Goal: Task Accomplishment & Management: Manage account settings

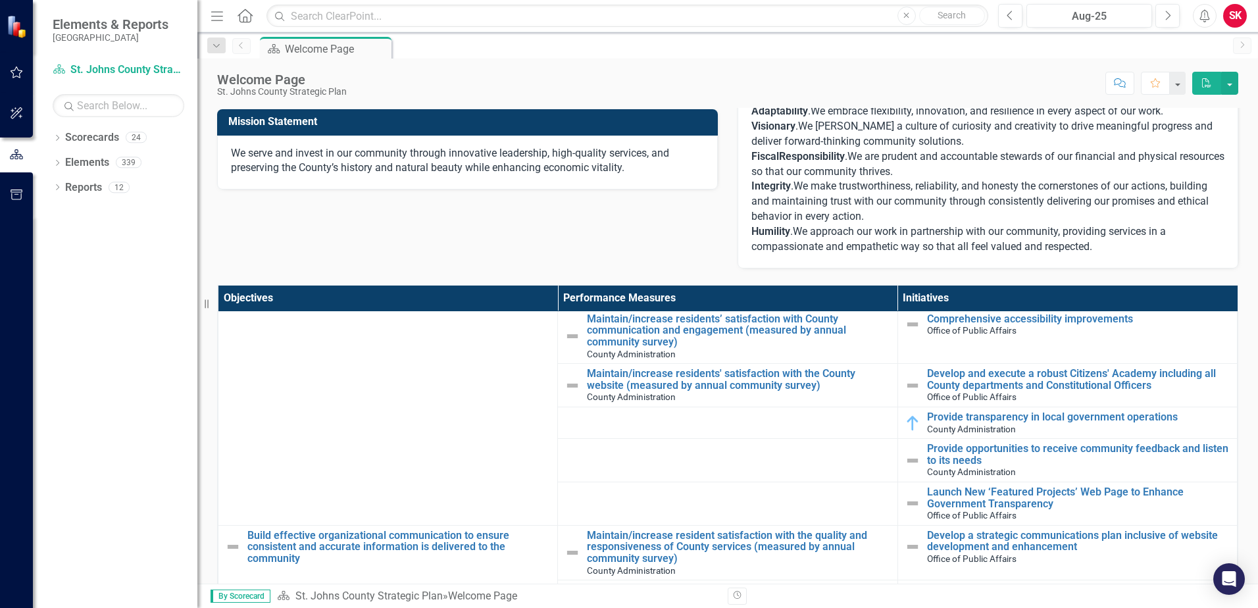
scroll to position [197, 0]
click at [57, 156] on div "Dropdown Elements 339" at bounding box center [125, 164] width 145 height 25
click at [59, 138] on icon at bounding box center [57, 138] width 3 height 6
click at [59, 138] on icon "Dropdown" at bounding box center [55, 136] width 7 height 9
click at [56, 193] on div "Dropdown" at bounding box center [57, 189] width 9 height 11
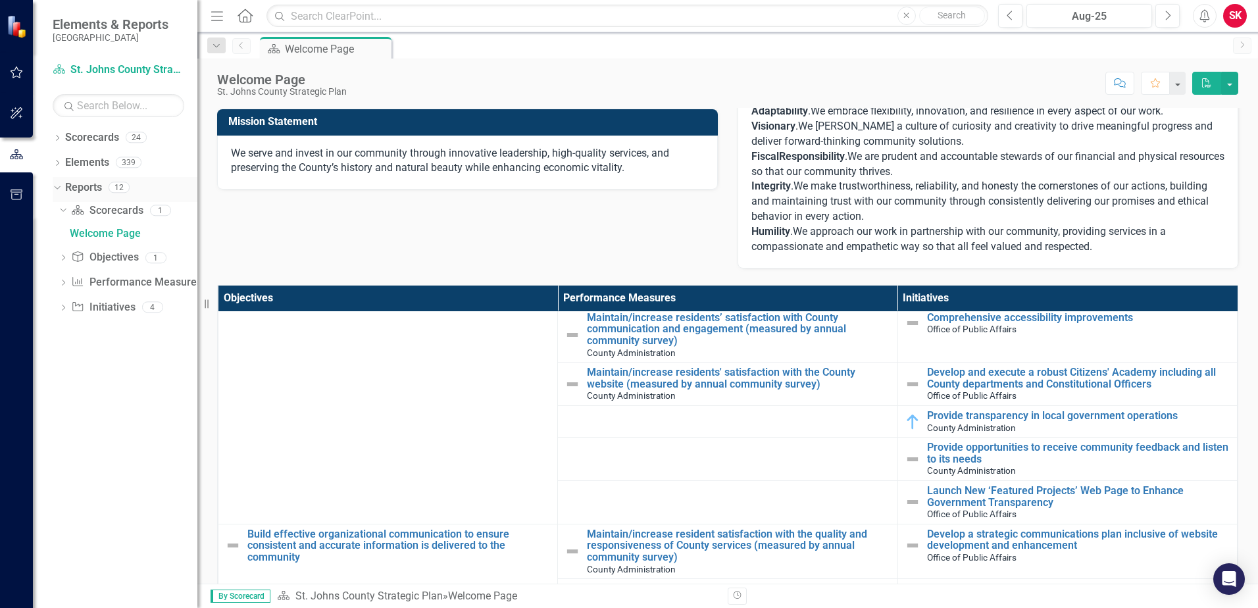
click at [55, 187] on icon "Dropdown" at bounding box center [55, 186] width 7 height 9
click at [57, 136] on icon "Dropdown" at bounding box center [57, 139] width 9 height 7
click at [61, 160] on icon "Dropdown" at bounding box center [64, 162] width 10 height 8
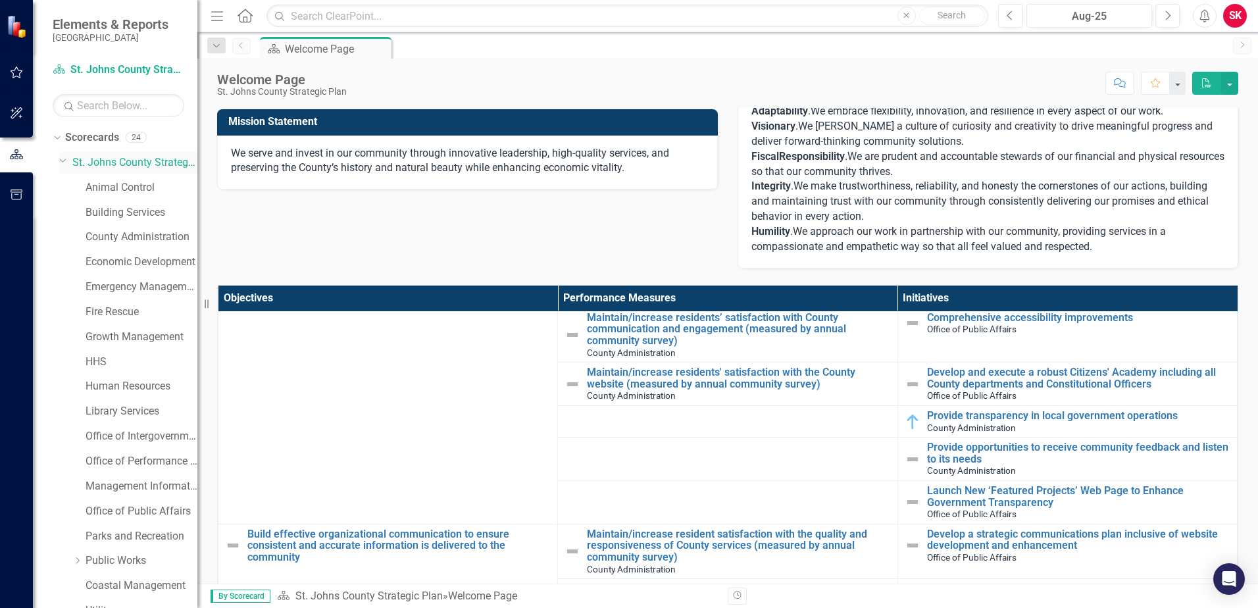
click at [67, 160] on div "Dropdown" at bounding box center [62, 160] width 11 height 10
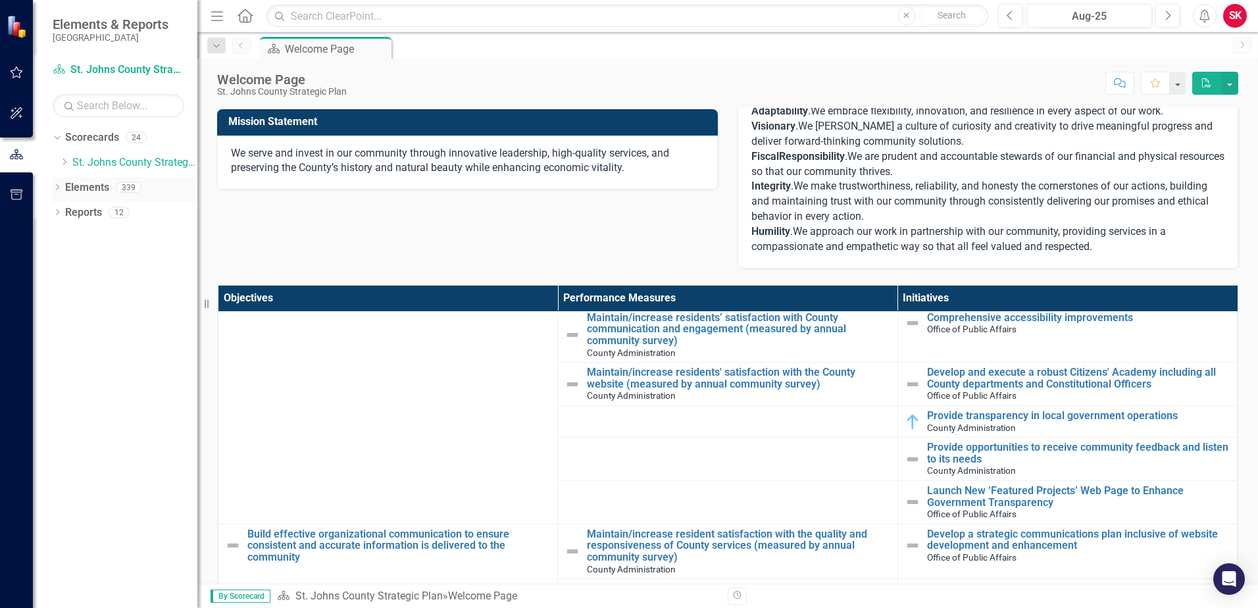
click at [54, 189] on icon "Dropdown" at bounding box center [57, 188] width 9 height 7
click at [100, 264] on link "Initiative Initiatives" at bounding box center [104, 262] width 64 height 15
click at [107, 285] on div "Reports 12" at bounding box center [131, 288] width 132 height 25
click at [55, 289] on icon "Dropdown" at bounding box center [57, 288] width 9 height 7
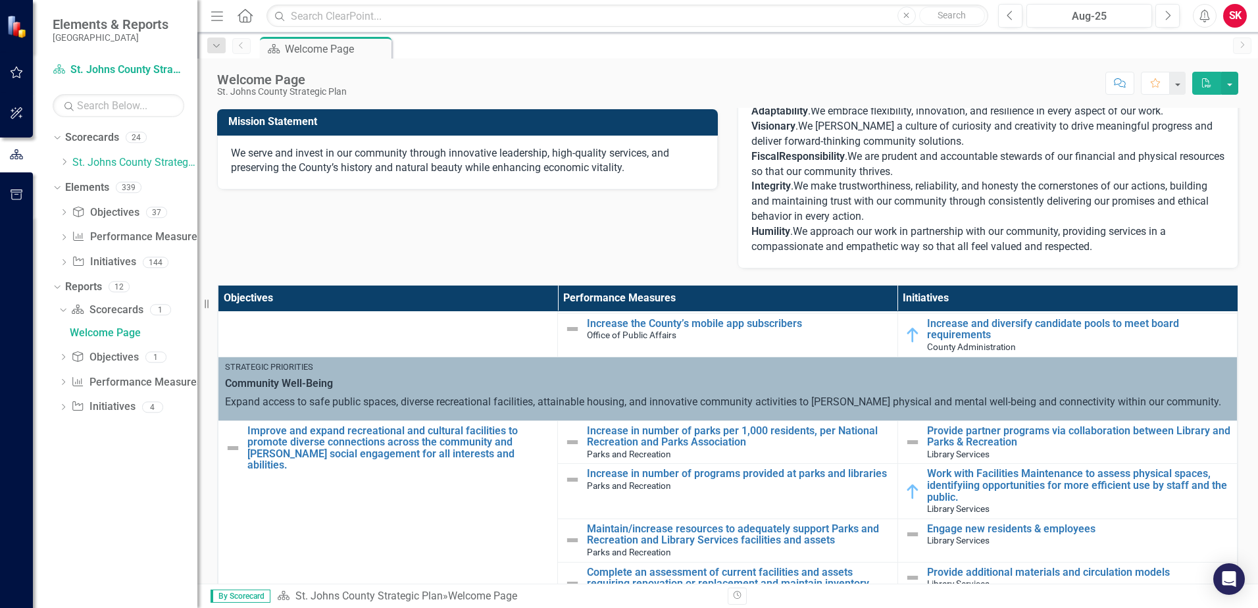
scroll to position [724, 0]
click at [66, 212] on icon "Dropdown" at bounding box center [63, 213] width 9 height 7
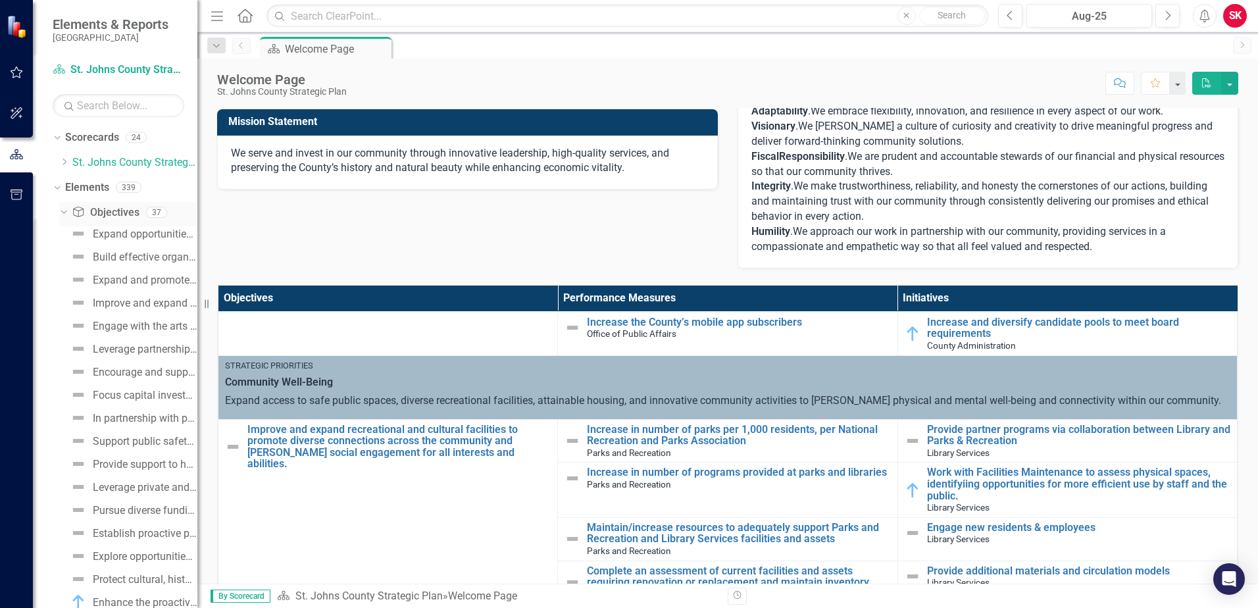
click at [66, 211] on icon at bounding box center [64, 212] width 6 height 3
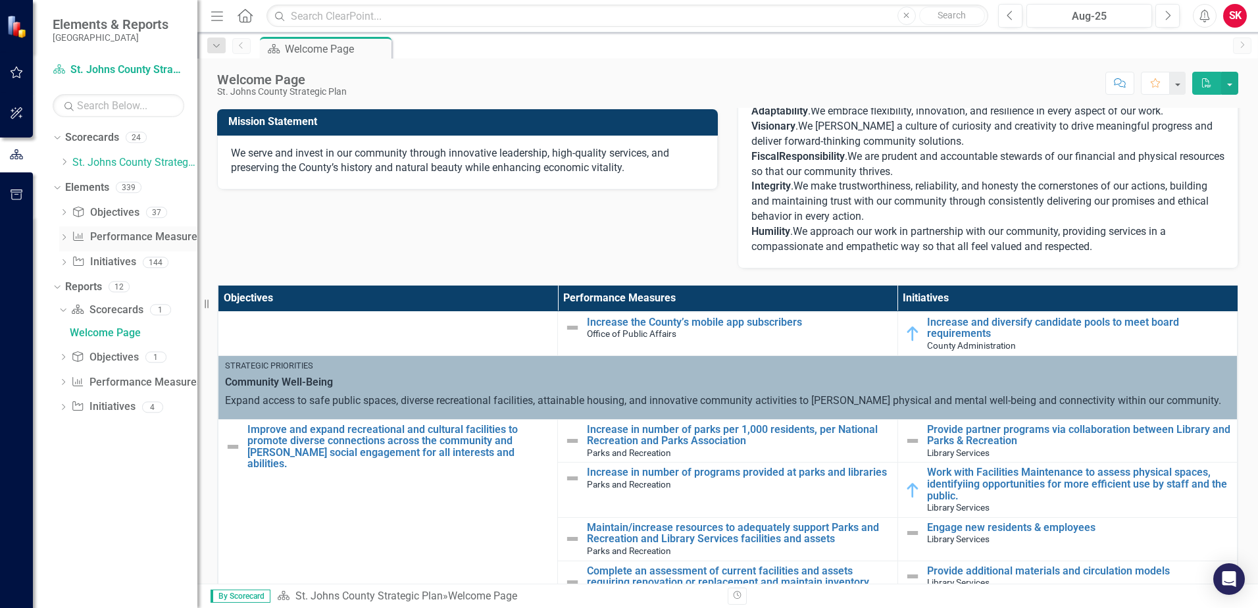
click at [59, 231] on div "Dropdown Performance Measure Performance Measures 158" at bounding box center [128, 238] width 138 height 25
click at [64, 237] on icon "Dropdown" at bounding box center [63, 238] width 9 height 7
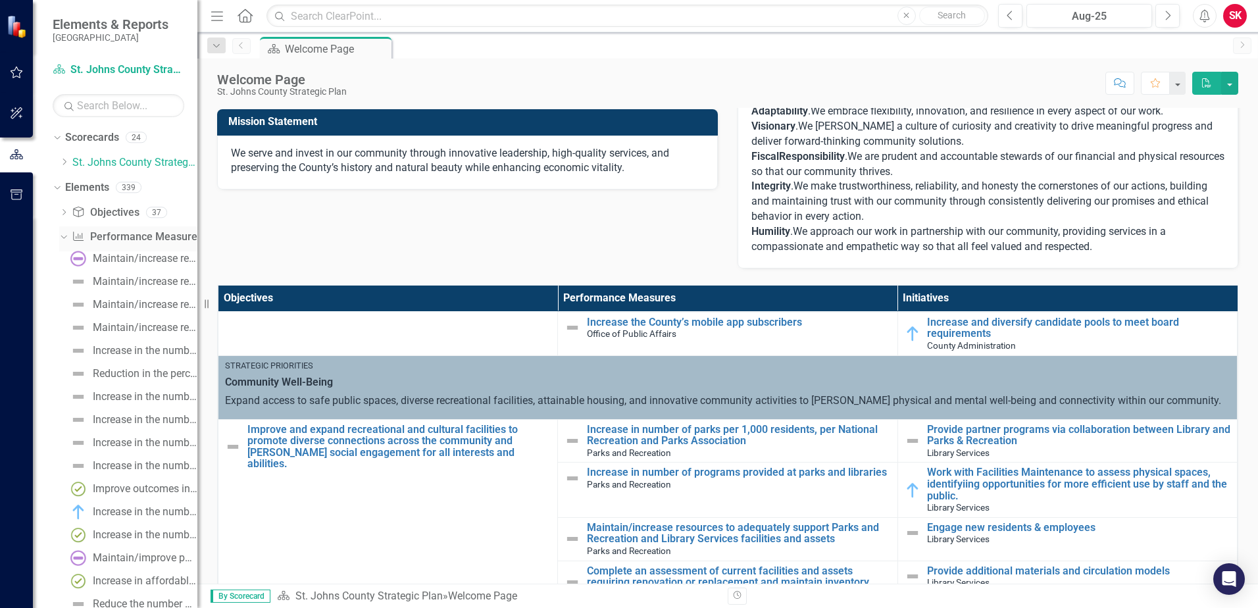
click at [130, 234] on link "Performance Measure Performance Measures" at bounding box center [137, 237] width 130 height 15
click at [122, 246] on div "Performance Measure Performance Measures" at bounding box center [137, 237] width 130 height 22
click at [111, 255] on div "Maintain/increase residents’ overall trust in the County government (measured b…" at bounding box center [145, 259] width 105 height 12
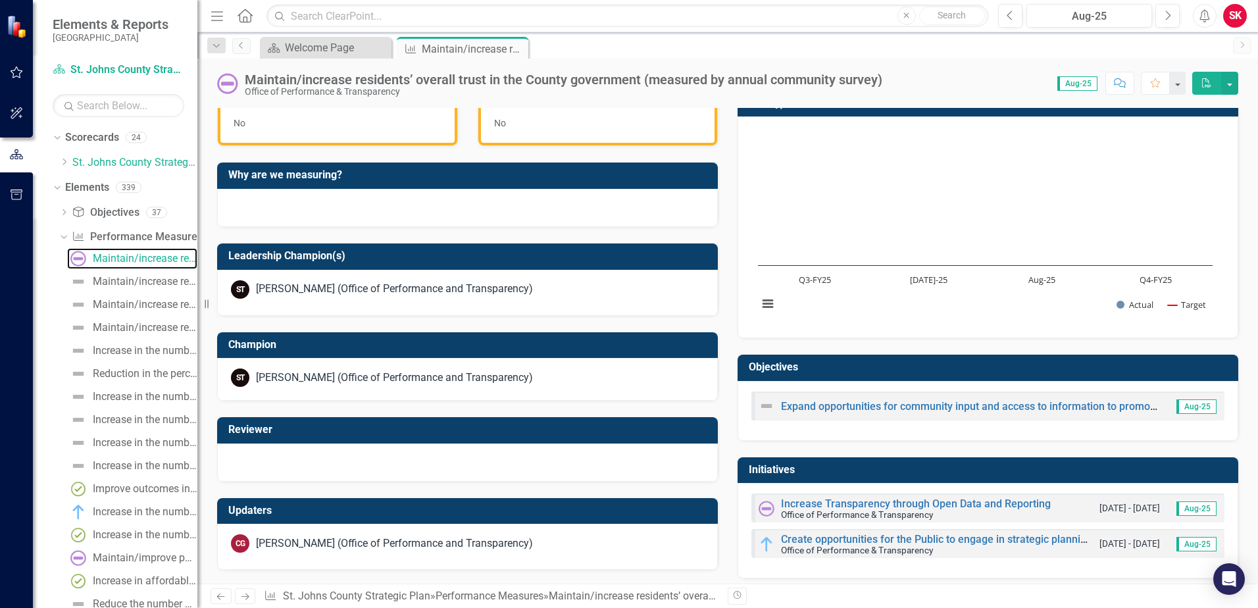
scroll to position [403, 0]
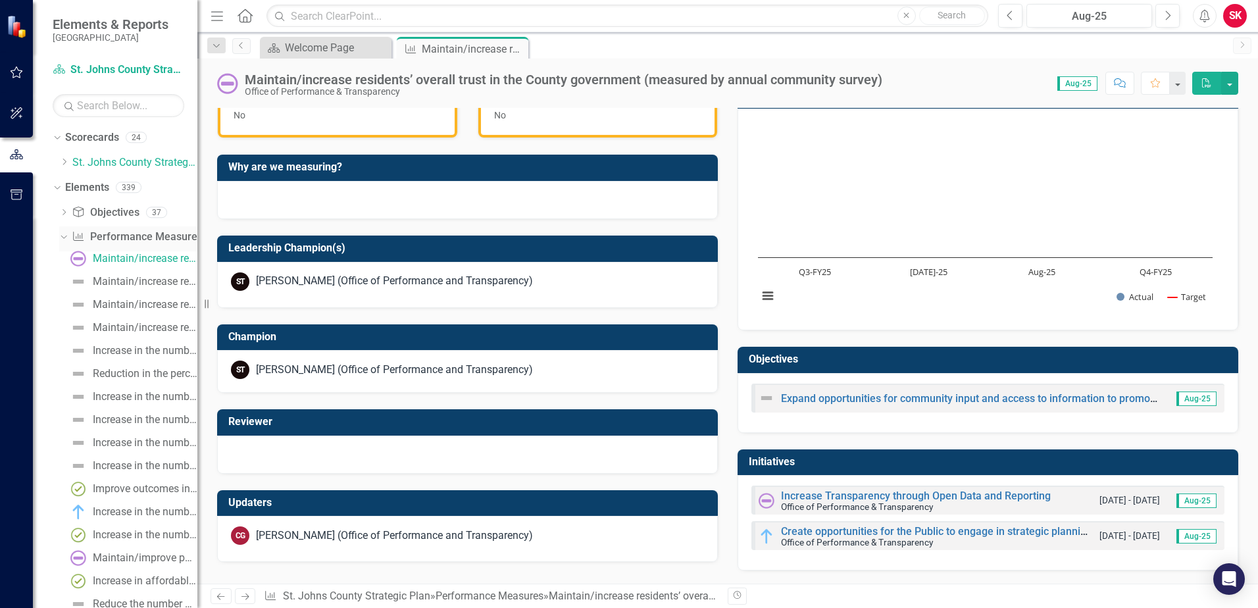
click at [64, 236] on icon "Dropdown" at bounding box center [62, 236] width 7 height 9
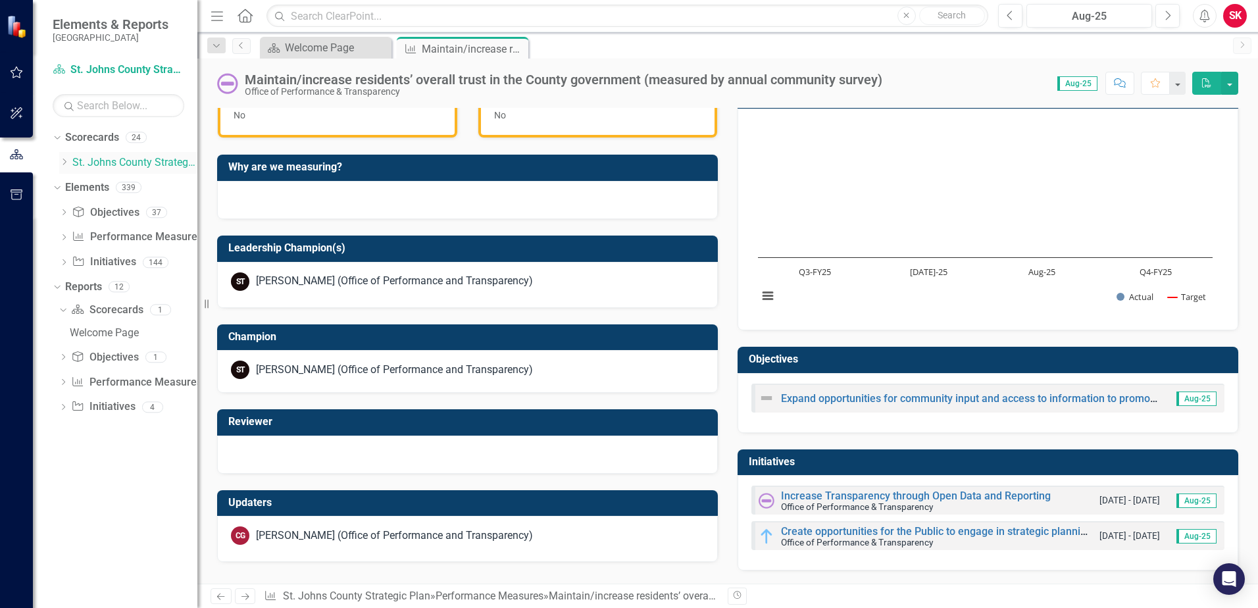
click at [111, 162] on link "St. Johns County Strategic Plan" at bounding box center [134, 162] width 125 height 15
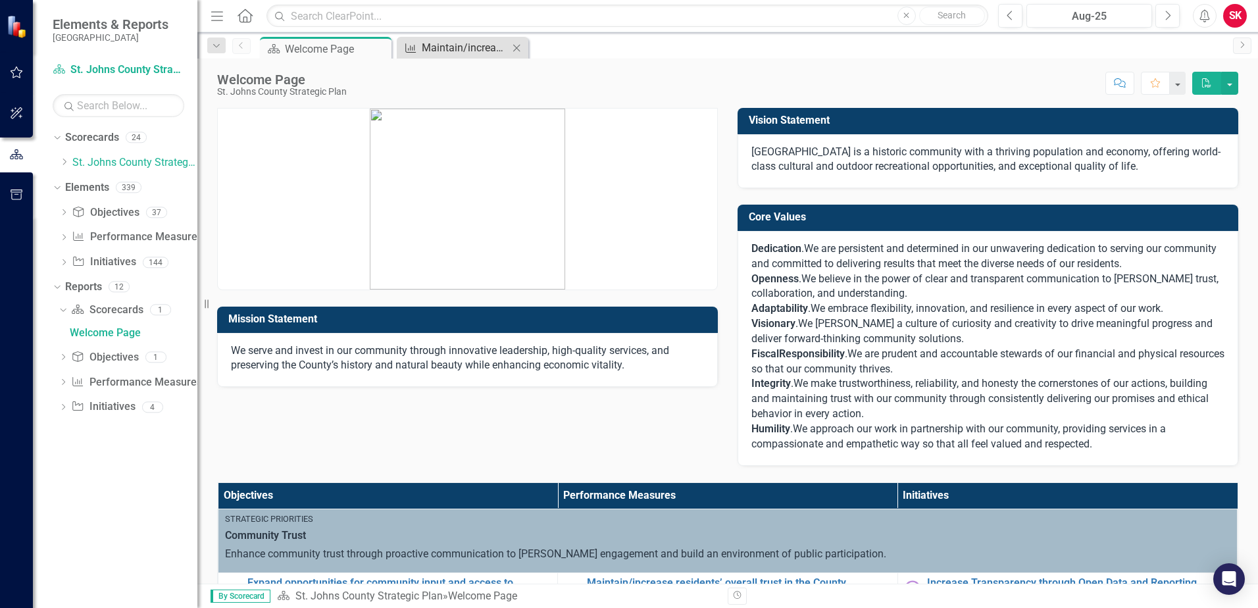
click at [471, 55] on div "Maintain/increase residents’ overall trust in the County government (measured b…" at bounding box center [465, 47] width 87 height 16
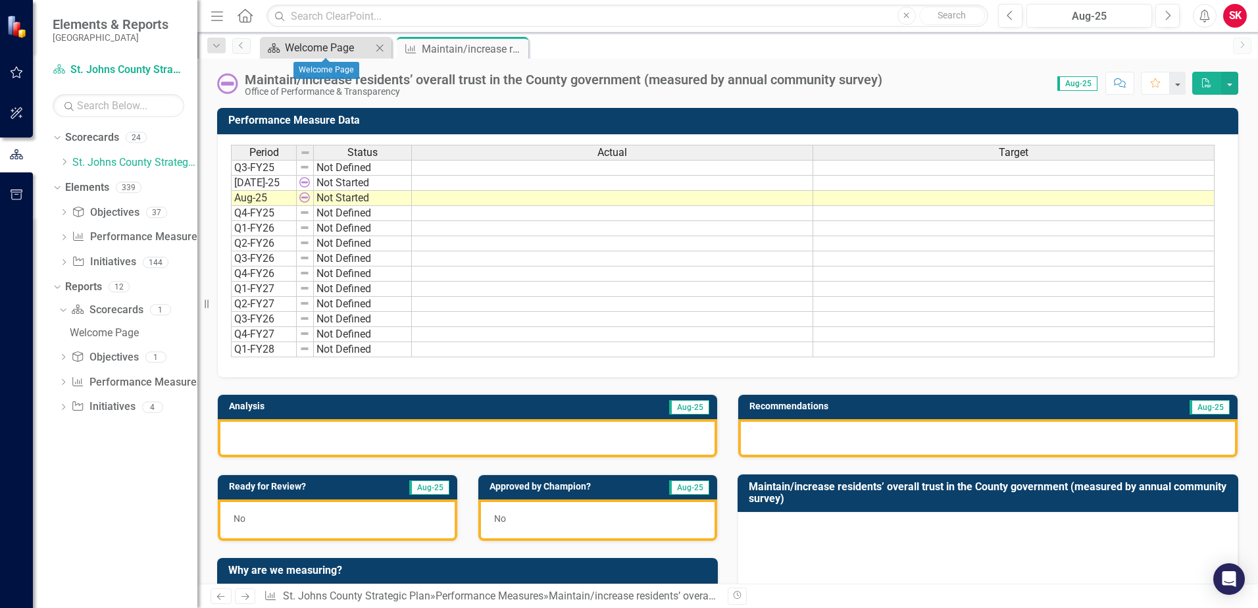
click at [323, 49] on div "Welcome Page" at bounding box center [328, 47] width 87 height 16
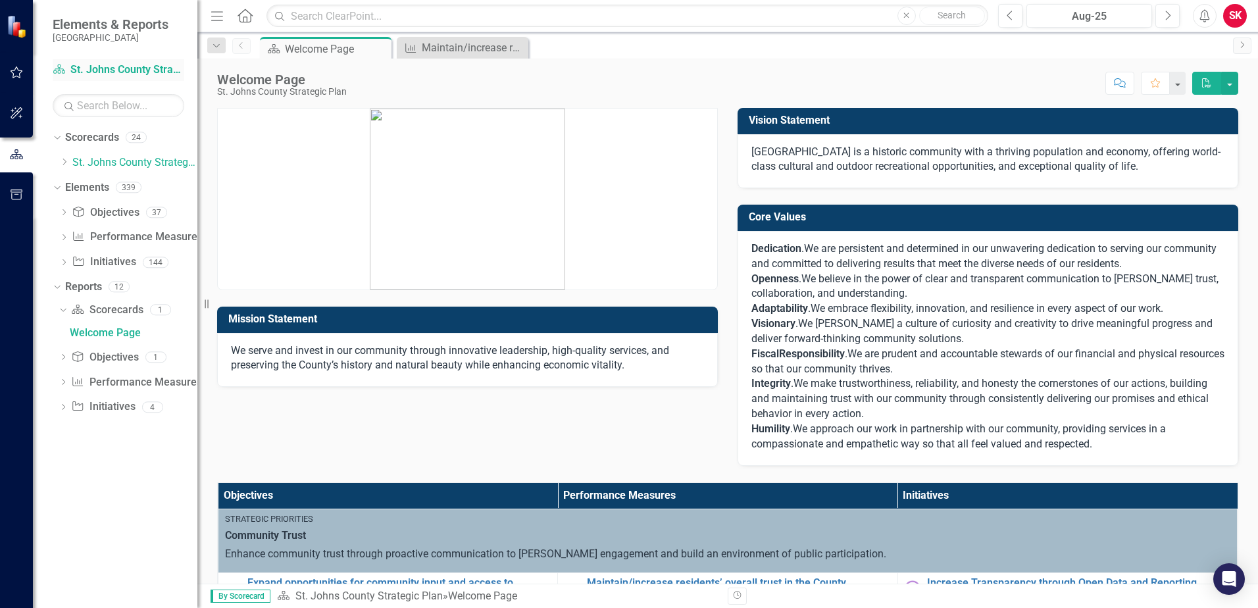
click at [100, 73] on link "Scorecard St. Johns County Strategic Plan" at bounding box center [119, 69] width 132 height 15
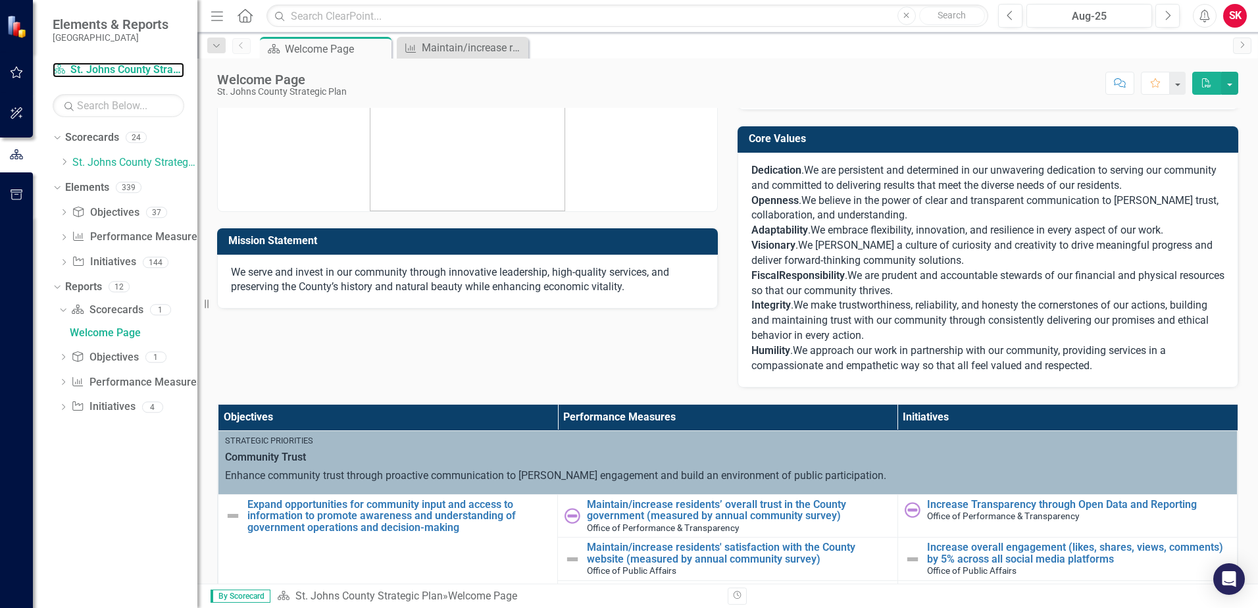
scroll to position [132, 0]
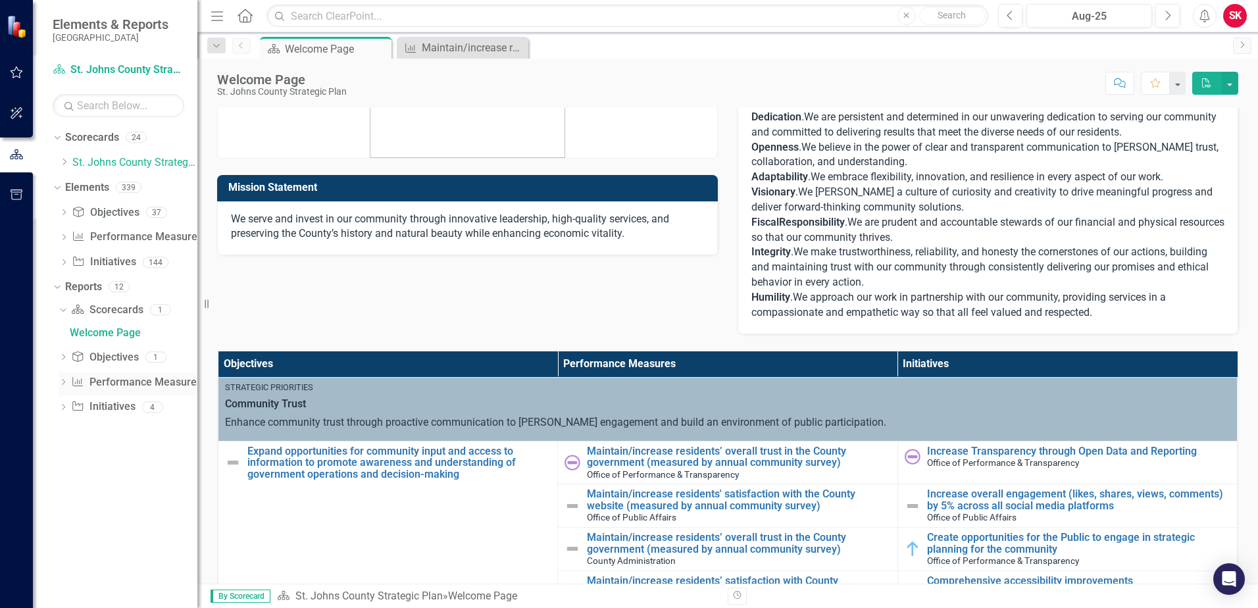
click at [119, 383] on link "Performance Measure Performance Measures" at bounding box center [136, 382] width 130 height 15
click at [62, 382] on icon "Dropdown" at bounding box center [63, 383] width 9 height 7
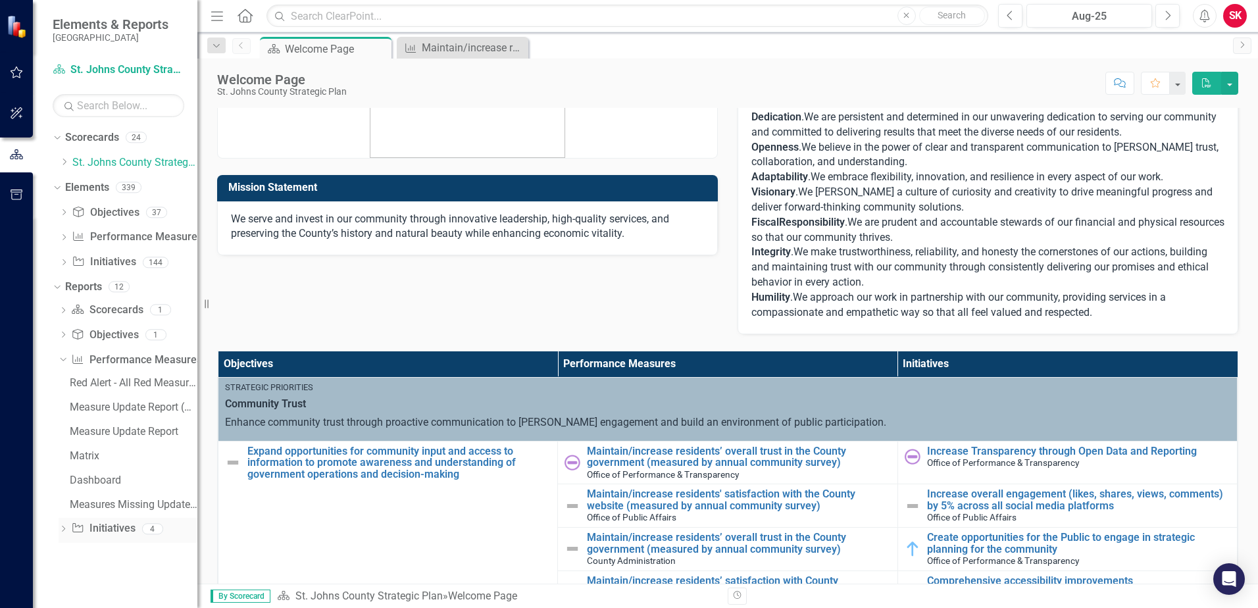
click at [64, 531] on icon "Dropdown" at bounding box center [63, 529] width 9 height 7
click at [90, 455] on div "Upcoming Milestones" at bounding box center [134, 456] width 128 height 12
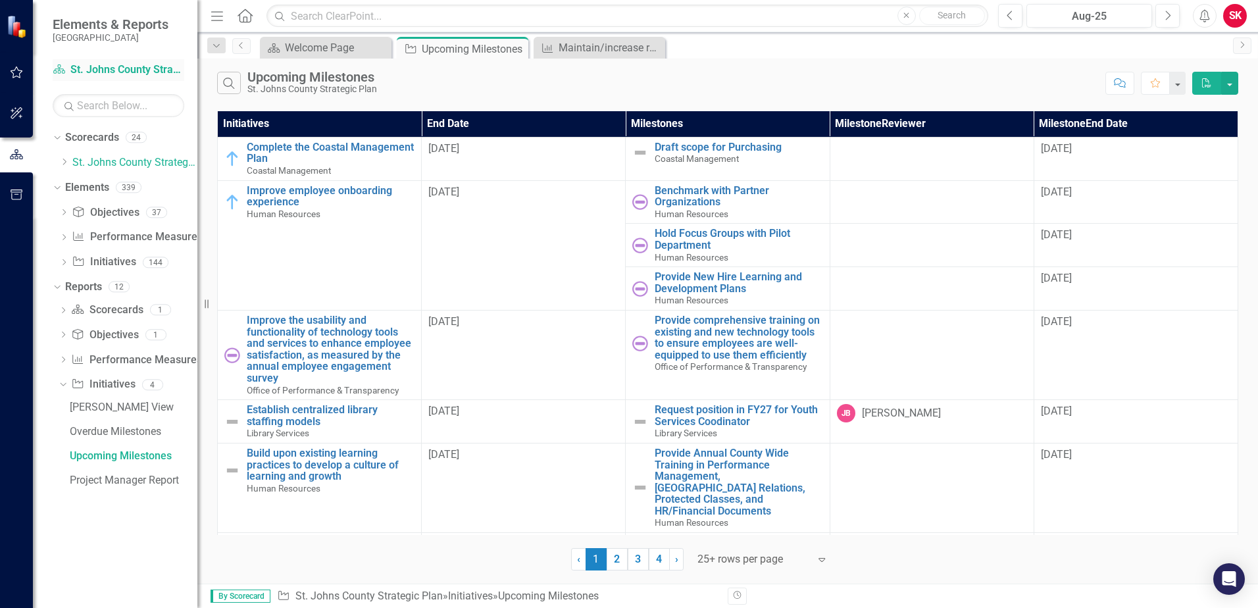
click at [108, 70] on link "Scorecard St. Johns County Strategic Plan" at bounding box center [119, 69] width 132 height 15
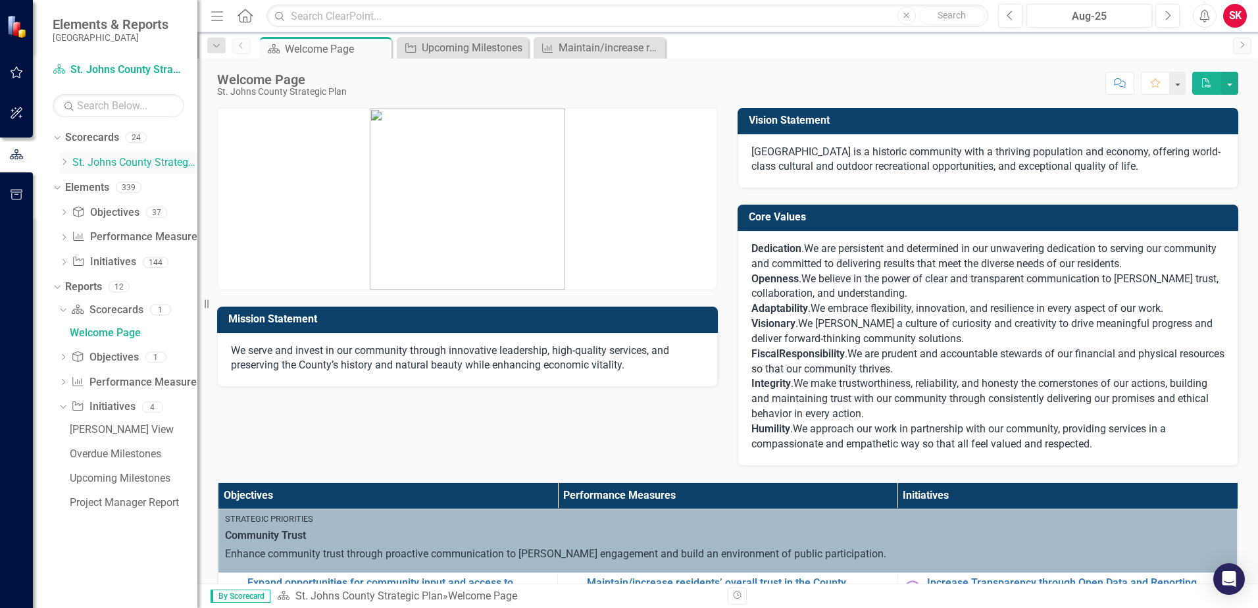
click at [65, 164] on icon "Dropdown" at bounding box center [64, 162] width 10 height 8
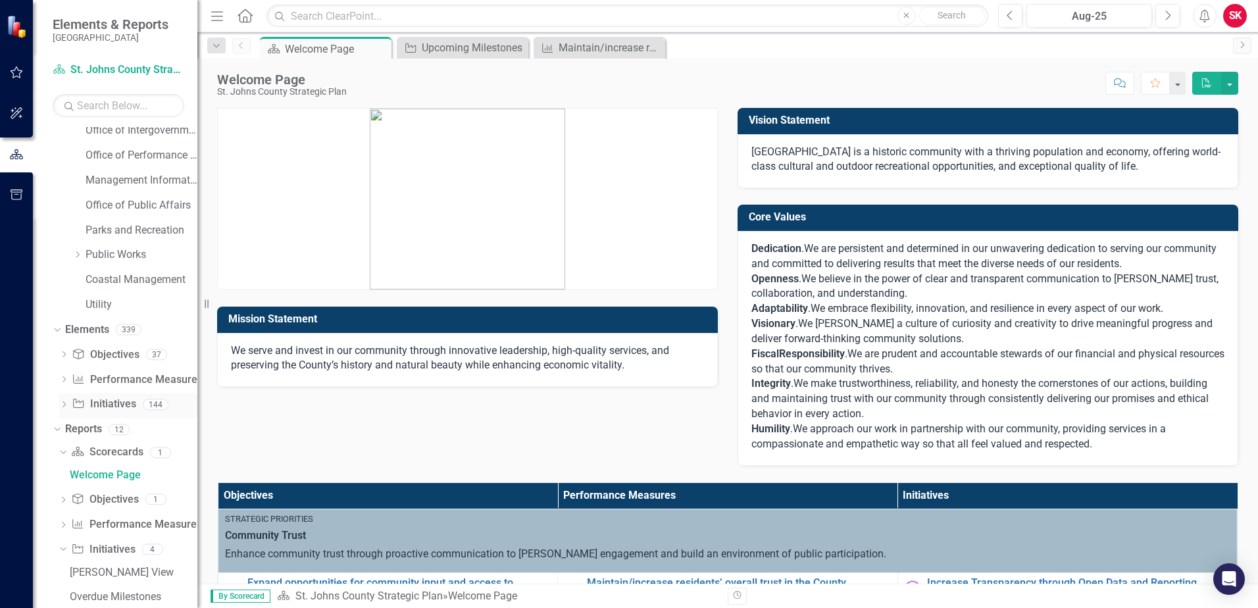
scroll to position [329, 0]
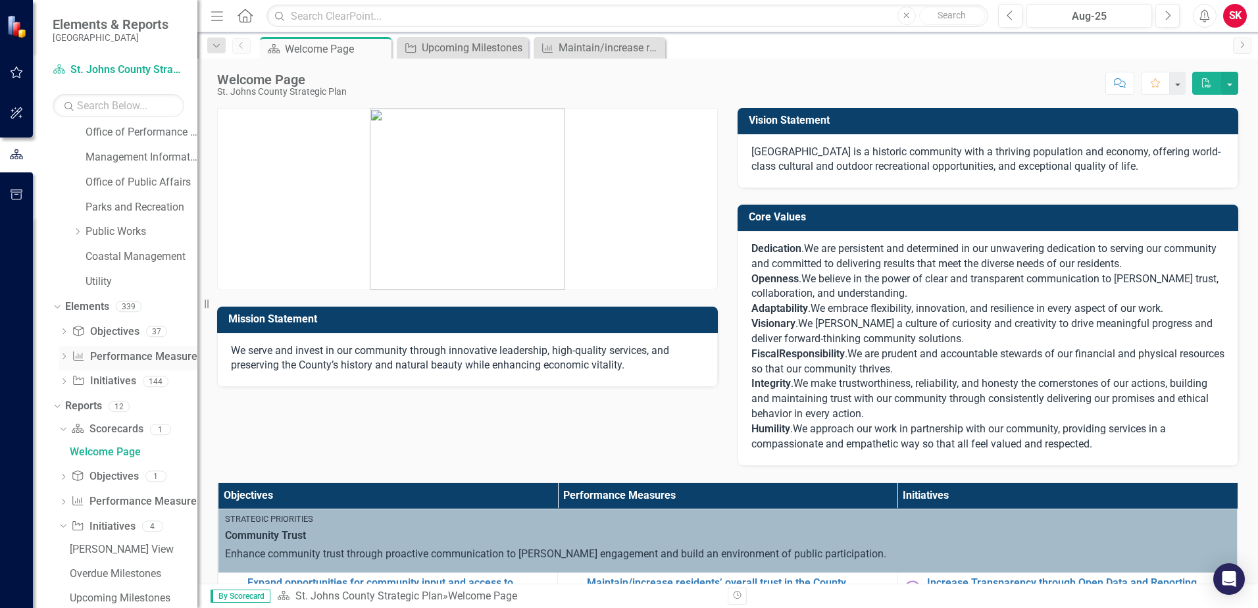
click at [120, 361] on link "Performance Measure Performance Measures" at bounding box center [137, 356] width 130 height 15
click at [132, 339] on div "Objective Objectives" at bounding box center [105, 332] width 67 height 22
click at [114, 480] on link "Objective Objectives" at bounding box center [104, 476] width 67 height 15
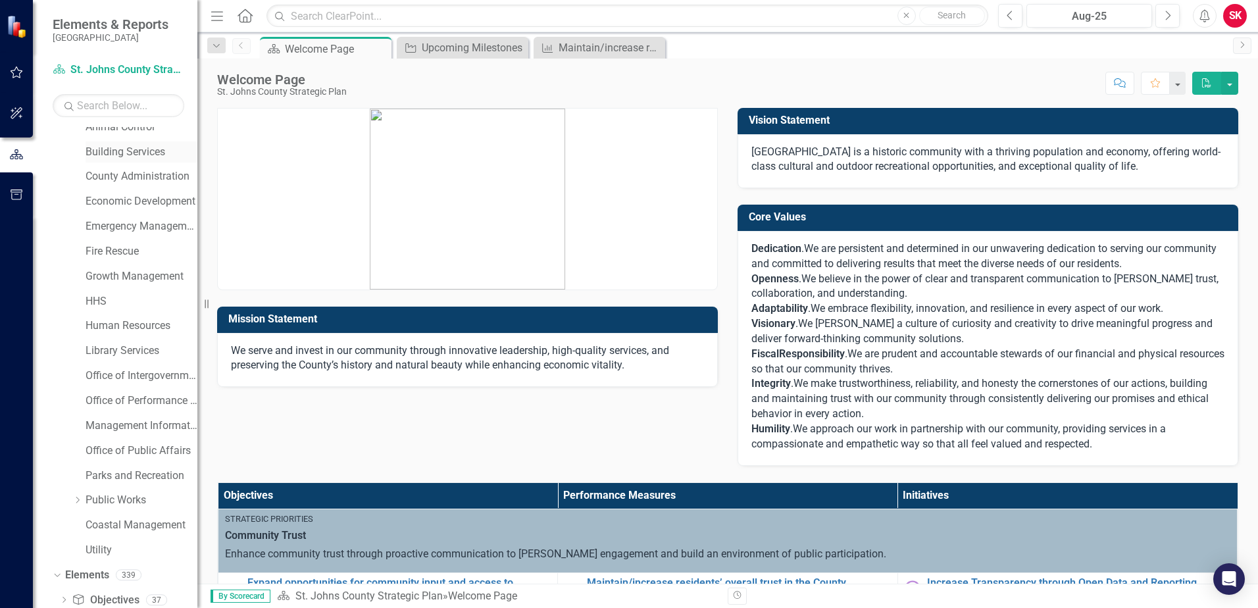
scroll to position [0, 0]
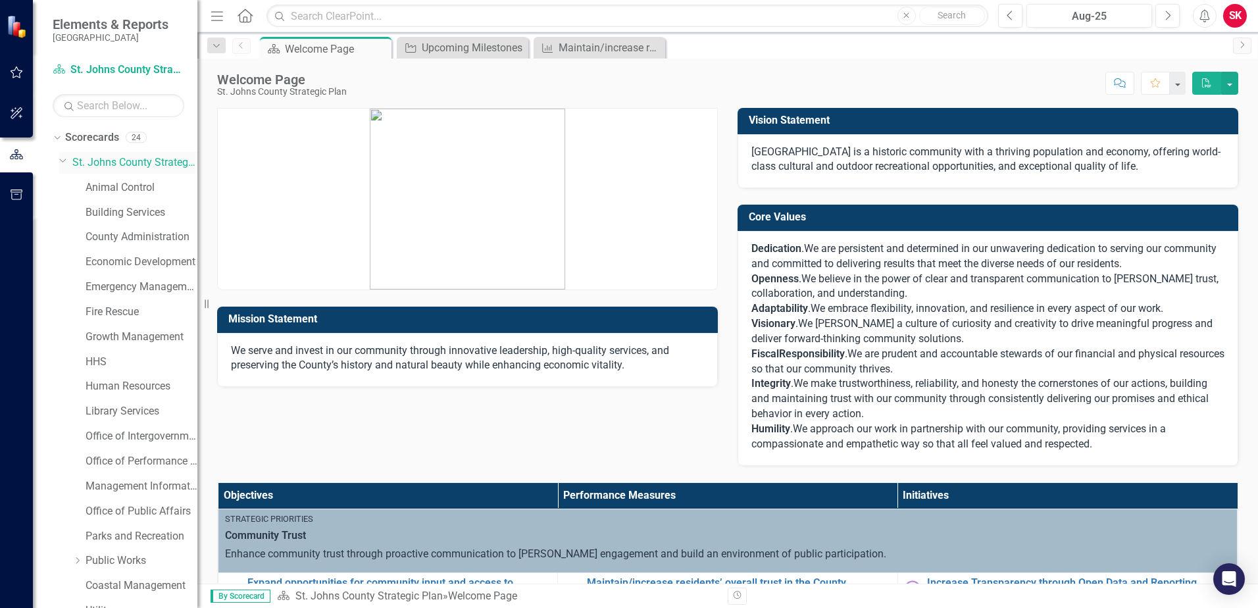
click at [64, 161] on icon "Dropdown" at bounding box center [63, 160] width 8 height 10
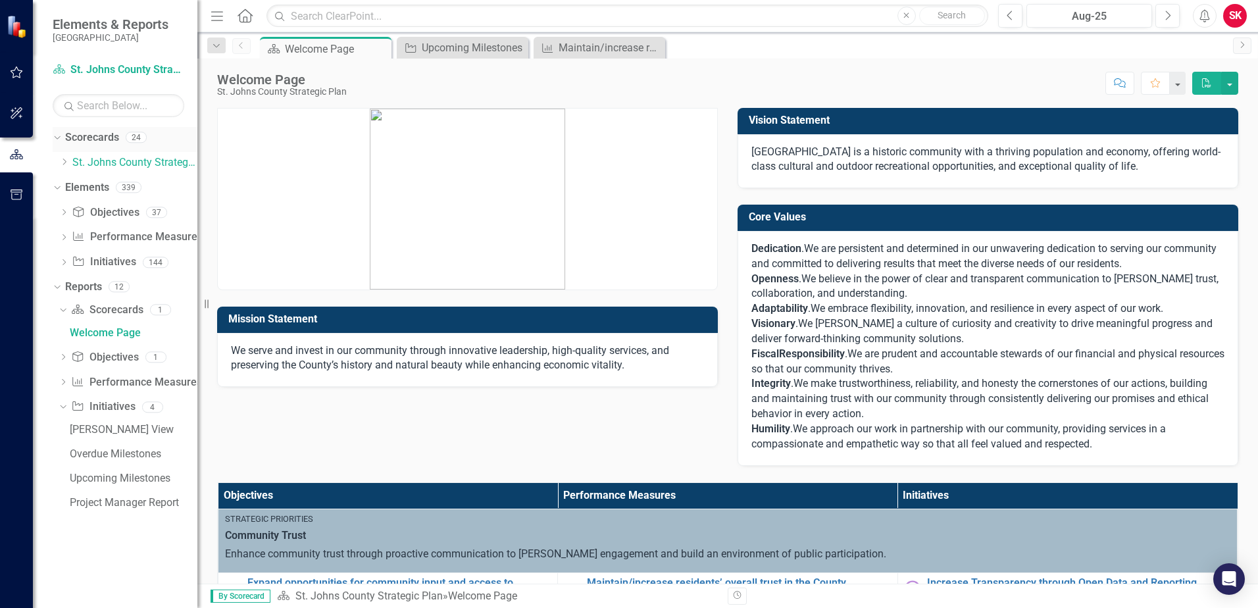
click at [63, 135] on div "Dropdown Scorecards 24" at bounding box center [125, 139] width 145 height 25
click at [14, 109] on icon "button" at bounding box center [17, 113] width 12 height 12
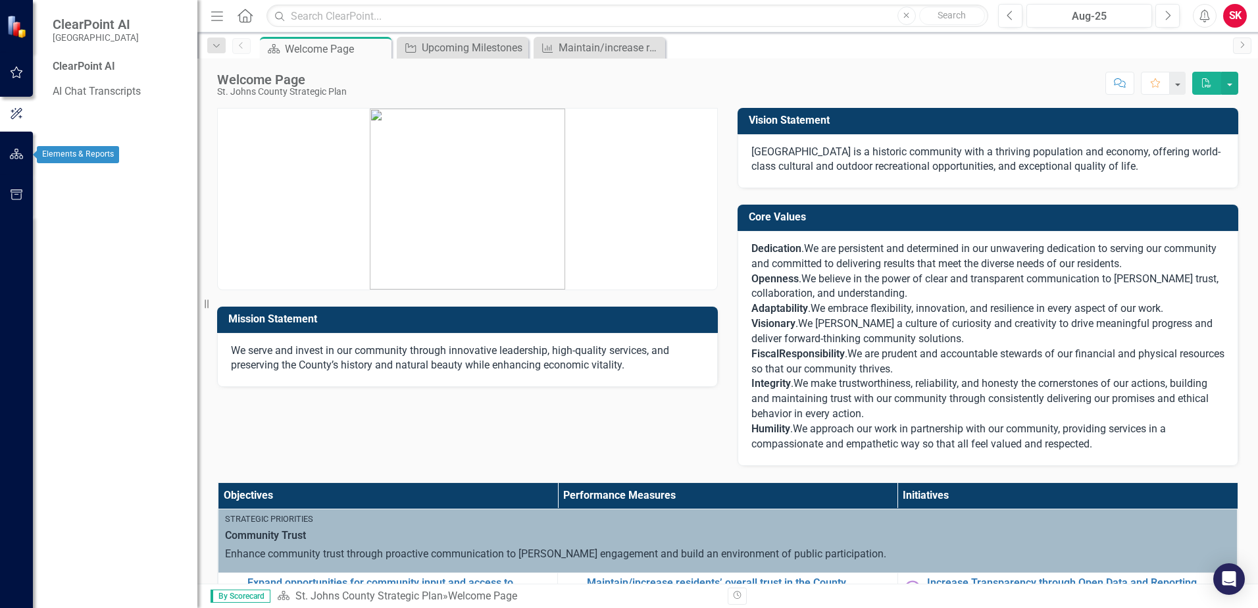
click at [18, 151] on icon "button" at bounding box center [17, 154] width 14 height 11
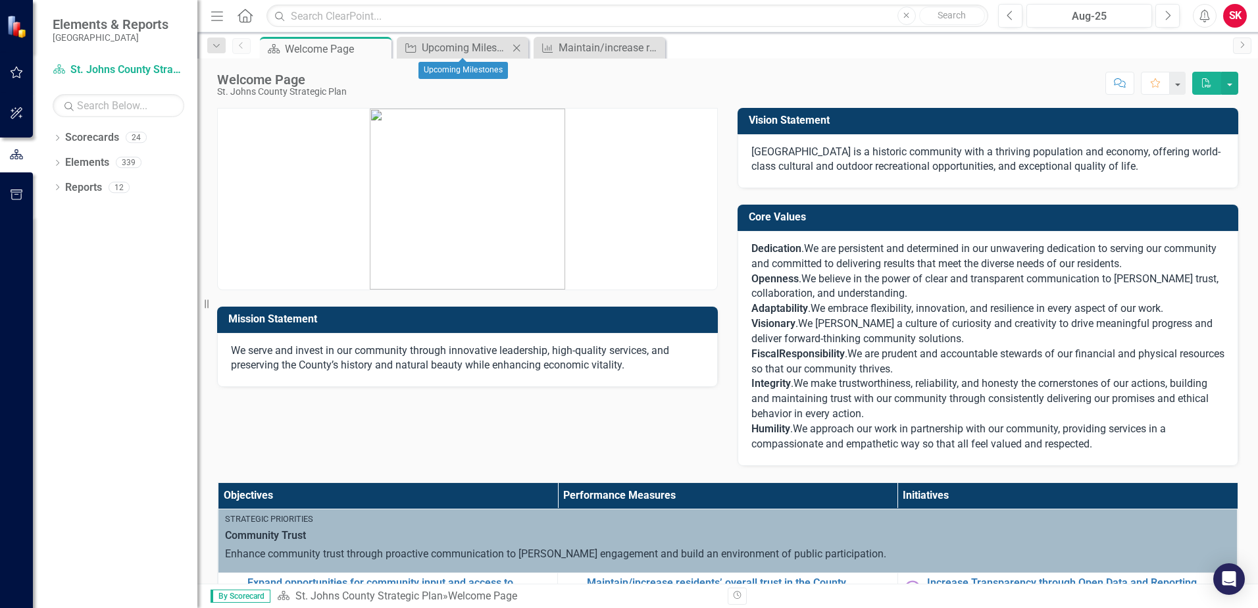
click at [517, 47] on icon "Close" at bounding box center [516, 48] width 13 height 11
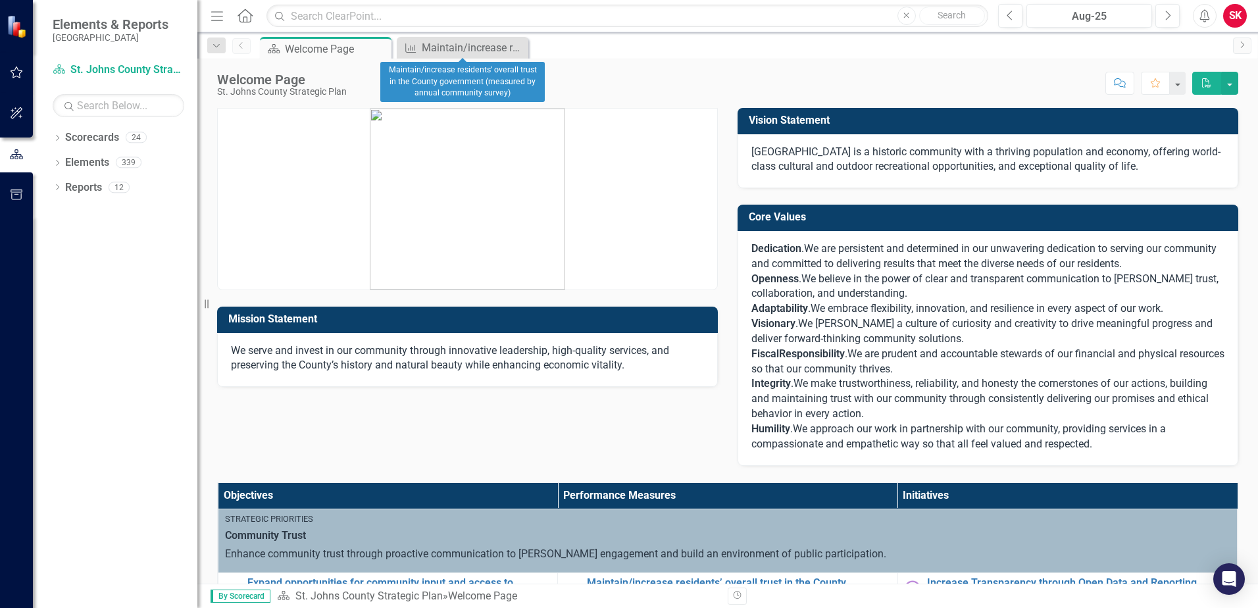
click at [0, 0] on icon "Close" at bounding box center [0, 0] width 0 height 0
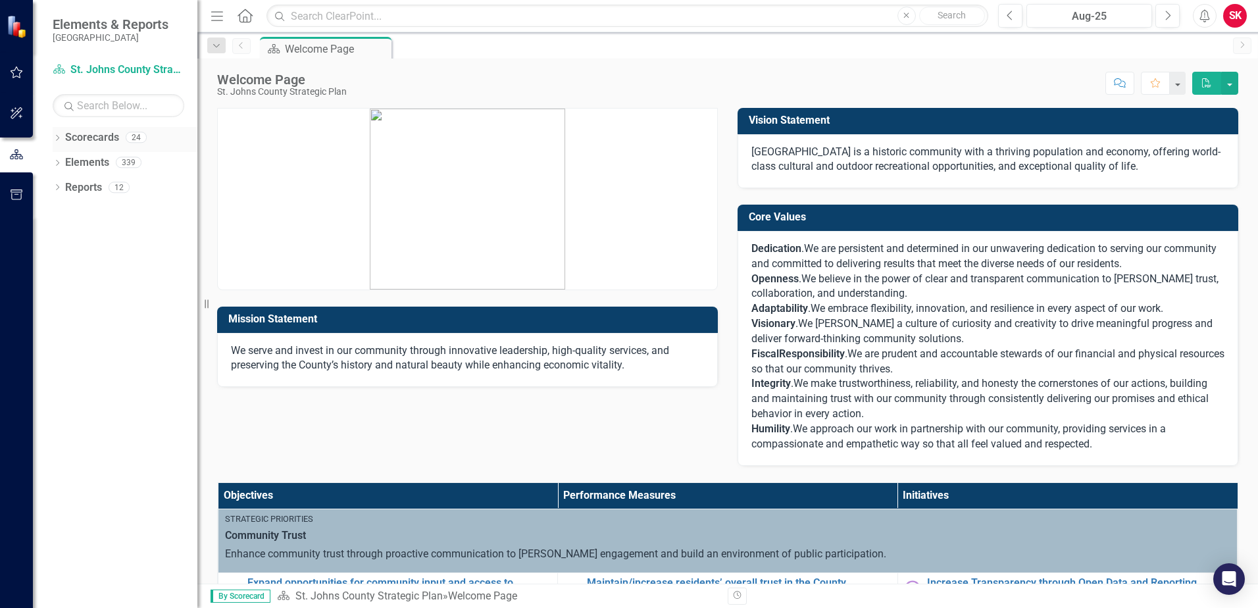
click at [102, 141] on link "Scorecards" at bounding box center [92, 137] width 54 height 15
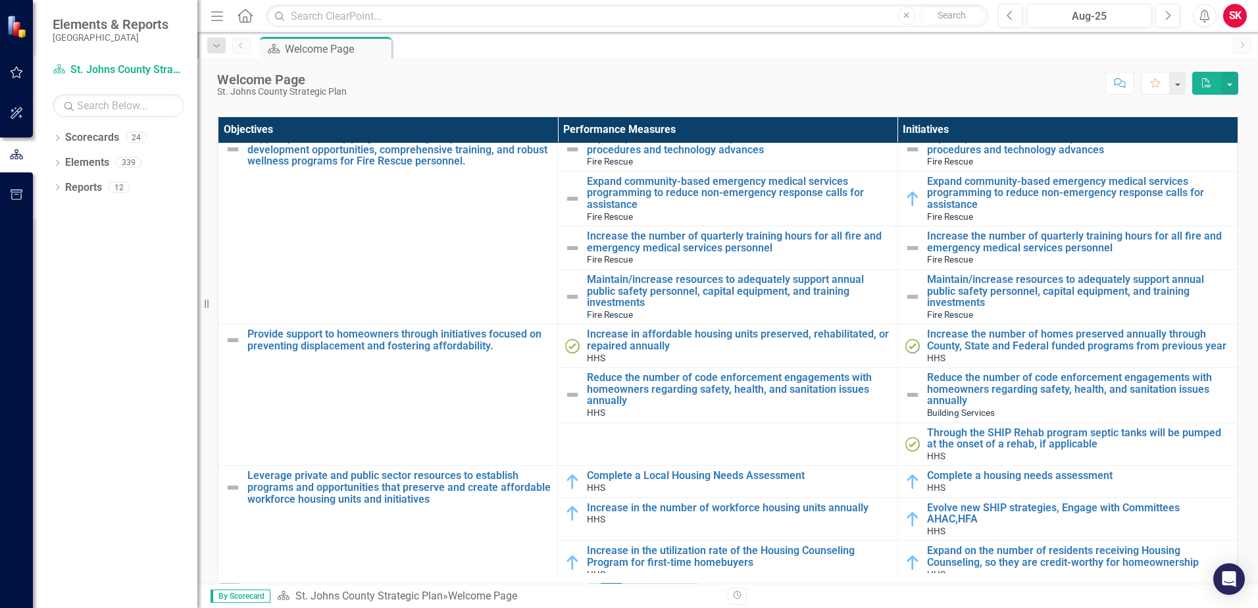
scroll to position [401, 0]
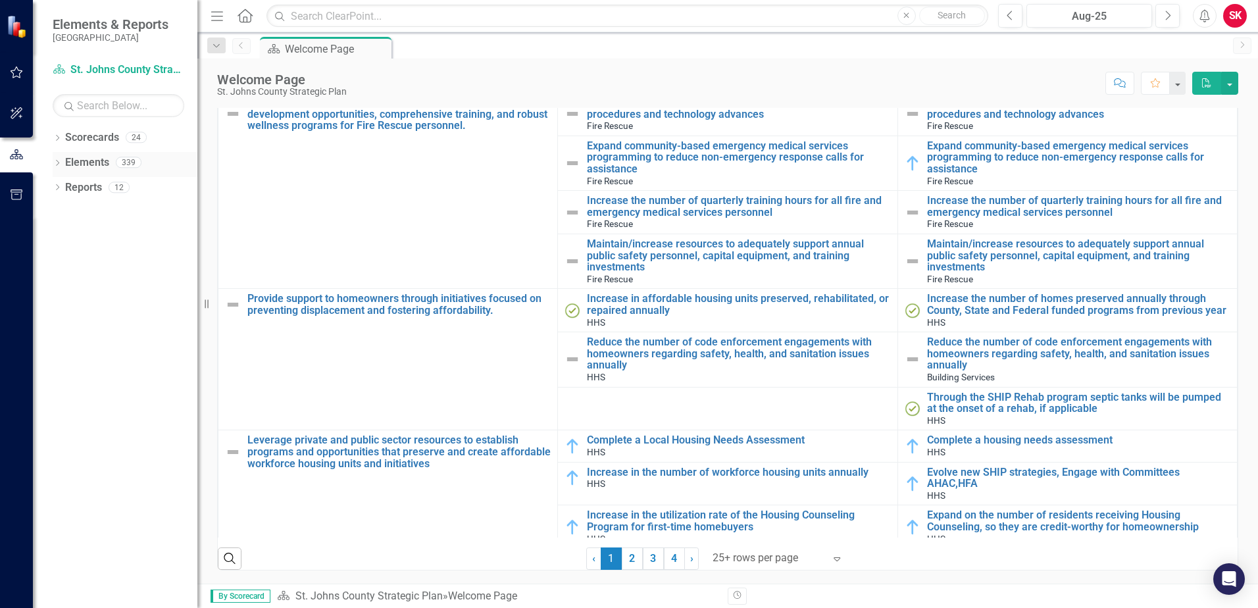
click at [76, 161] on link "Elements" at bounding box center [87, 162] width 44 height 15
click at [55, 164] on icon "Dropdown" at bounding box center [57, 164] width 9 height 7
click at [93, 186] on link "Objective Objectives" at bounding box center [105, 187] width 67 height 15
click at [62, 215] on icon "Dropdown" at bounding box center [63, 213] width 9 height 7
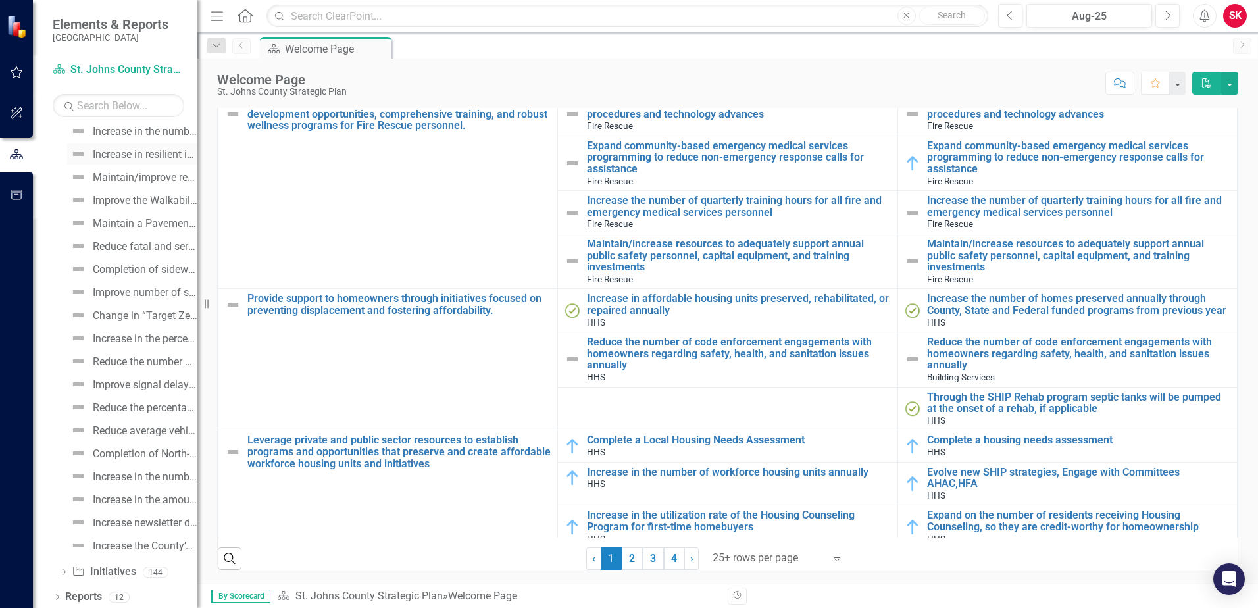
scroll to position [3306, 0]
click at [67, 562] on div "Dropdown Initiative Initiatives 144" at bounding box center [128, 570] width 138 height 25
click at [66, 569] on icon "Dropdown" at bounding box center [63, 569] width 9 height 7
click at [70, 594] on link "Reports" at bounding box center [83, 593] width 37 height 15
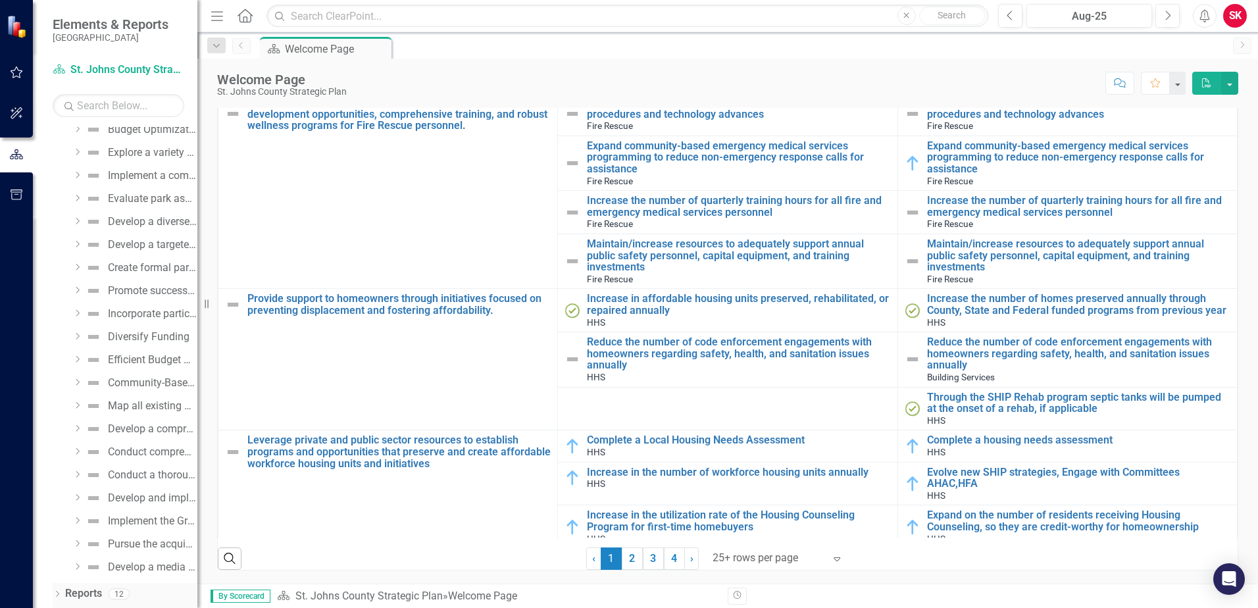
click at [59, 595] on icon "Dropdown" at bounding box center [57, 594] width 9 height 7
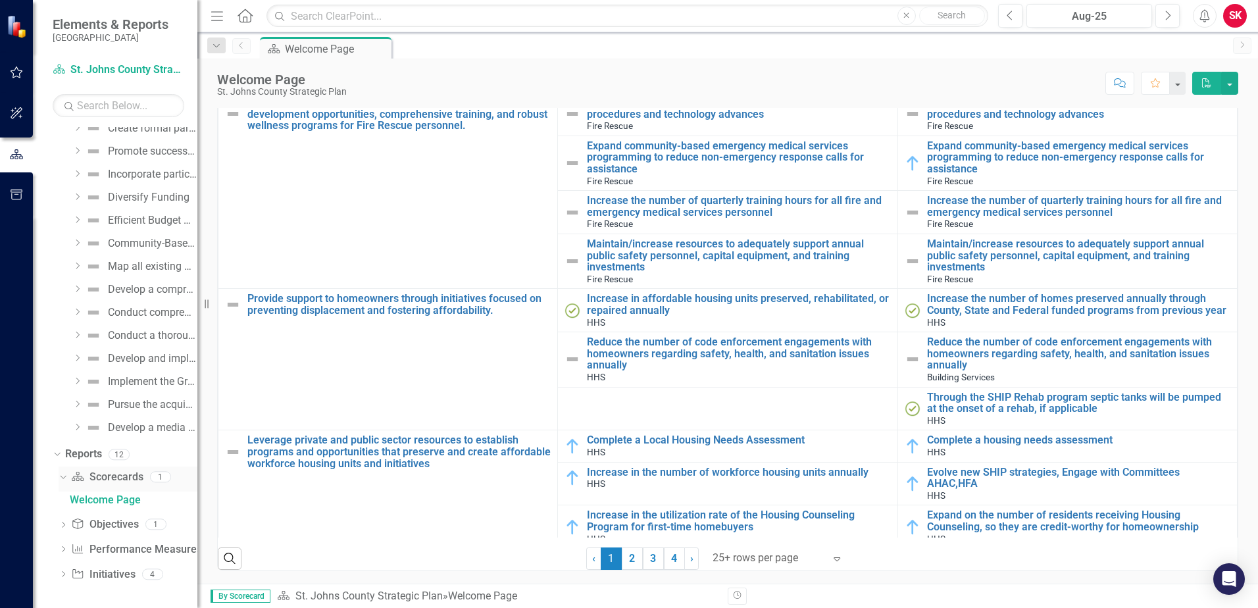
click at [127, 486] on div "Scorecard Scorecards" at bounding box center [107, 477] width 72 height 22
click at [124, 525] on link "Objective Objectives" at bounding box center [104, 524] width 67 height 15
click at [59, 579] on icon "Dropdown" at bounding box center [63, 575] width 9 height 7
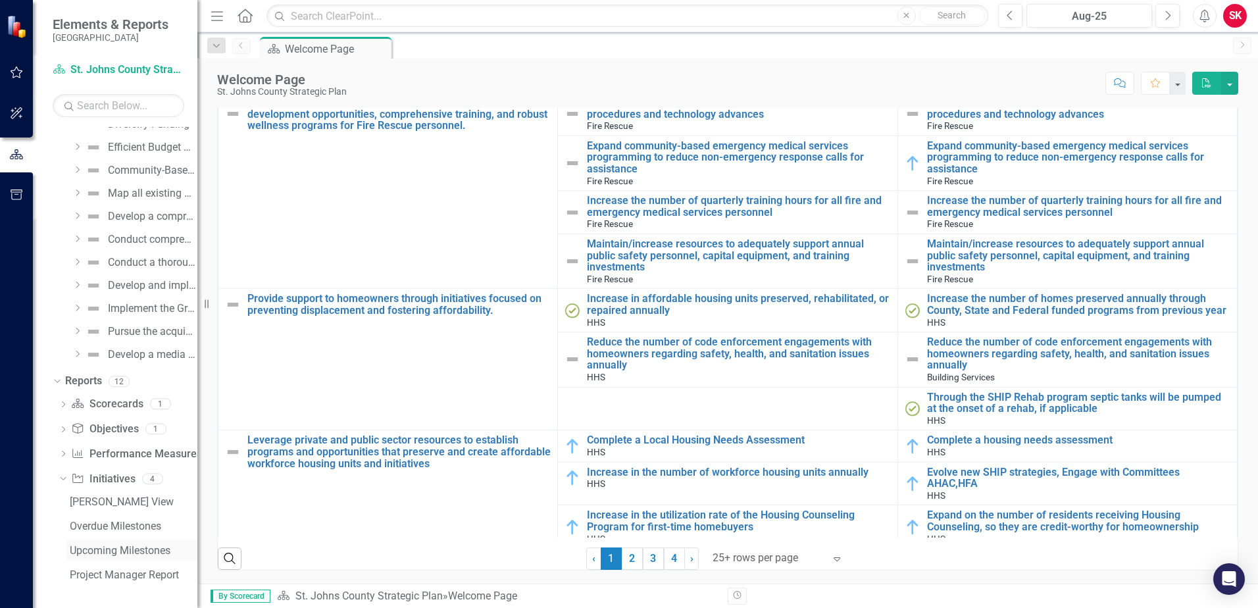
click at [96, 551] on div "Upcoming Milestones" at bounding box center [134, 551] width 128 height 12
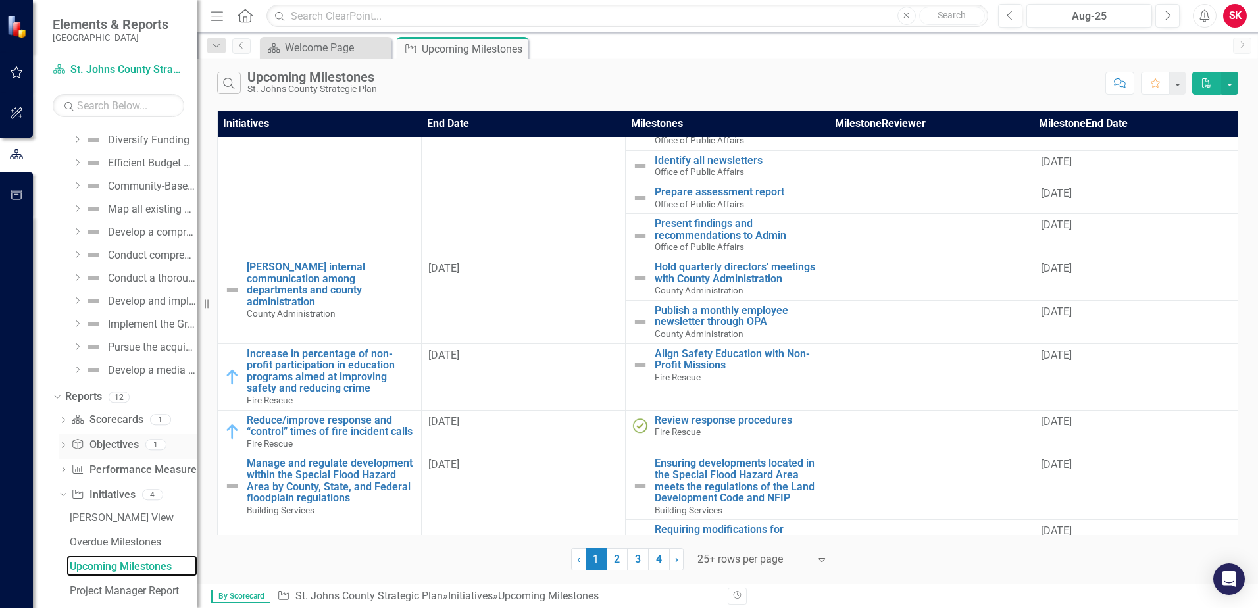
scroll to position [3196, 0]
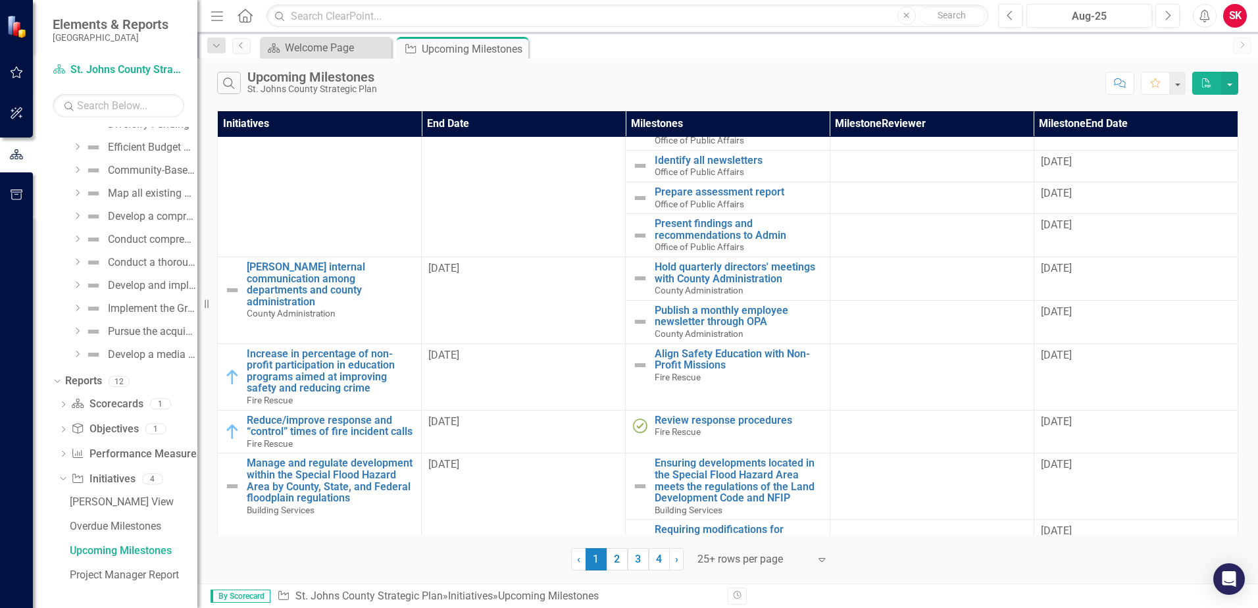
click at [216, 24] on button "Menu" at bounding box center [217, 16] width 17 height 22
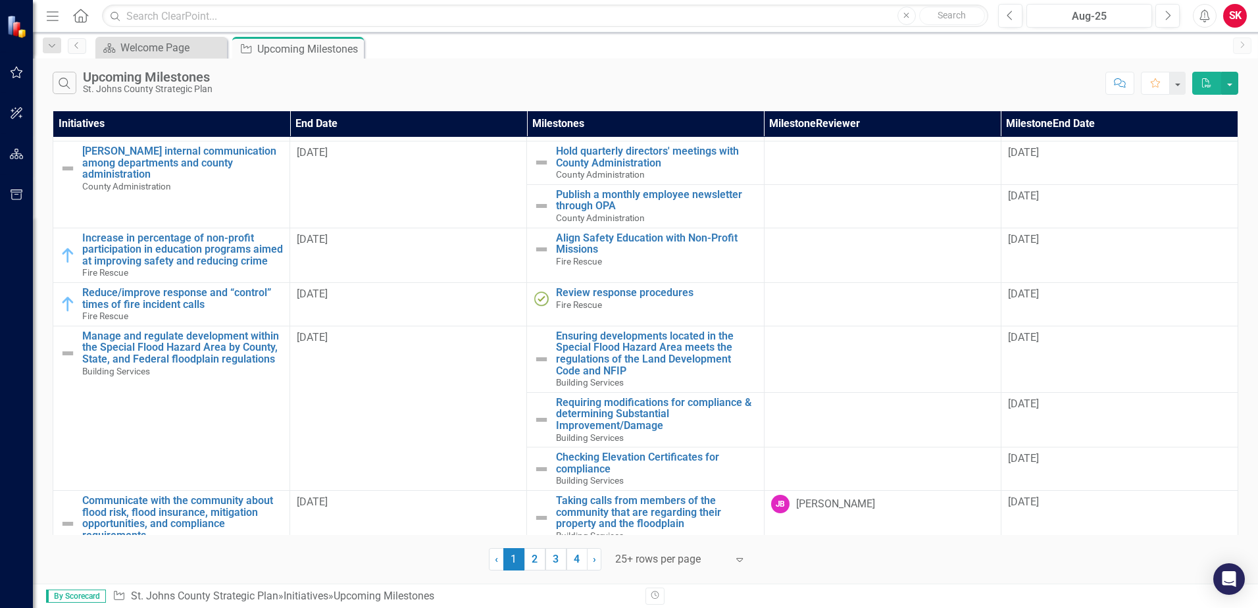
click at [14, 28] on img at bounding box center [18, 25] width 23 height 23
click at [16, 67] on icon "button" at bounding box center [17, 72] width 12 height 12
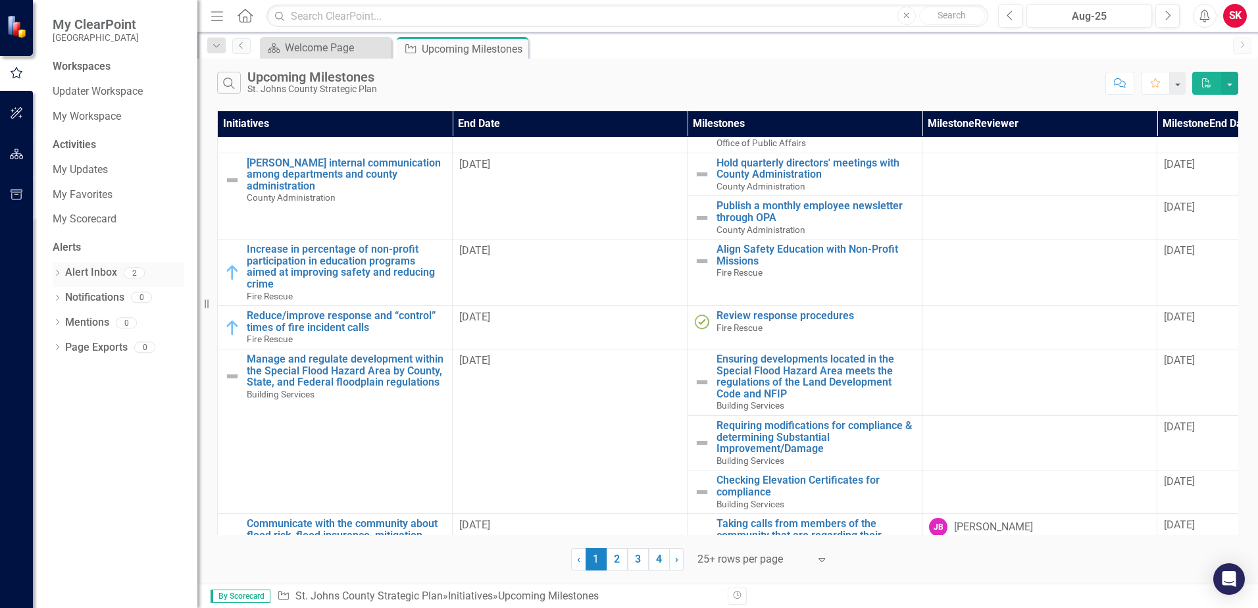
click at [114, 273] on link "Alert Inbox" at bounding box center [91, 272] width 52 height 15
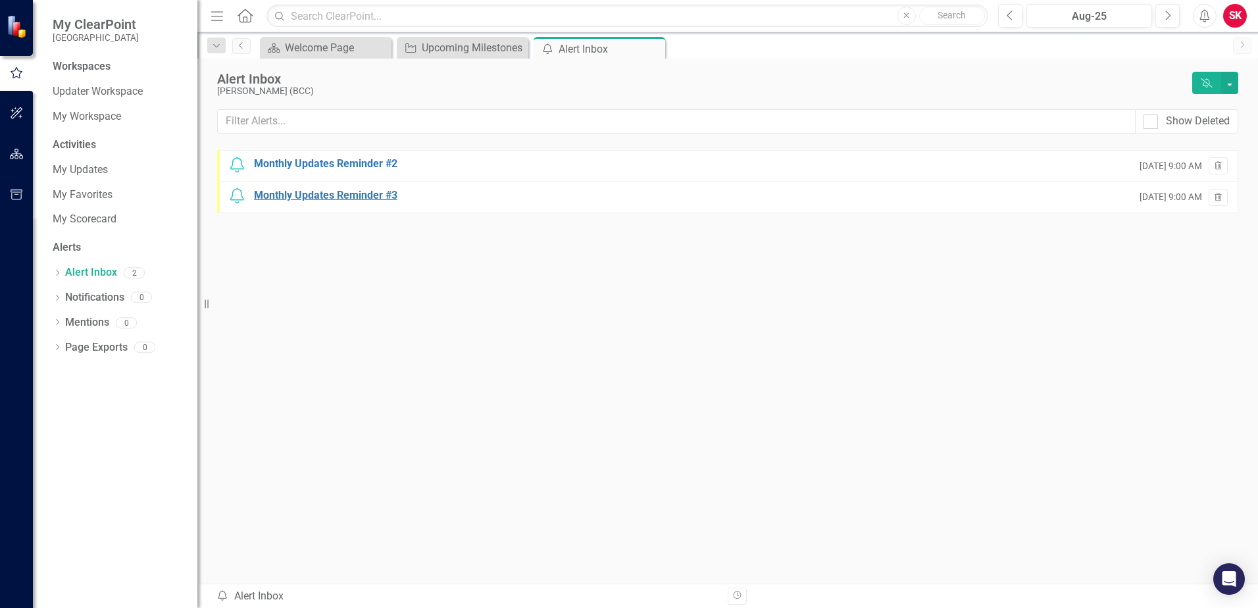
click at [301, 194] on div "Monthly Updates Reminder #3" at bounding box center [325, 195] width 143 height 15
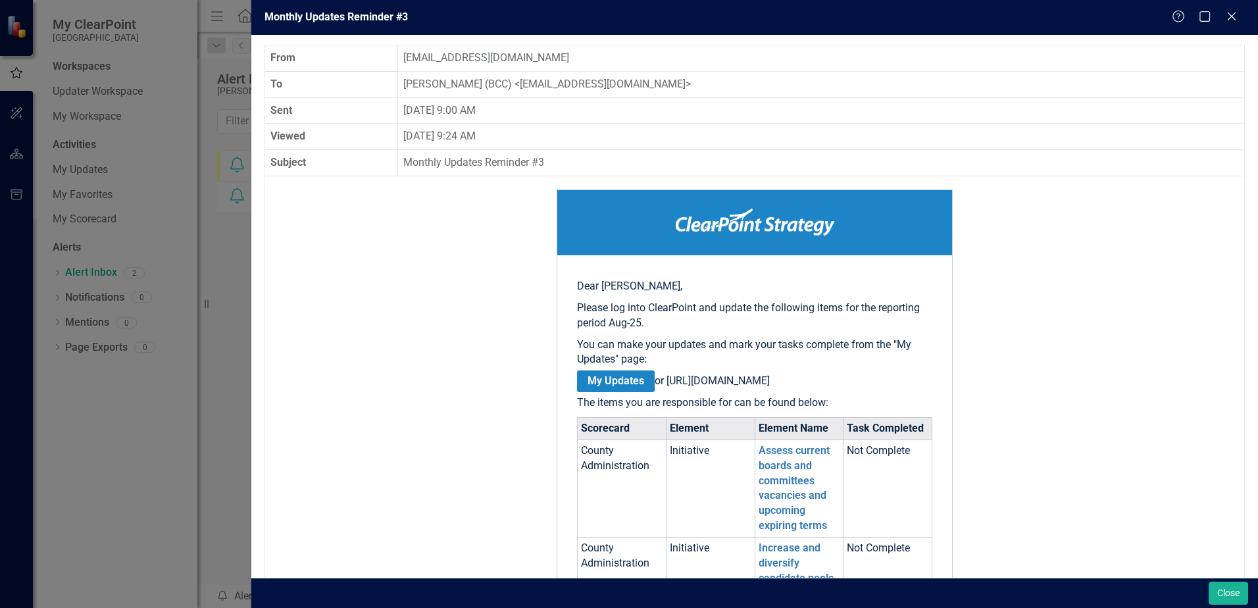
click at [220, 216] on div "Monthly Updates Reminder #3 Help Maximize Close From notify@clearpointstrategy.…" at bounding box center [629, 304] width 1258 height 608
click at [1228, 14] on icon "Close" at bounding box center [1231, 16] width 16 height 12
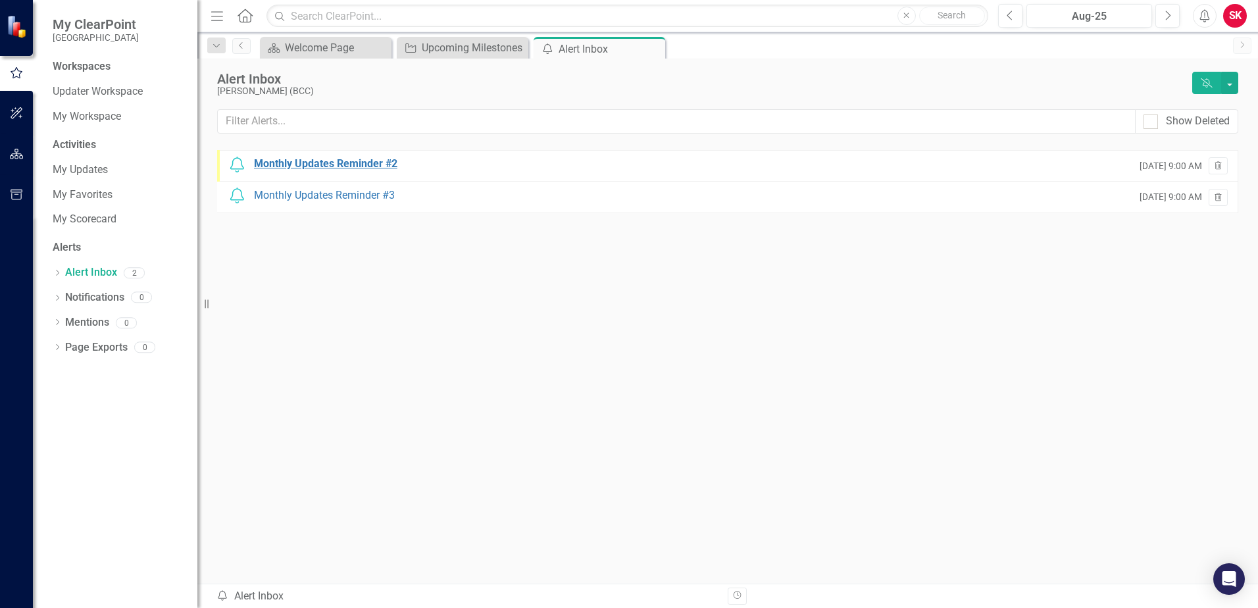
click at [341, 165] on div "Monthly Updates Reminder #2" at bounding box center [325, 164] width 143 height 15
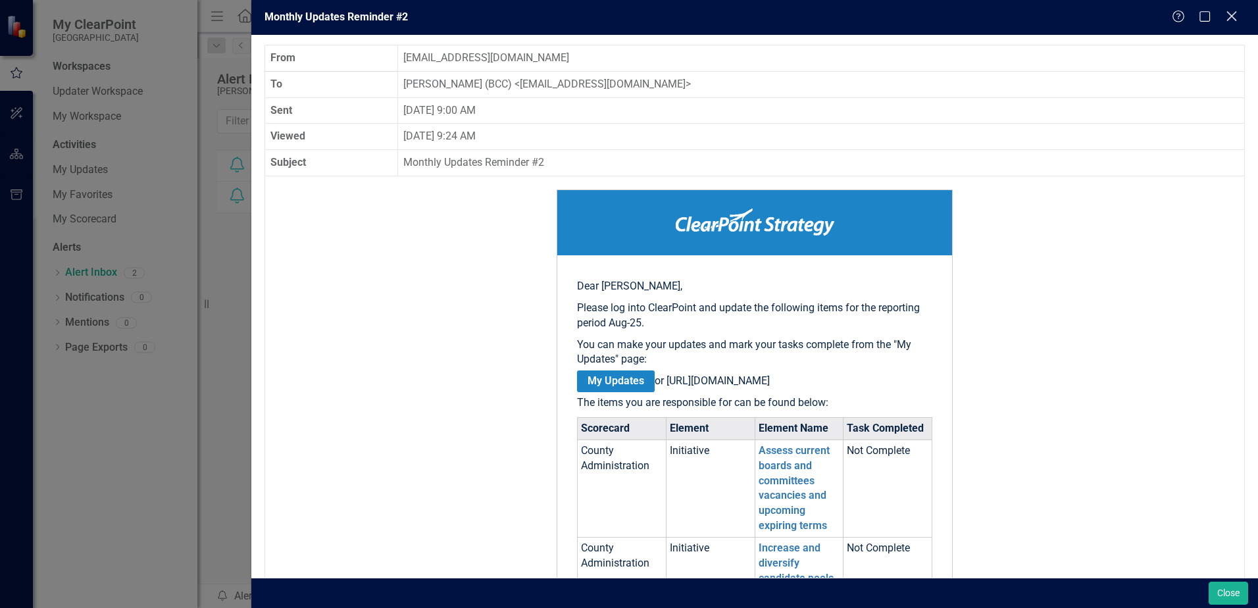
click at [1231, 15] on icon at bounding box center [1231, 16] width 10 height 10
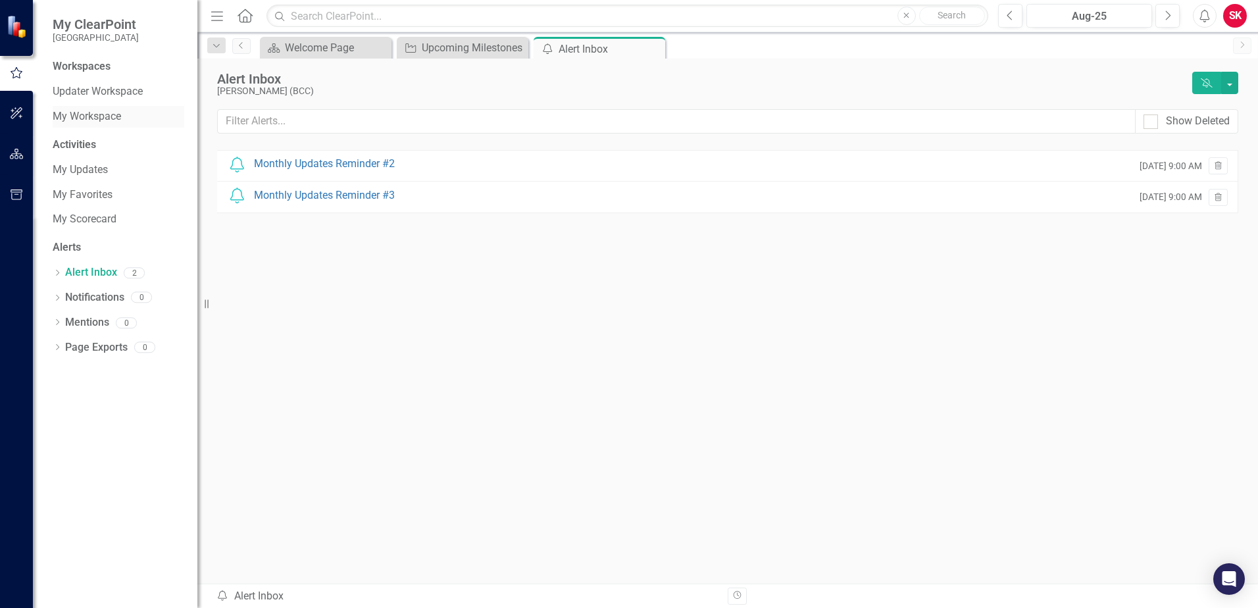
click at [92, 110] on link "My Workspace" at bounding box center [119, 116] width 132 height 15
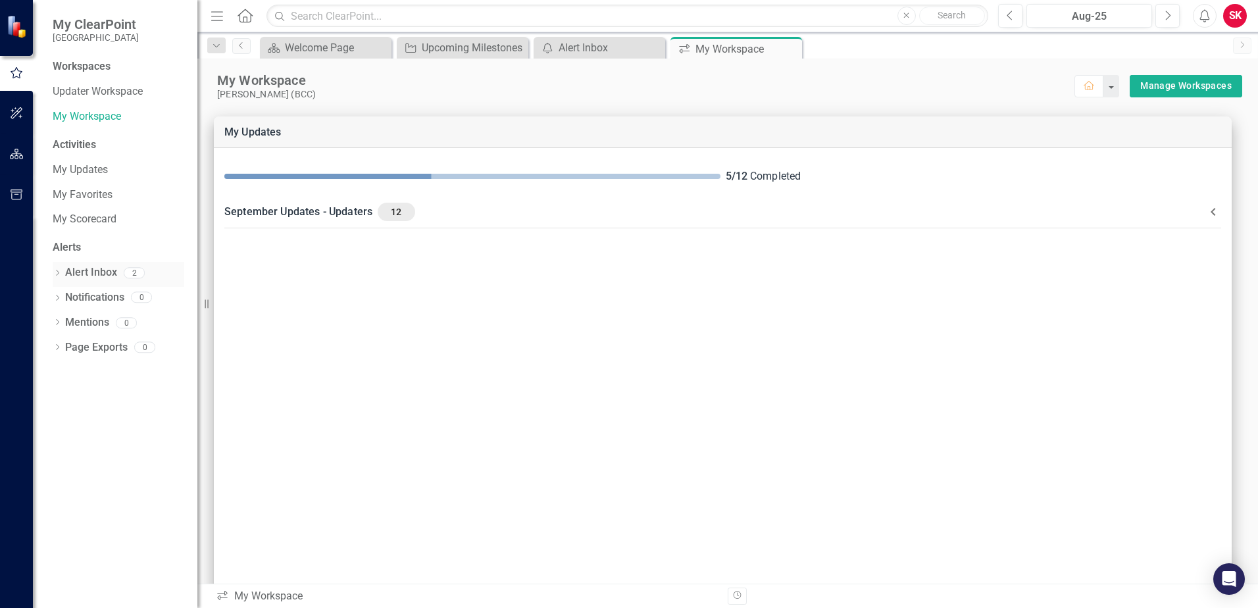
click at [101, 270] on link "Alert Inbox" at bounding box center [91, 272] width 52 height 15
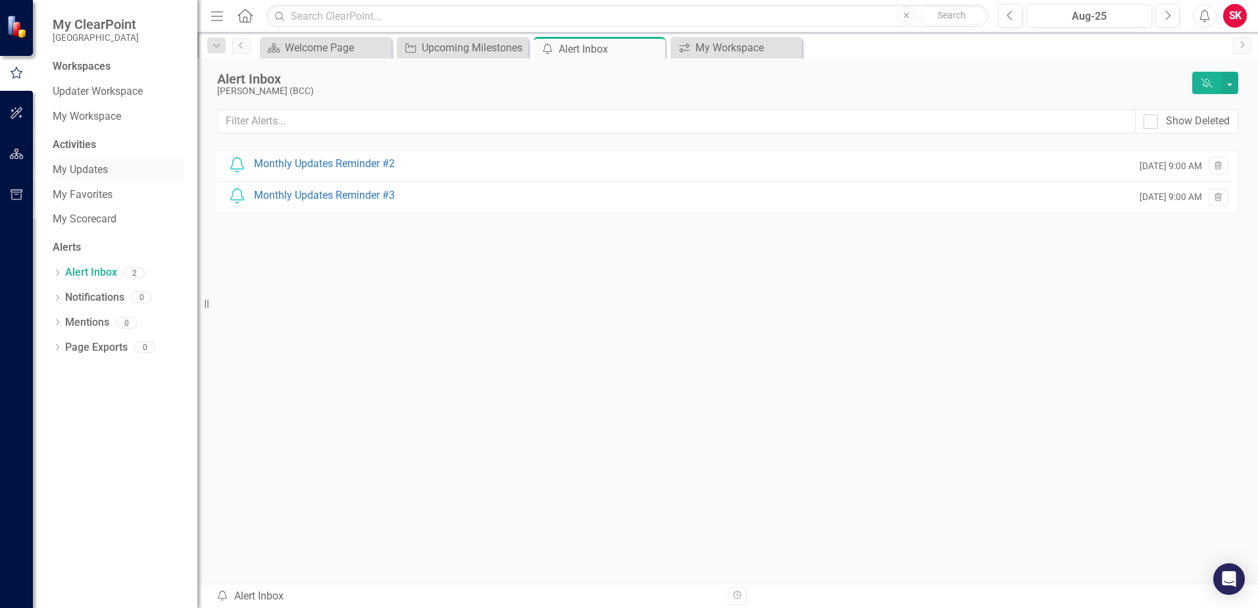
click at [89, 174] on link "My Updates" at bounding box center [119, 169] width 132 height 15
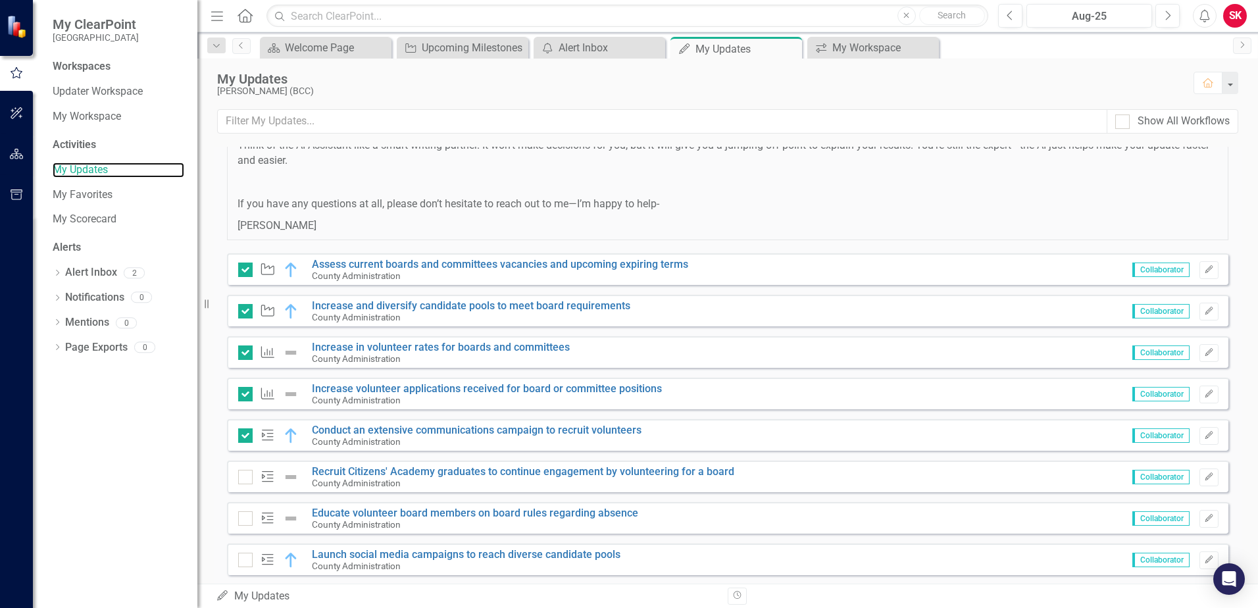
scroll to position [868, 0]
click at [373, 473] on link "Recruit Citizens' Academy graduates to continue engagement by volunteering for …" at bounding box center [523, 472] width 422 height 12
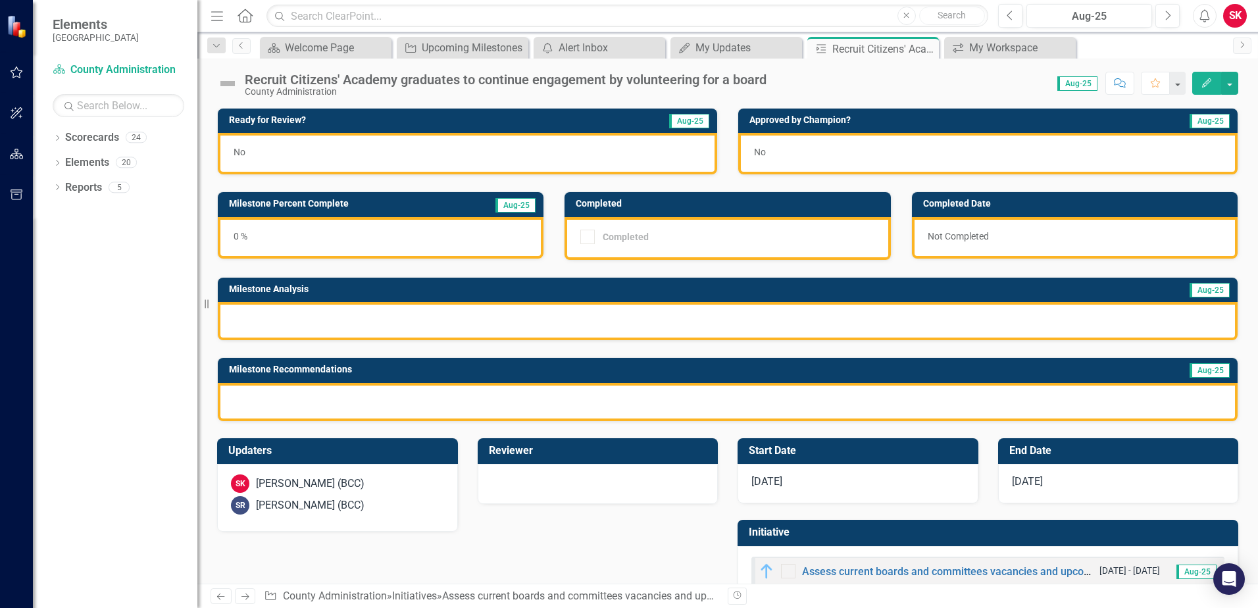
click at [497, 399] on div at bounding box center [728, 402] width 1020 height 38
click at [336, 160] on div "No" at bounding box center [467, 153] width 499 height 41
click at [1210, 80] on icon "Edit" at bounding box center [1207, 82] width 12 height 9
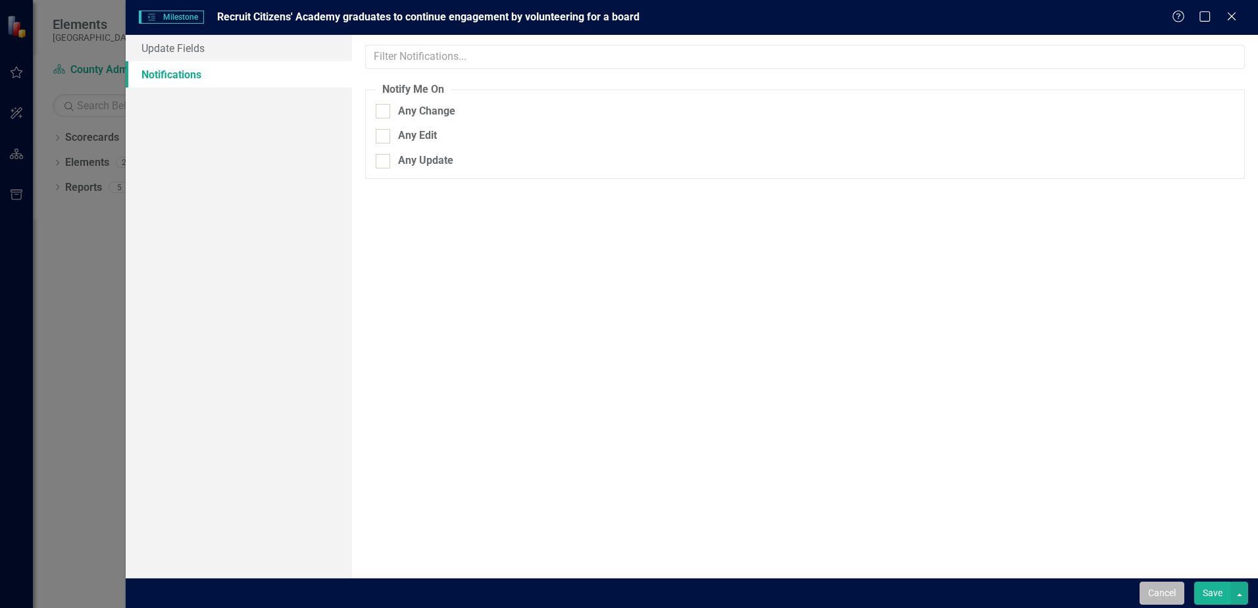
click at [1166, 591] on button "Cancel" at bounding box center [1161, 593] width 45 height 23
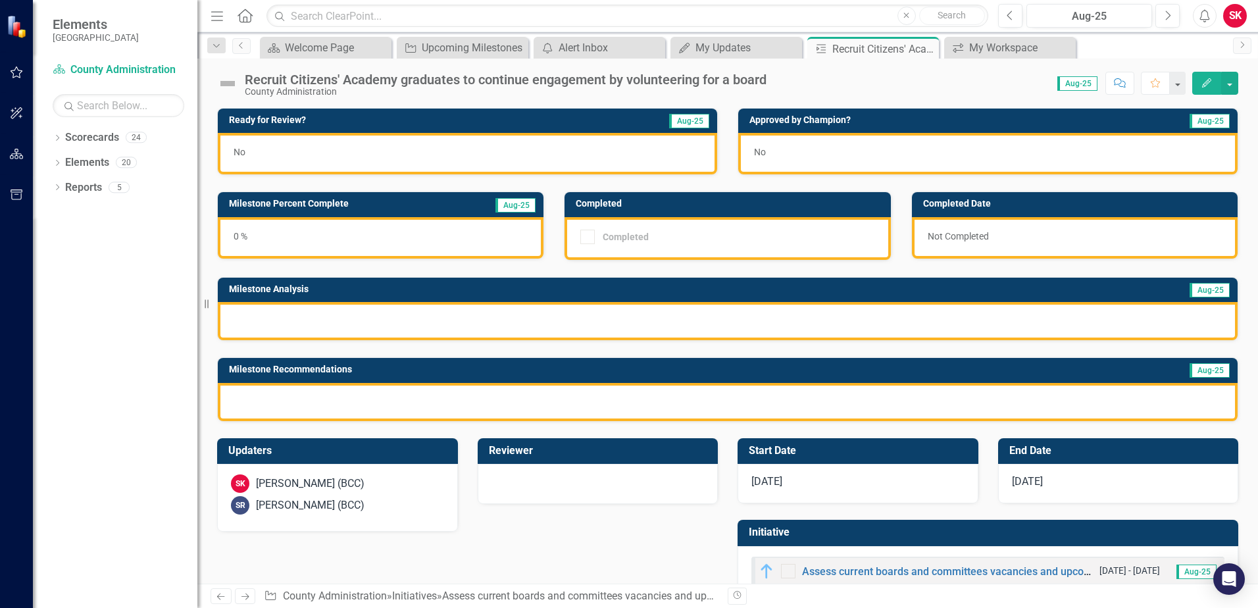
click at [531, 151] on div "No" at bounding box center [467, 153] width 499 height 41
click at [586, 238] on div at bounding box center [587, 237] width 14 height 14
click at [462, 234] on div "0 %" at bounding box center [381, 237] width 326 height 41
click at [743, 43] on div "My Updates" at bounding box center [738, 47] width 87 height 16
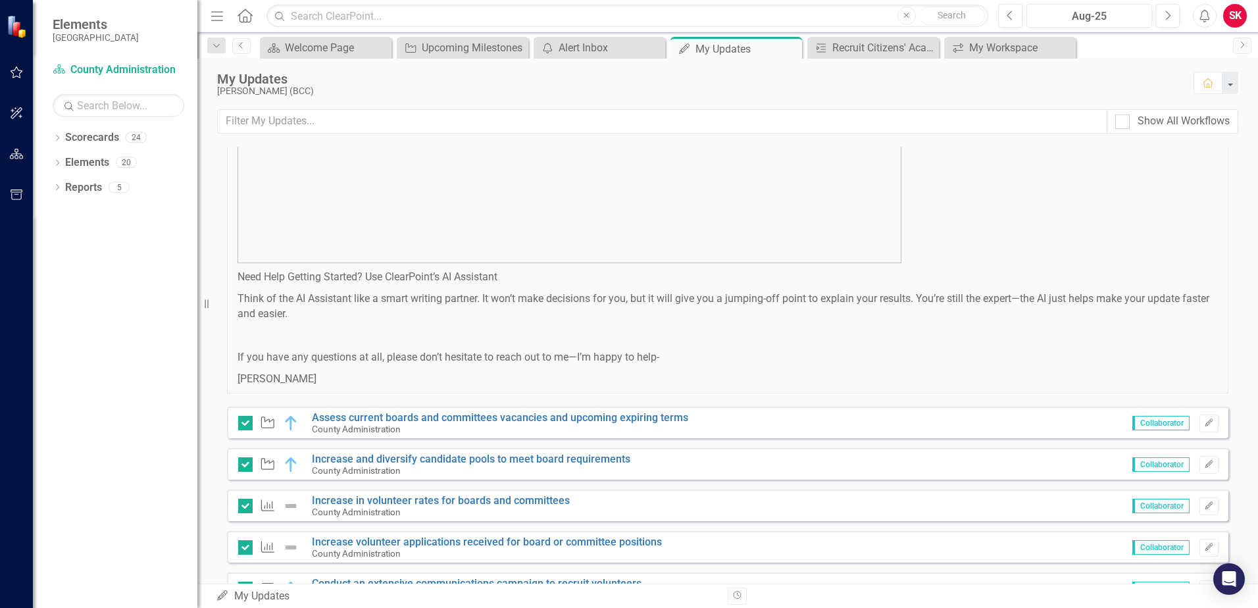
scroll to position [855, 0]
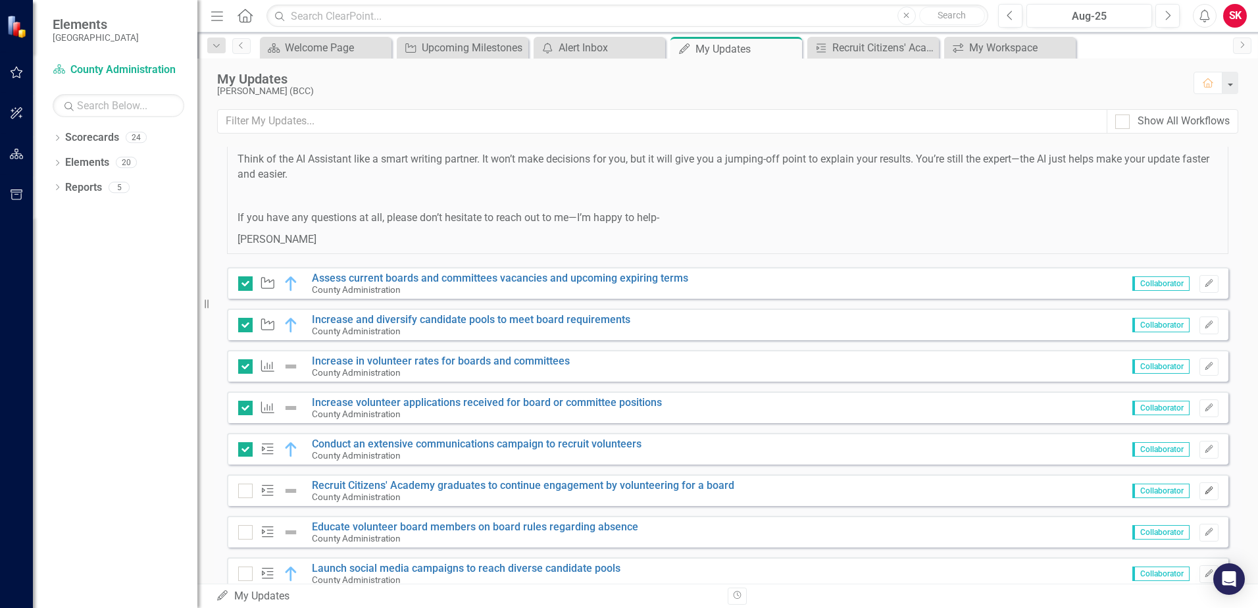
click at [1204, 490] on icon "Edit" at bounding box center [1209, 491] width 10 height 8
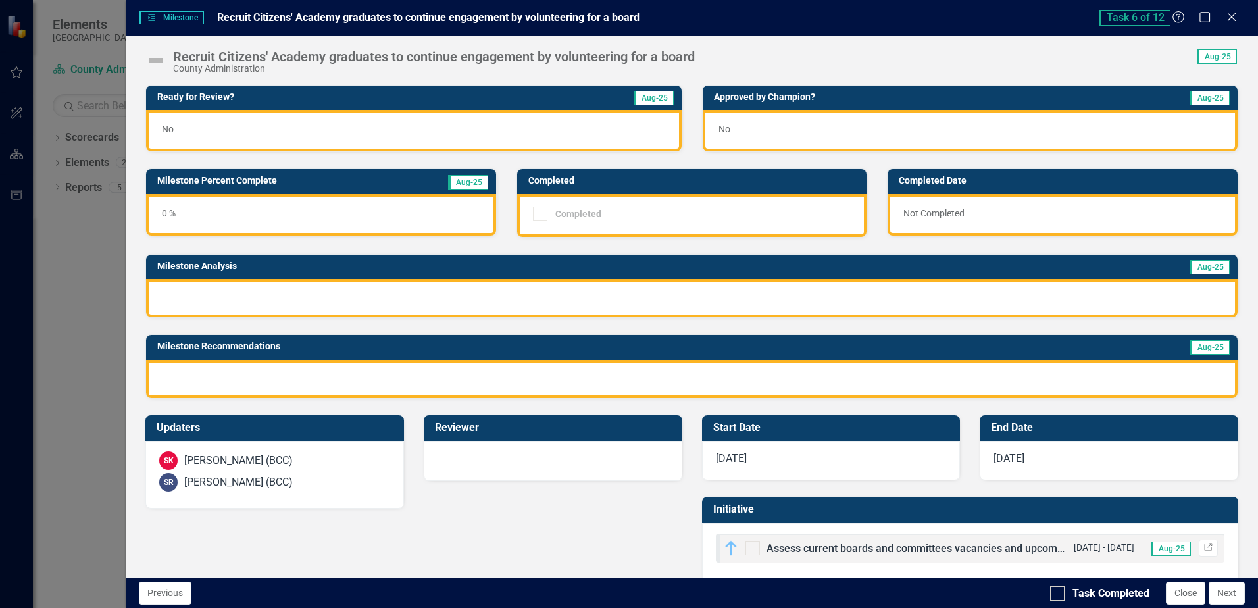
click at [472, 126] on div "No" at bounding box center [413, 130] width 535 height 41
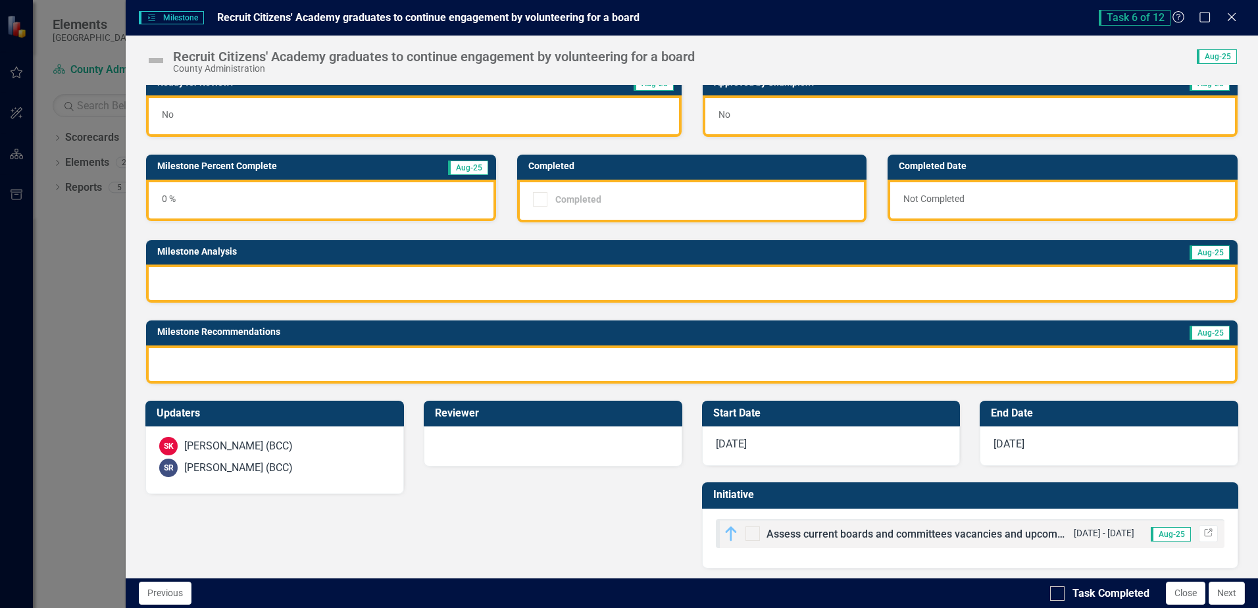
scroll to position [18, 0]
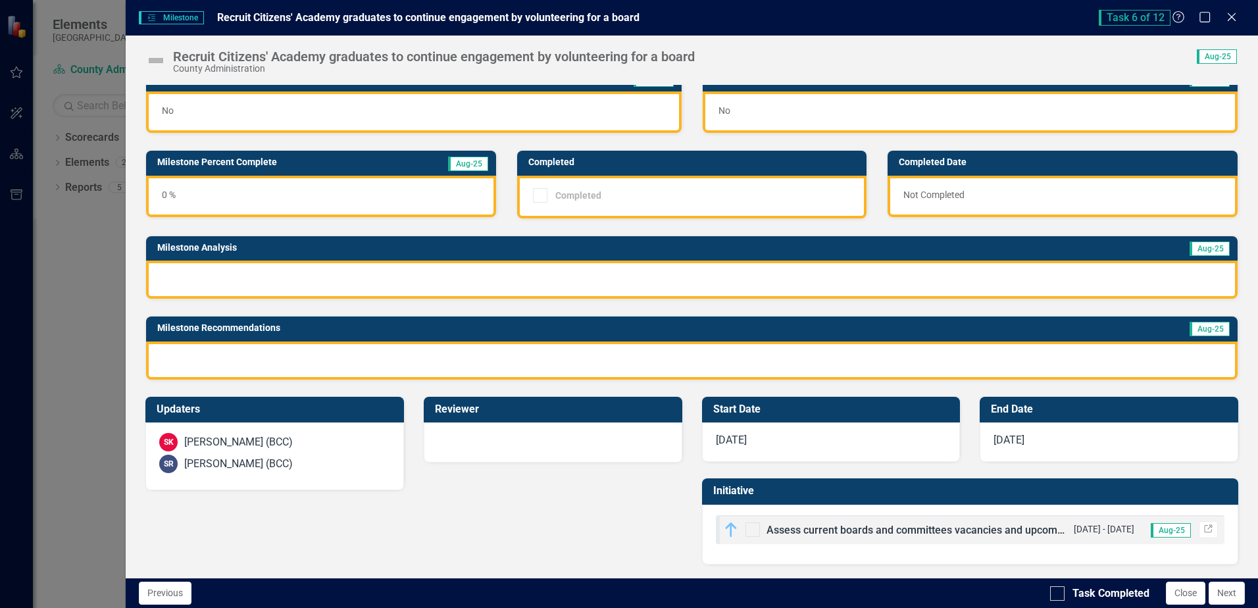
click at [718, 374] on div at bounding box center [691, 360] width 1091 height 38
click at [718, 361] on div at bounding box center [691, 360] width 1091 height 38
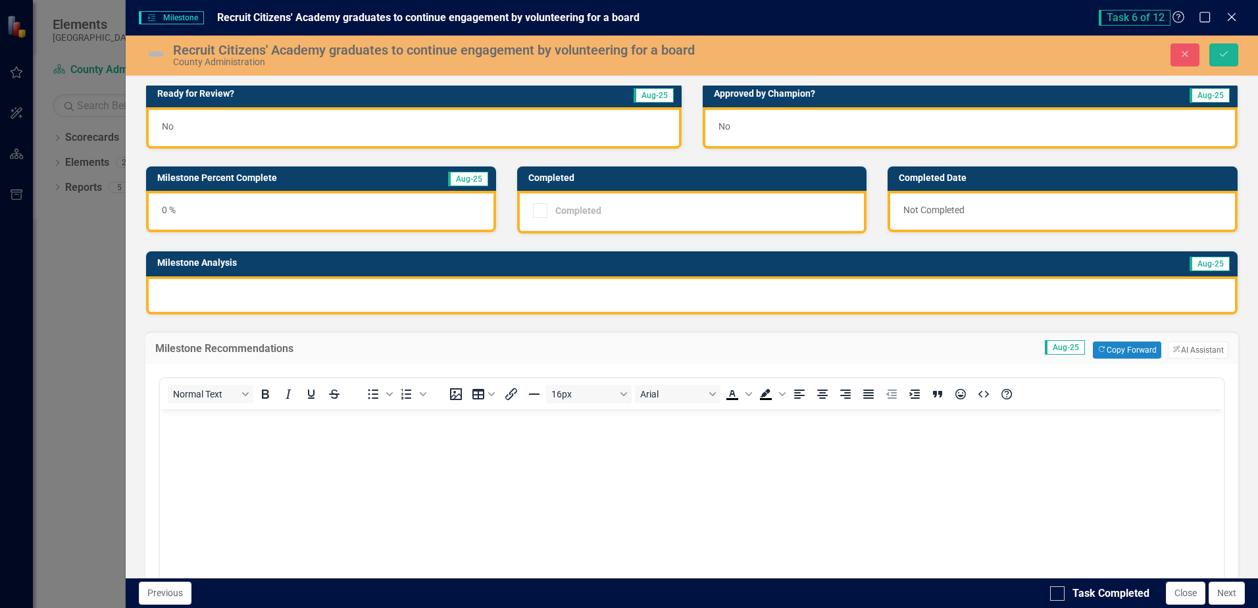
scroll to position [0, 0]
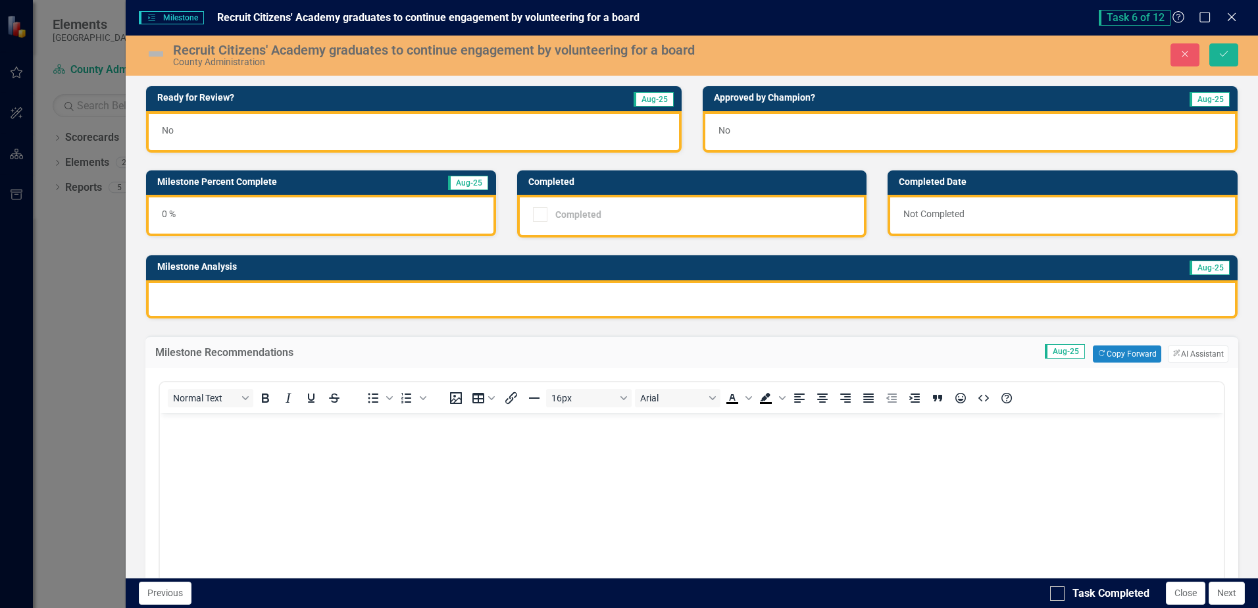
click at [255, 210] on div "0 %" at bounding box center [321, 215] width 350 height 41
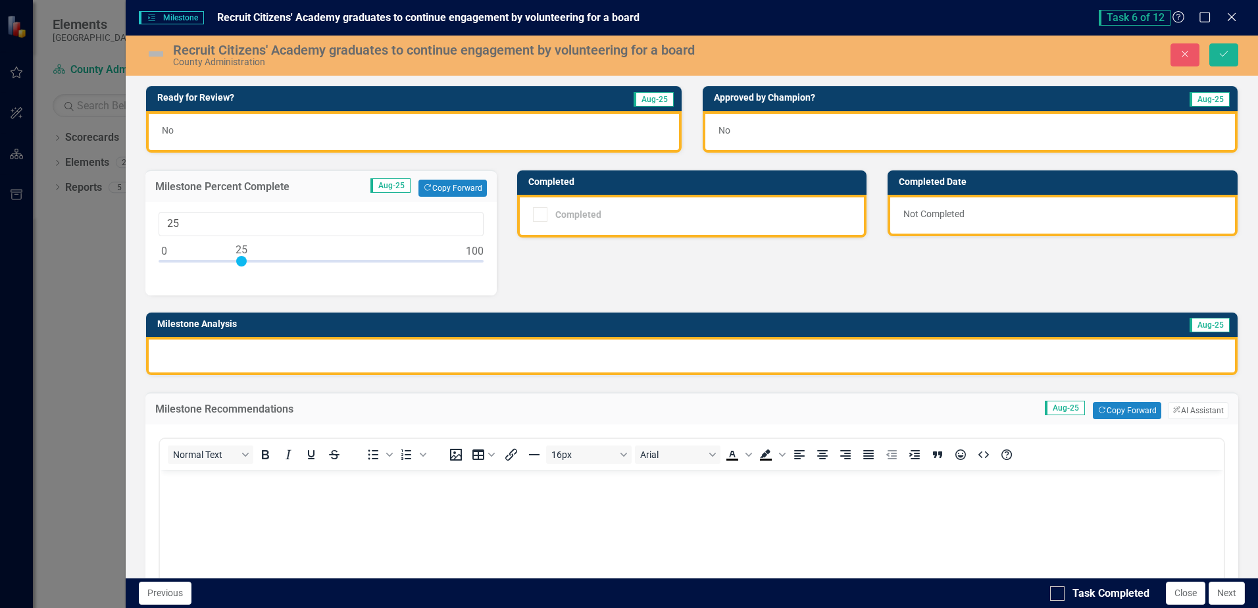
drag, startPoint x: 165, startPoint y: 263, endPoint x: 244, endPoint y: 284, distance: 81.7
click at [244, 284] on div "25" at bounding box center [320, 248] width 351 height 93
click at [409, 353] on div at bounding box center [691, 356] width 1091 height 38
click at [405, 355] on div at bounding box center [691, 356] width 1091 height 38
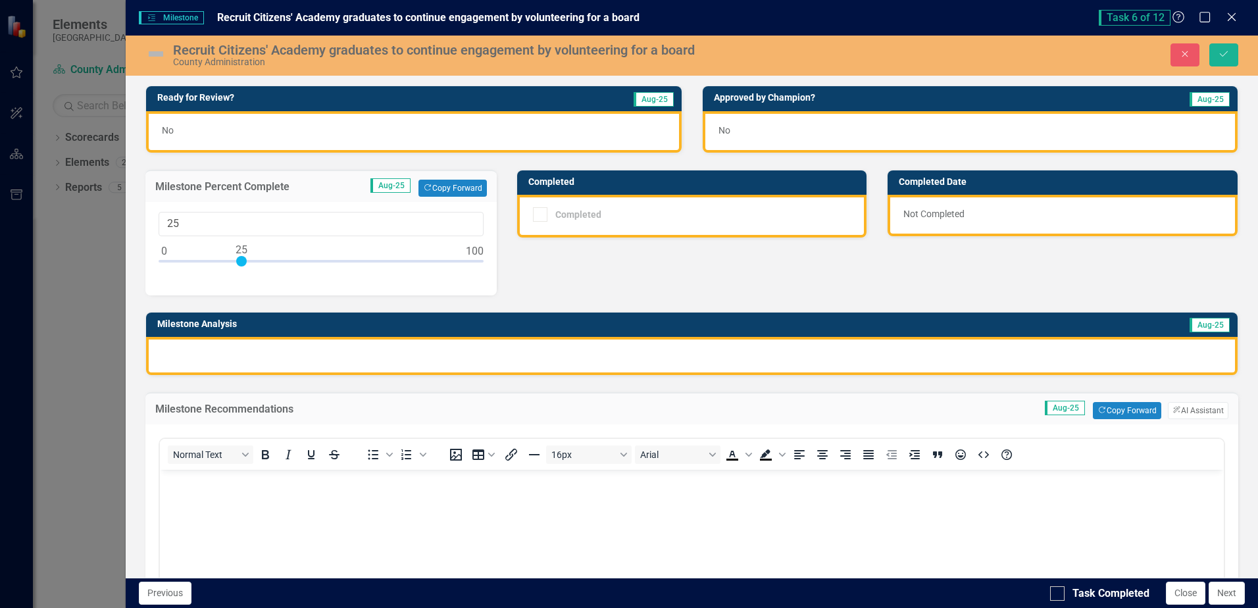
click at [405, 355] on div at bounding box center [691, 356] width 1091 height 38
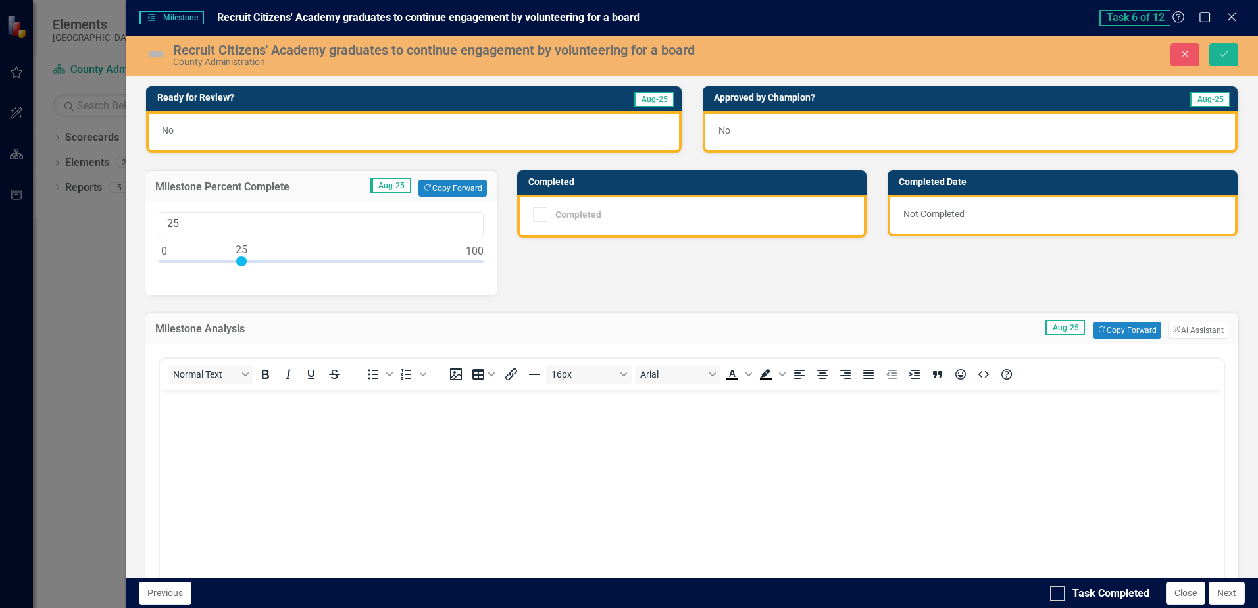
click at [229, 437] on body "Rich Text Area. Press ALT-0 for help." at bounding box center [692, 487] width 1064 height 197
type input "8"
drag, startPoint x: 243, startPoint y: 257, endPoint x: 190, endPoint y: 286, distance: 60.4
click at [190, 286] on div "8" at bounding box center [320, 248] width 351 height 93
click at [895, 220] on div "Not Completed" at bounding box center [1062, 215] width 350 height 41
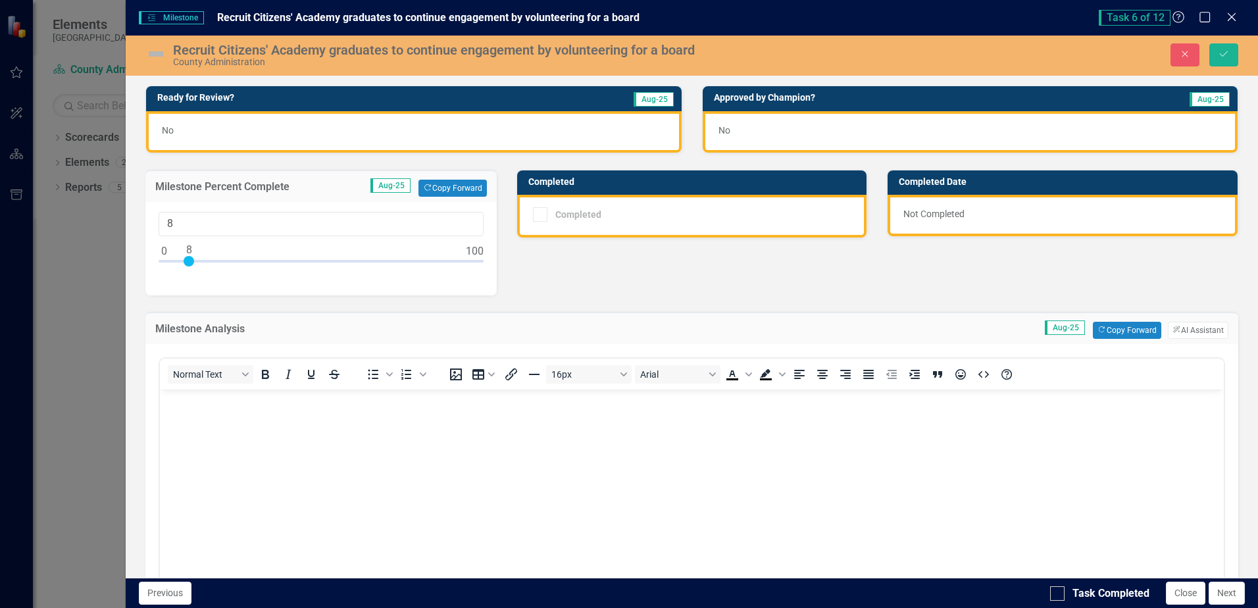
click at [895, 220] on div "Not Completed" at bounding box center [1062, 215] width 350 height 41
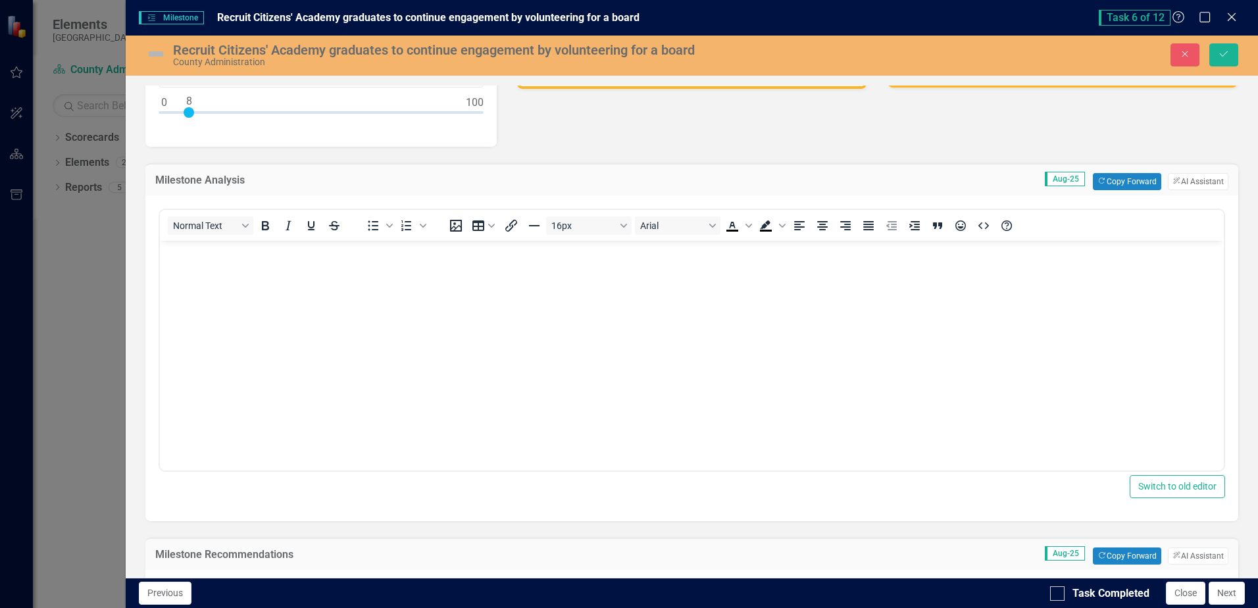
scroll to position [132, 0]
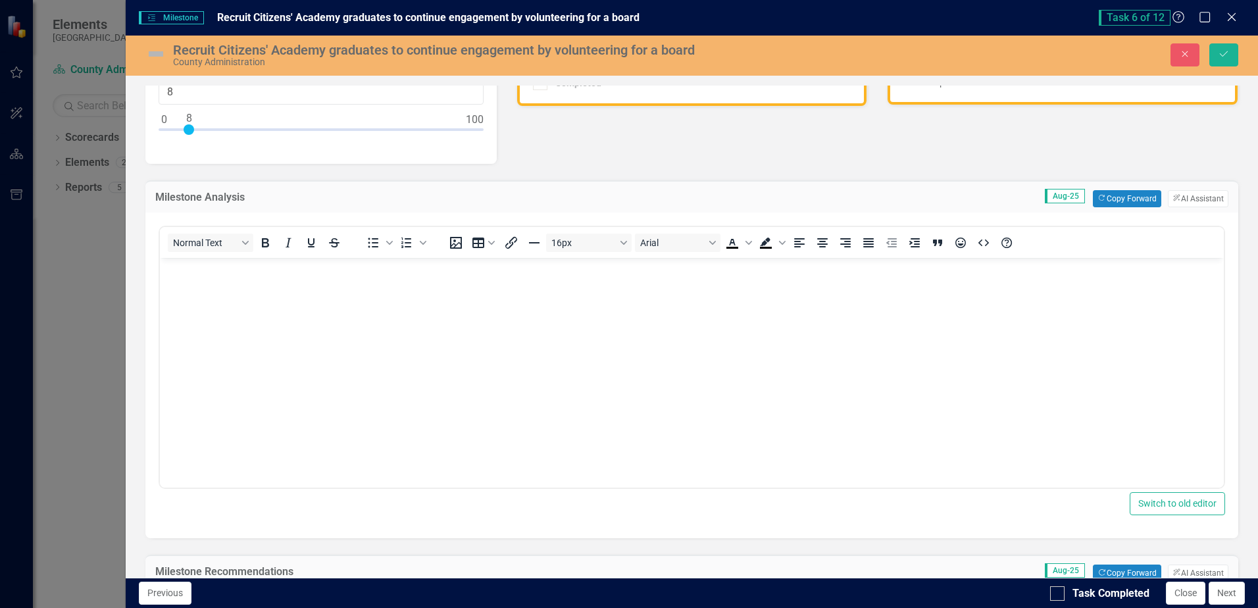
click at [695, 311] on body "Rich Text Area. Press ALT-0 for help." at bounding box center [692, 355] width 1064 height 197
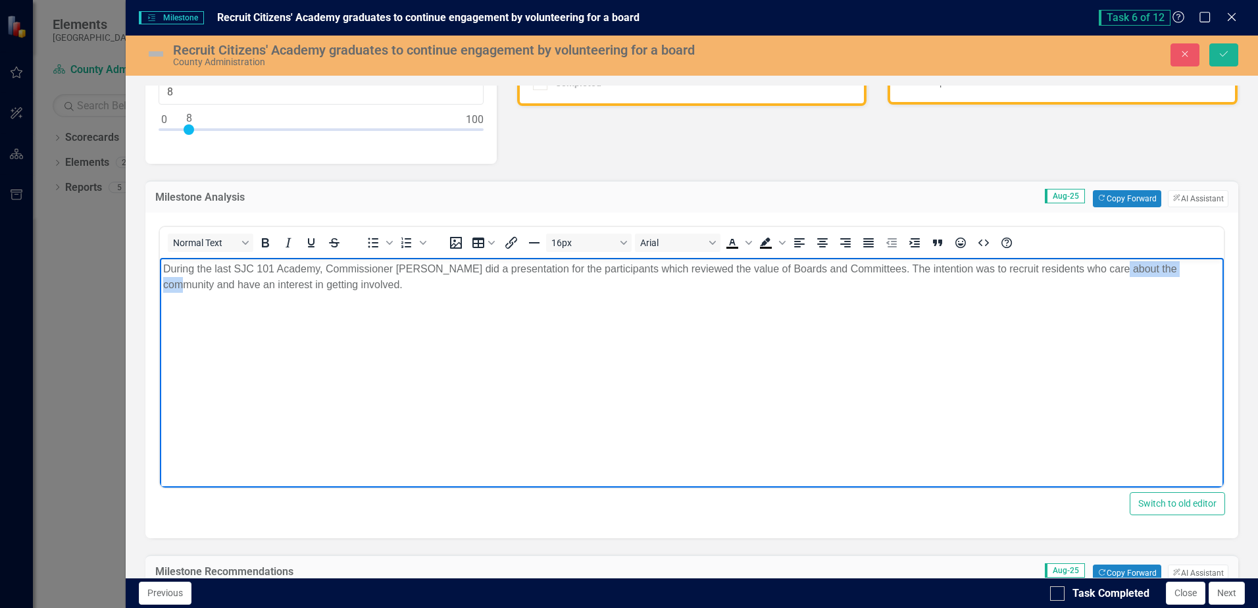
drag, startPoint x: 1173, startPoint y: 266, endPoint x: 1104, endPoint y: 271, distance: 69.2
click at [1104, 271] on p "During the last SJC 101 Academy, Commissioner Taylor did a presentation for the…" at bounding box center [691, 277] width 1057 height 32
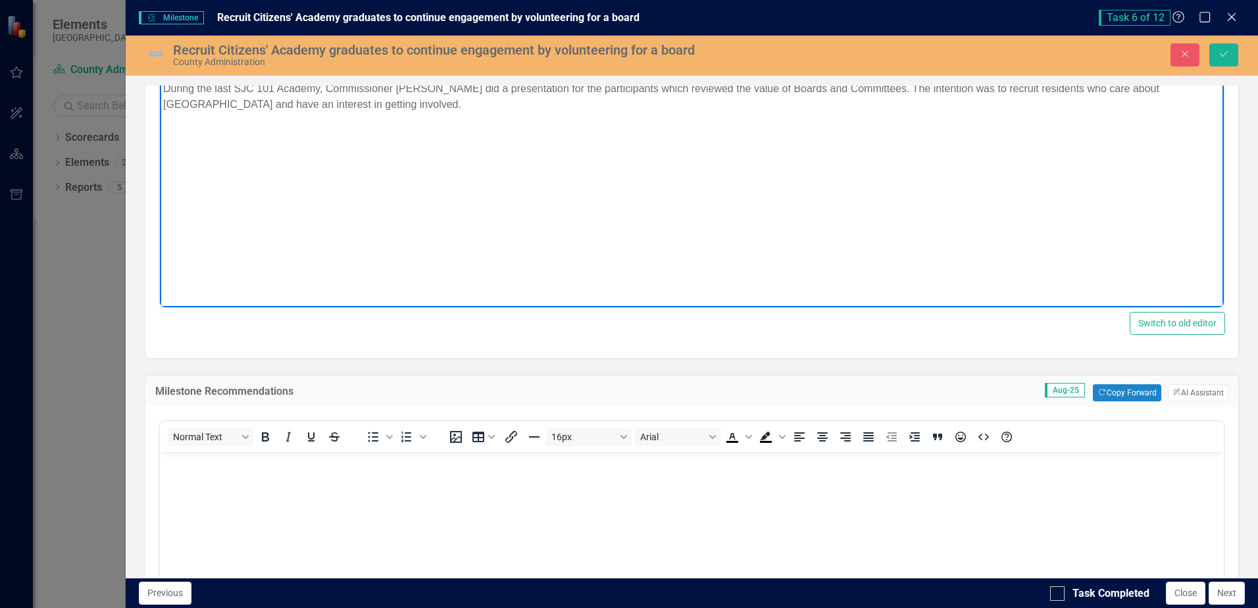
scroll to position [329, 0]
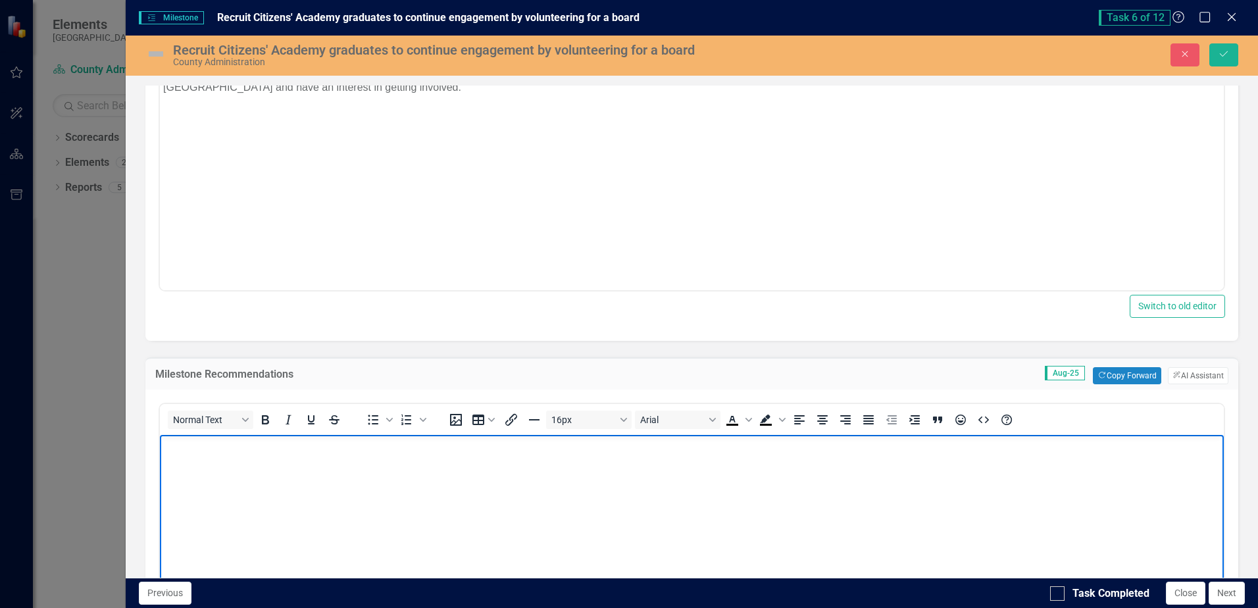
drag, startPoint x: 772, startPoint y: 447, endPoint x: 930, endPoint y: 853, distance: 435.1
click at [772, 447] on p "Rich Text Area. Press ALT-0 for help." at bounding box center [691, 445] width 1057 height 16
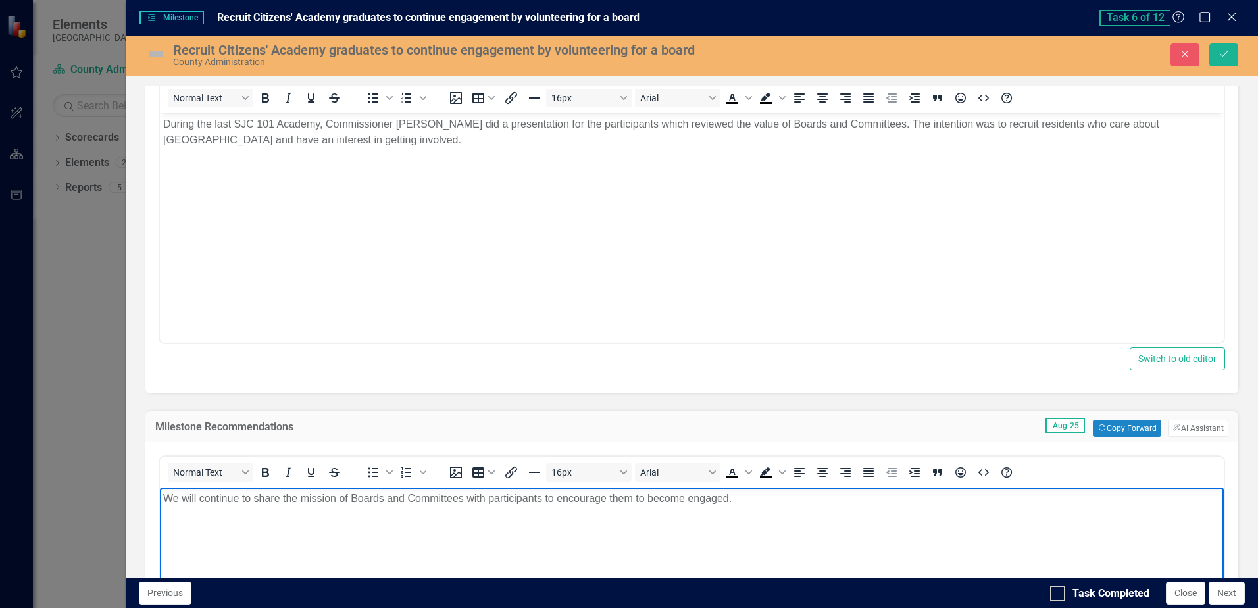
scroll to position [66, 0]
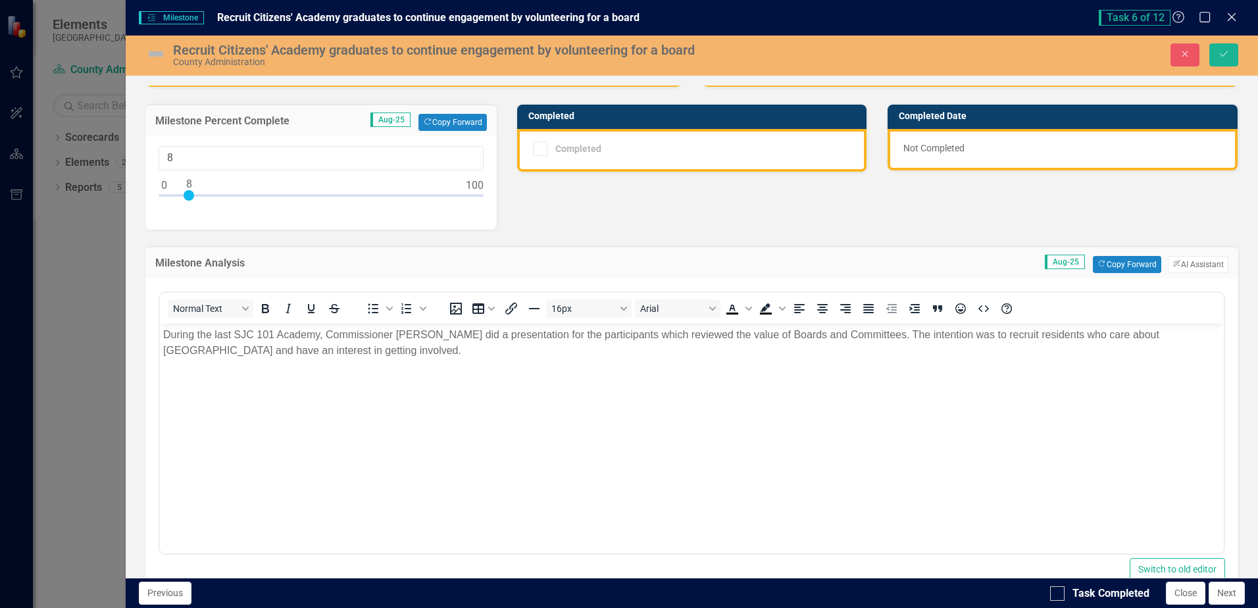
click at [278, 332] on p "During the last SJC 101 Academy, Commissioner Taylor did a presentation for the…" at bounding box center [691, 342] width 1057 height 32
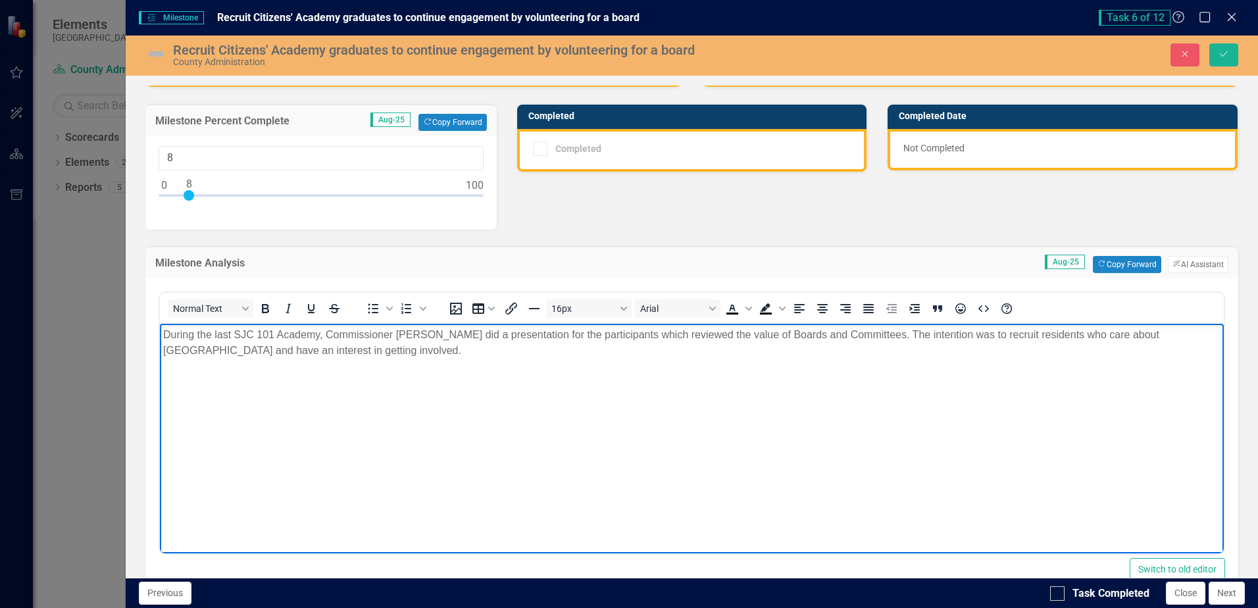
click at [276, 332] on p "During the last SJC 101 Academy, Commissioner Taylor did a presentation for the…" at bounding box center [691, 342] width 1057 height 32
click at [639, 334] on p "During the last SJC 101 Citizens Academy, Commissioner Taylor did a presentatio…" at bounding box center [691, 342] width 1057 height 32
click at [873, 364] on body "During the last SJC 101 Citizens Academy, Commissioner Taylor did a presentatio…" at bounding box center [692, 421] width 1064 height 197
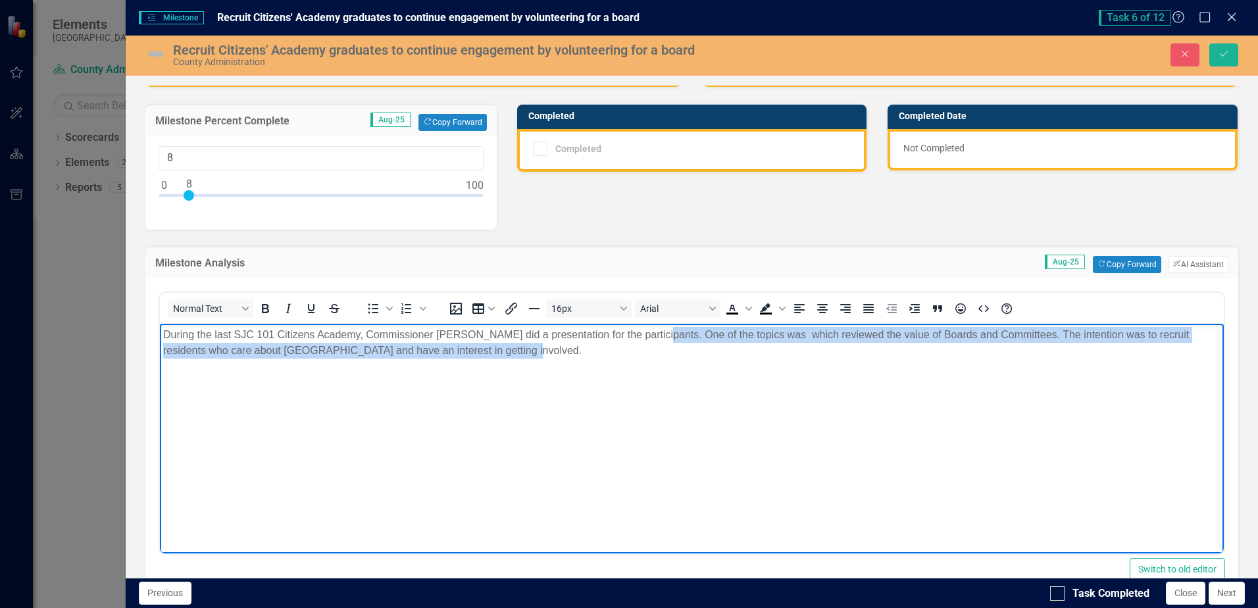
drag, startPoint x: 988, startPoint y: 352, endPoint x: 645, endPoint y: 329, distance: 344.2
click at [645, 329] on p "During the last SJC 101 Citizens Academy, Commissioner Taylor did a presentatio…" at bounding box center [691, 342] width 1057 height 32
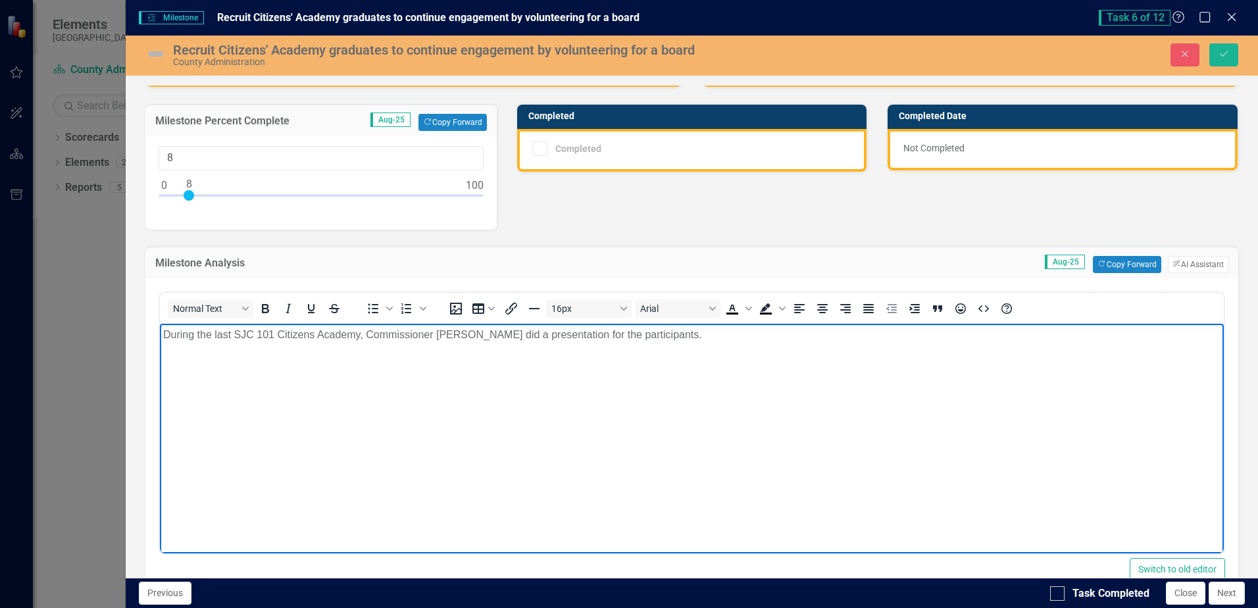
click at [437, 337] on p "During the last SJC 101 Citizens Academy, Commissioner Taylor did a presentatio…" at bounding box center [691, 334] width 1057 height 16
drag, startPoint x: 672, startPoint y: 334, endPoint x: 489, endPoint y: 337, distance: 182.9
click at [489, 337] on p "During the last SJC 101 Citizens Academy, Commissioner Ann Taylor did a present…" at bounding box center [691, 334] width 1057 height 16
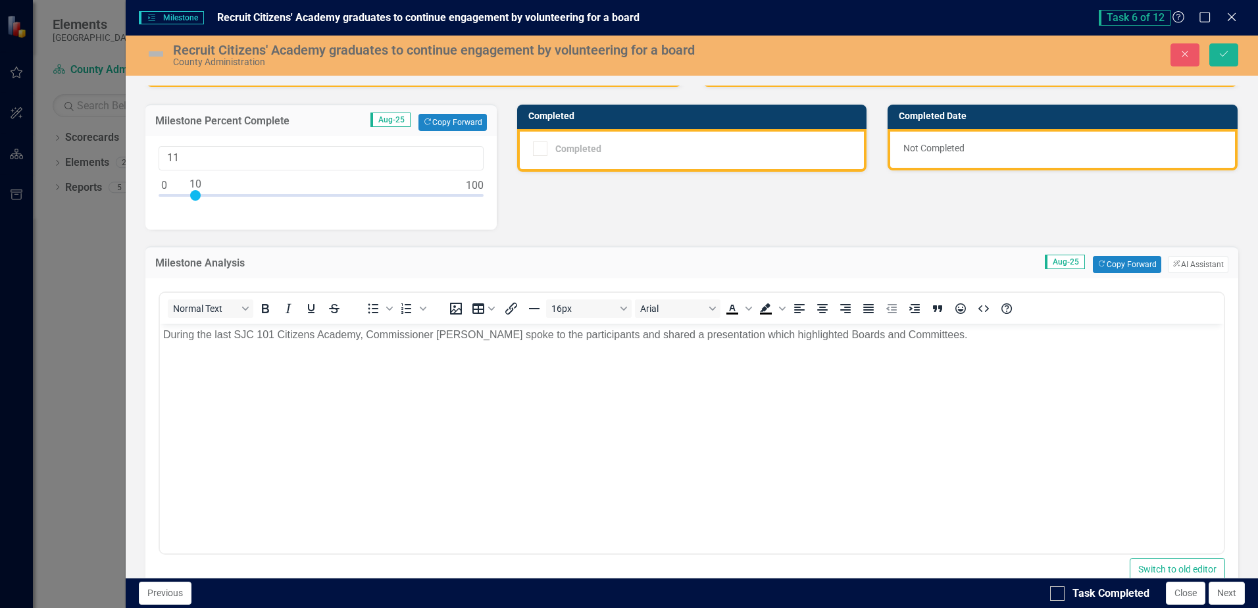
type input "10"
drag, startPoint x: 187, startPoint y: 193, endPoint x: 195, endPoint y: 195, distance: 7.4
click at [195, 195] on div at bounding box center [195, 195] width 11 height 11
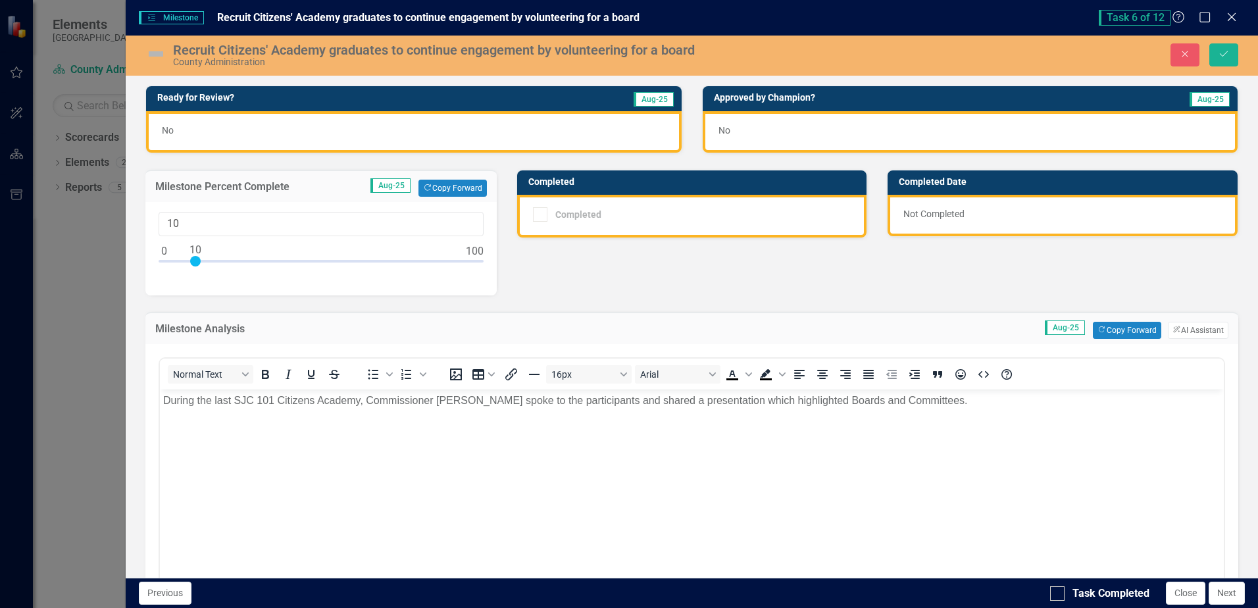
click at [932, 401] on p "During the last SJC 101 Citizens Academy, Commissioner Ann Taylor spoke to the …" at bounding box center [691, 400] width 1057 height 16
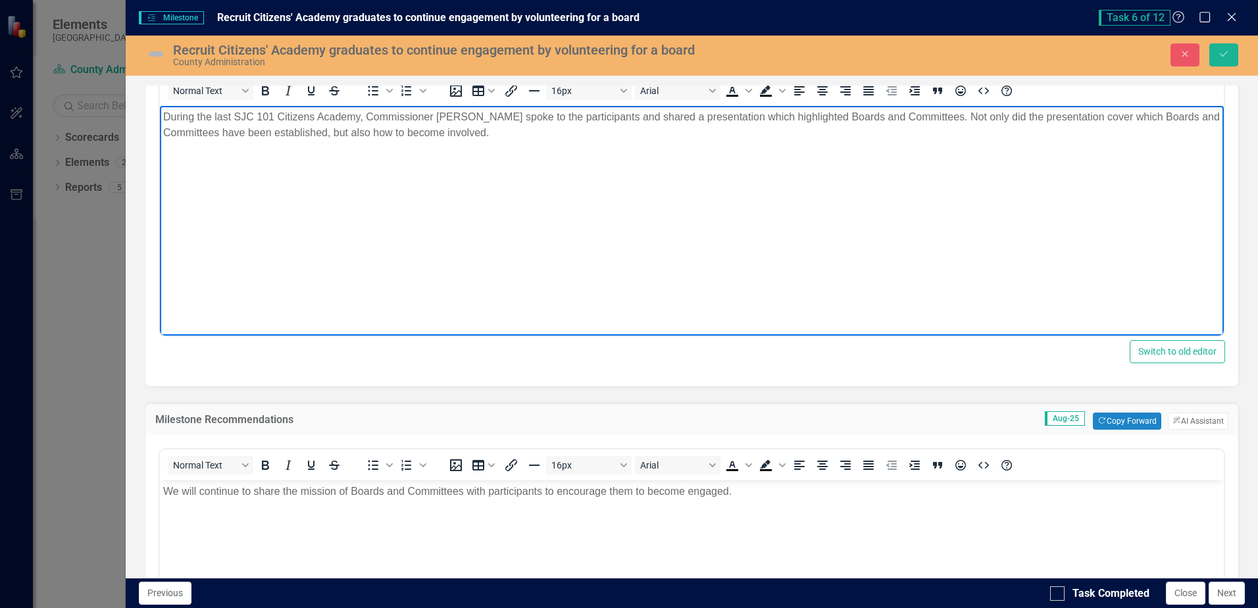
scroll to position [329, 0]
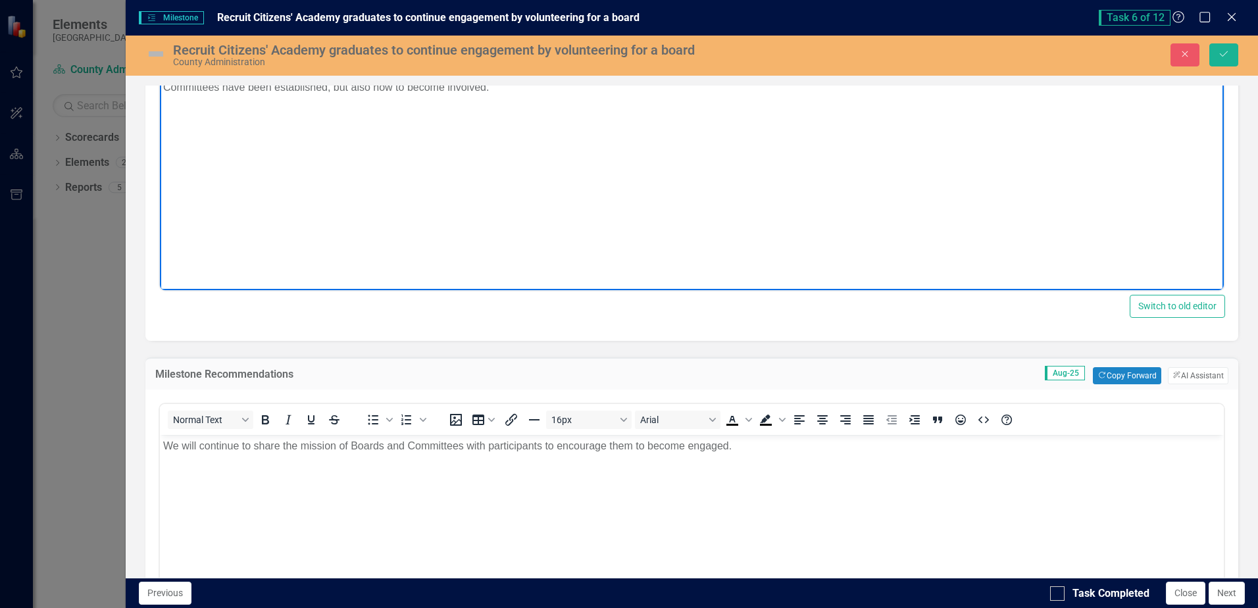
click at [743, 449] on p "We will continue to share the mission of Boards and Committees with participant…" at bounding box center [691, 445] width 1057 height 16
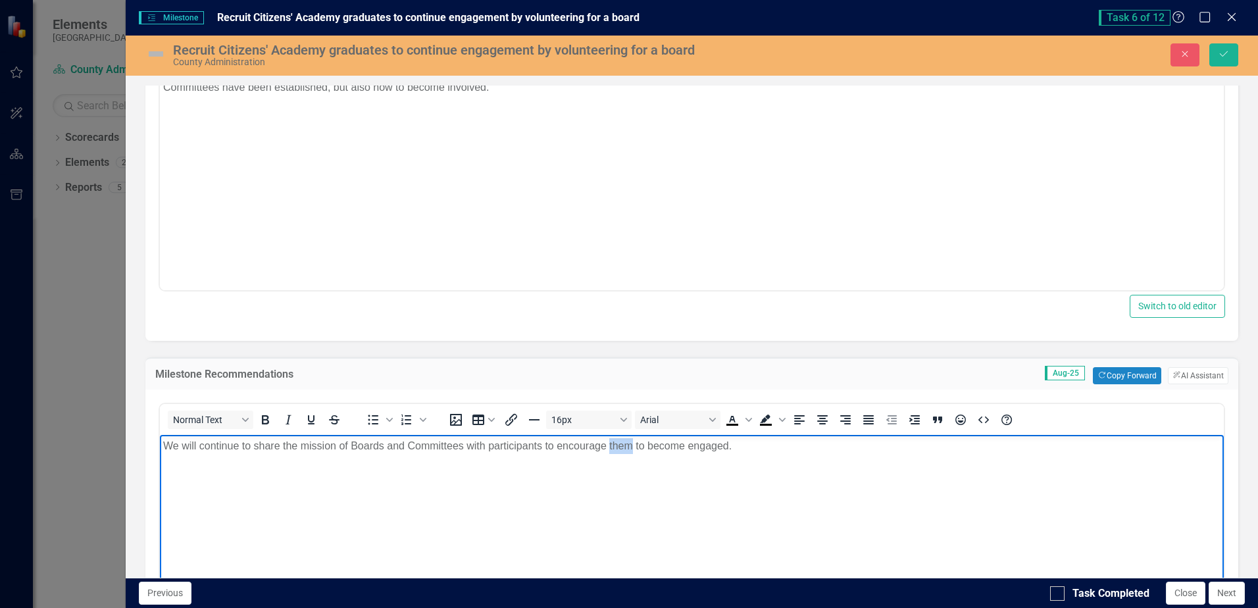
drag, startPoint x: 632, startPoint y: 444, endPoint x: 609, endPoint y: 445, distance: 23.0
click at [609, 445] on p "We will continue to share the mission of Boards and Committees with participant…" at bounding box center [691, 445] width 1057 height 16
drag, startPoint x: 797, startPoint y: 445, endPoint x: 760, endPoint y: 450, distance: 36.6
click at [760, 450] on p "We will continue to share the mission of Boards and Committees with participant…" at bounding box center [691, 445] width 1057 height 16
click at [846, 445] on p "We will continue to share the mission of Boards and Committees with participant…" at bounding box center [691, 445] width 1057 height 16
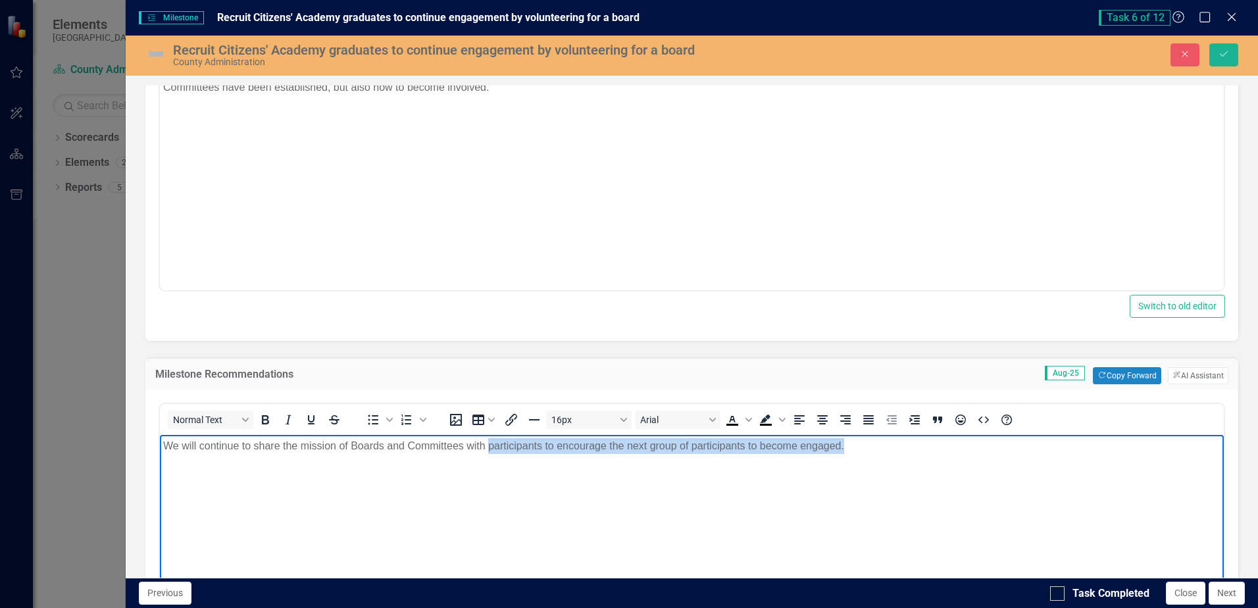
drag, startPoint x: 851, startPoint y: 445, endPoint x: 497, endPoint y: 449, distance: 354.6
click at [490, 451] on p "We will continue to share the mission of Boards and Committees with participant…" at bounding box center [691, 445] width 1057 height 16
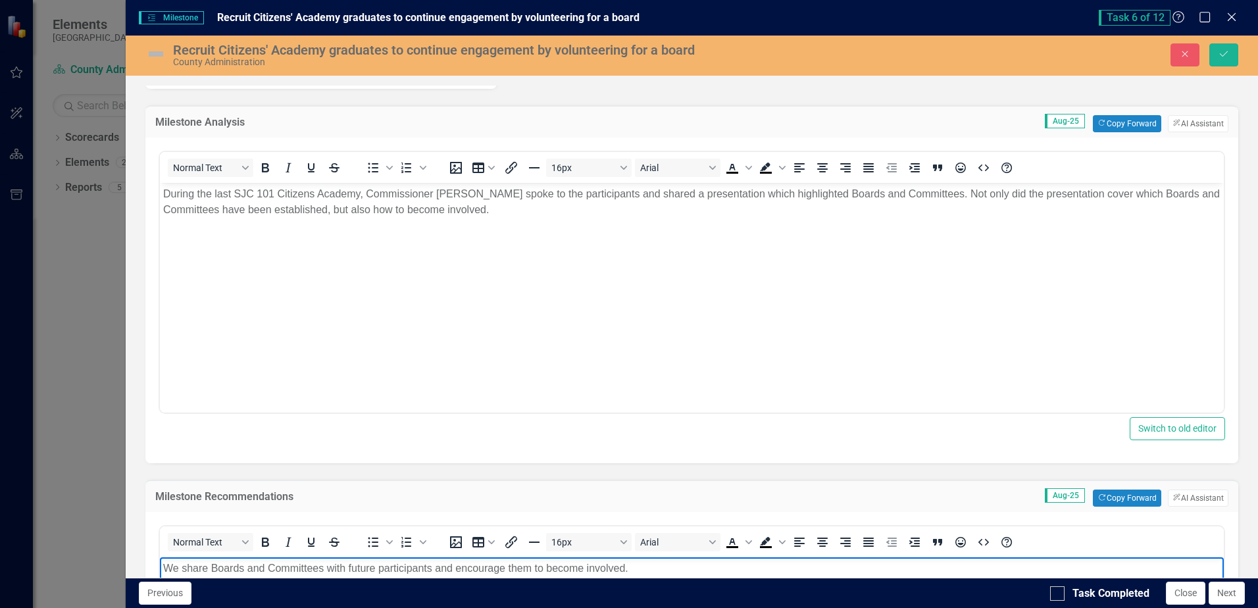
scroll to position [132, 0]
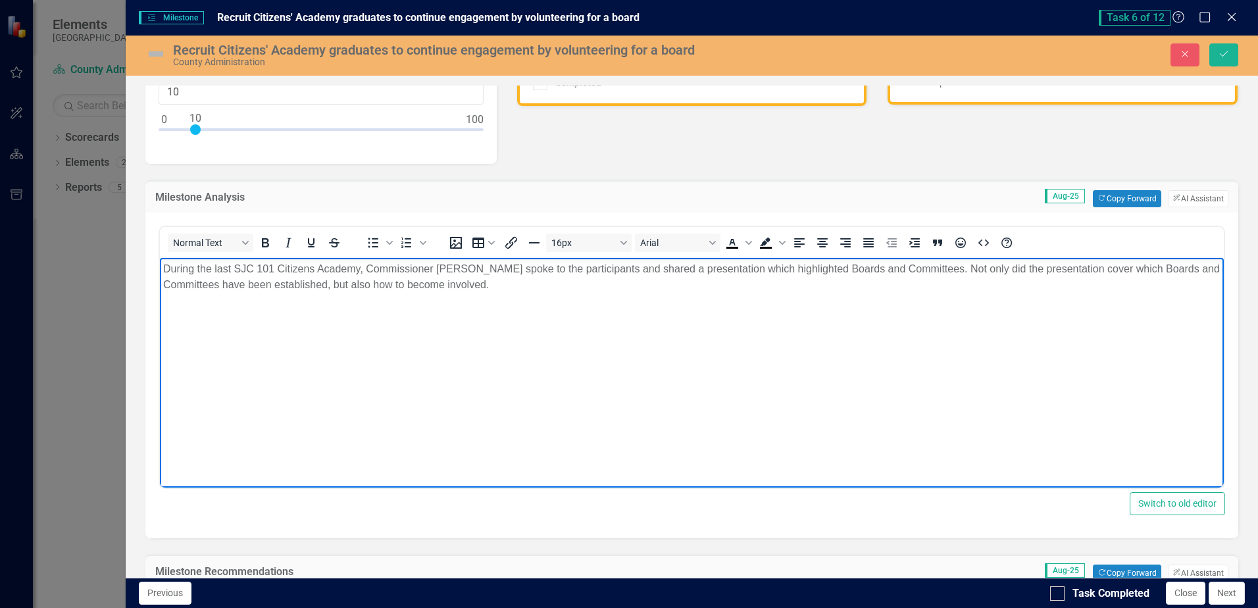
click at [326, 283] on p "During the last SJC 101 Citizens Academy, Commissioner Ann Taylor spoke to the …" at bounding box center [691, 277] width 1057 height 32
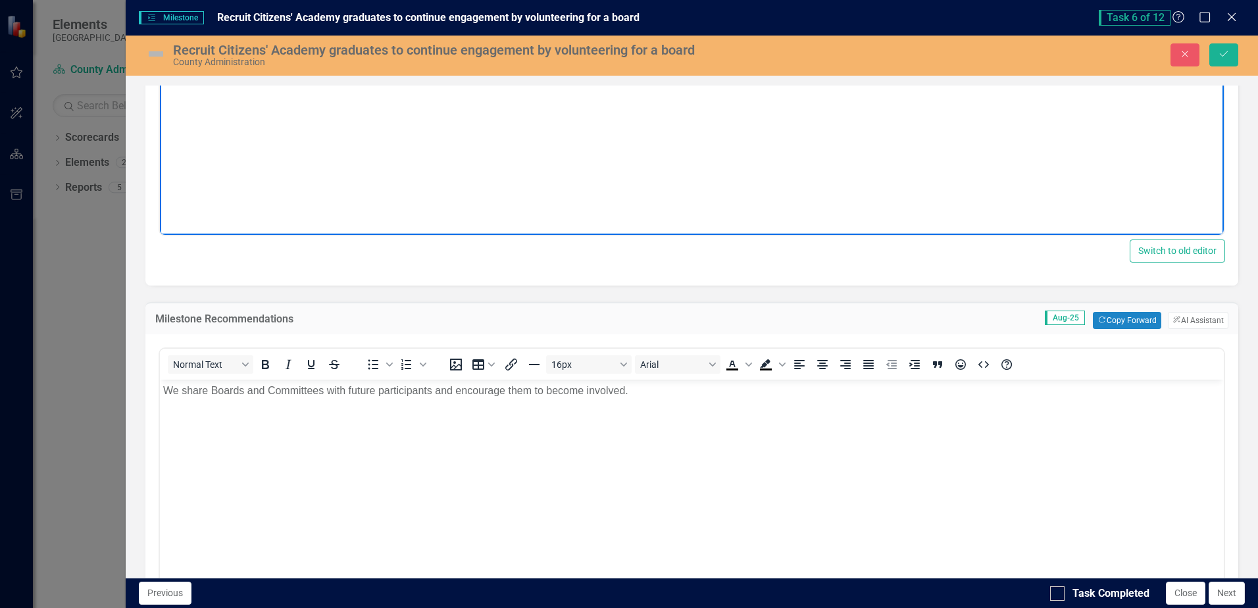
scroll to position [395, 0]
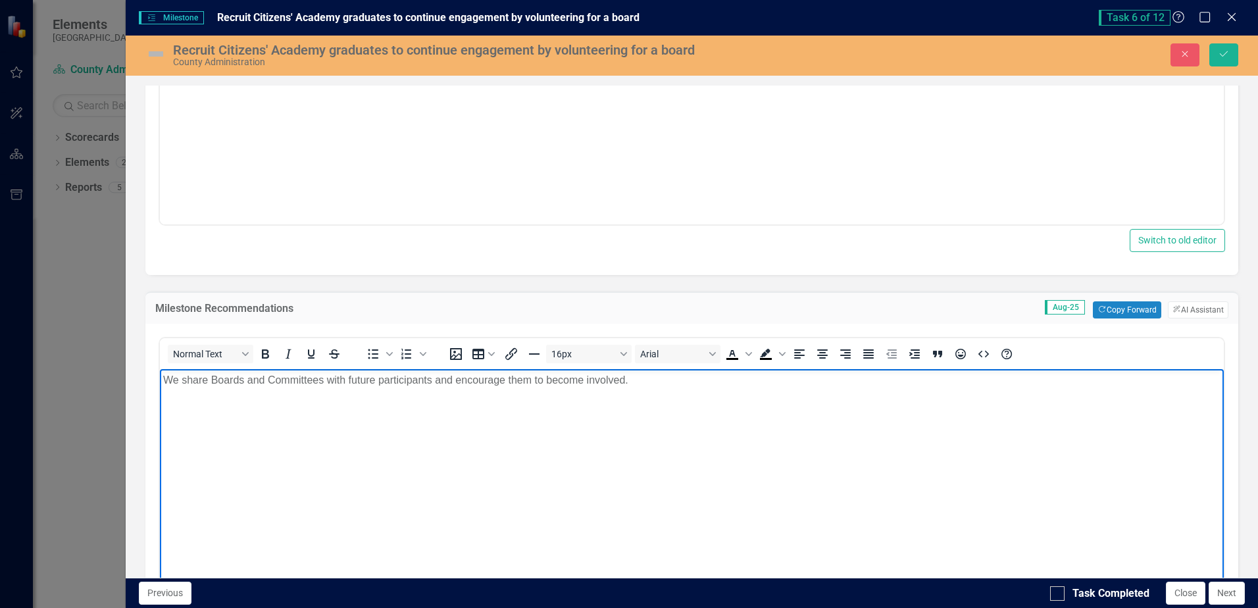
click at [182, 380] on p "We share Boards and Committees with future participants and encourage them to b…" at bounding box center [691, 380] width 1057 height 16
click at [820, 379] on p "We look forward to sharing Boards and Committees with future participants and e…" at bounding box center [691, 380] width 1057 height 16
click at [581, 382] on p "We look forward to sharing Boards and Committees with future participants and e…" at bounding box center [691, 380] width 1057 height 16
click at [730, 380] on p "We look forward to sharing Boards and Committees with future participants and e…" at bounding box center [691, 380] width 1057 height 16
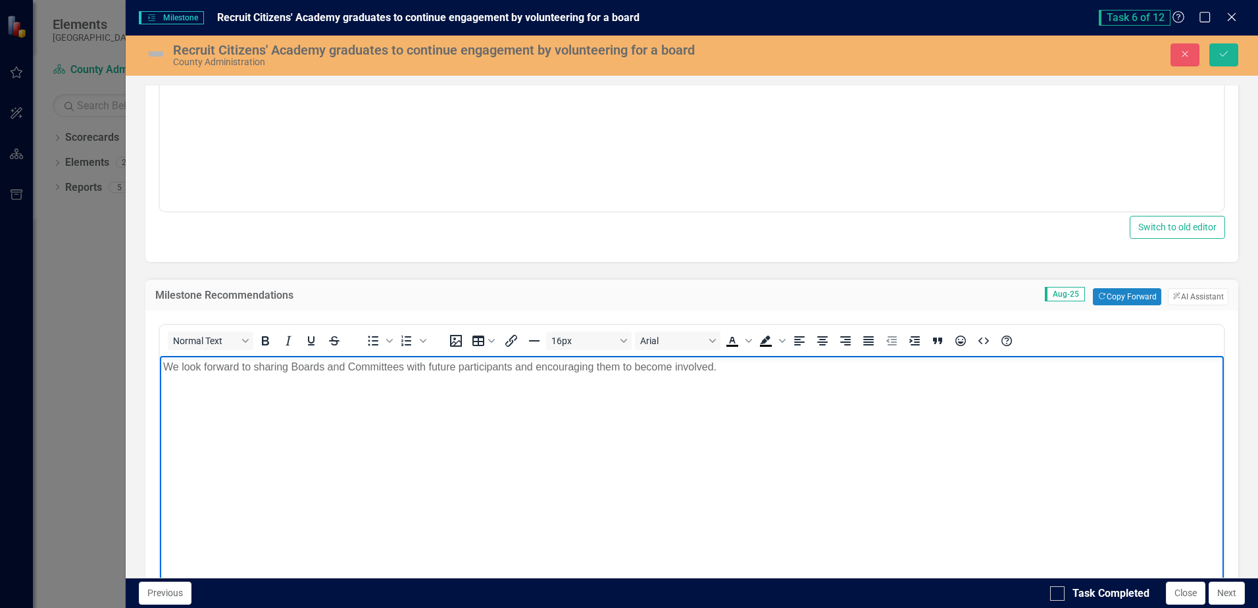
scroll to position [203, 0]
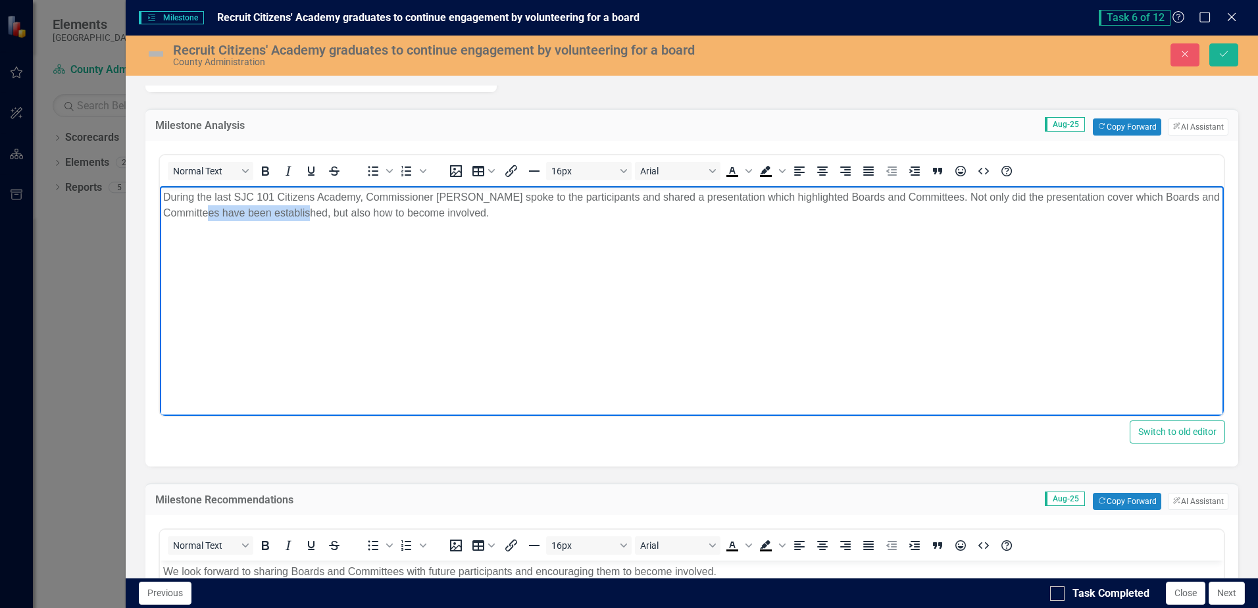
drag, startPoint x: 326, startPoint y: 211, endPoint x: 222, endPoint y: 212, distance: 104.0
click at [222, 212] on p "During the last SJC 101 Citizens Academy, Commissioner Ann Taylor spoke to the …" at bounding box center [691, 205] width 1057 height 32
drag, startPoint x: 418, startPoint y: 211, endPoint x: 336, endPoint y: 215, distance: 82.4
click at [336, 215] on p "During the last SJC 101 Citizens Academy, Commissioner Ann Taylor spoke to the …" at bounding box center [691, 205] width 1057 height 32
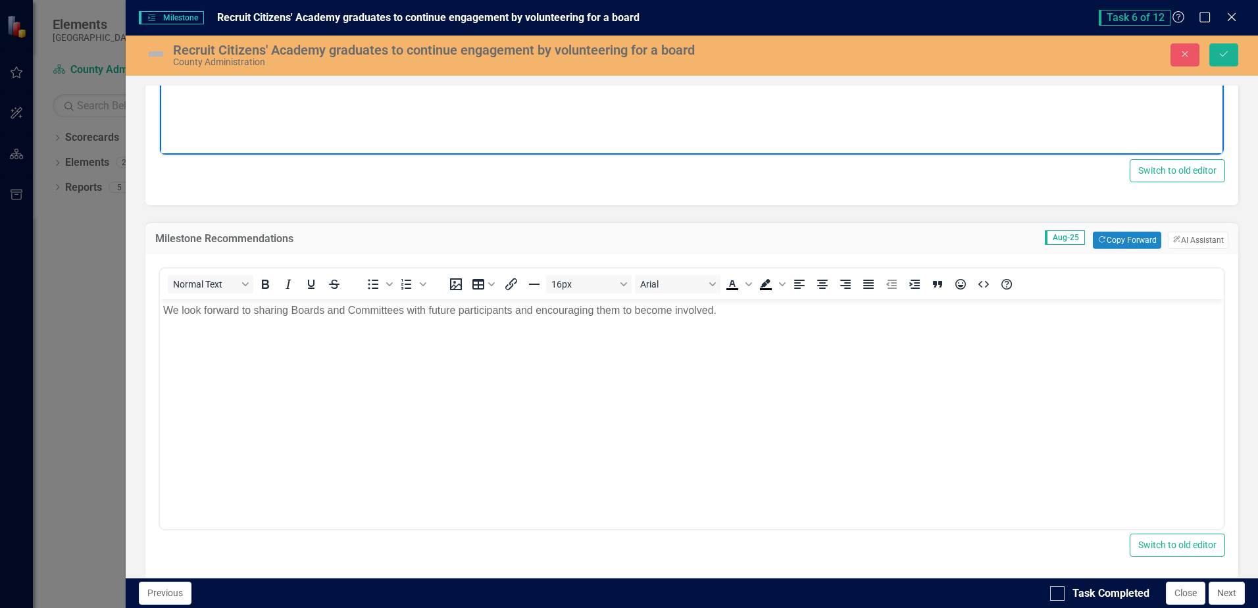
scroll to position [466, 0]
click at [774, 311] on p "We look forward to sharing Boards and Committees with future participants and e…" at bounding box center [691, 308] width 1057 height 16
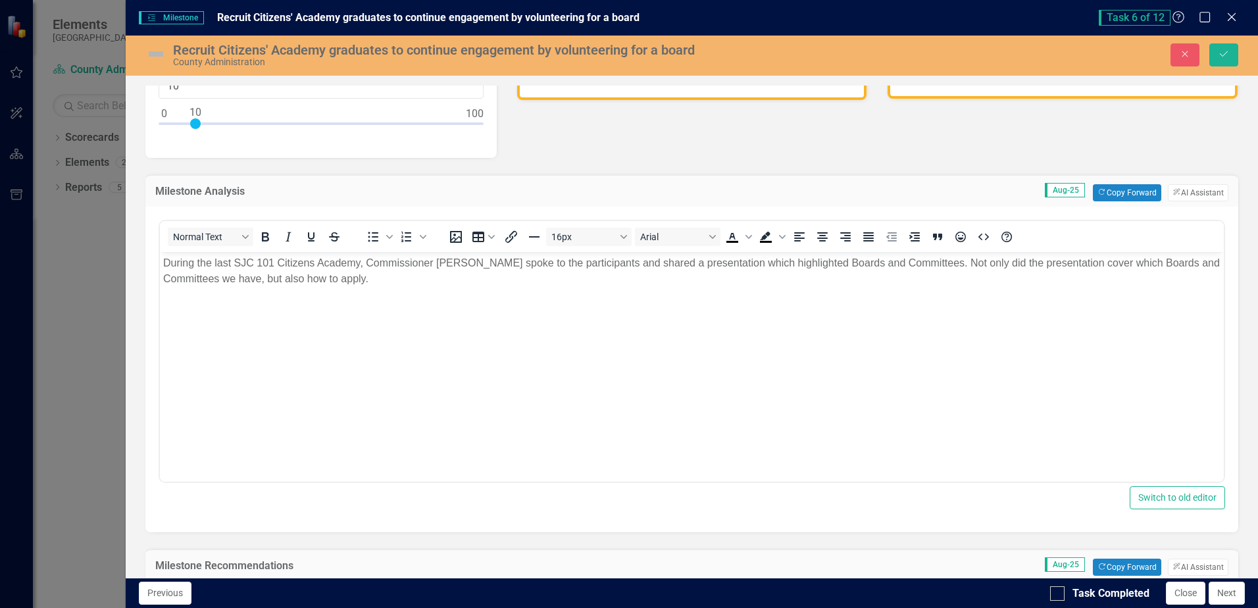
scroll to position [0, 0]
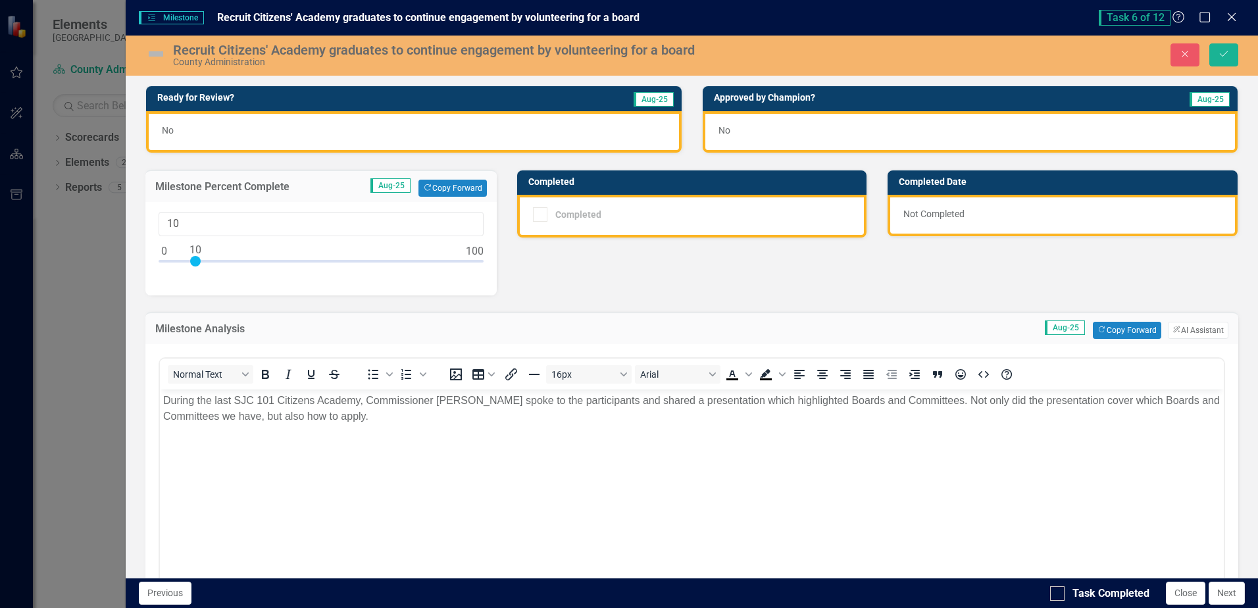
click at [618, 128] on div "No" at bounding box center [413, 131] width 535 height 41
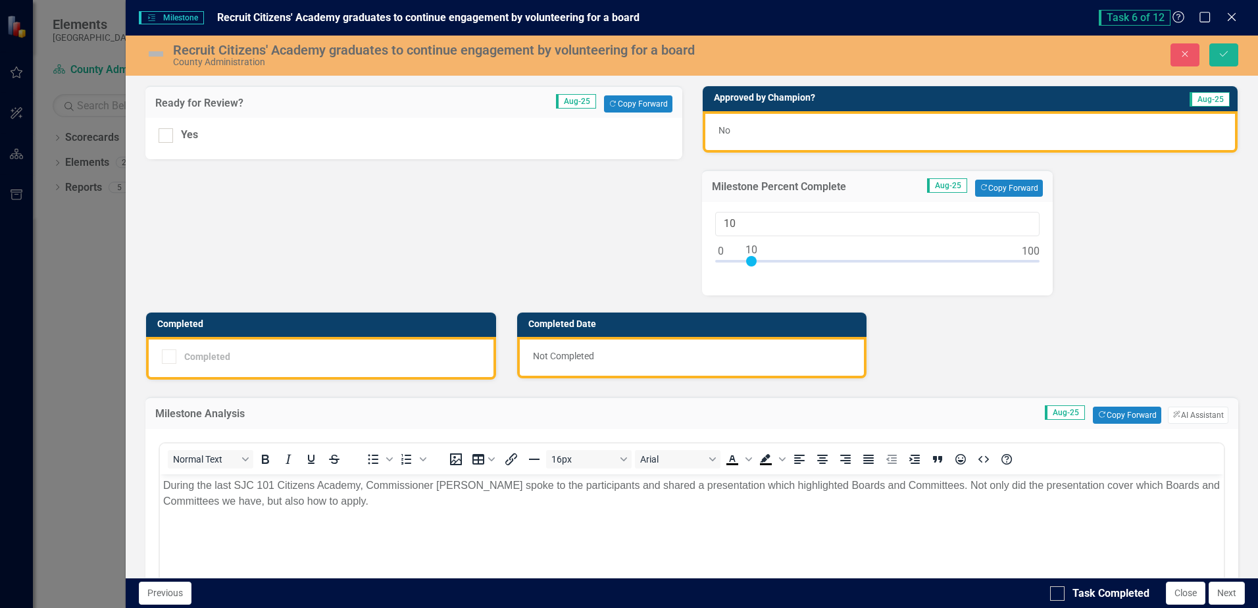
click at [157, 136] on div "Yes" at bounding box center [413, 138] width 536 height 41
click at [165, 134] on input "Yes" at bounding box center [163, 132] width 9 height 9
checkbox input "true"
click at [1218, 59] on button "Save" at bounding box center [1223, 54] width 29 height 23
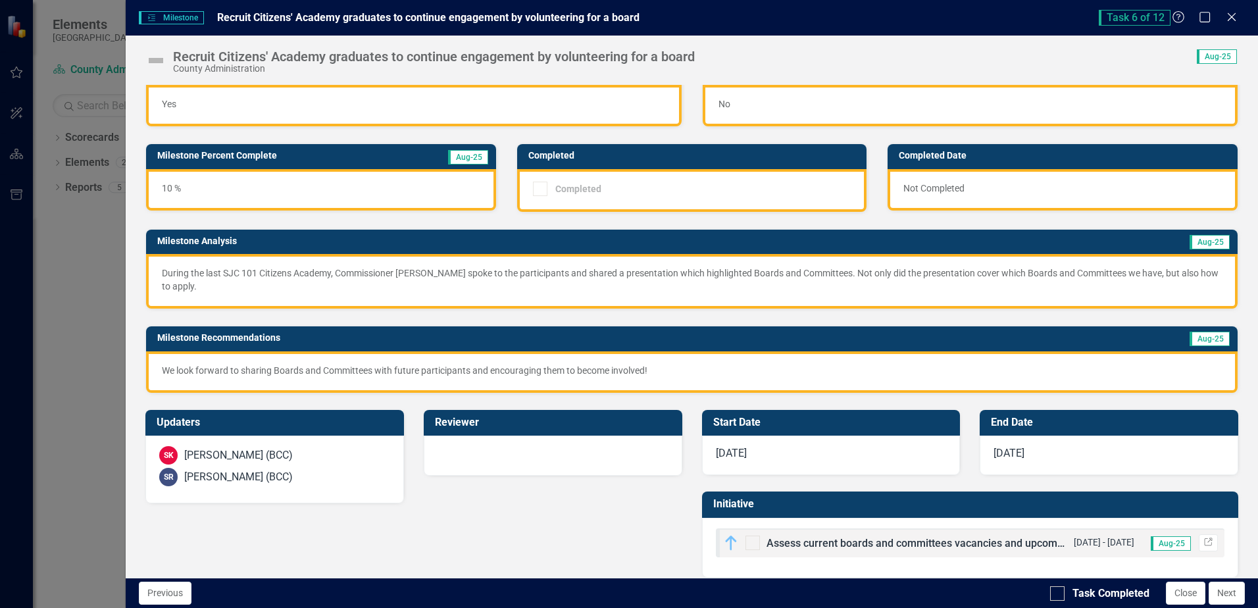
scroll to position [38, 0]
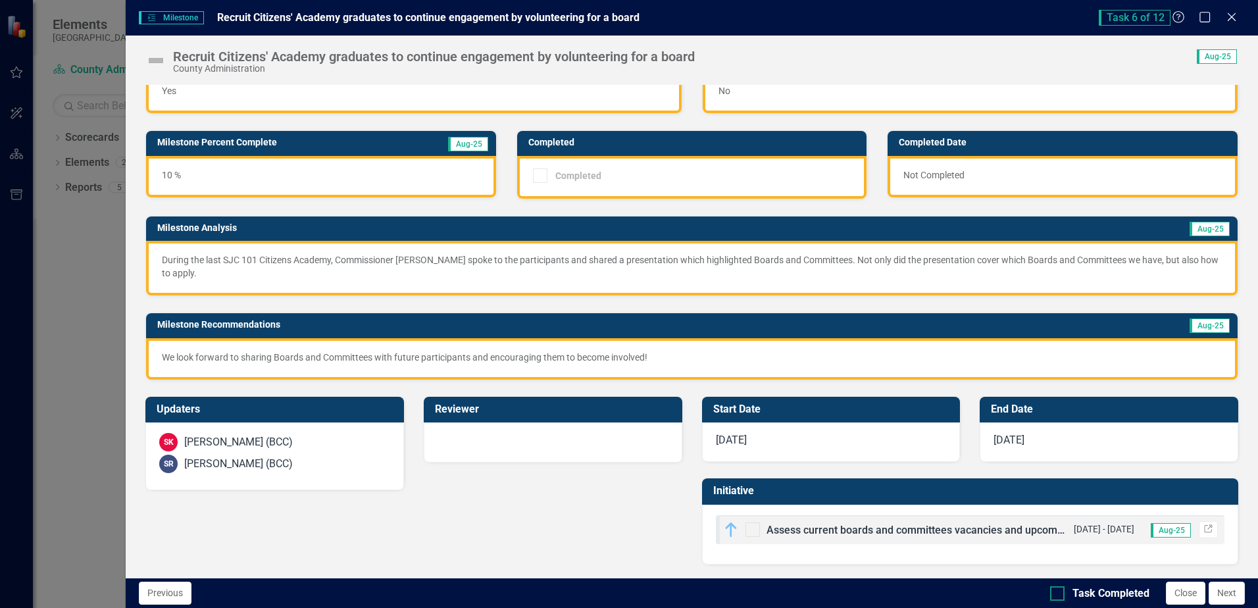
click at [1051, 593] on input "Task Completed" at bounding box center [1054, 590] width 9 height 9
checkbox input "true"
click at [1221, 599] on button "Next" at bounding box center [1226, 593] width 36 height 23
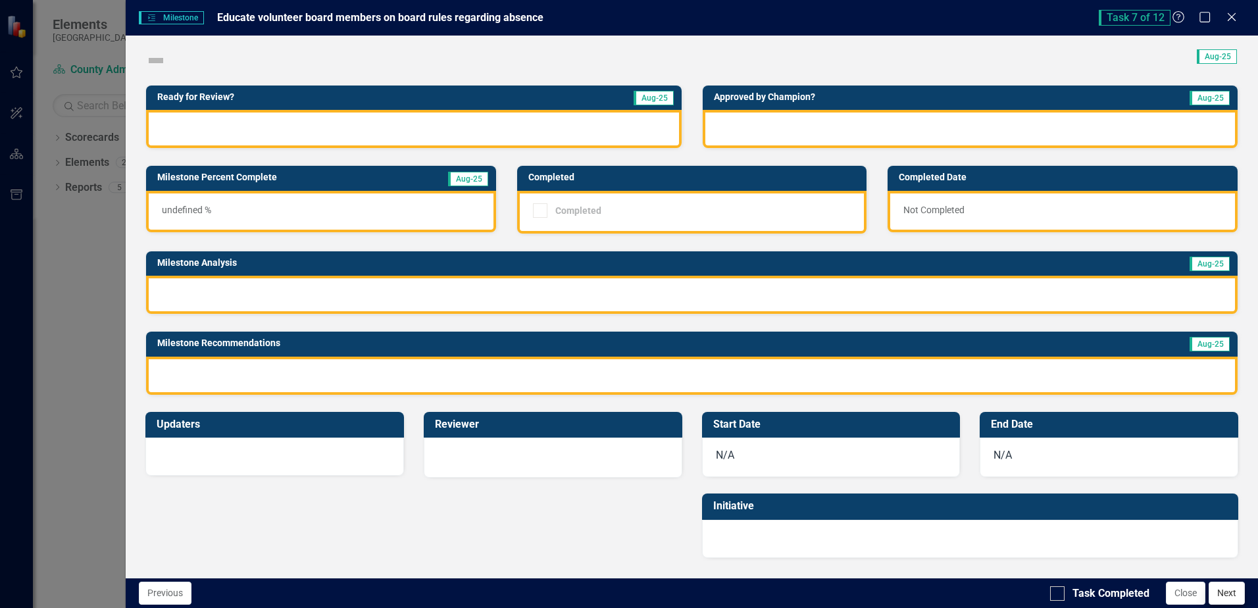
checkbox input "true"
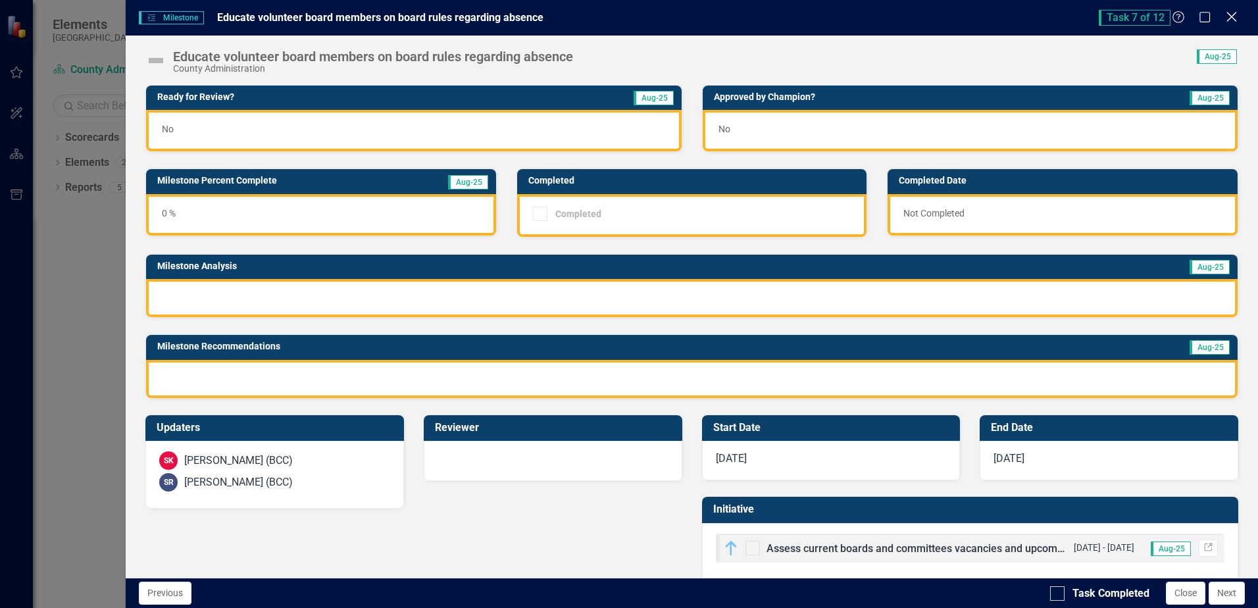
click at [1235, 16] on icon "Close" at bounding box center [1231, 17] width 16 height 12
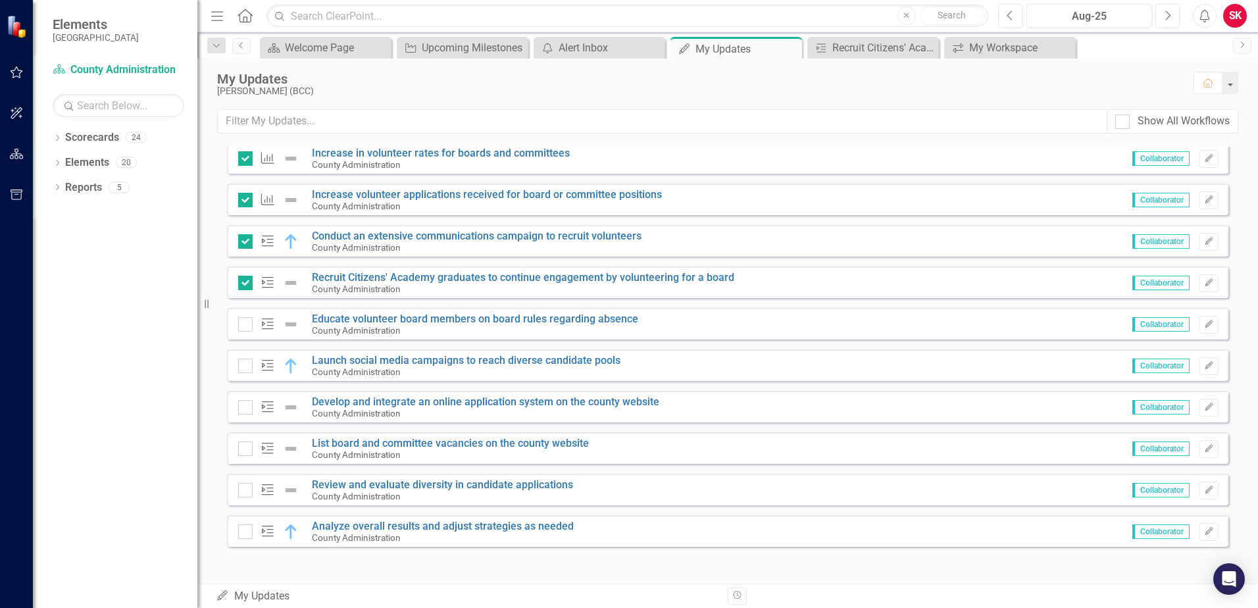
scroll to position [1066, 0]
click at [312, 278] on link "Recruit Citizens' Academy graduates to continue engagement by volunteering for …" at bounding box center [523, 274] width 422 height 12
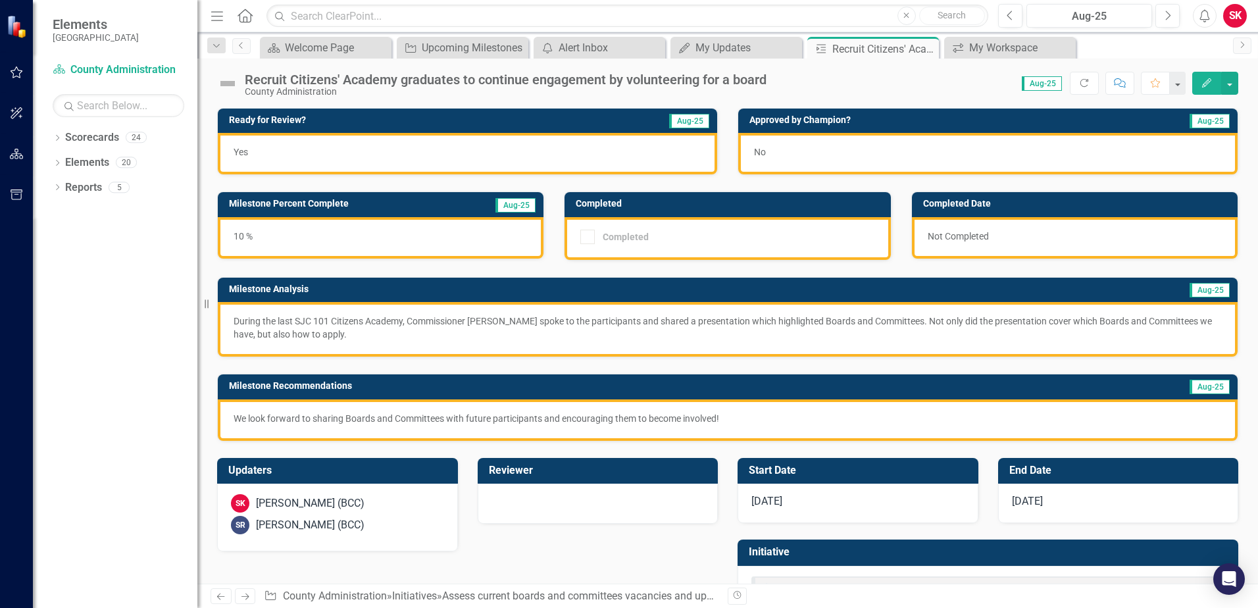
click at [233, 79] on img at bounding box center [227, 83] width 21 height 21
click at [224, 84] on img at bounding box center [227, 83] width 21 height 21
click at [1203, 78] on icon "Edit" at bounding box center [1207, 82] width 12 height 9
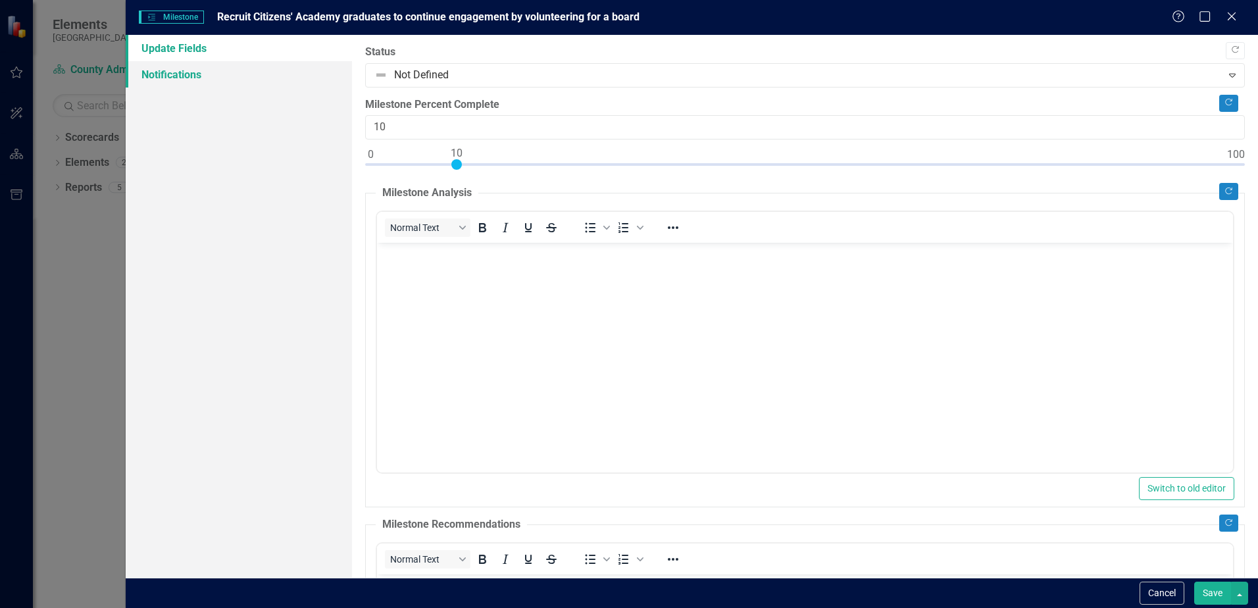
checkbox input "false"
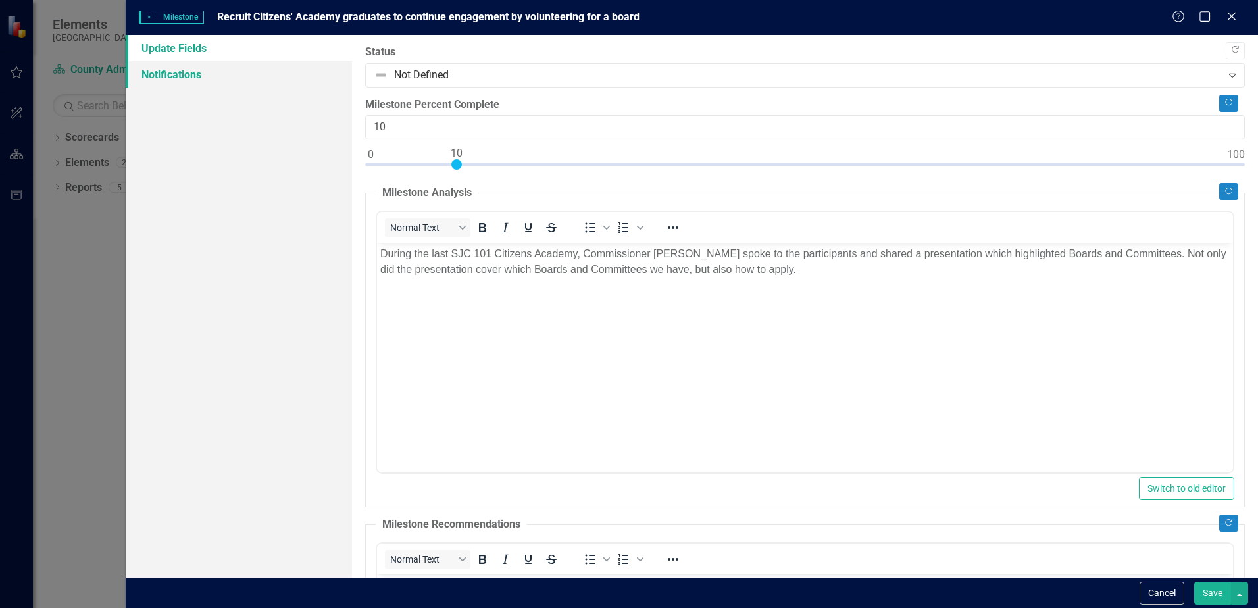
click at [472, 84] on div "Not Defined" at bounding box center [794, 75] width 852 height 23
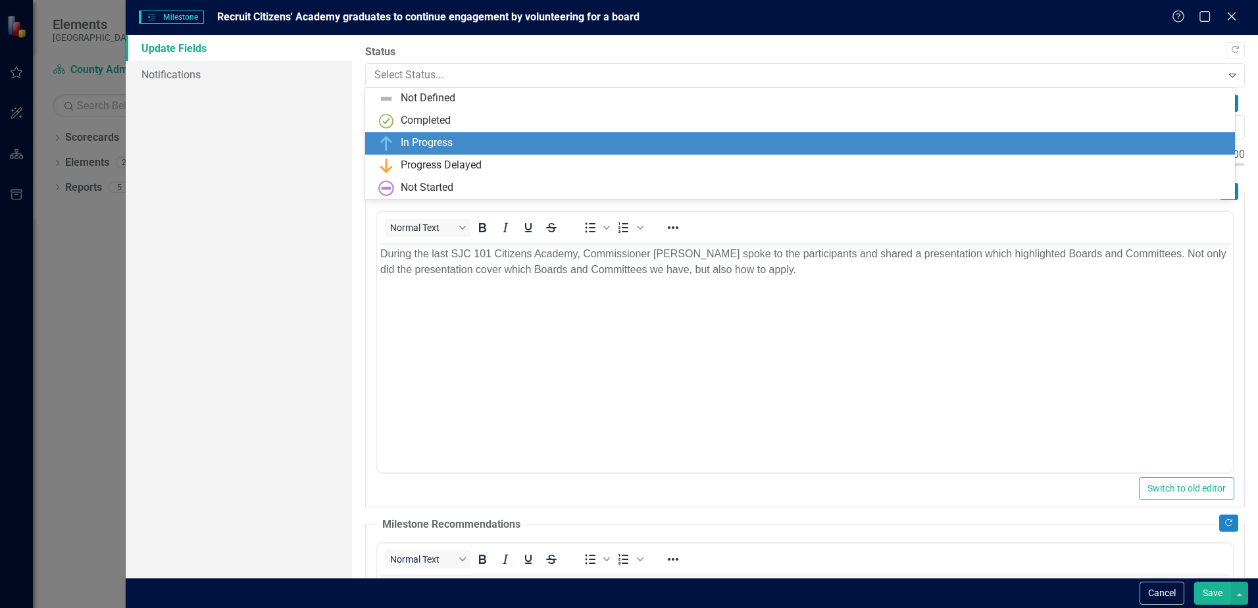
click at [456, 141] on div "In Progress" at bounding box center [802, 144] width 849 height 16
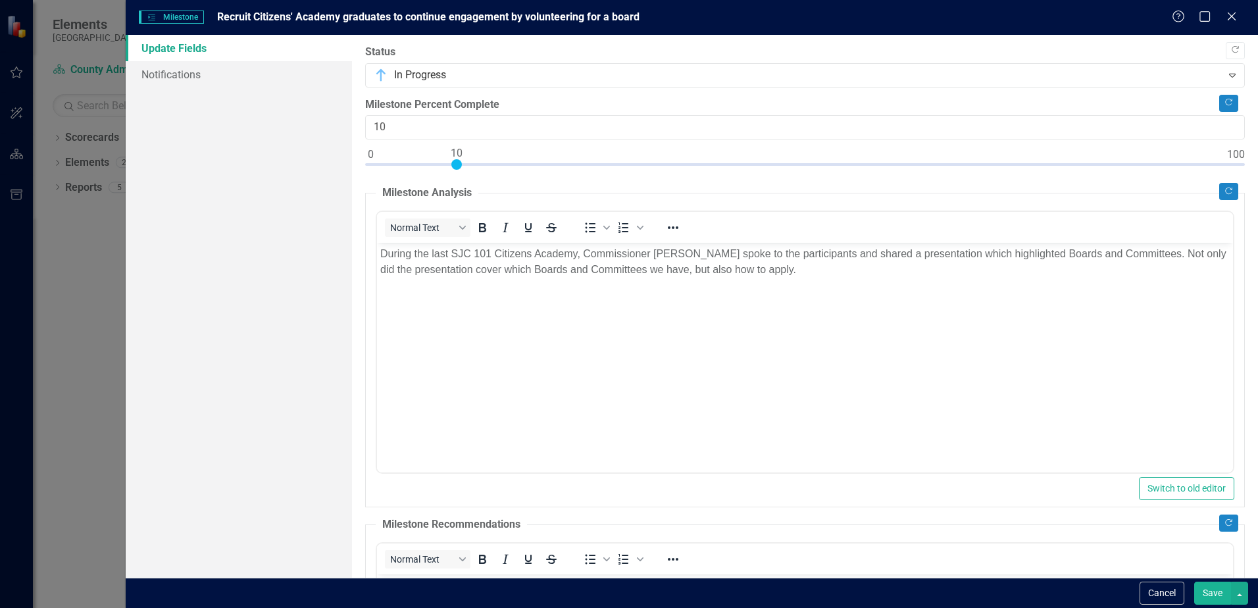
click at [1216, 599] on button "Save" at bounding box center [1212, 593] width 37 height 23
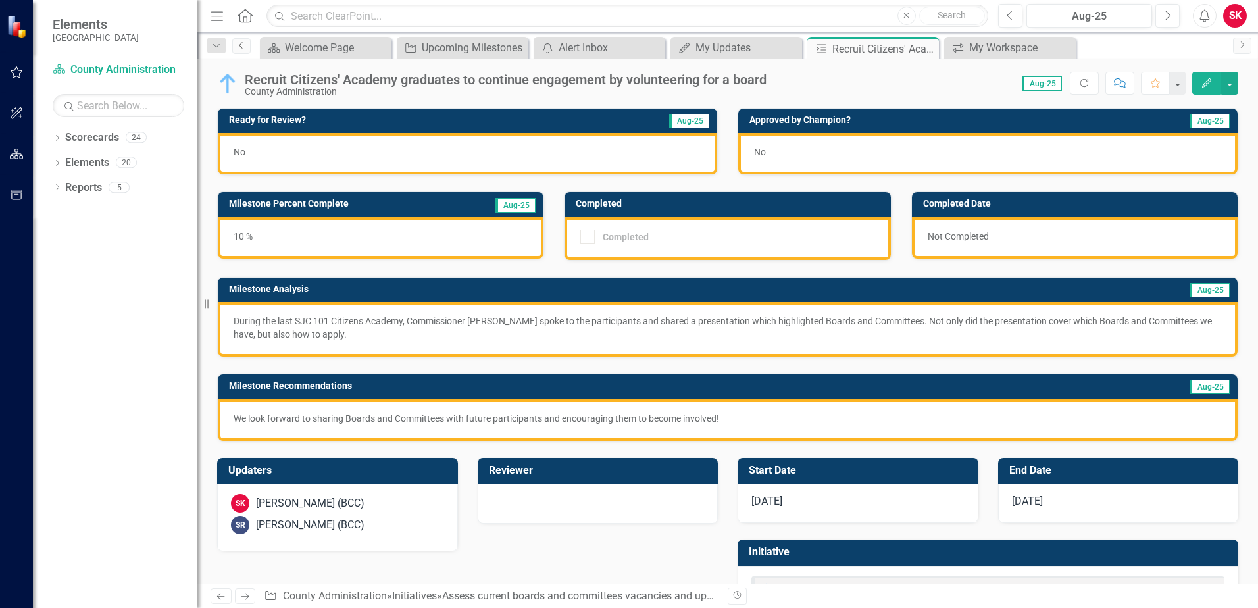
click at [243, 46] on icon "Previous" at bounding box center [241, 45] width 11 height 8
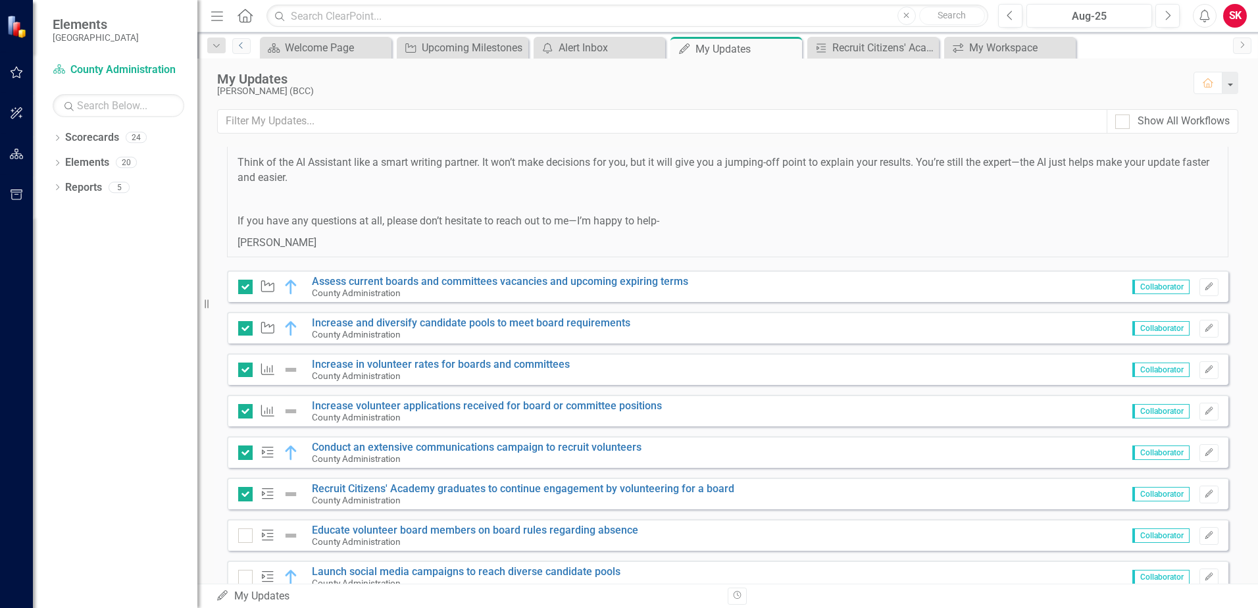
scroll to position [855, 0]
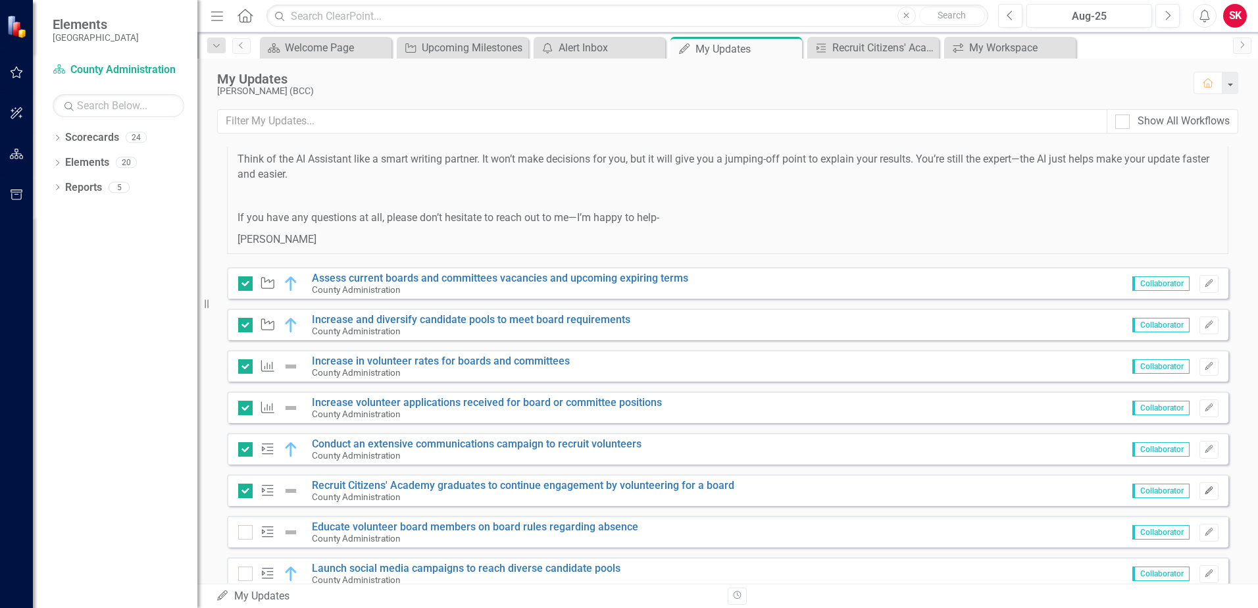
click at [1206, 495] on button "Edit" at bounding box center [1208, 490] width 19 height 17
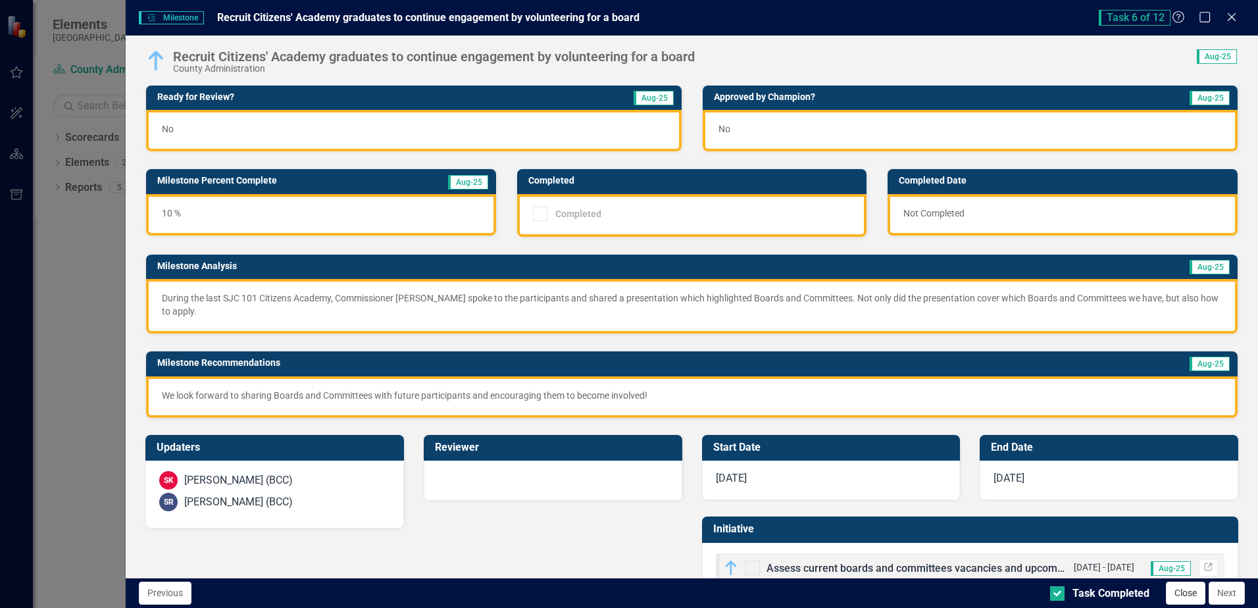
click at [1197, 593] on button "Close" at bounding box center [1185, 593] width 39 height 23
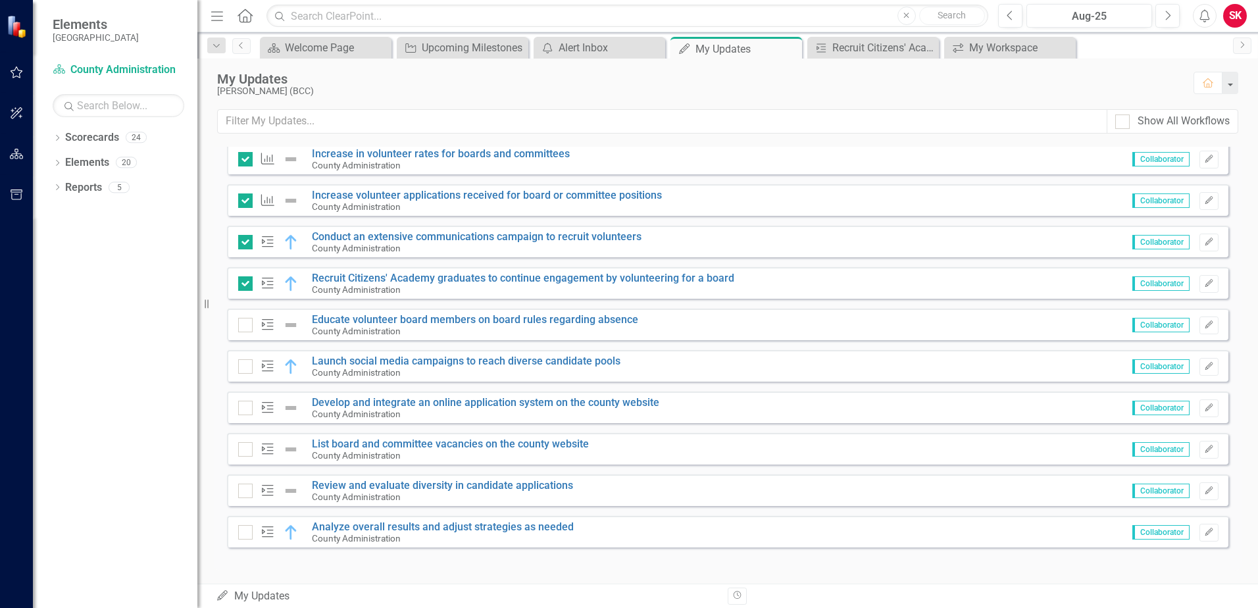
scroll to position [1066, 0]
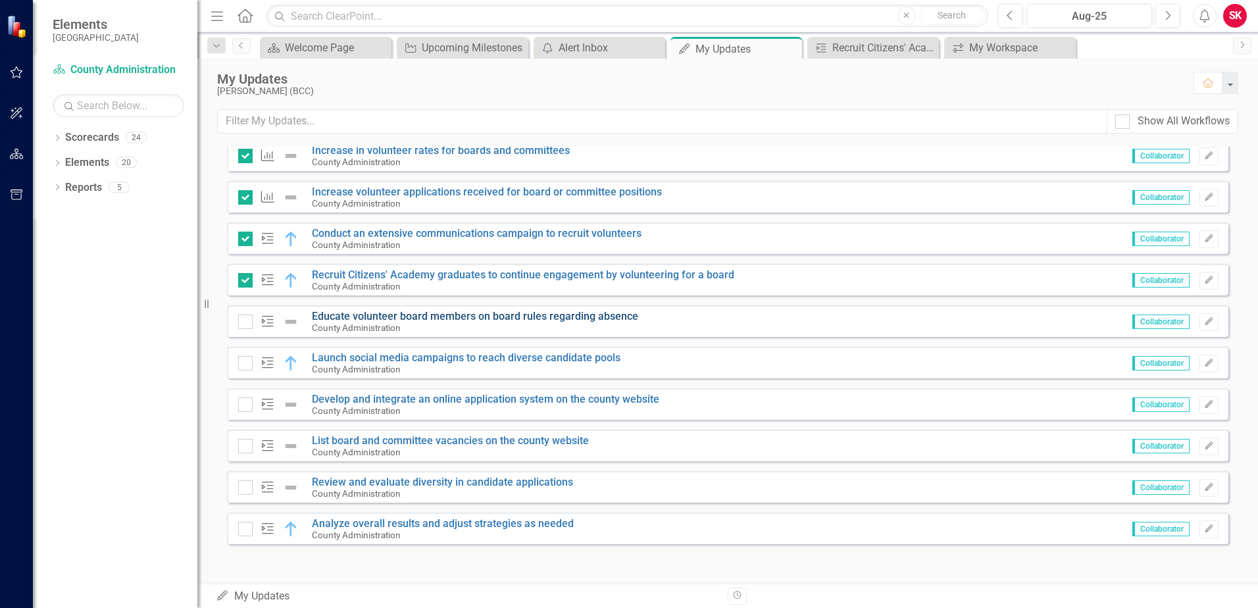
click at [384, 317] on link "Educate volunteer board members on board rules regarding absence" at bounding box center [475, 316] width 326 height 12
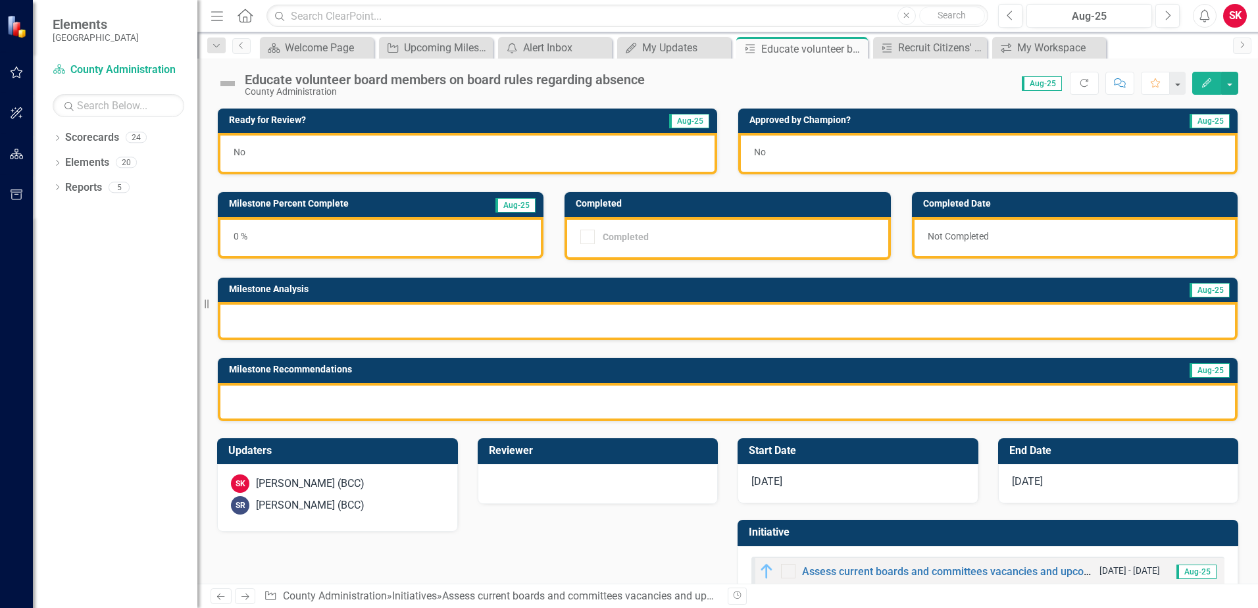
click at [1210, 87] on icon "Edit" at bounding box center [1207, 82] width 12 height 9
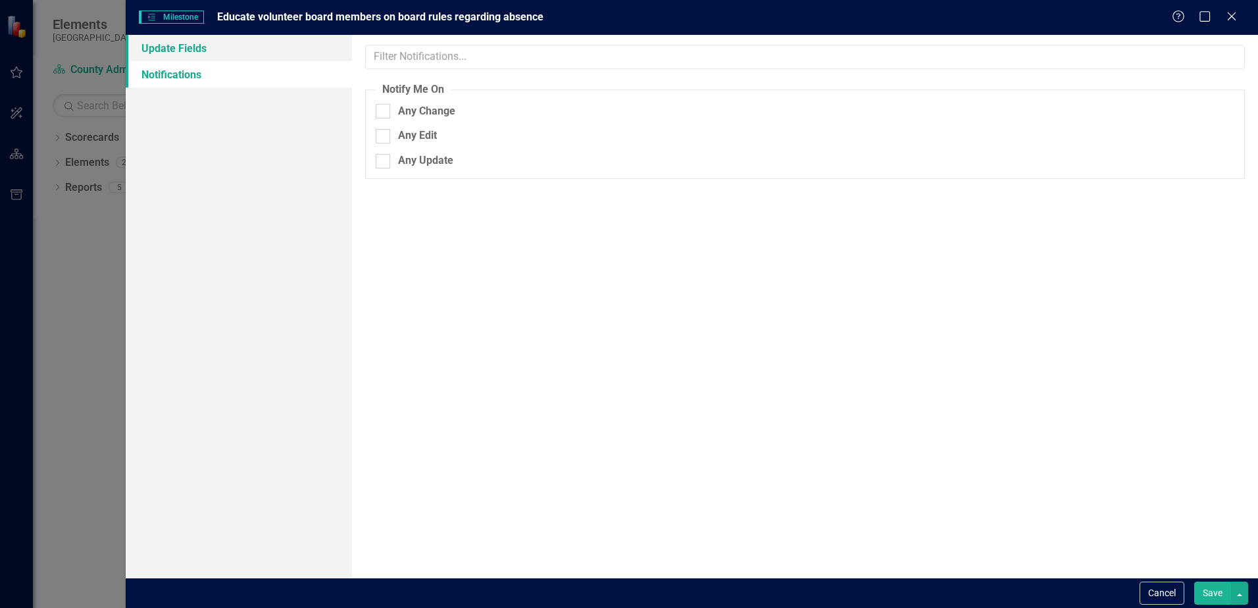
click at [169, 46] on link "Update Fields" at bounding box center [239, 48] width 226 height 26
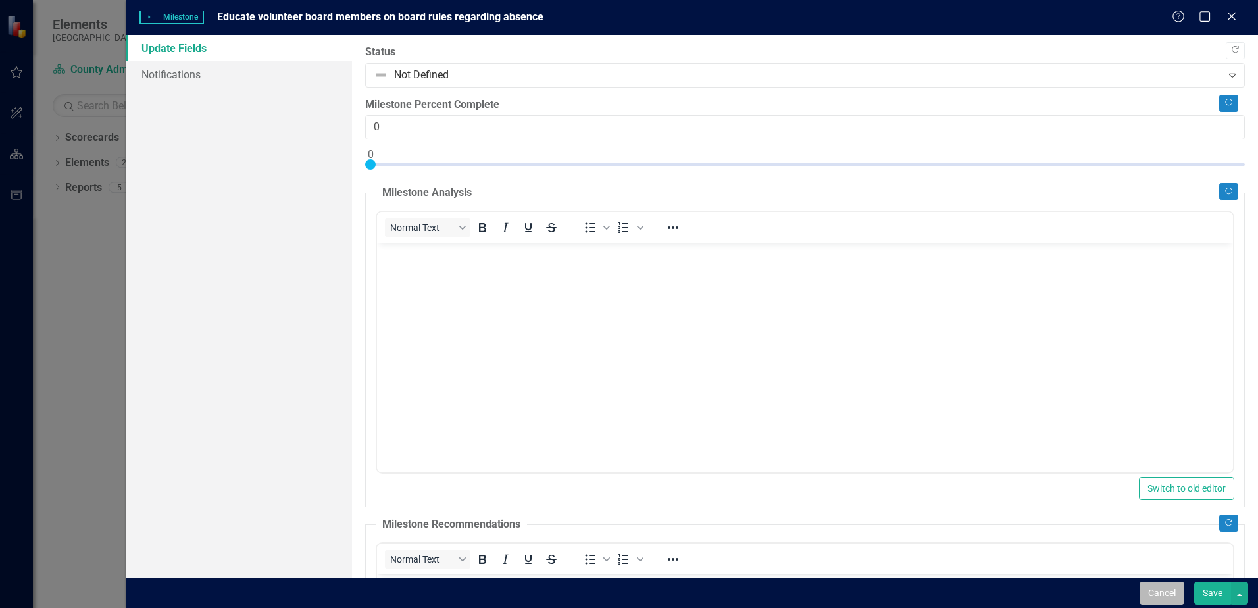
click at [1154, 596] on button "Cancel" at bounding box center [1161, 593] width 45 height 23
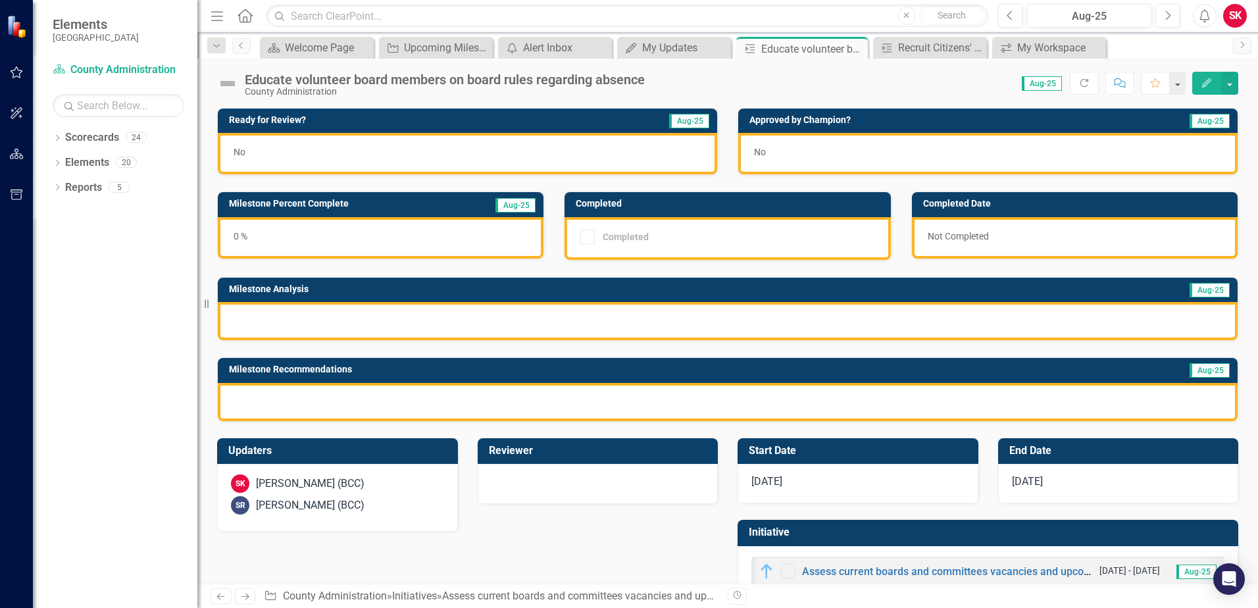
click at [447, 163] on div "No" at bounding box center [467, 153] width 499 height 41
click at [354, 228] on div "0 %" at bounding box center [381, 237] width 326 height 41
click at [350, 232] on div "0 %" at bounding box center [381, 237] width 326 height 41
click at [349, 232] on div "0 %" at bounding box center [381, 237] width 326 height 41
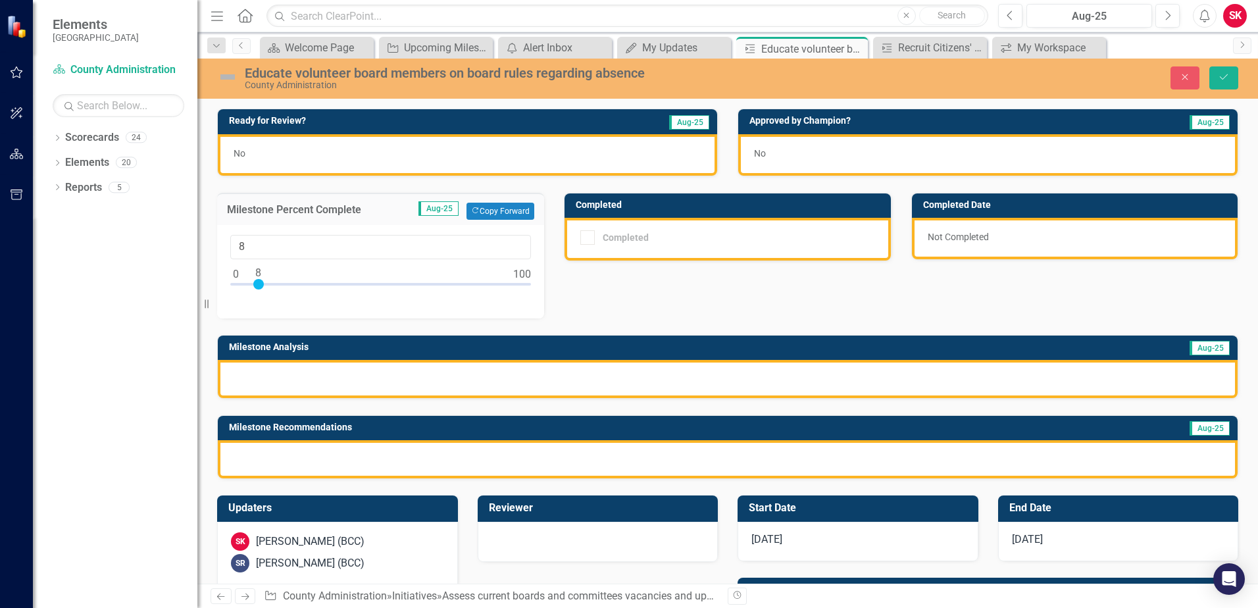
type input "10"
drag, startPoint x: 232, startPoint y: 280, endPoint x: 262, endPoint y: 310, distance: 41.9
click at [262, 310] on div "10" at bounding box center [380, 271] width 327 height 93
click at [232, 79] on img at bounding box center [227, 76] width 21 height 21
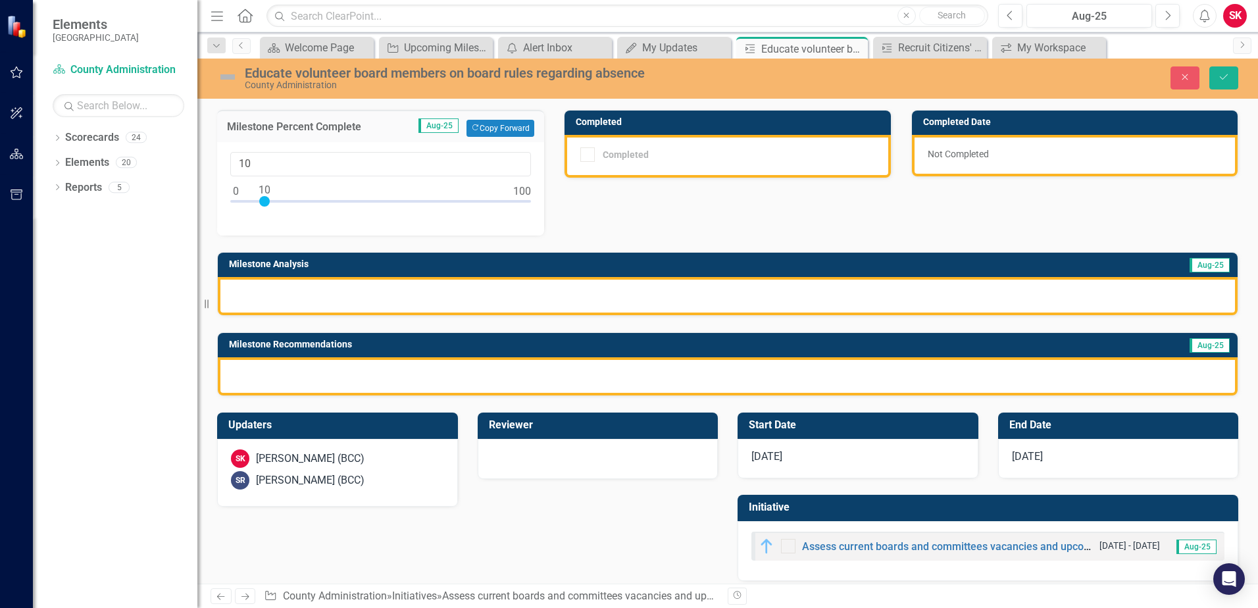
scroll to position [93, 0]
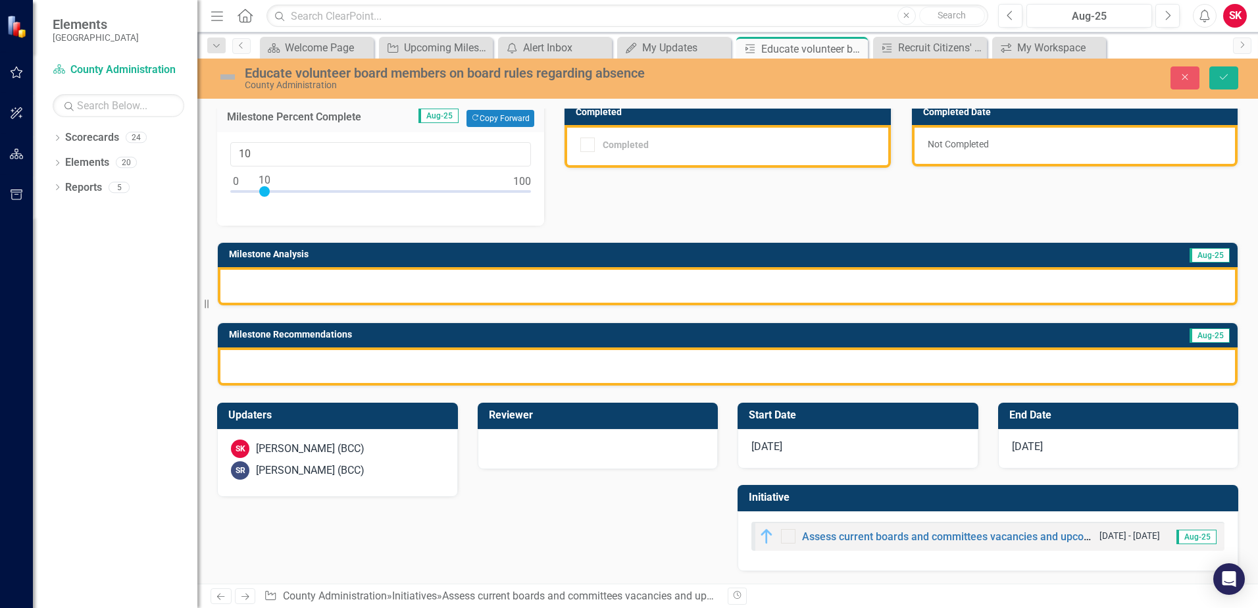
click at [338, 295] on div at bounding box center [728, 286] width 1020 height 38
click at [338, 294] on div at bounding box center [728, 286] width 1020 height 38
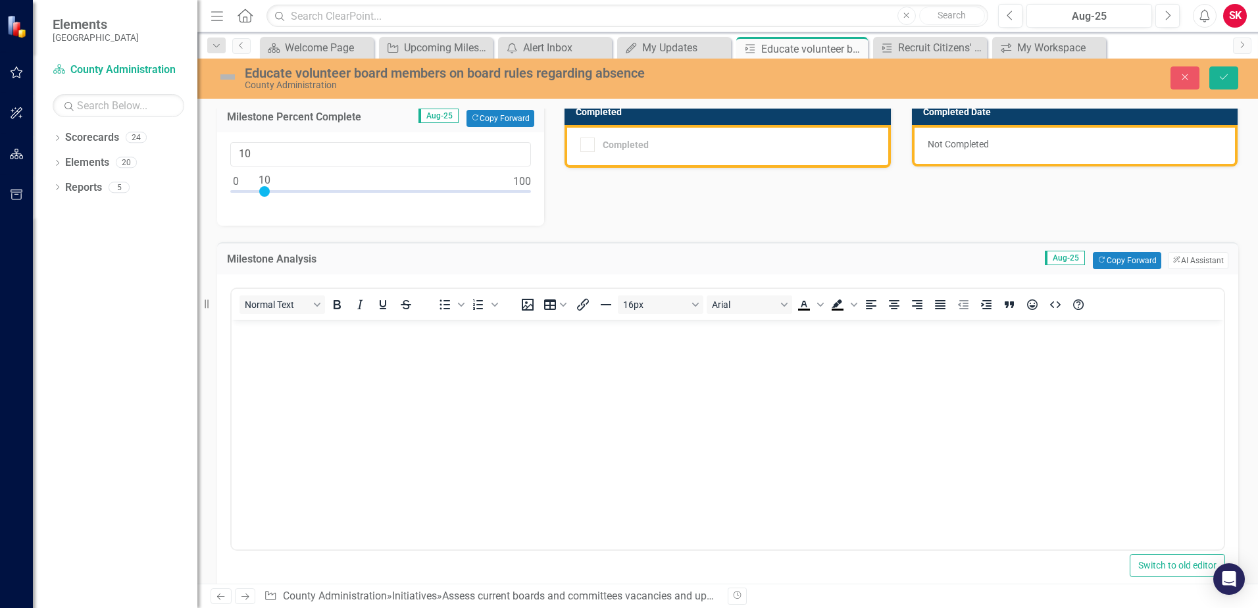
scroll to position [0, 0]
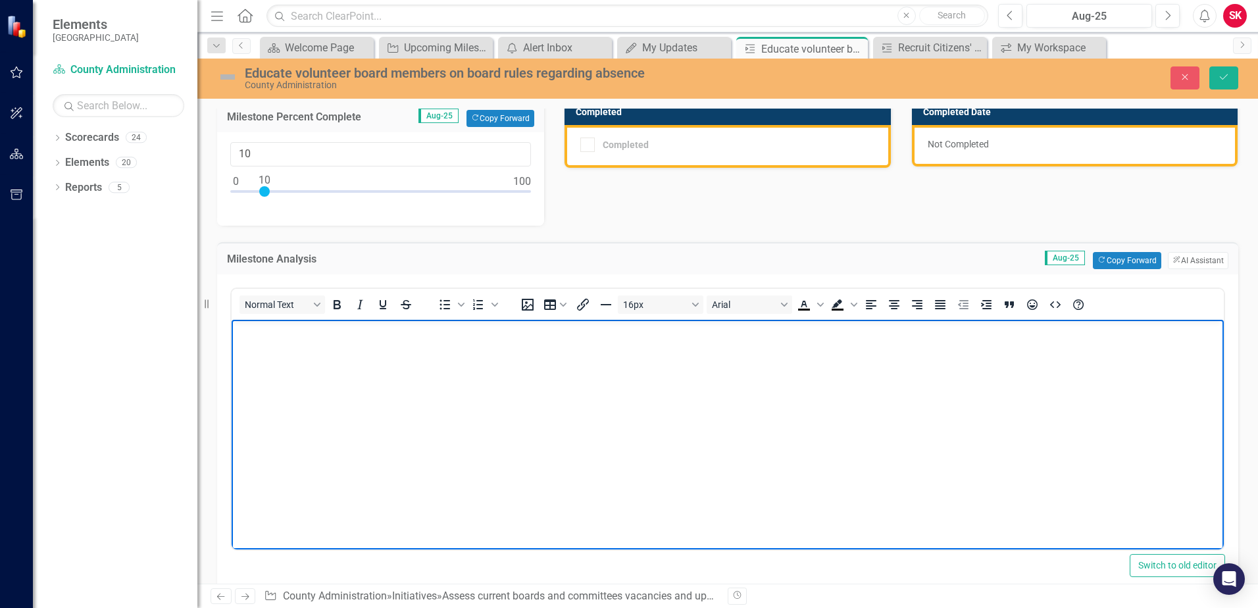
click at [282, 346] on body "Rich Text Area. Press ALT-0 for help." at bounding box center [728, 417] width 992 height 197
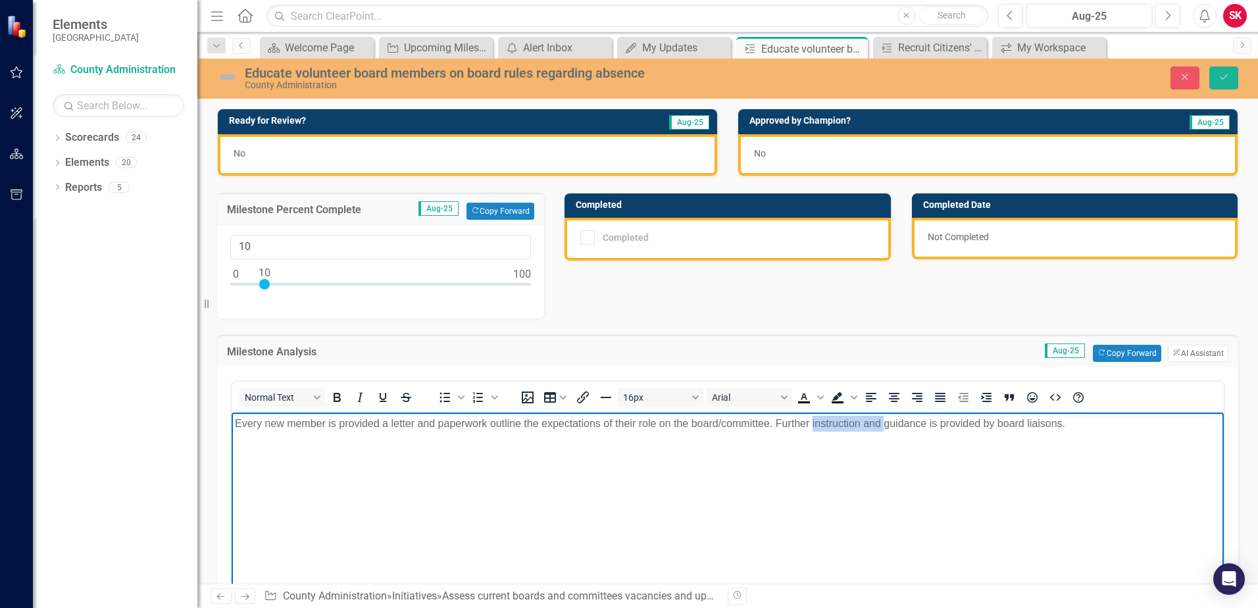
drag, startPoint x: 883, startPoint y: 423, endPoint x: 812, endPoint y: 433, distance: 72.4
click at [812, 433] on body "Every new member is provided a letter and paperwork outline the expectations of…" at bounding box center [728, 510] width 992 height 197
click at [1019, 425] on p "Every new member is provided a letter and paperwork outline the expectations of…" at bounding box center [727, 423] width 985 height 16
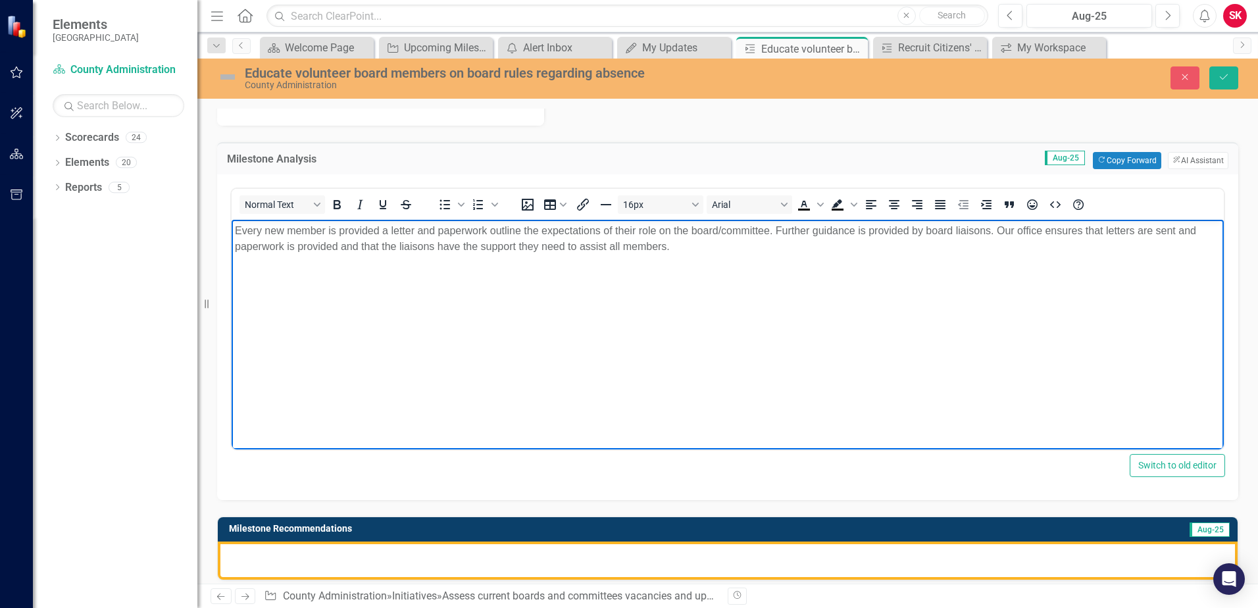
scroll to position [263, 0]
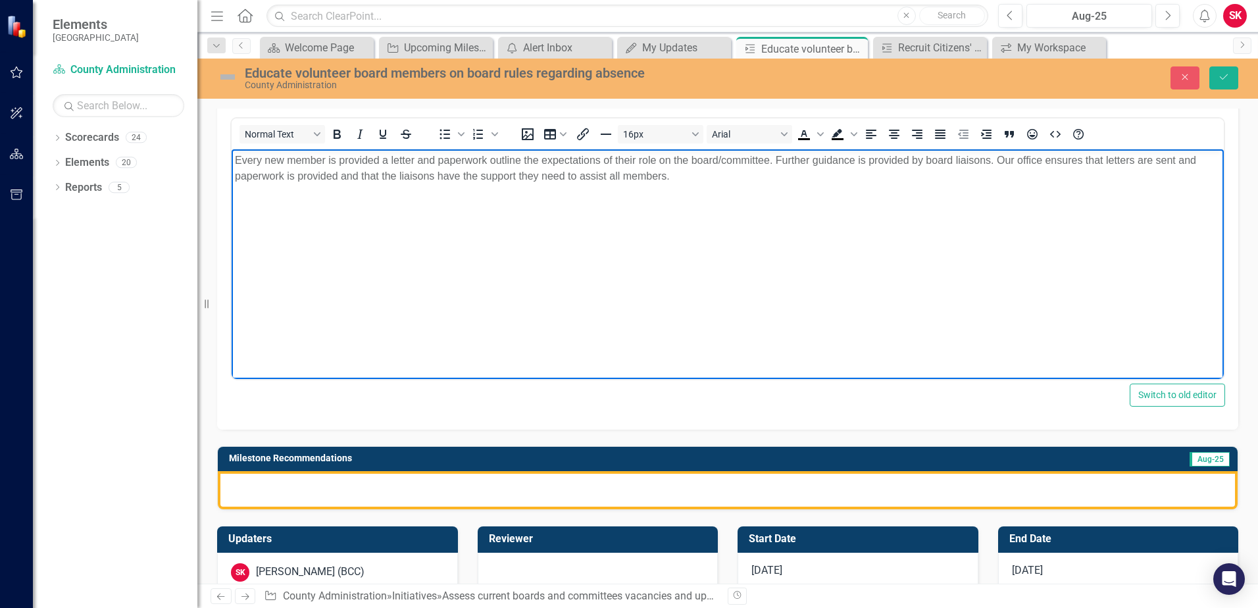
click at [534, 489] on div at bounding box center [728, 490] width 1020 height 38
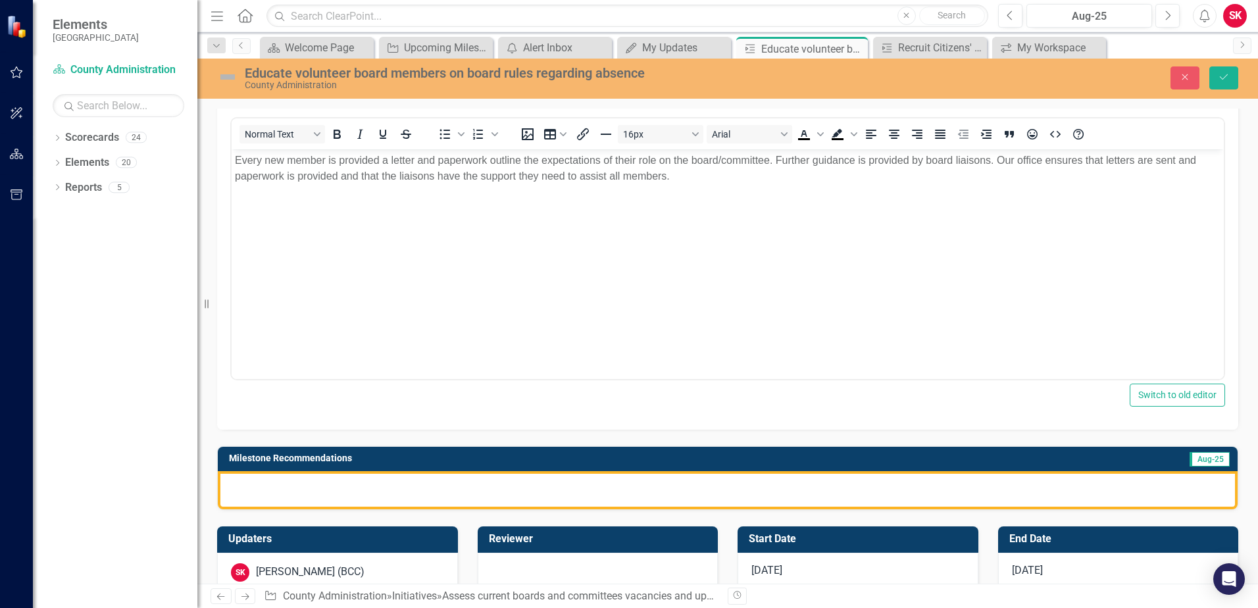
click at [530, 489] on div at bounding box center [728, 490] width 1020 height 38
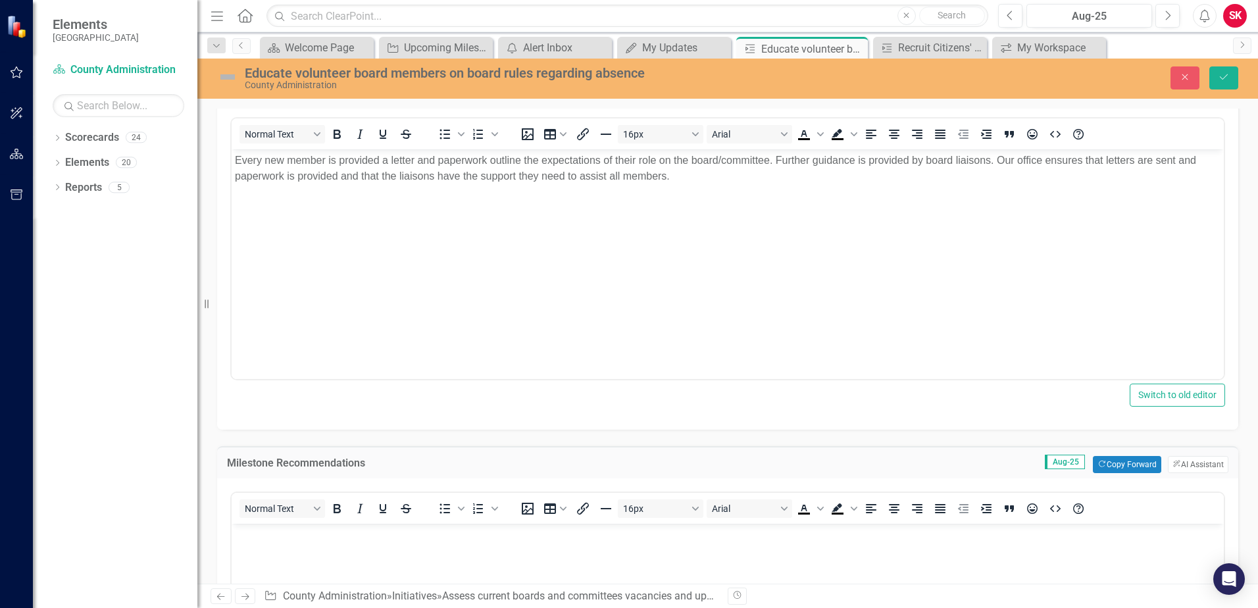
scroll to position [0, 0]
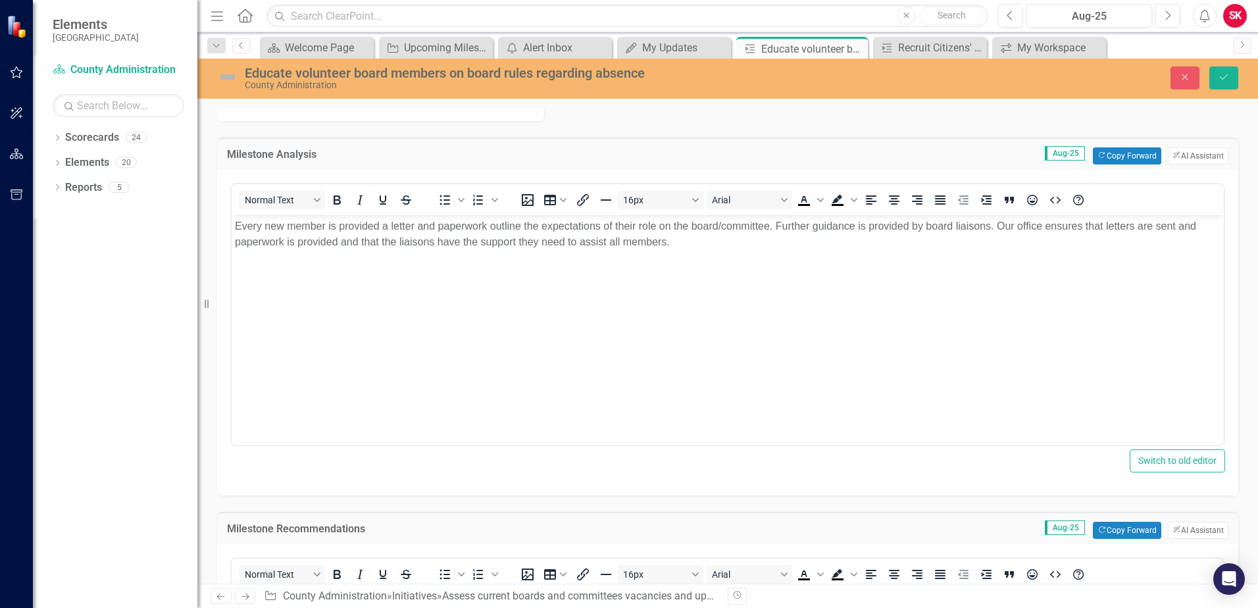
click at [522, 226] on p "Every new member is provided a letter and paperwork outline the expectations of…" at bounding box center [727, 234] width 985 height 32
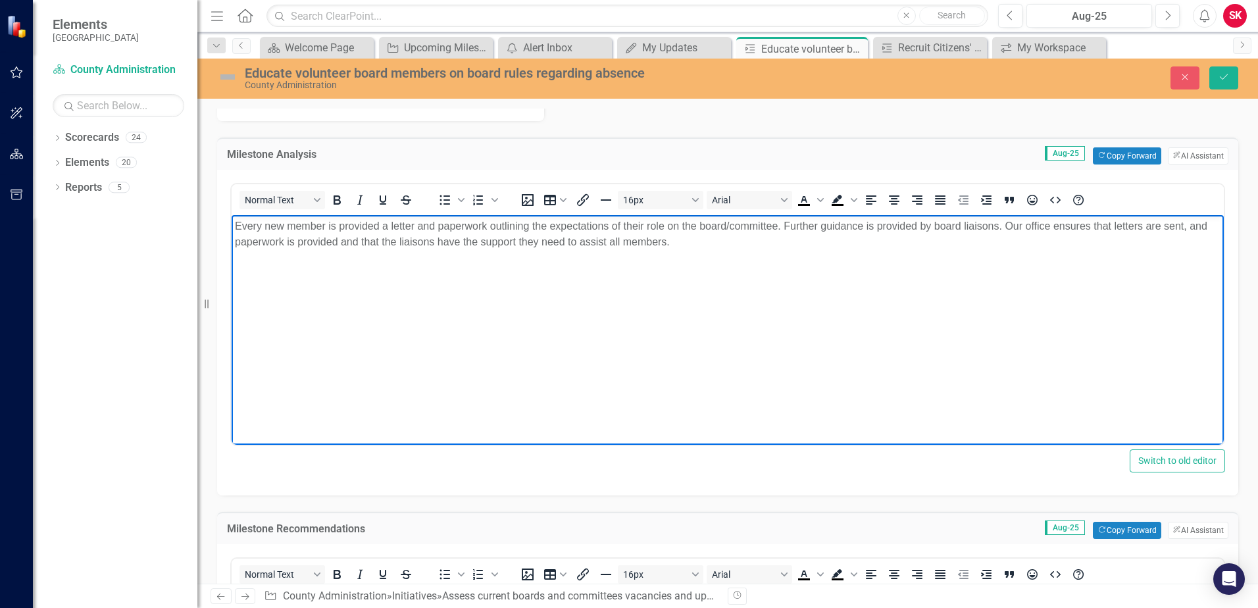
click at [339, 242] on p "Every new member is provided a letter and paperwork outlining the expectations …" at bounding box center [727, 234] width 985 height 32
click at [379, 243] on p "Every new member is provided a letter and paperwork outlining the expectations …" at bounding box center [727, 234] width 985 height 32
drag, startPoint x: 747, startPoint y: 237, endPoint x: 688, endPoint y: 241, distance: 58.7
click at [688, 241] on p "Every new member is provided a letter and paperwork outlining the expectations …" at bounding box center [727, 234] width 985 height 32
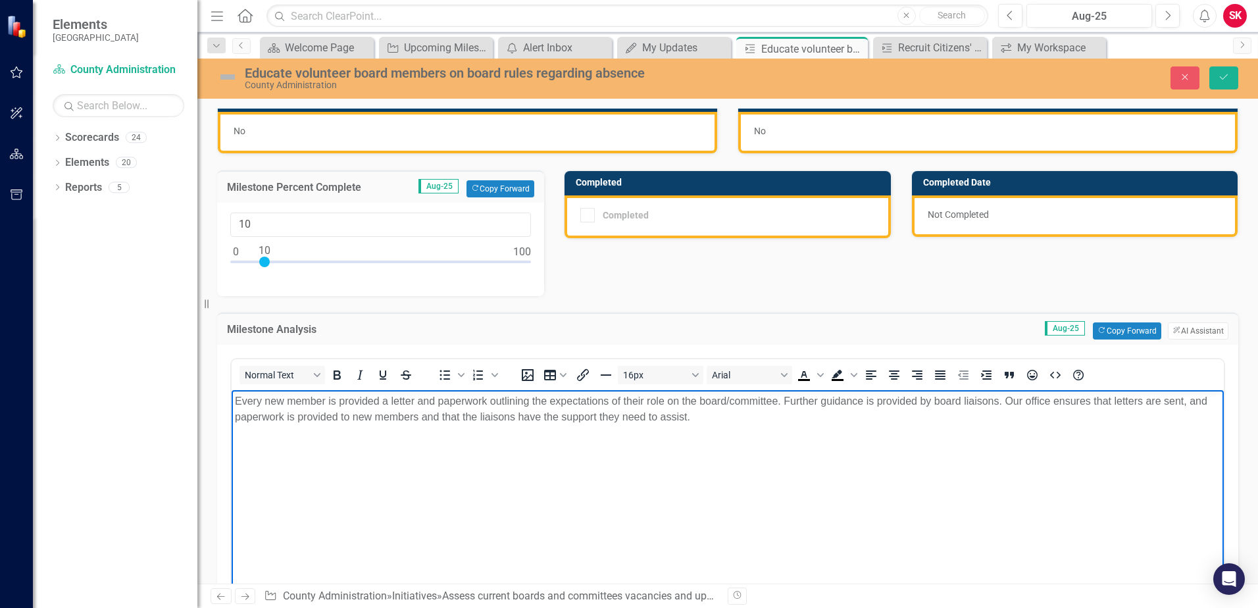
scroll to position [0, 0]
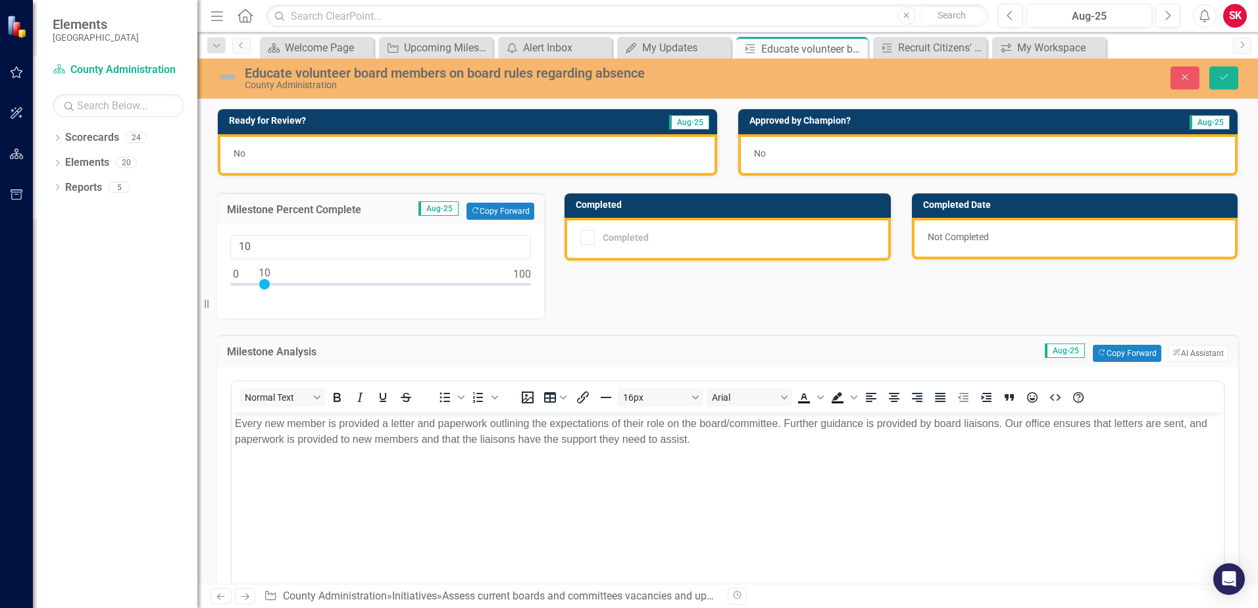
click at [933, 237] on div "Not Completed" at bounding box center [1075, 238] width 326 height 41
click at [423, 151] on div "No" at bounding box center [467, 154] width 499 height 41
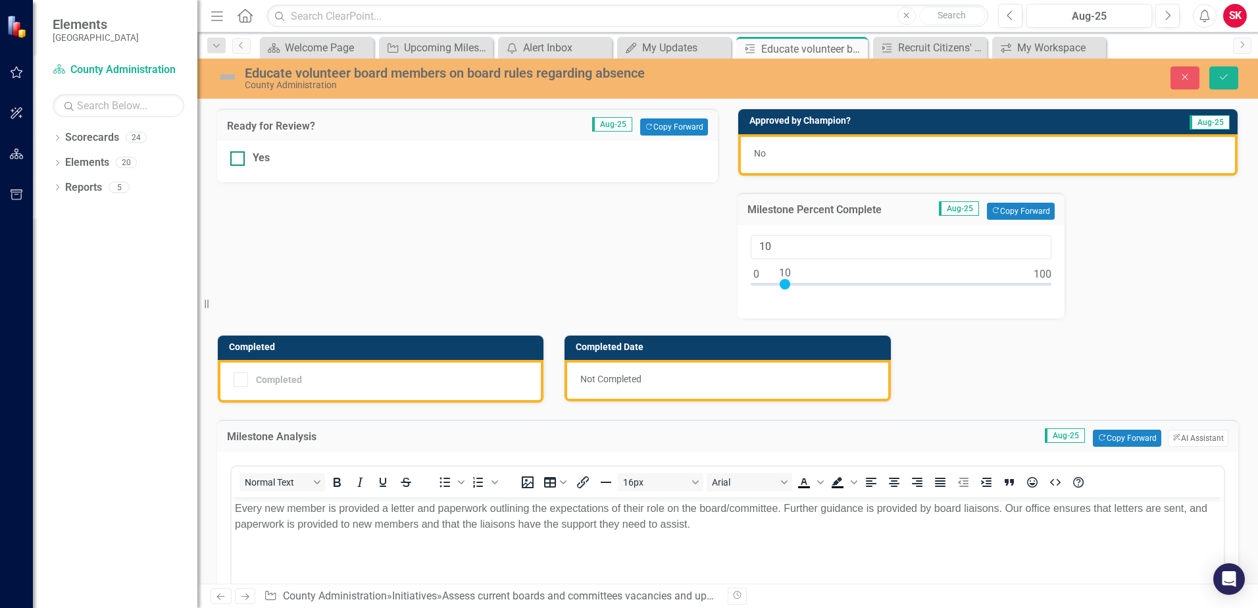
click at [234, 158] on input "Yes" at bounding box center [234, 155] width 9 height 9
checkbox input "true"
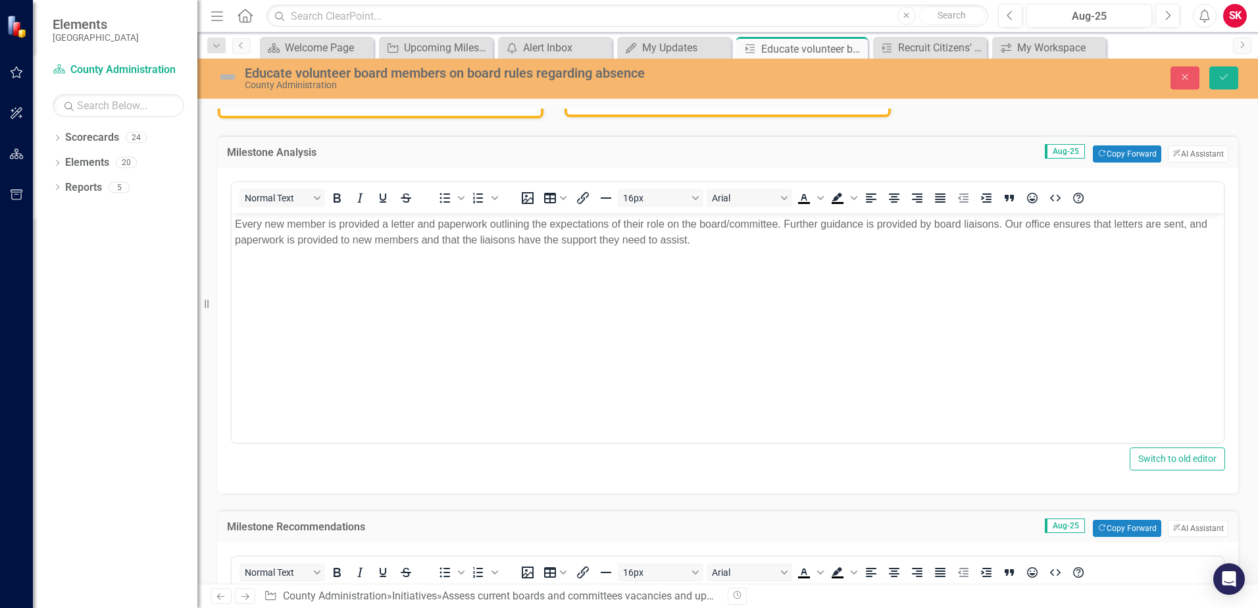
scroll to position [174, 0]
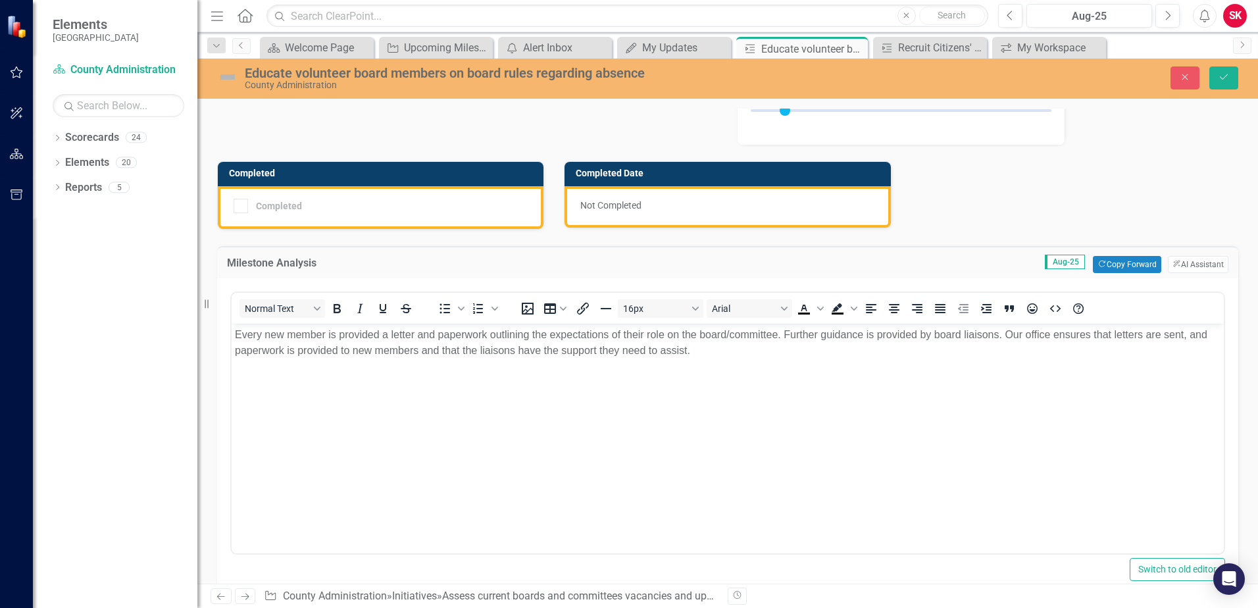
click at [215, 72] on div "Educate volunteer board members on board rules regarding absence County Adminis…" at bounding box center [506, 77] width 599 height 25
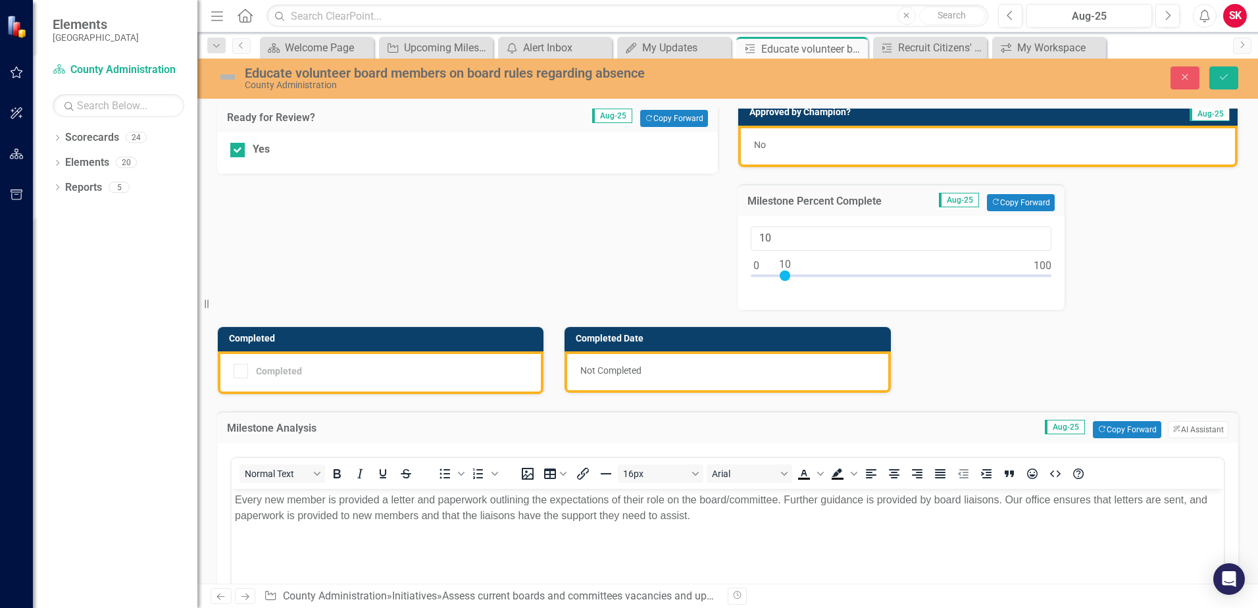
scroll to position [0, 0]
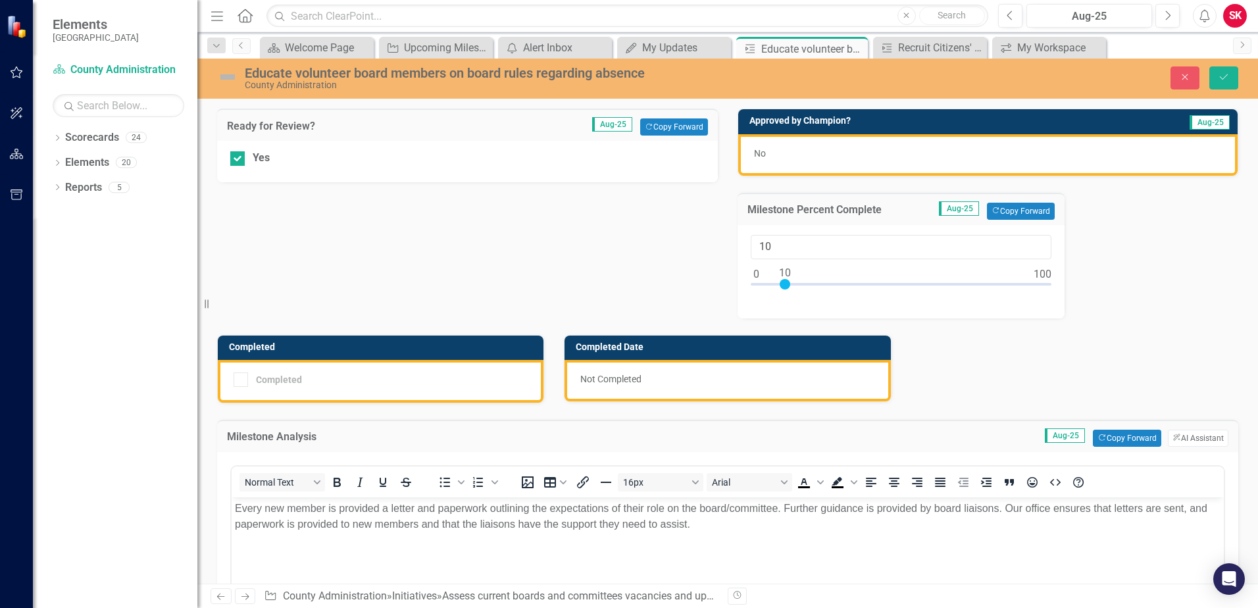
click at [441, 394] on div "Completed" at bounding box center [381, 381] width 326 height 43
click at [441, 393] on div "Completed" at bounding box center [381, 381] width 326 height 43
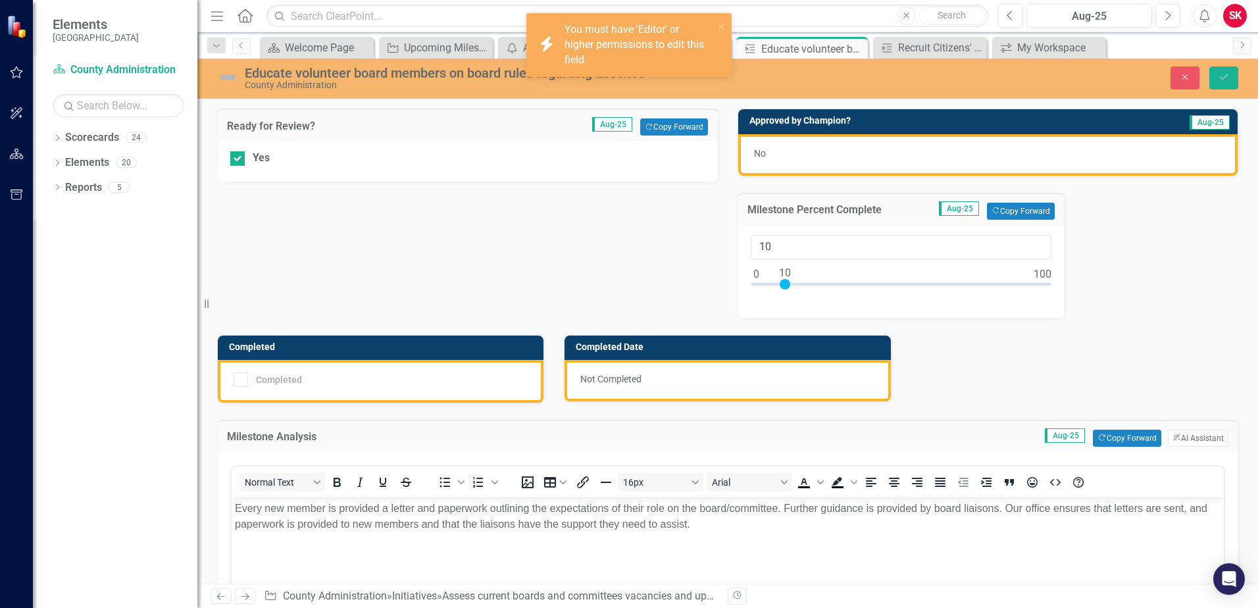
click at [591, 378] on div "Not Completed" at bounding box center [727, 380] width 326 height 41
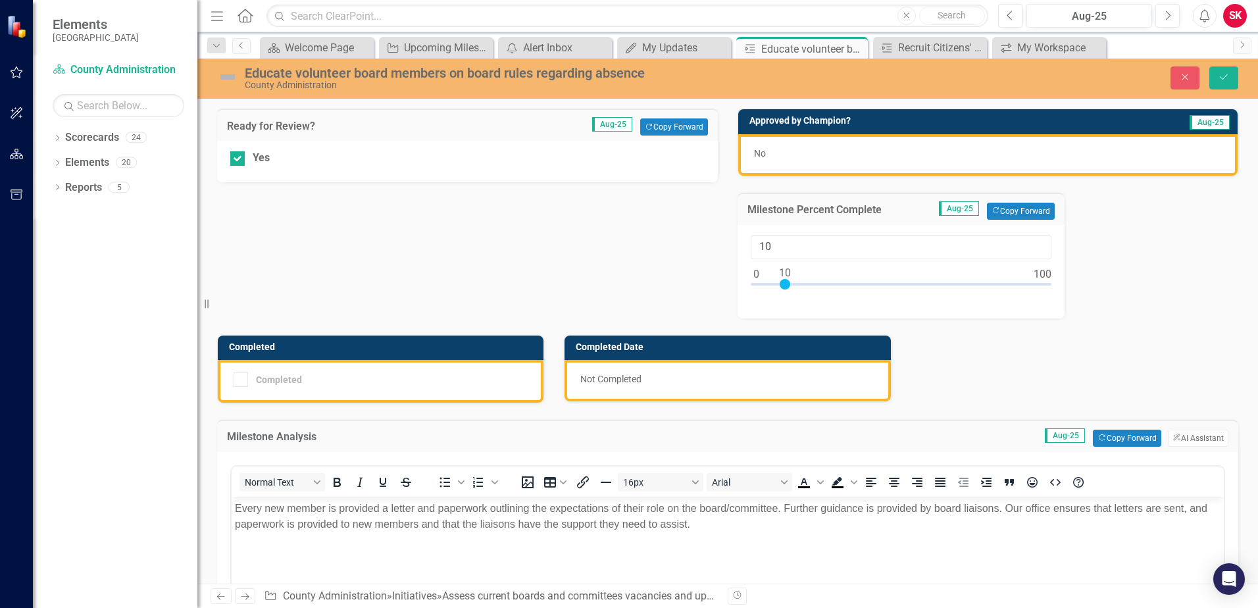
click at [230, 76] on img at bounding box center [227, 76] width 21 height 21
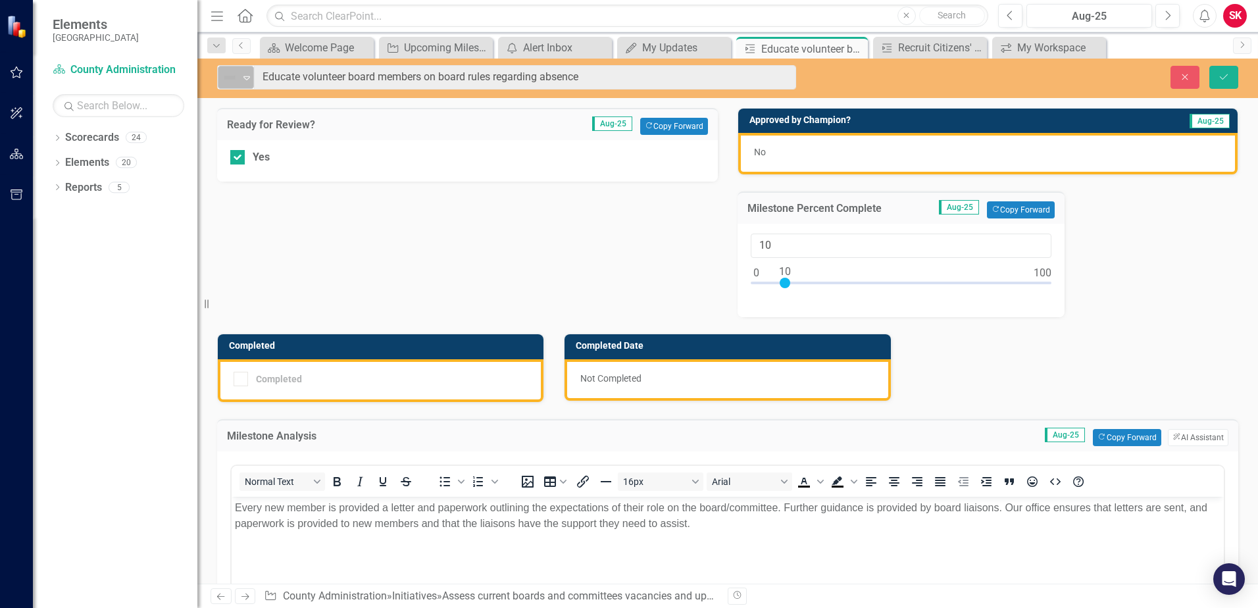
click at [244, 75] on icon "Expand" at bounding box center [246, 77] width 13 height 11
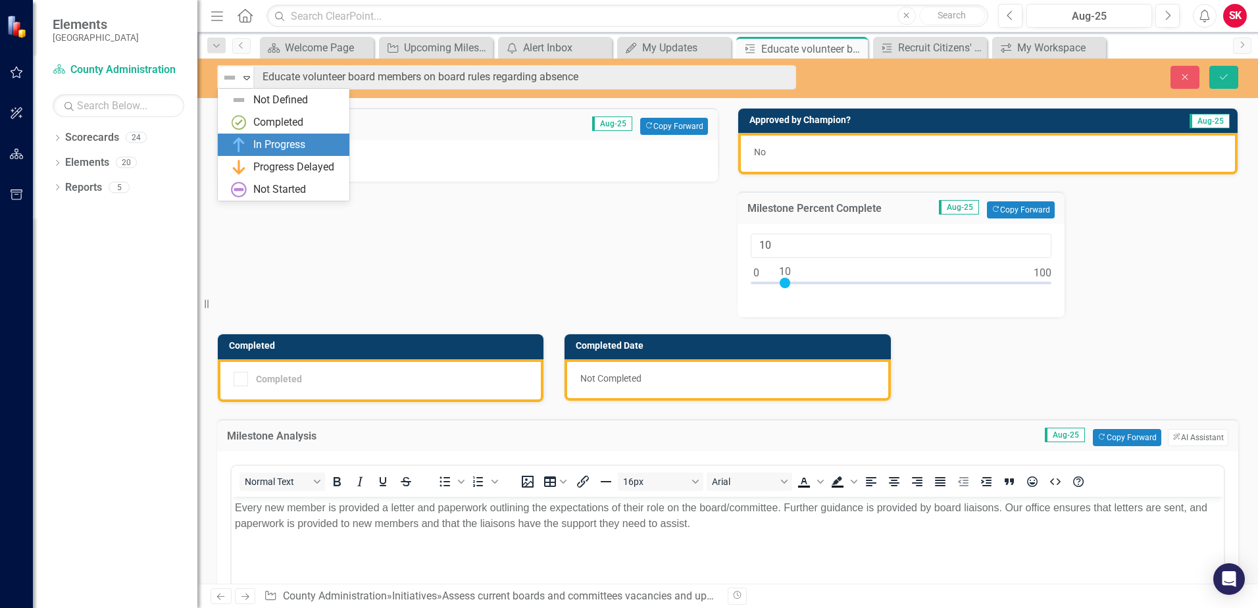
click at [263, 139] on div "In Progress" at bounding box center [279, 144] width 52 height 15
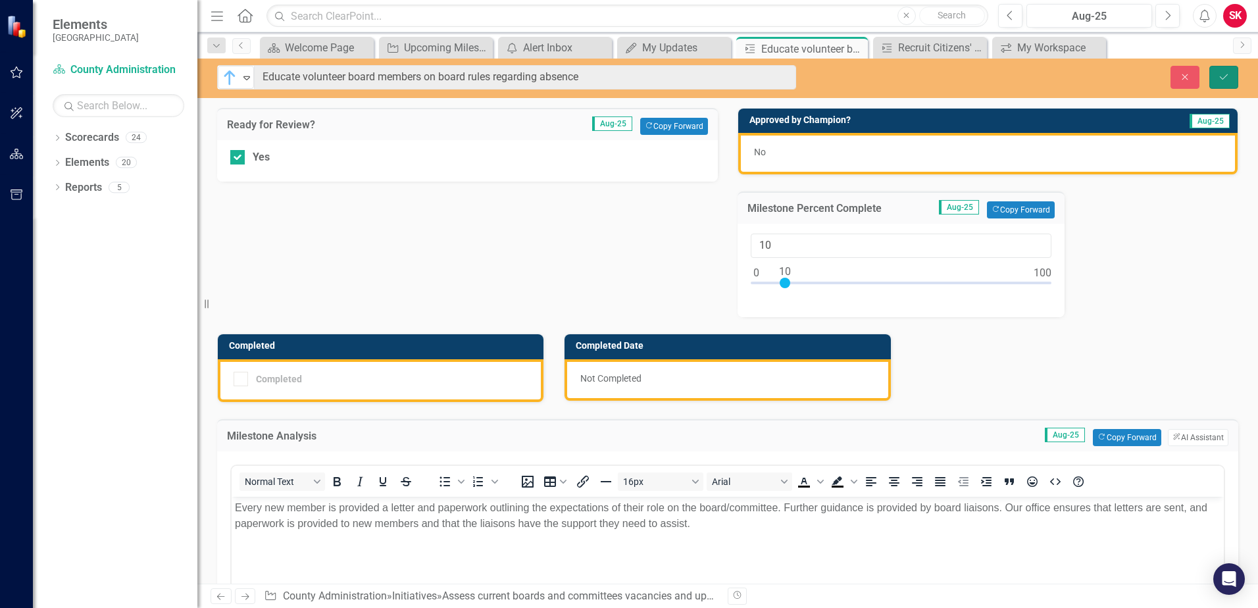
click at [1223, 82] on button "Save" at bounding box center [1223, 77] width 29 height 23
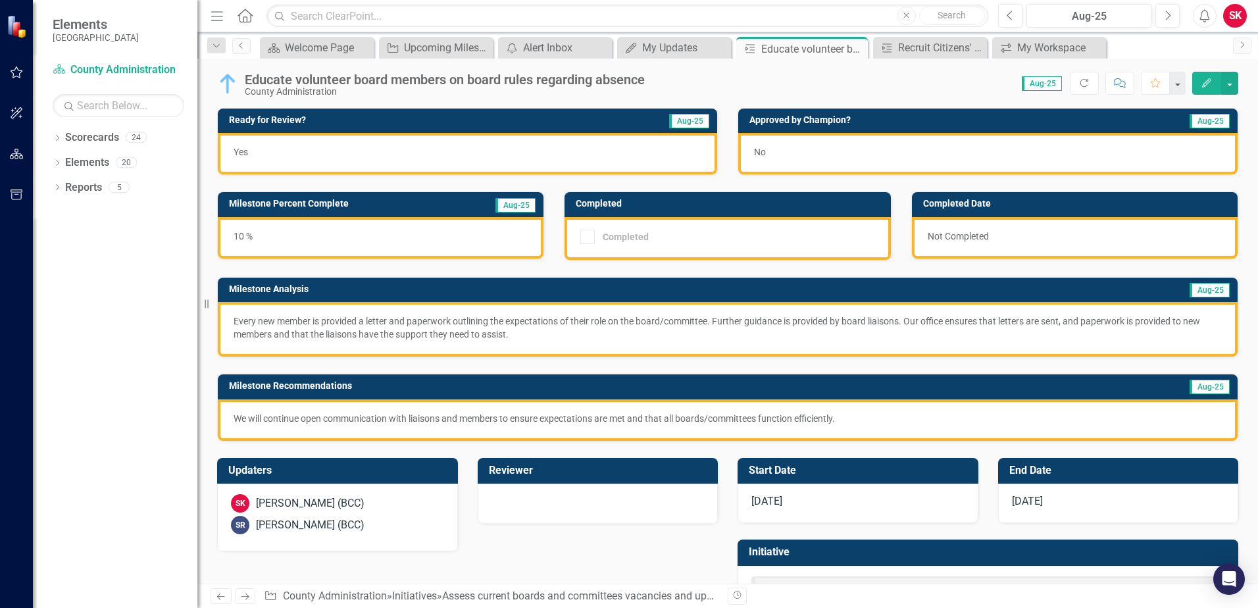
click at [672, 28] on div "Menu Home Search Close Search Previous Aug-25 Next Alerts SK User Edit Profile …" at bounding box center [727, 16] width 1060 height 32
click at [672, 47] on div "My Updates" at bounding box center [676, 47] width 69 height 16
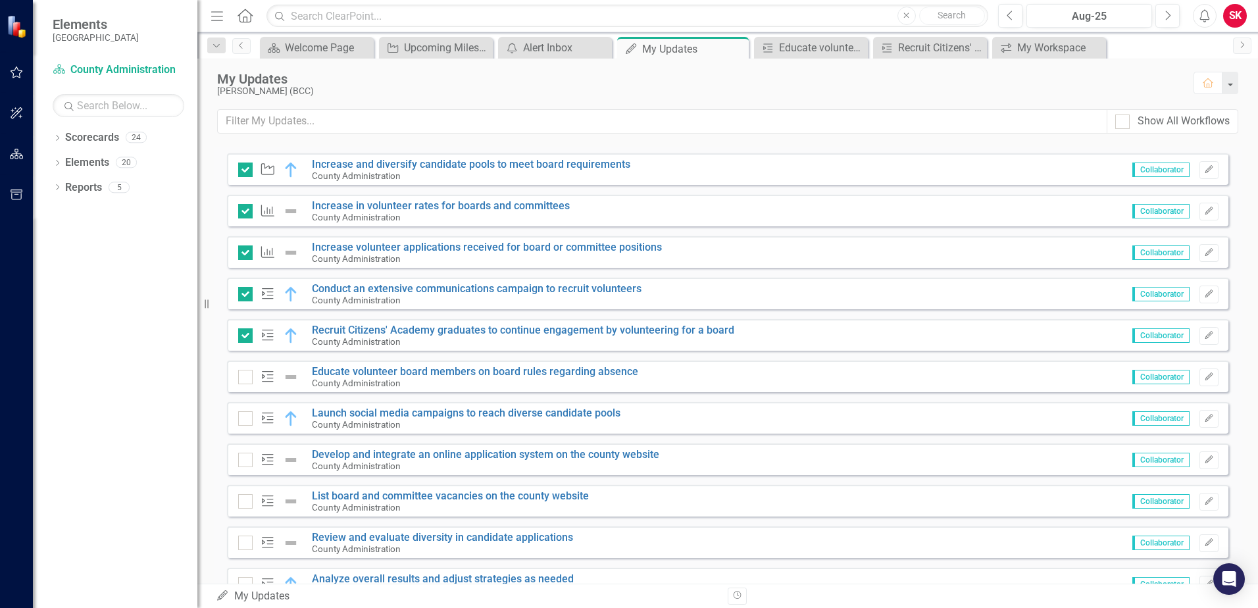
scroll to position [1066, 0]
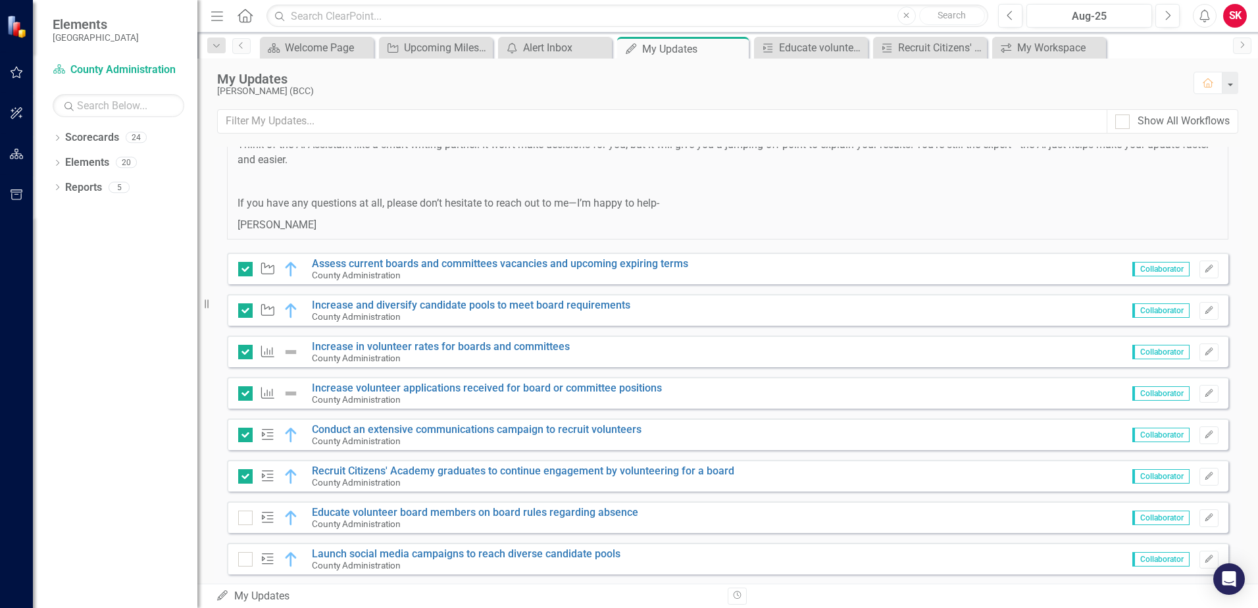
scroll to position [921, 0]
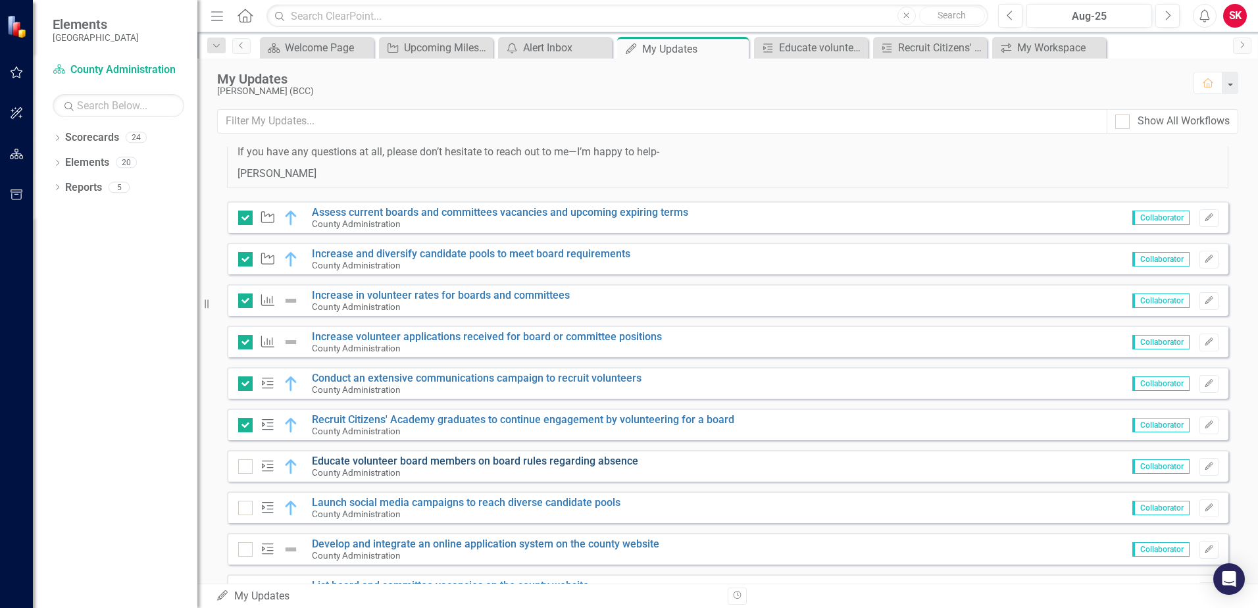
click at [410, 464] on link "Educate volunteer board members on board rules regarding absence" at bounding box center [475, 461] width 326 height 12
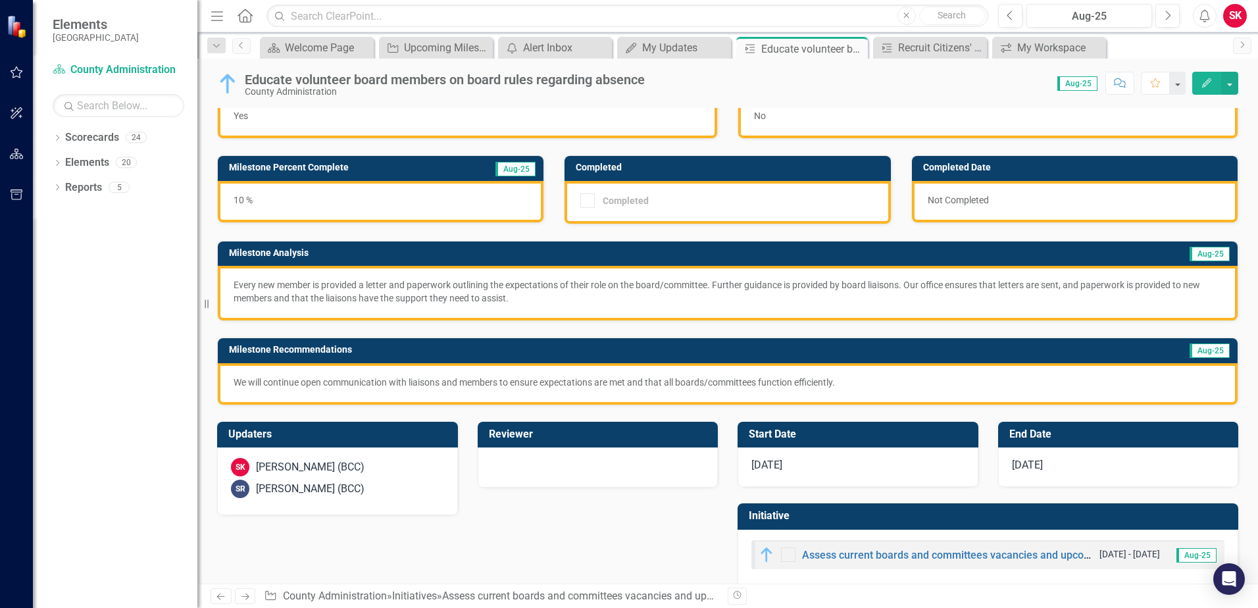
scroll to position [55, 0]
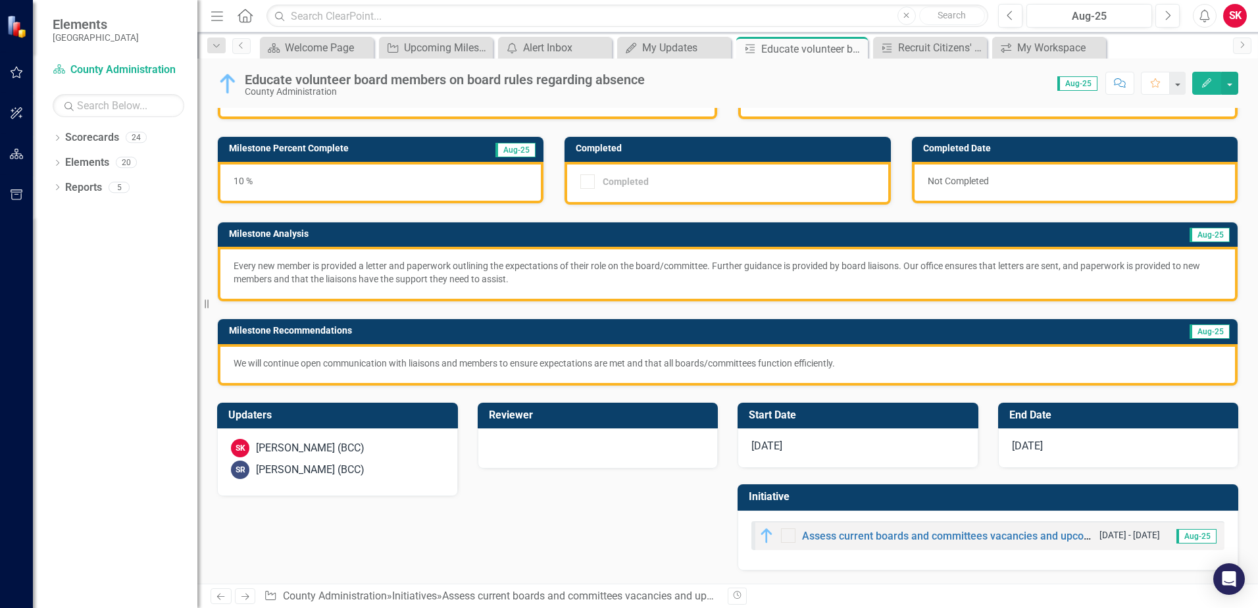
click at [781, 538] on div at bounding box center [788, 535] width 14 height 14
click at [1224, 84] on button "button" at bounding box center [1229, 83] width 17 height 23
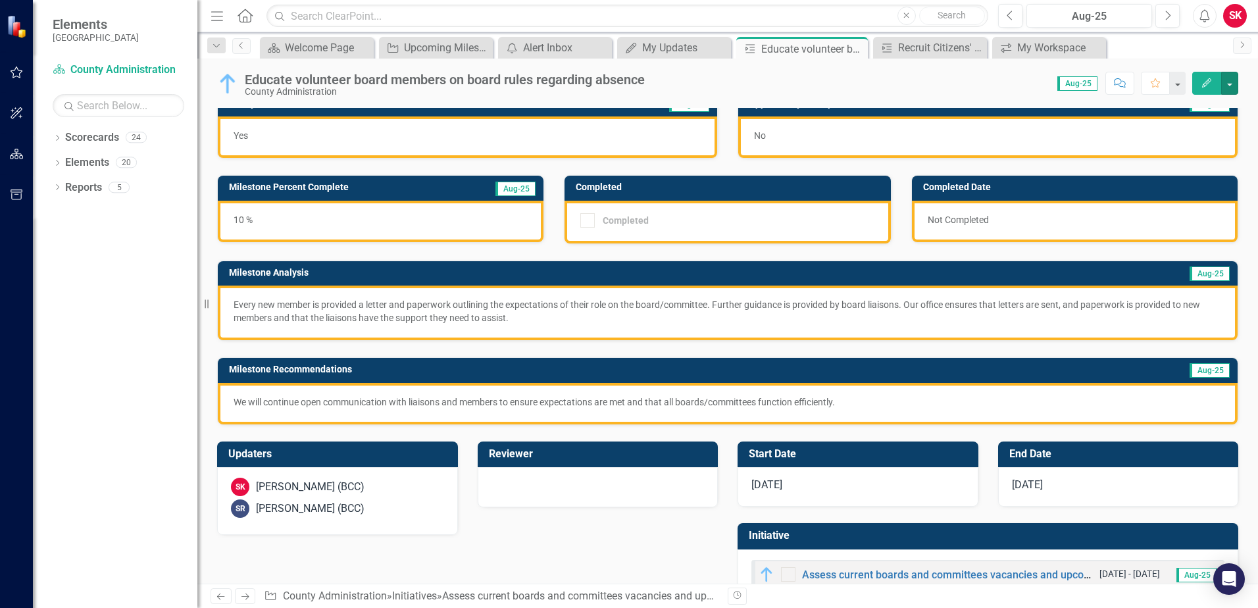
scroll to position [0, 0]
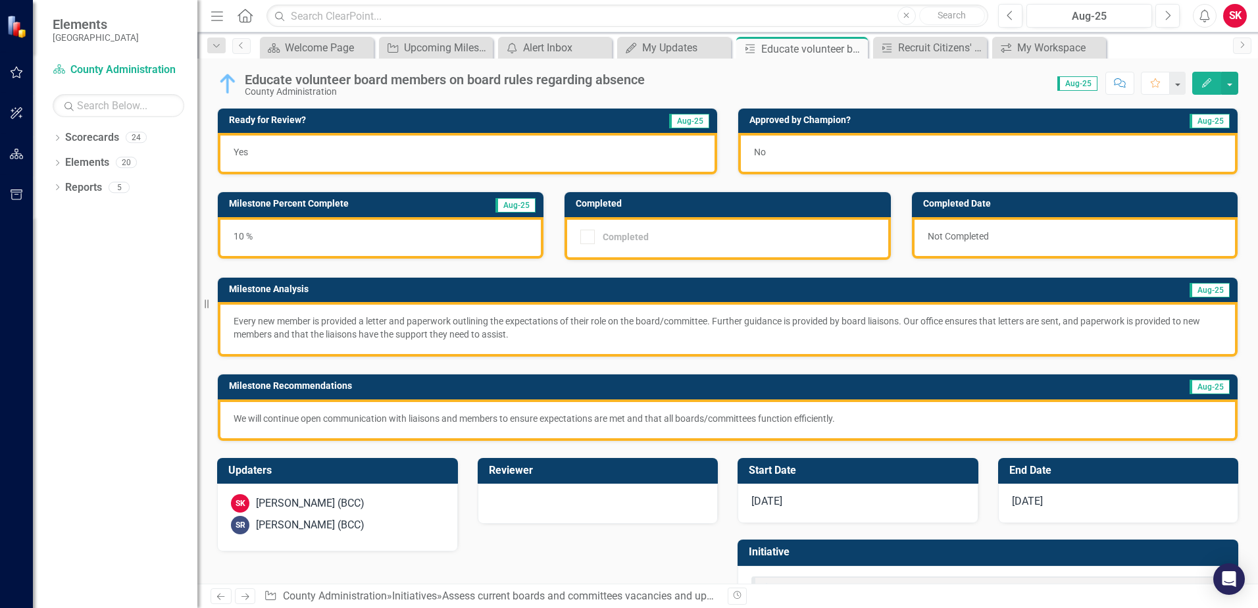
click at [597, 245] on div "Completed" at bounding box center [727, 238] width 326 height 43
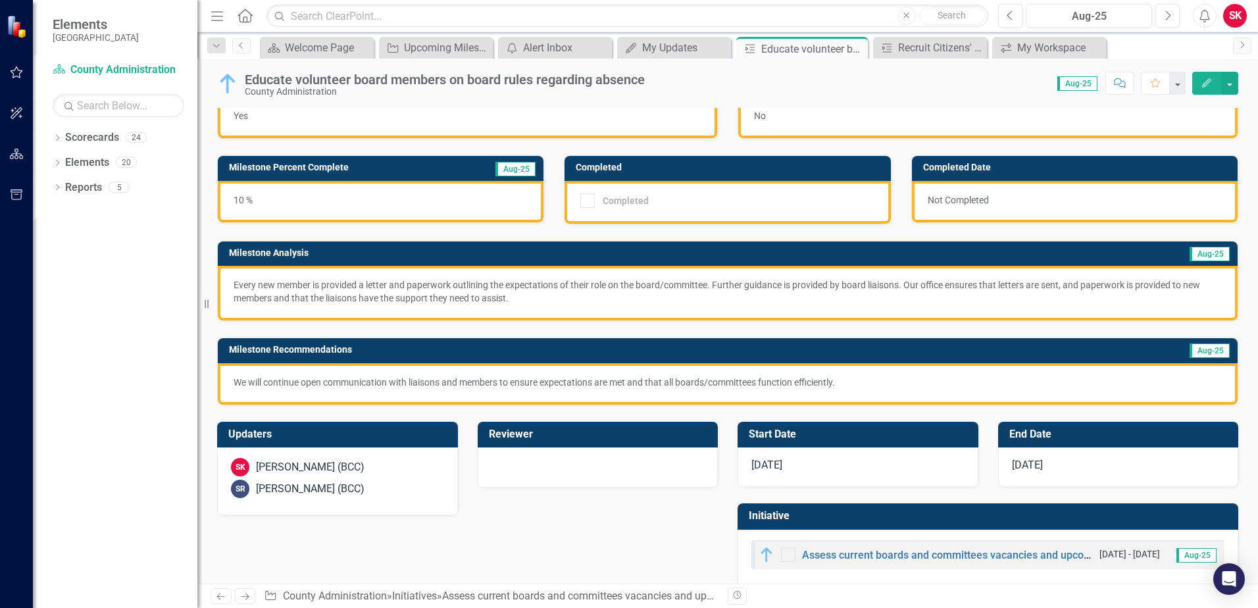
scroll to position [55, 0]
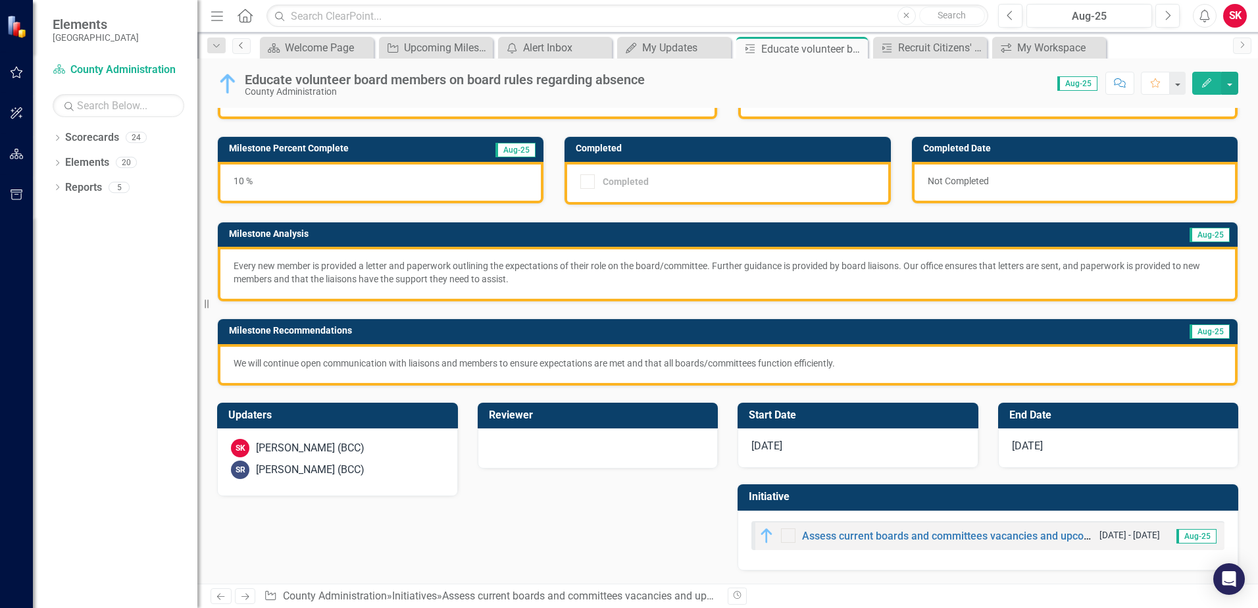
click at [237, 44] on icon "Previous" at bounding box center [241, 45] width 11 height 8
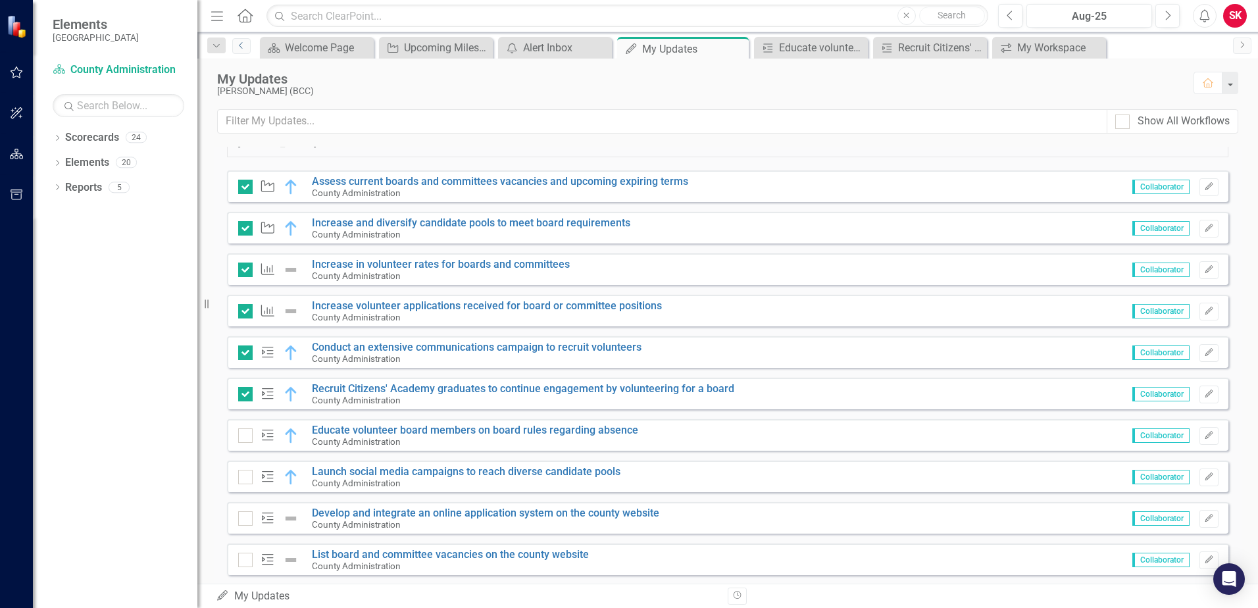
scroll to position [1053, 0]
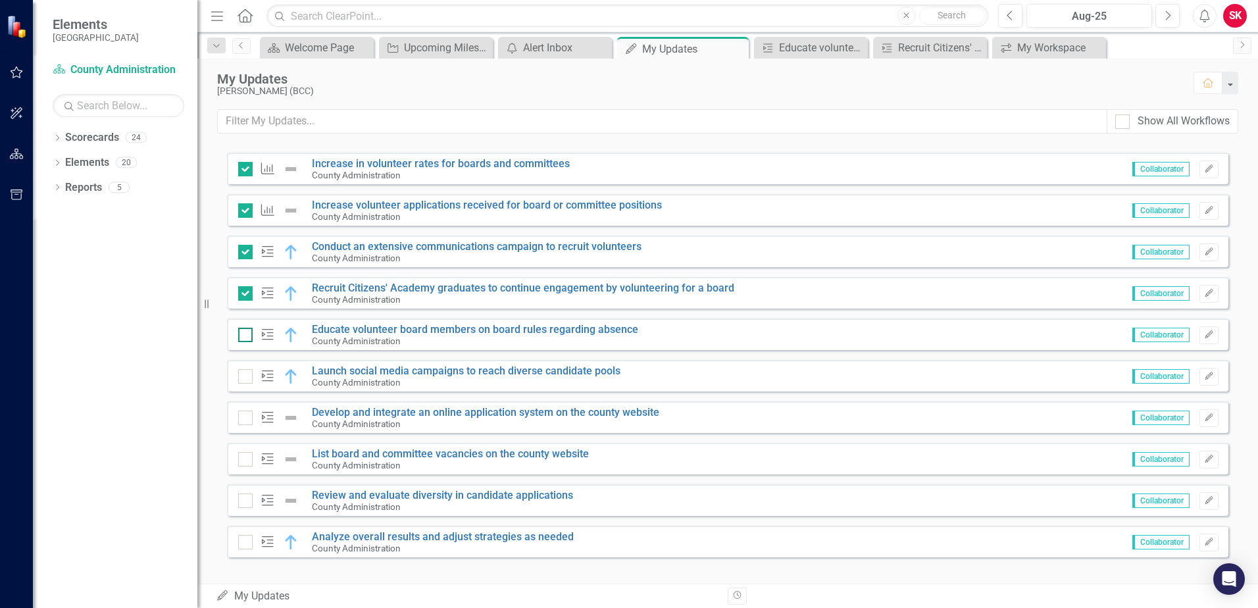
click at [247, 335] on div at bounding box center [245, 335] width 14 height 14
click at [247, 335] on input "checkbox" at bounding box center [242, 332] width 9 height 9
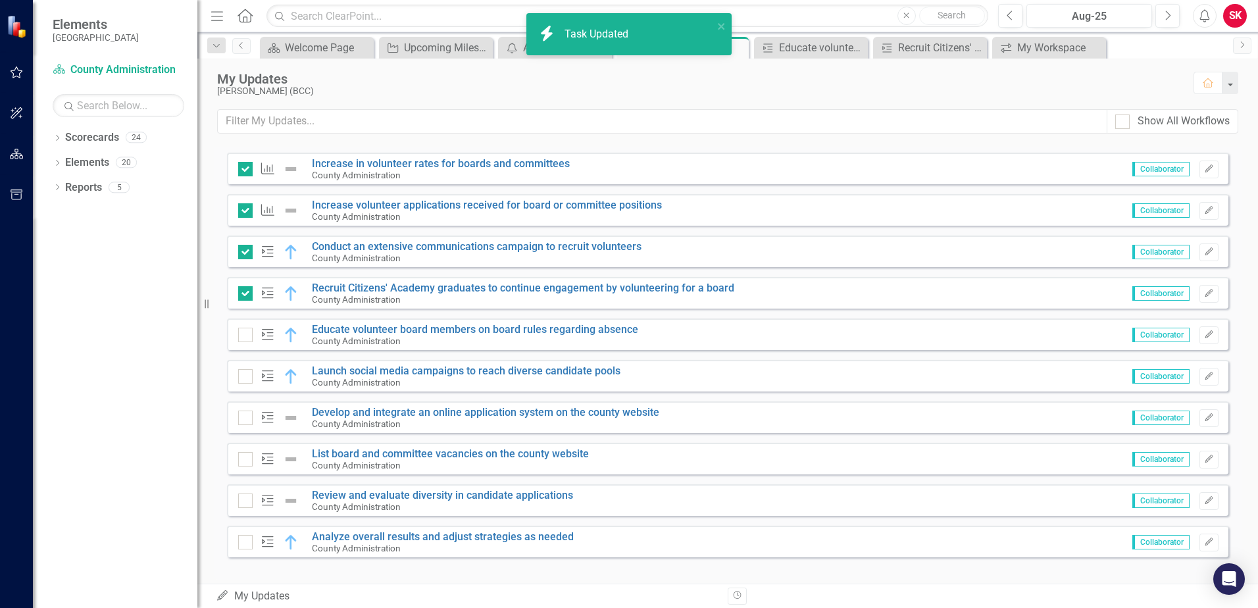
checkbox input "true"
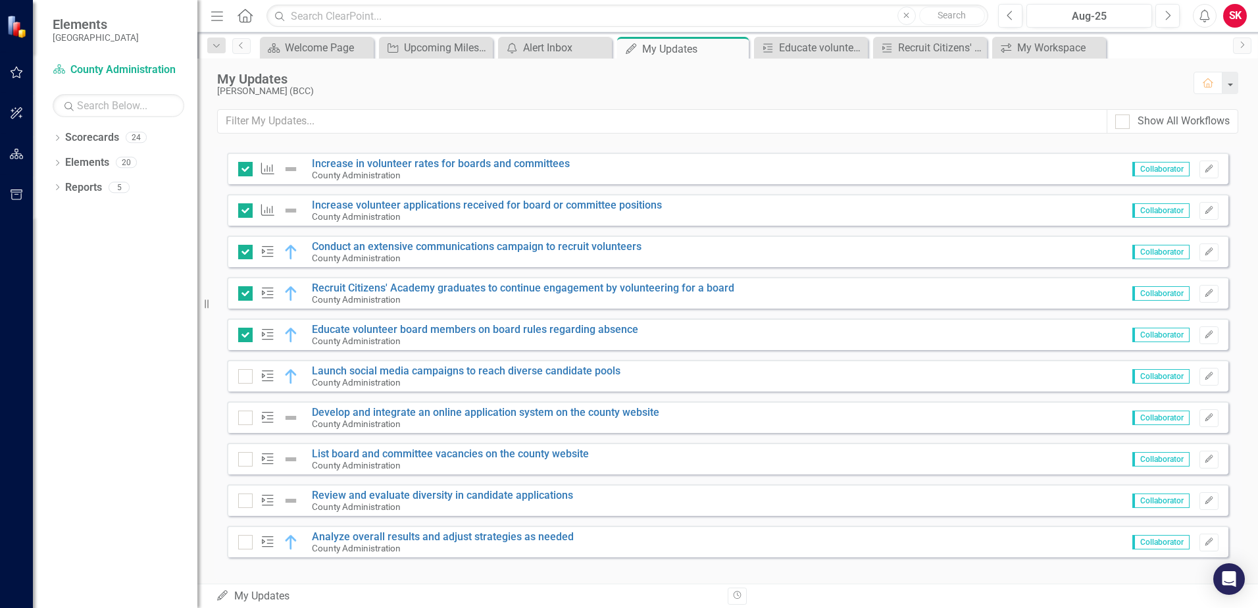
scroll to position [1066, 0]
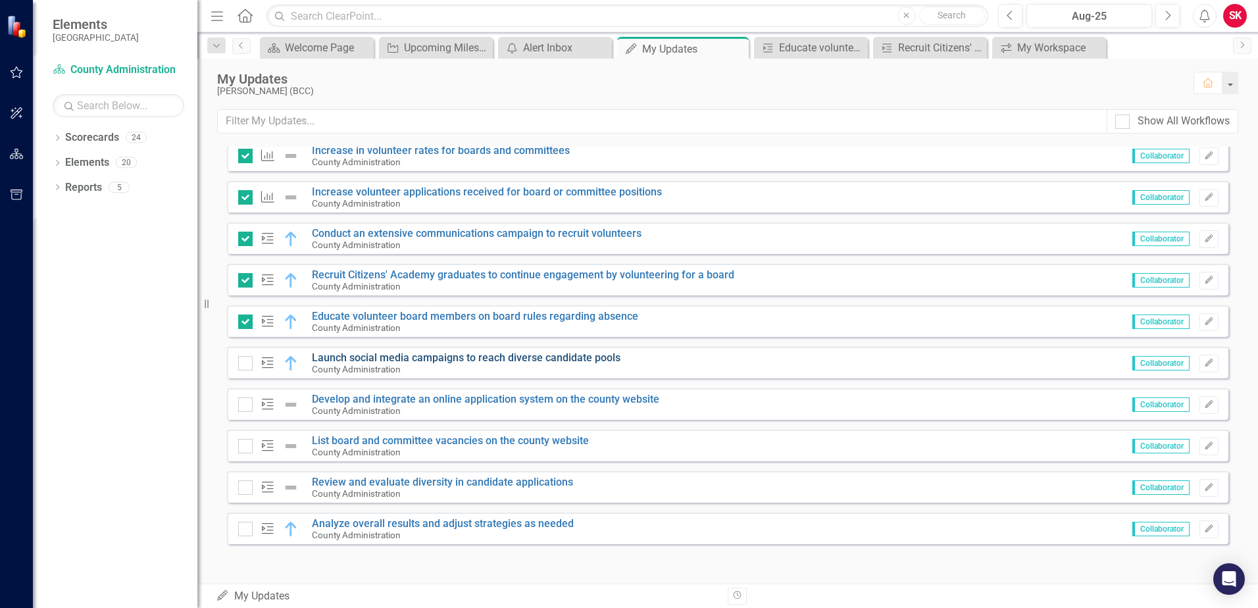
click at [437, 357] on link "Launch social media campaigns to reach diverse candidate pools" at bounding box center [466, 357] width 309 height 12
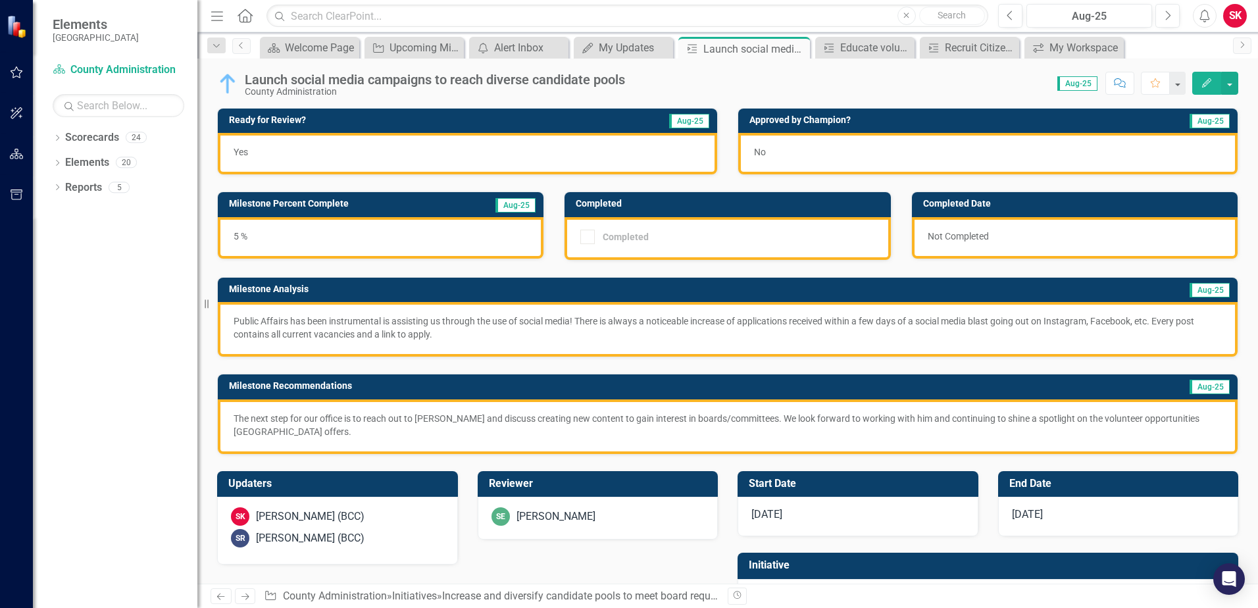
click at [1205, 77] on button "Edit" at bounding box center [1206, 83] width 29 height 23
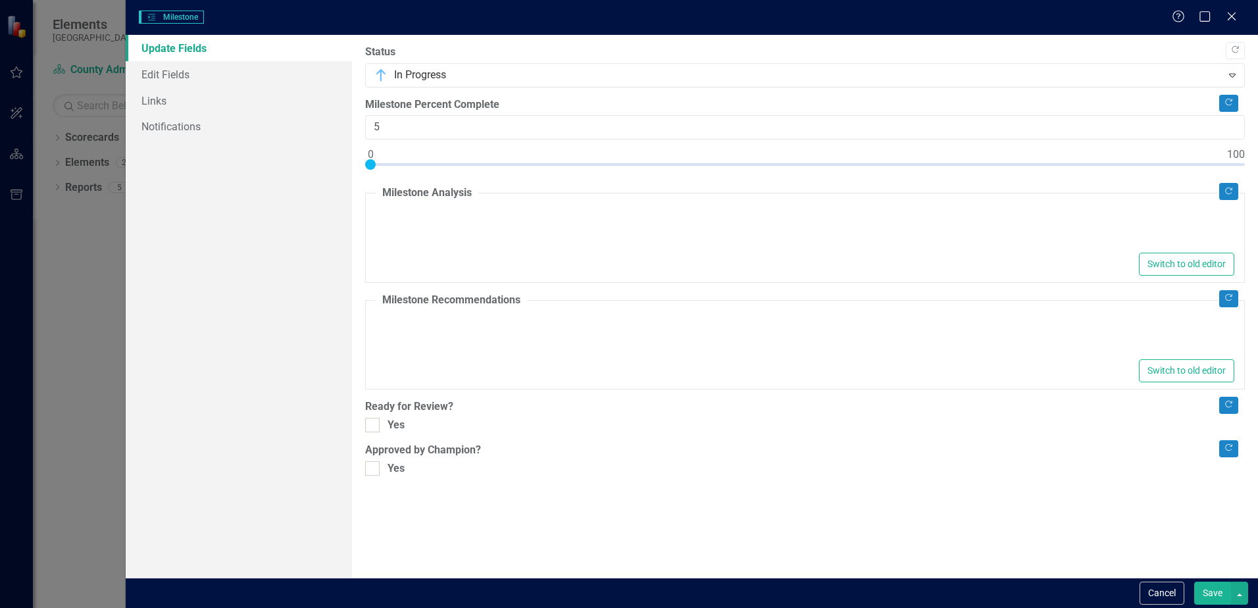
checkbox input "true"
type textarea "<p>Public Affairs has been instrumental is assisting us through the use of soci…"
type textarea "<p>The next step for our office is to reach out to [PERSON_NAME] and discuss cr…"
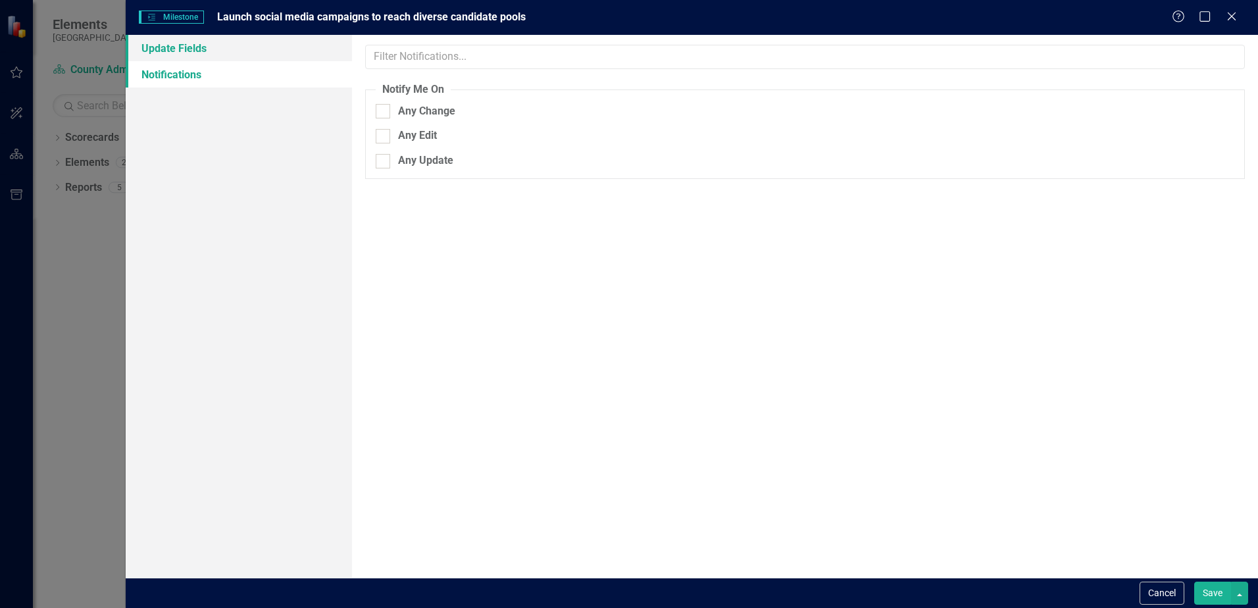
click at [174, 55] on link "Update Fields" at bounding box center [239, 48] width 226 height 26
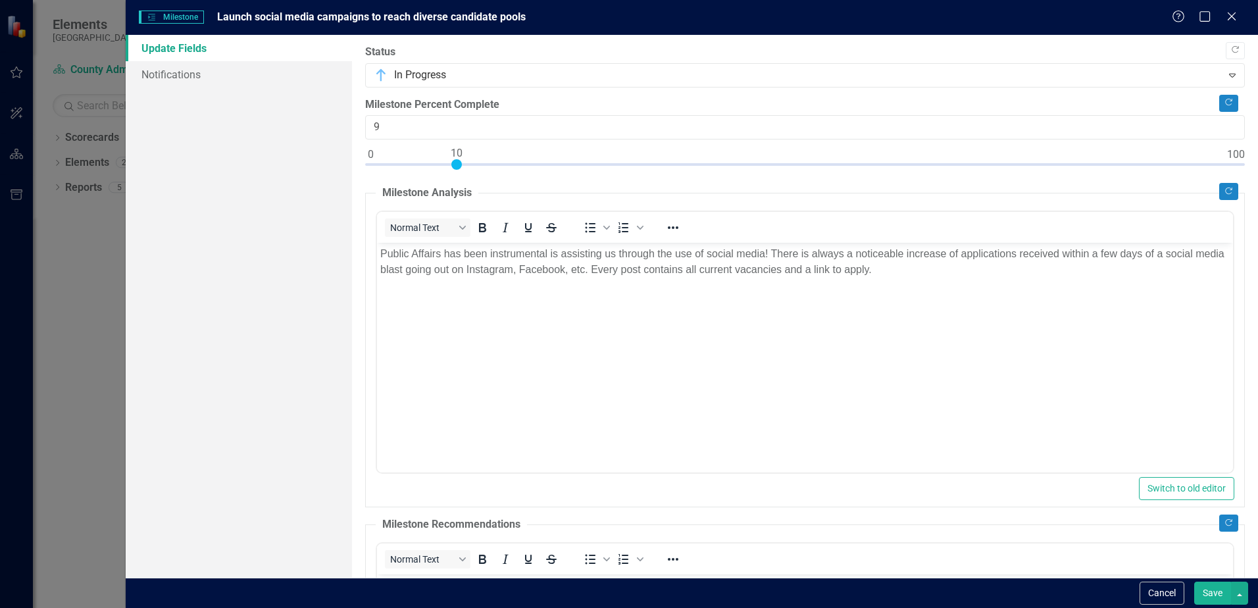
type input "10"
drag, startPoint x: 412, startPoint y: 165, endPoint x: 453, endPoint y: 168, distance: 41.6
click at [453, 168] on div at bounding box center [456, 164] width 11 height 11
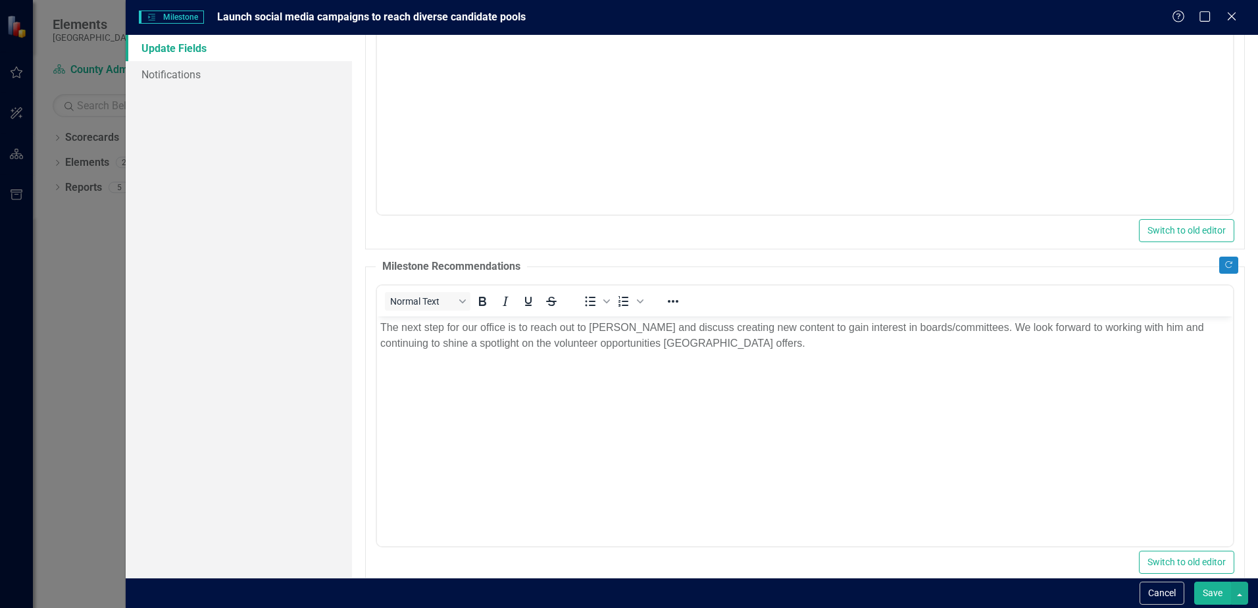
scroll to position [263, 0]
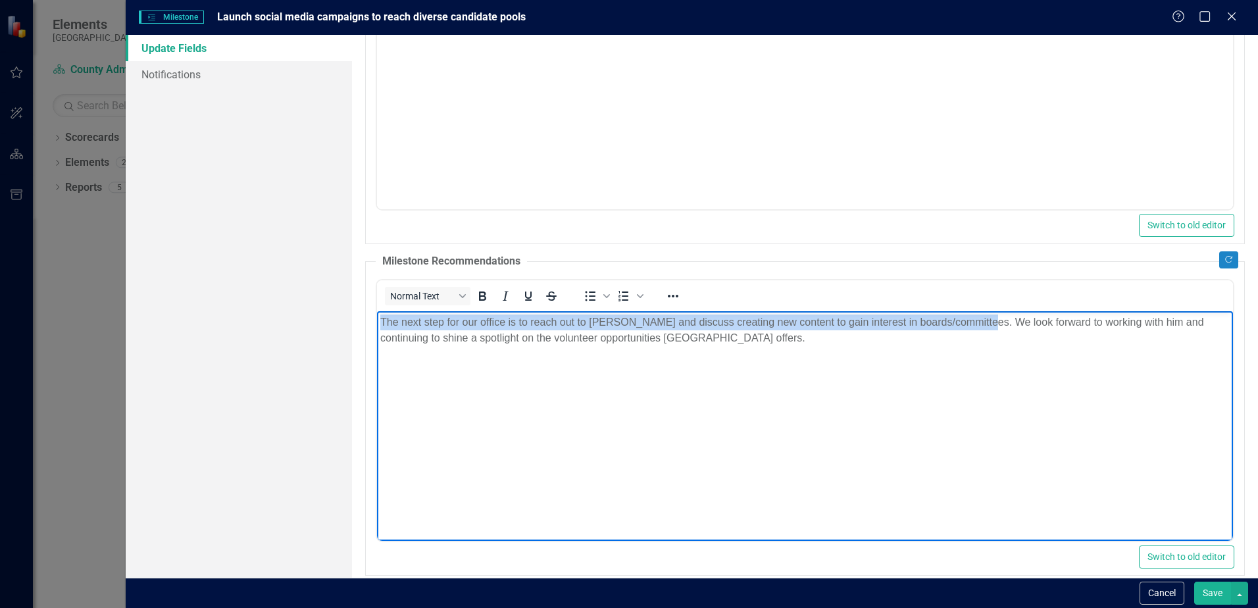
drag, startPoint x: 979, startPoint y: 319, endPoint x: 728, endPoint y: 630, distance: 400.0
click at [377, 319] on html "The next step for our office is to reach out to [PERSON_NAME] and discuss creat…" at bounding box center [805, 409] width 856 height 197
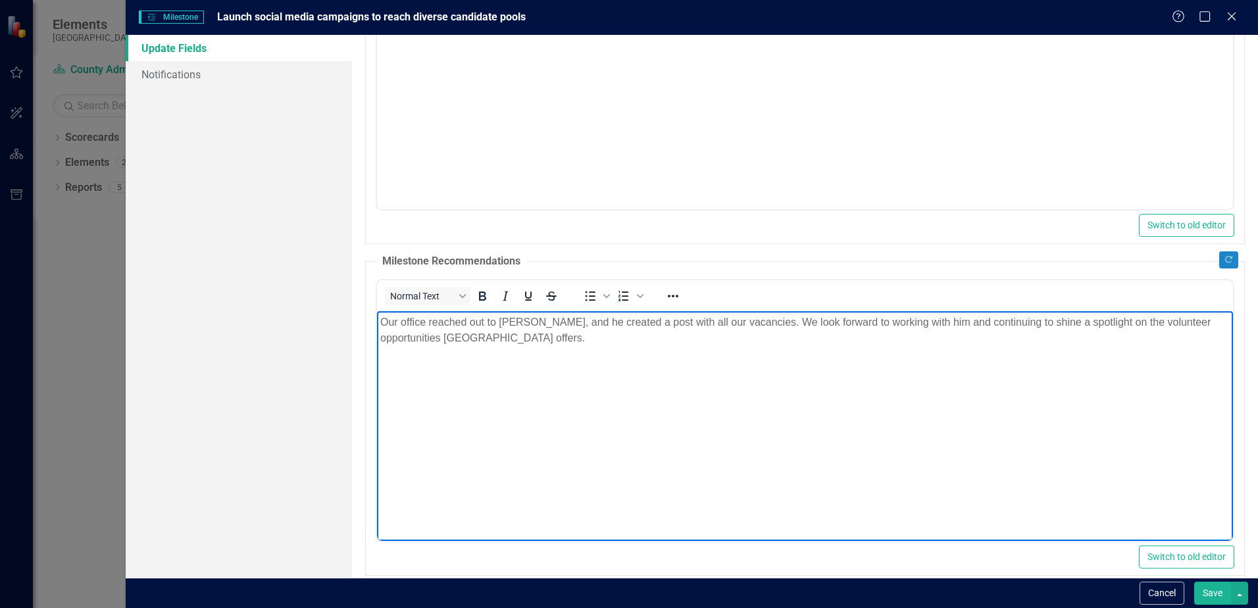
click at [641, 323] on p "Our office reached out to [PERSON_NAME], and he created a post with all our vac…" at bounding box center [804, 330] width 849 height 32
click at [665, 329] on p "Our office reached out to [PERSON_NAME], and he created a social media post wit…" at bounding box center [804, 330] width 849 height 32
click at [640, 336] on p "Our office reached out to [PERSON_NAME], and he created a social media post wit…" at bounding box center [804, 330] width 849 height 32
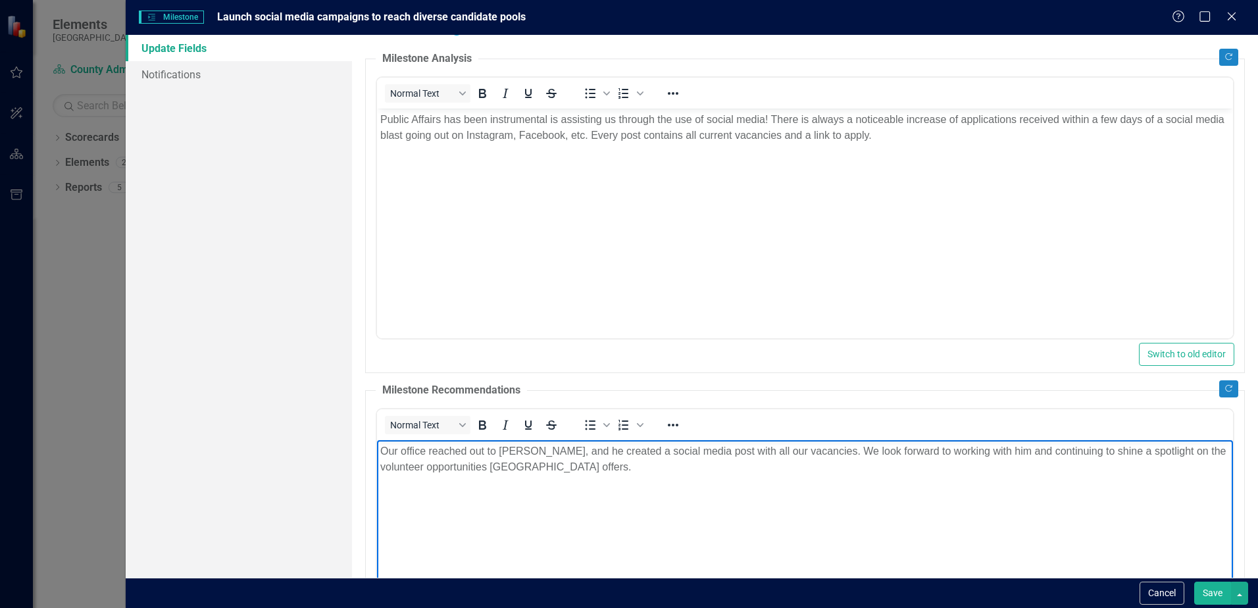
scroll to position [0, 0]
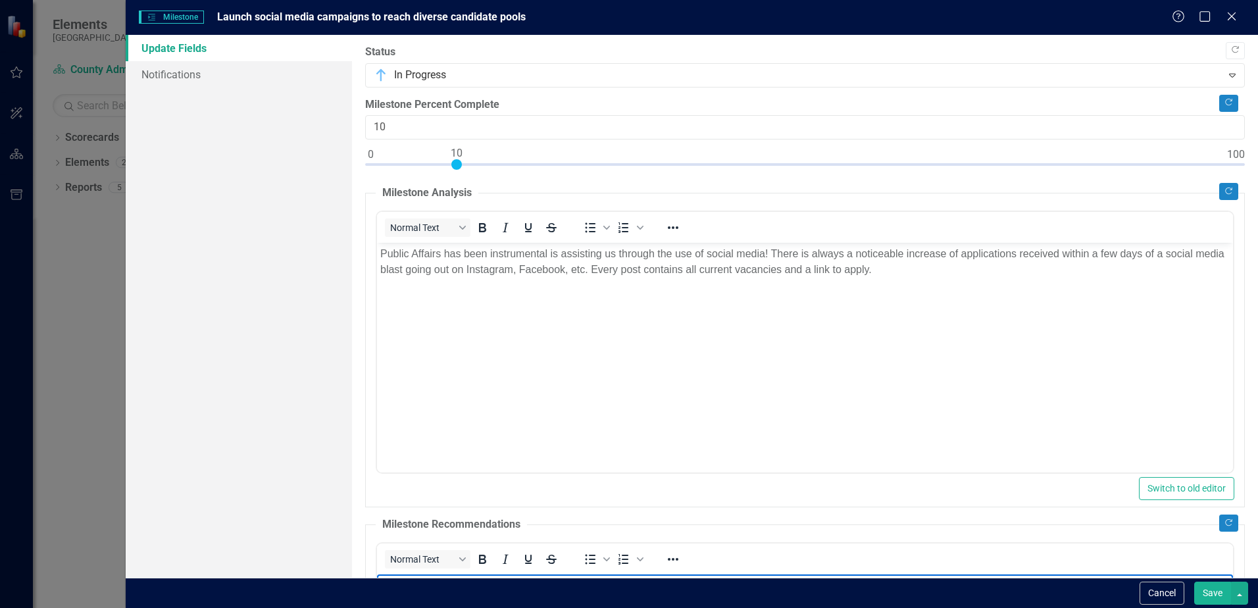
click at [549, 252] on p "Public Affairs has been instrumental is assisting us through the use of social …" at bounding box center [804, 262] width 849 height 32
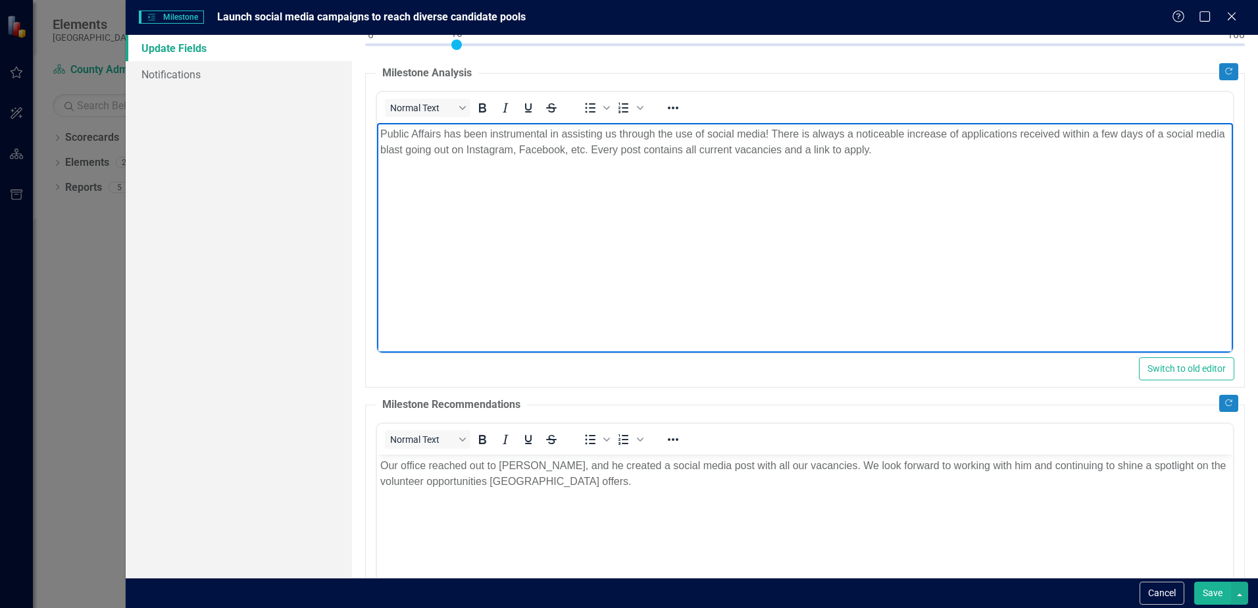
scroll to position [197, 0]
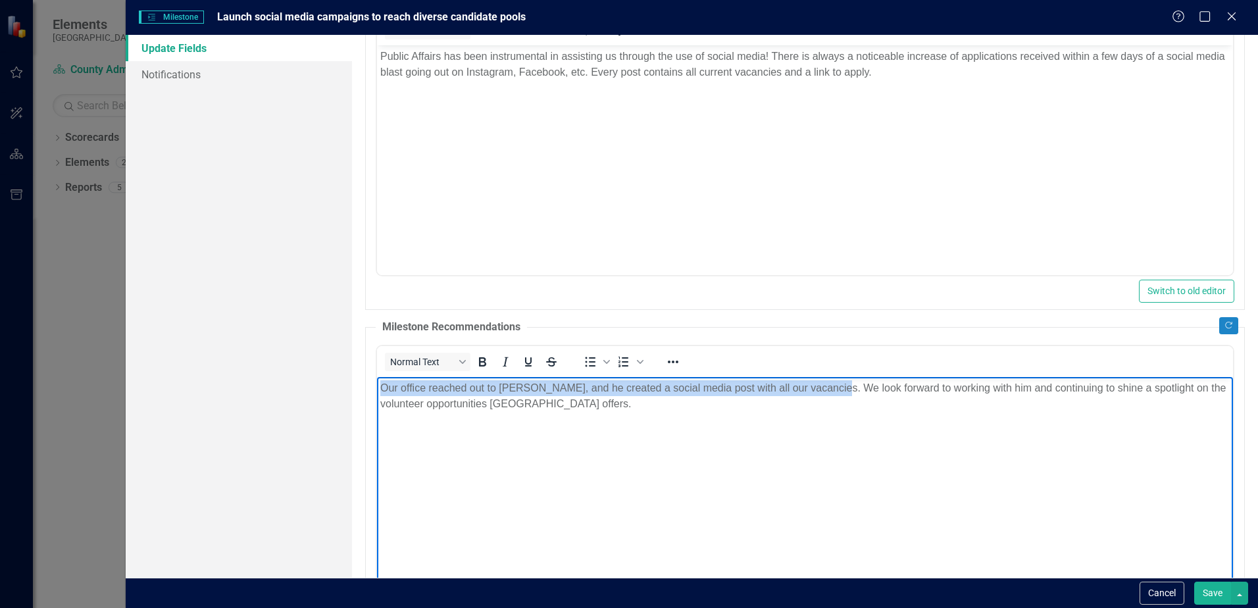
drag, startPoint x: 829, startPoint y: 387, endPoint x: 713, endPoint y: 764, distance: 393.7
click at [377, 387] on html "Our office reached out to [PERSON_NAME], and he created a social media post wit…" at bounding box center [805, 474] width 856 height 197
copy p "Our office reached out to [PERSON_NAME], and he created a social media post wit…"
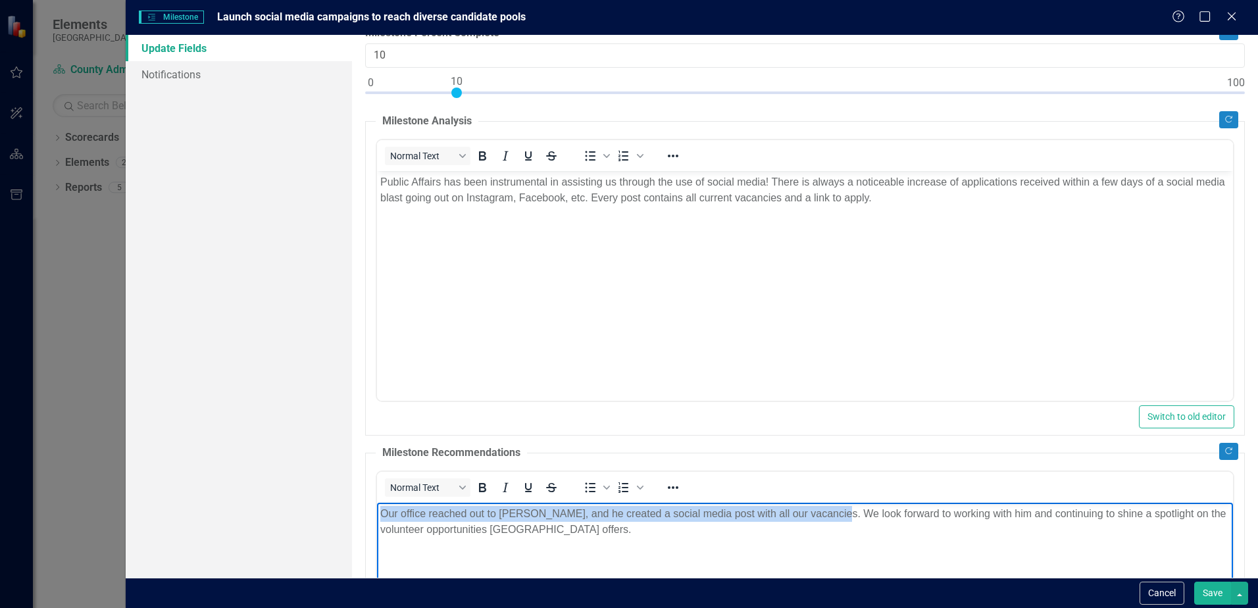
scroll to position [66, 0]
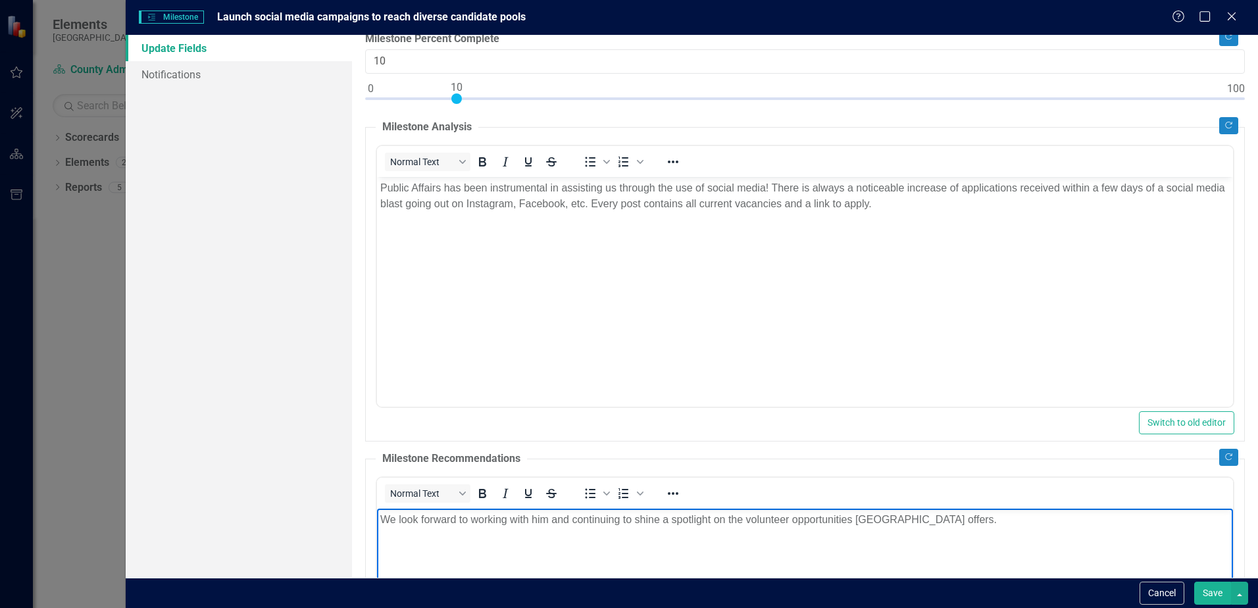
click at [382, 186] on p "Public Affairs has been instrumental in assisting us through the use of social …" at bounding box center [804, 196] width 849 height 32
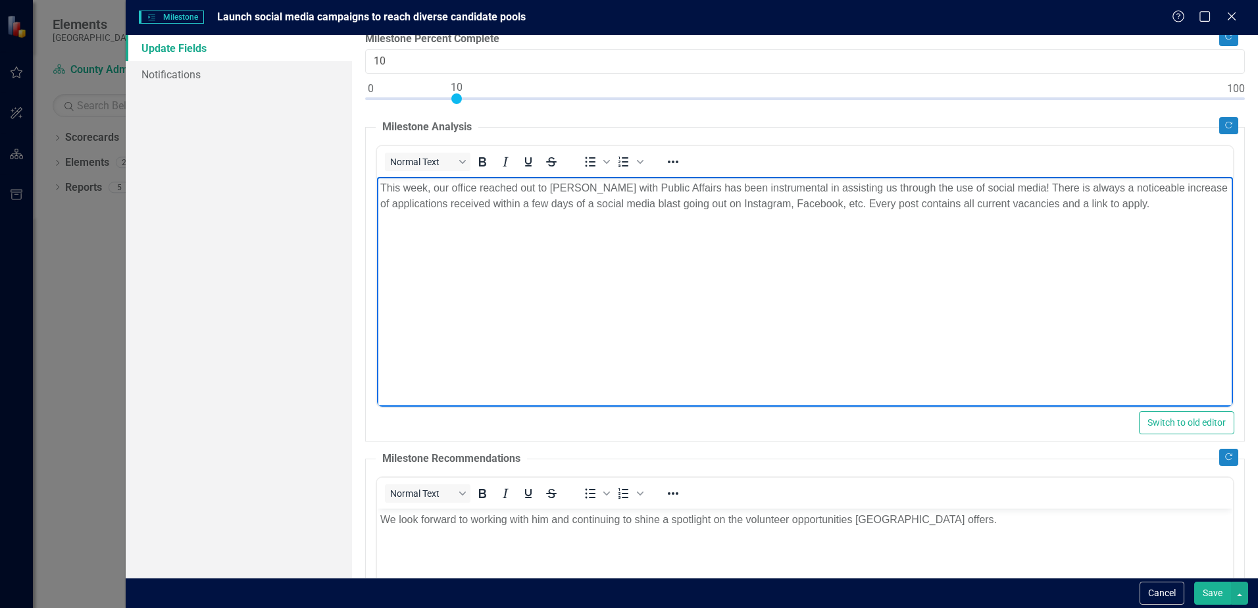
click at [689, 191] on p "This week, our office reached out to [PERSON_NAME] with Public Affairs has been…" at bounding box center [804, 196] width 849 height 32
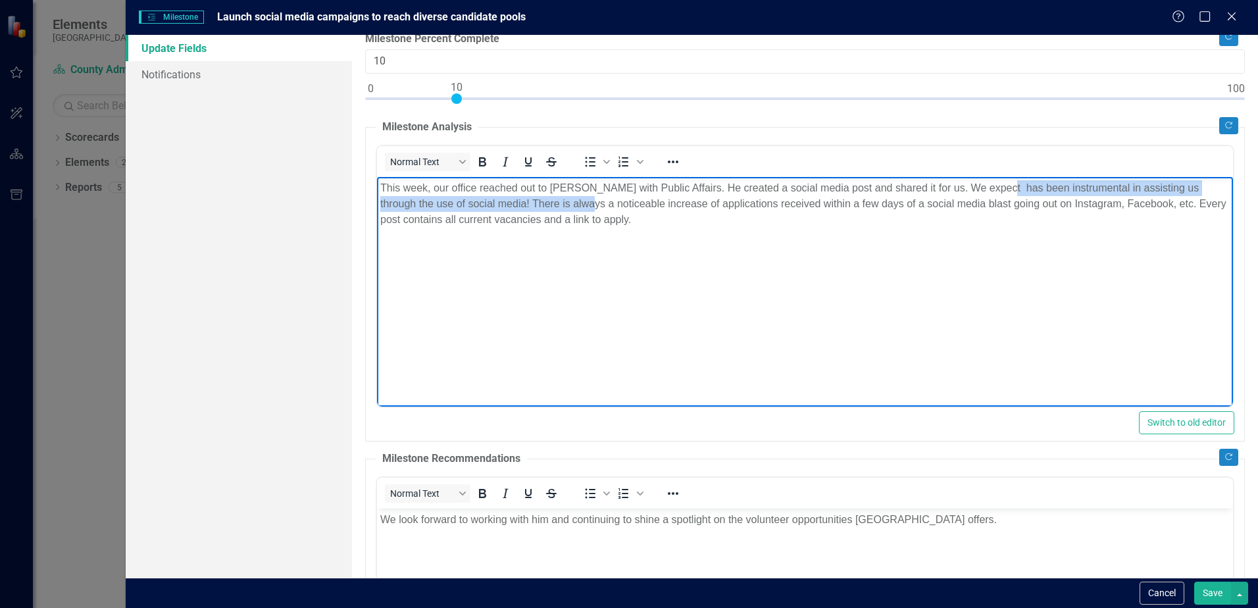
drag, startPoint x: 570, startPoint y: 205, endPoint x: 993, endPoint y: 180, distance: 424.4
click at [993, 180] on p "This week, our office reached out to [PERSON_NAME] with Public Affairs. He crea…" at bounding box center [804, 203] width 849 height 47
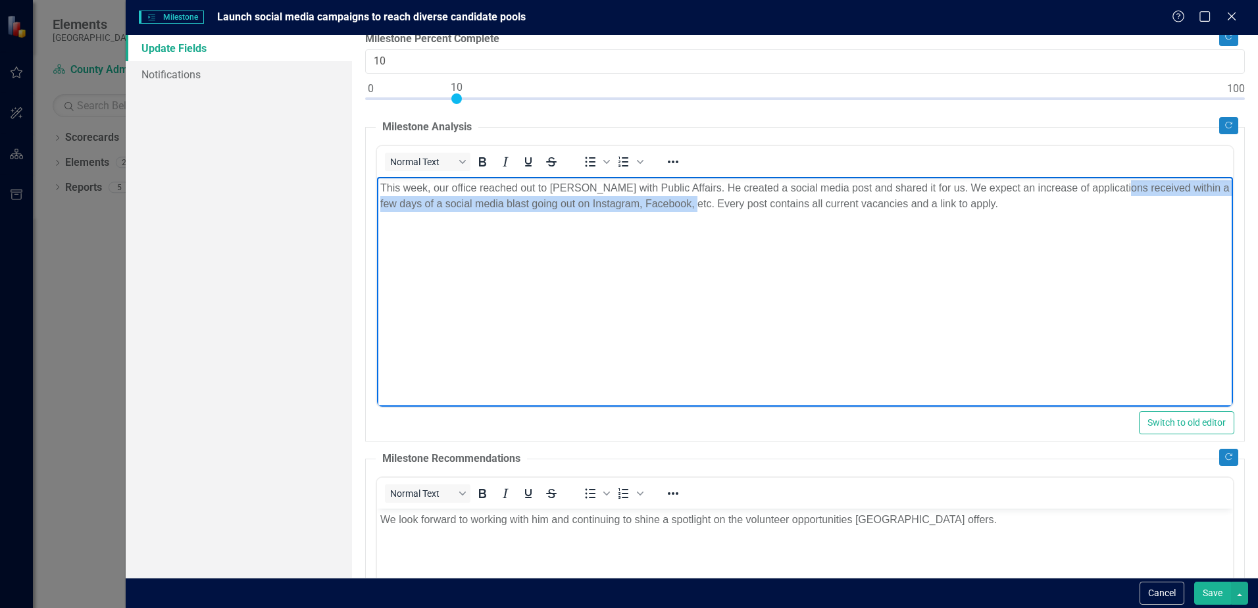
drag, startPoint x: 691, startPoint y: 201, endPoint x: 1114, endPoint y: 190, distance: 423.1
click at [1114, 190] on p "This week, our office reached out to [PERSON_NAME] with Public Affairs. He crea…" at bounding box center [804, 196] width 849 height 32
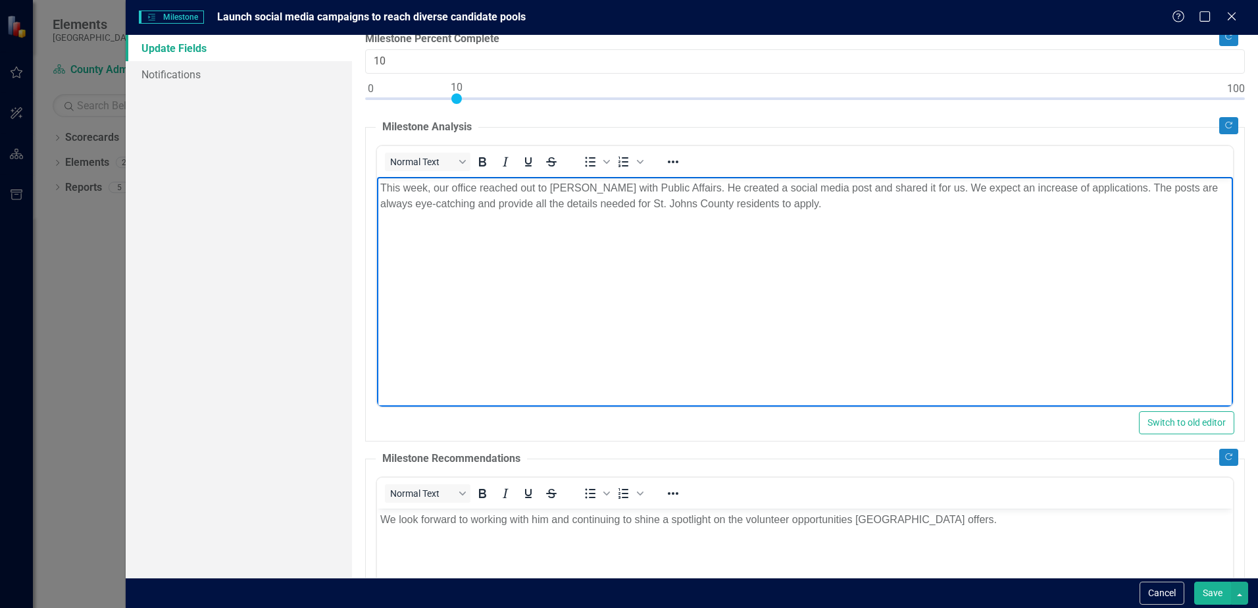
click at [686, 190] on p "This week, our office reached out to [PERSON_NAME] with Public Affairs. He crea…" at bounding box center [804, 196] width 849 height 32
click at [828, 203] on p "This week, our office reached out to [PERSON_NAME] with Public Affairs. He crea…" at bounding box center [804, 196] width 849 height 32
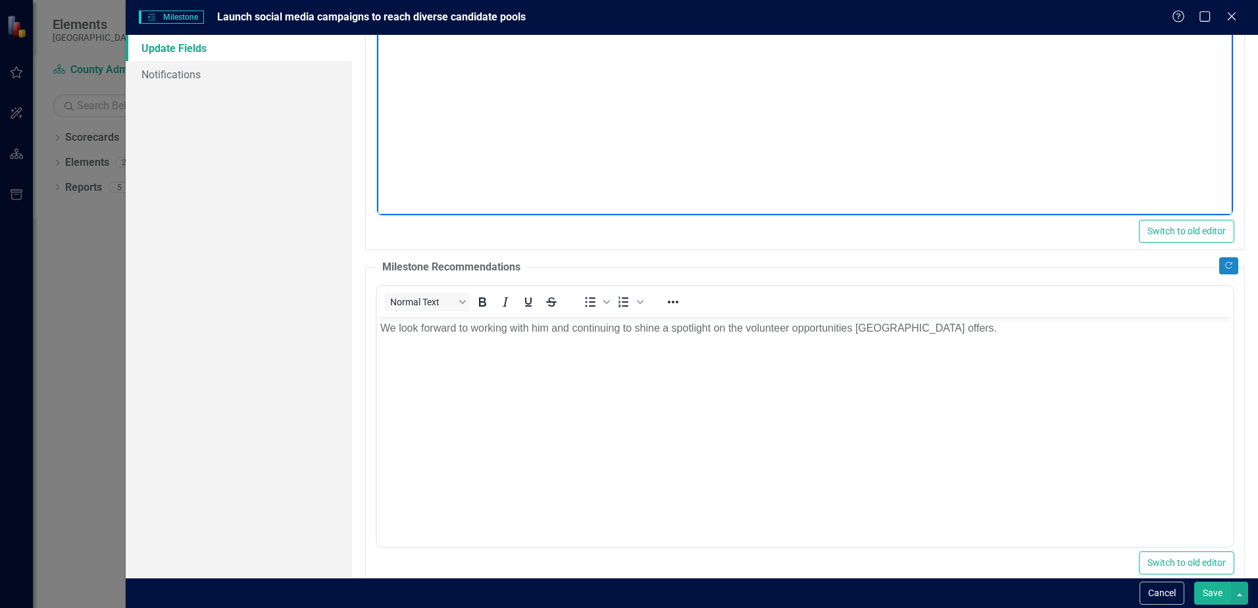
scroll to position [263, 0]
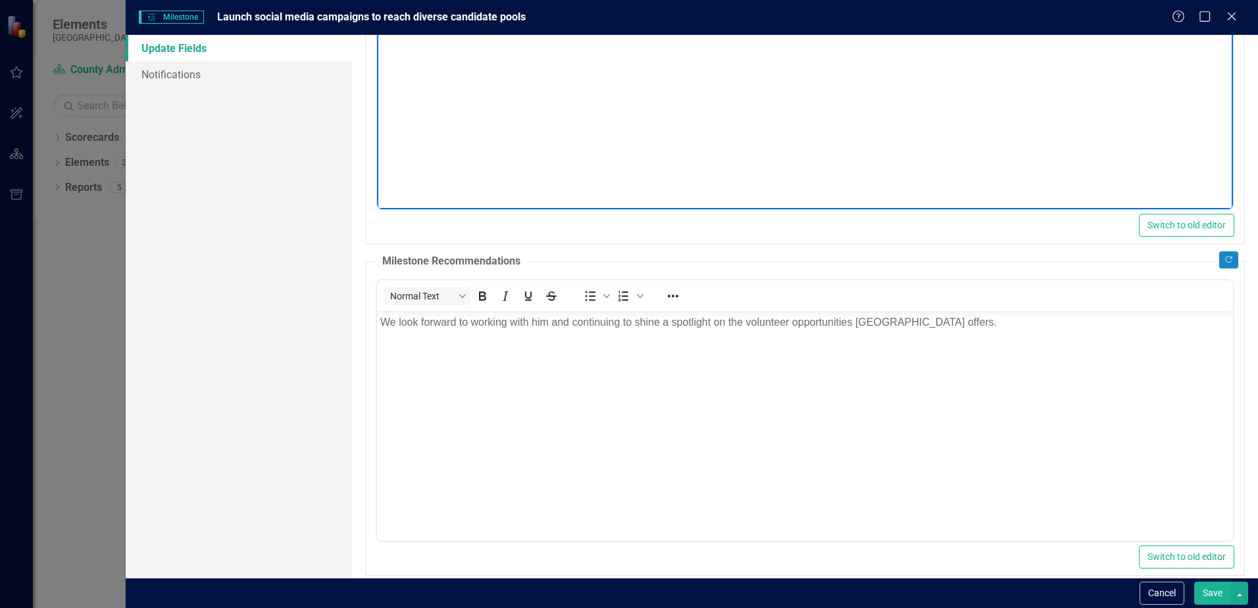
click at [469, 323] on p "We look forward to working with him and continuing to shine a spotlight on the …" at bounding box center [804, 322] width 849 height 16
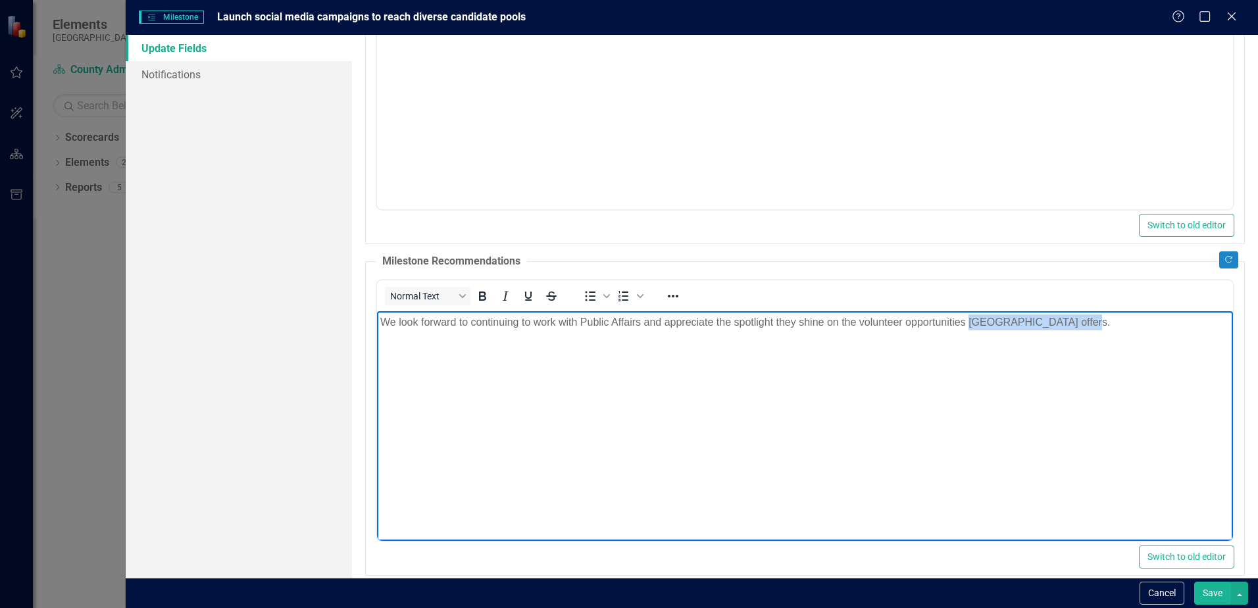
drag, startPoint x: 1076, startPoint y: 317, endPoint x: 968, endPoint y: 320, distance: 107.9
click at [968, 320] on p "We look forward to continuing to work with Public Affairs and appreciate the sp…" at bounding box center [804, 322] width 849 height 16
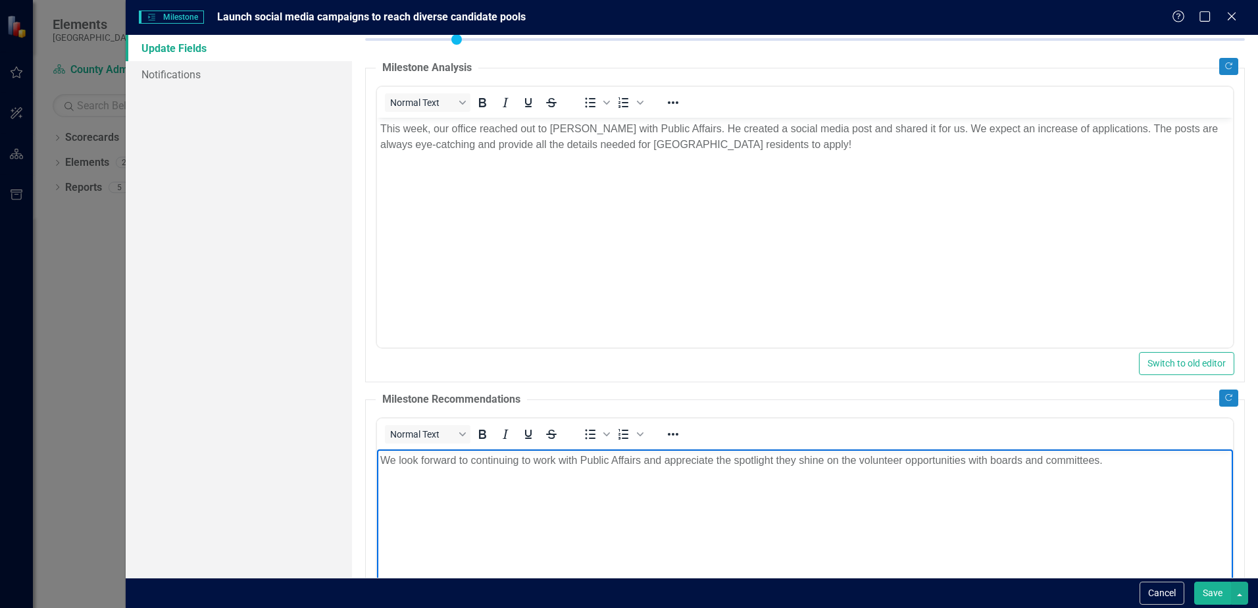
scroll to position [66, 0]
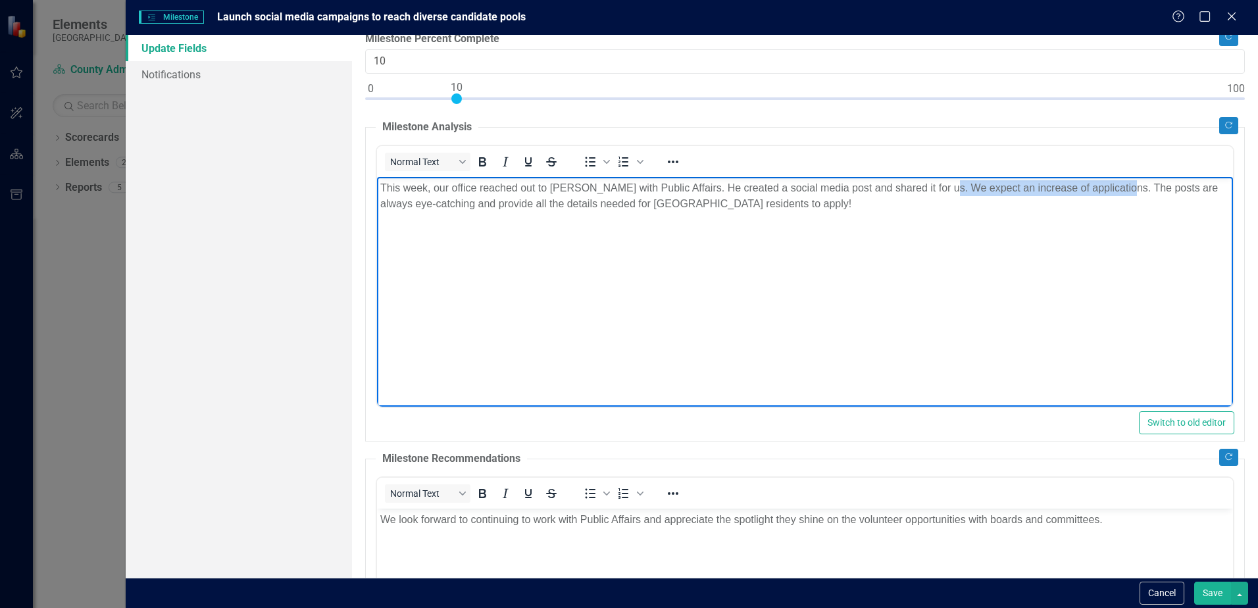
drag, startPoint x: 1117, startPoint y: 187, endPoint x: 941, endPoint y: 178, distance: 176.5
click at [941, 178] on body "This week, our office reached out to [PERSON_NAME] with Public Affairs. He crea…" at bounding box center [805, 275] width 856 height 197
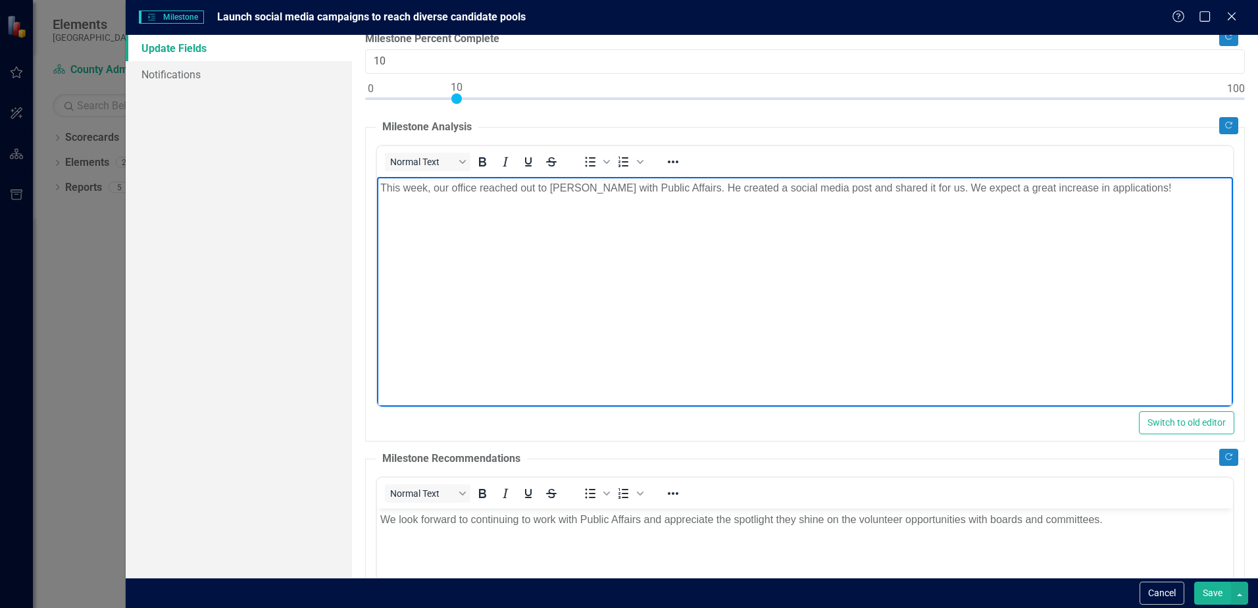
click at [930, 189] on p "This week, our office reached out to [PERSON_NAME] with Public Affairs. He crea…" at bounding box center [804, 188] width 849 height 16
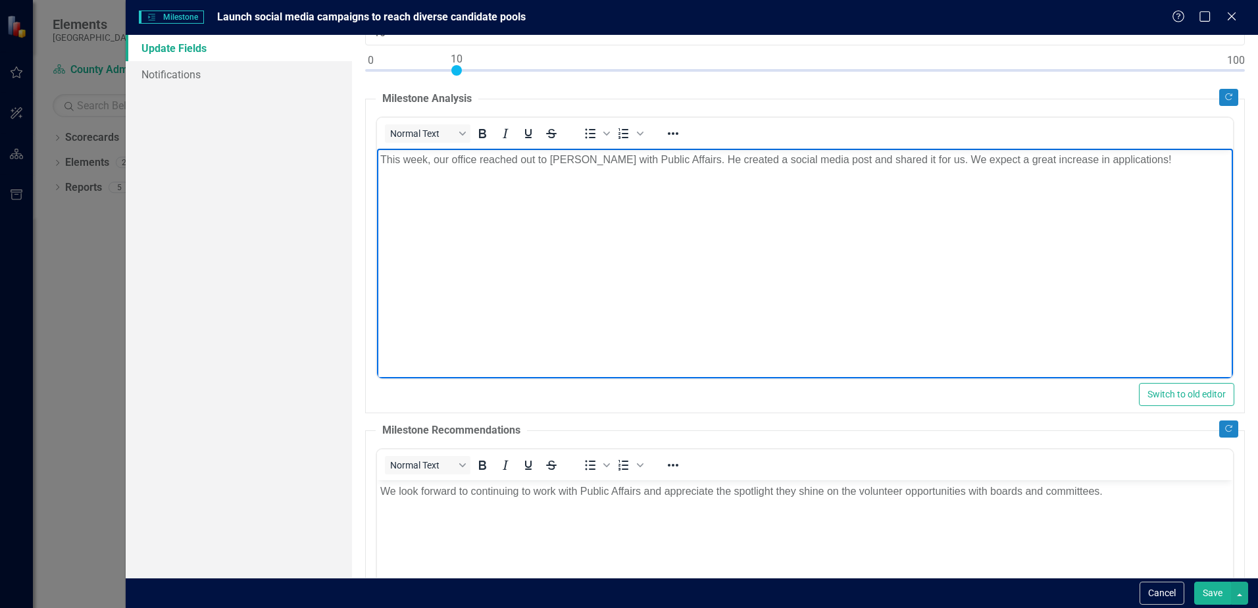
scroll to position [0, 0]
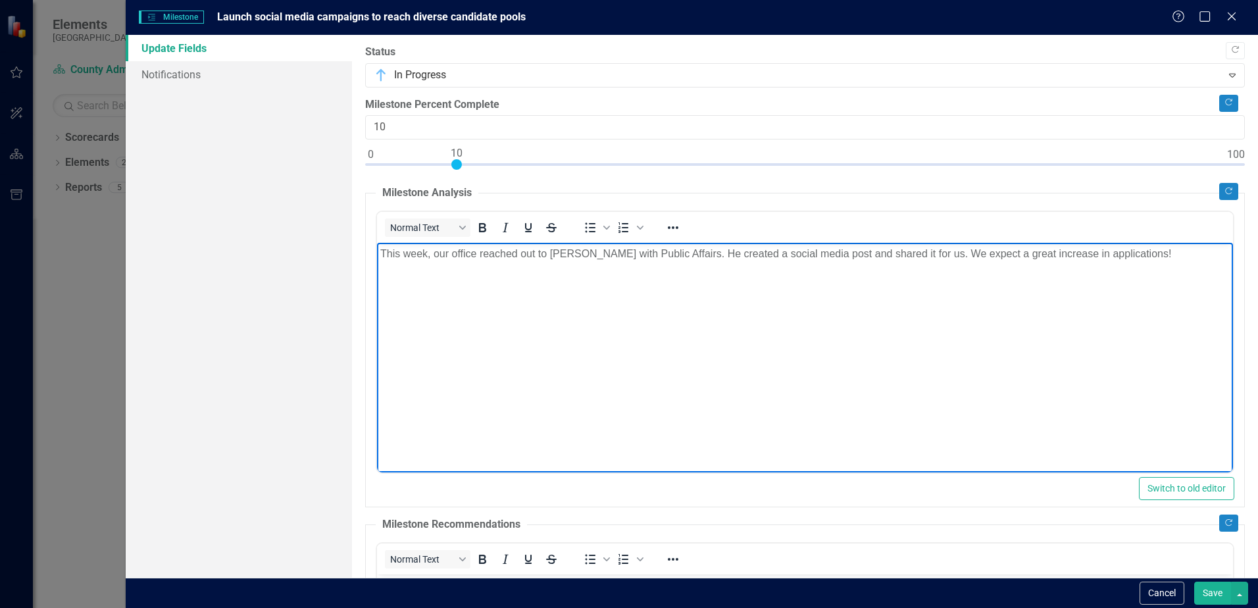
click at [1208, 591] on button "Save" at bounding box center [1212, 593] width 37 height 23
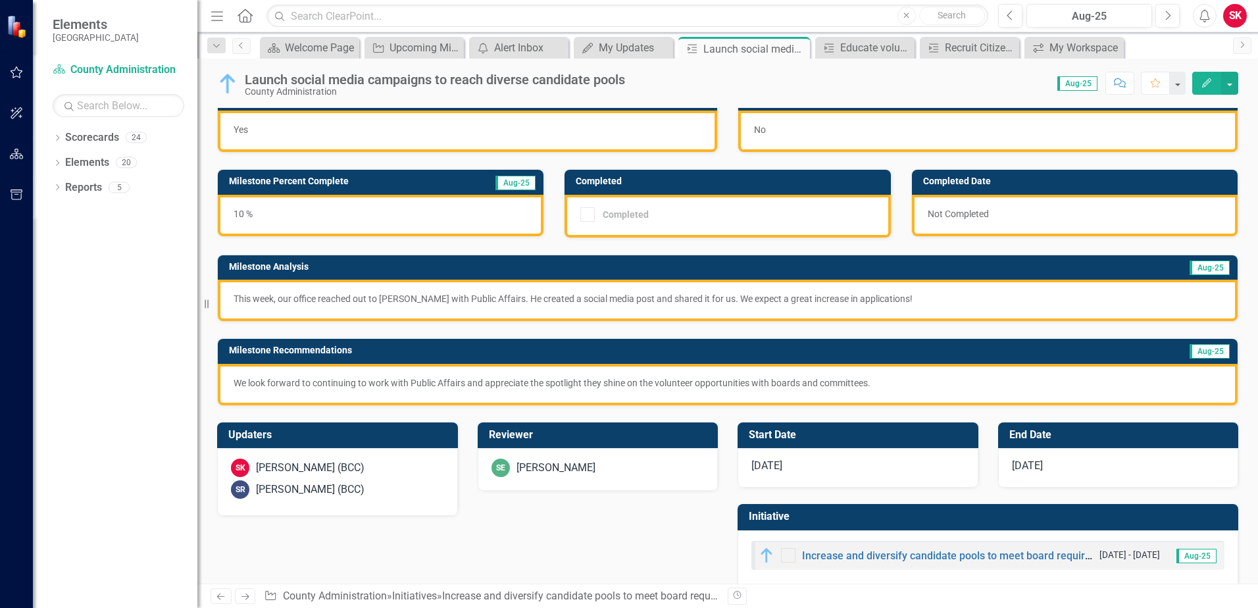
scroll to position [42, 0]
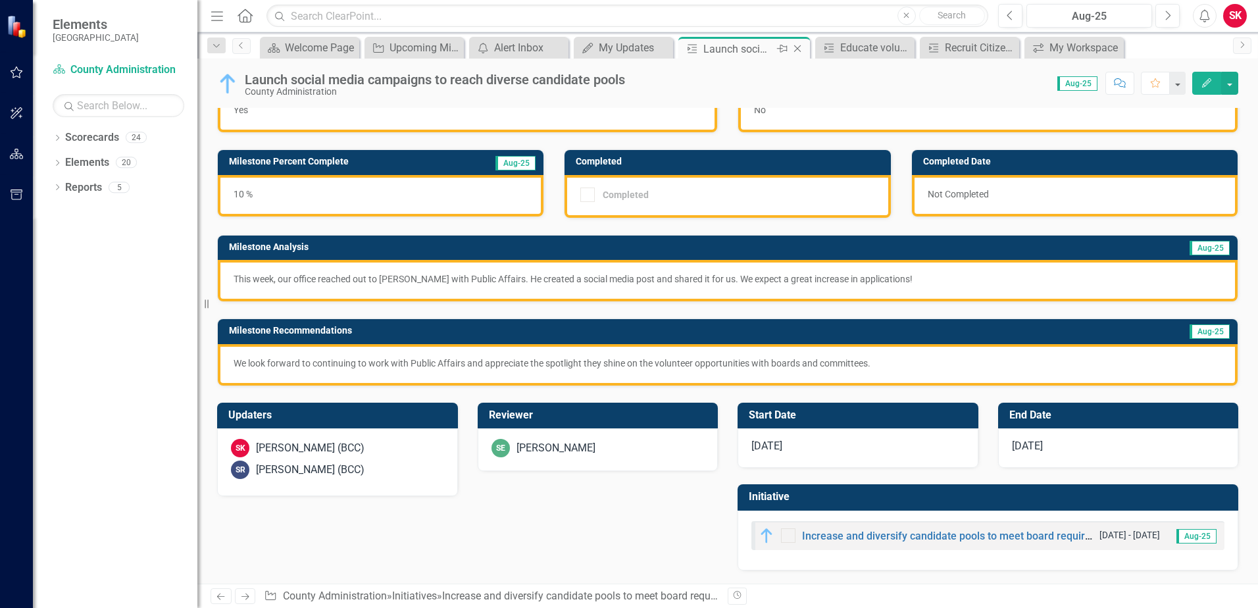
click at [795, 47] on icon at bounding box center [797, 48] width 7 height 7
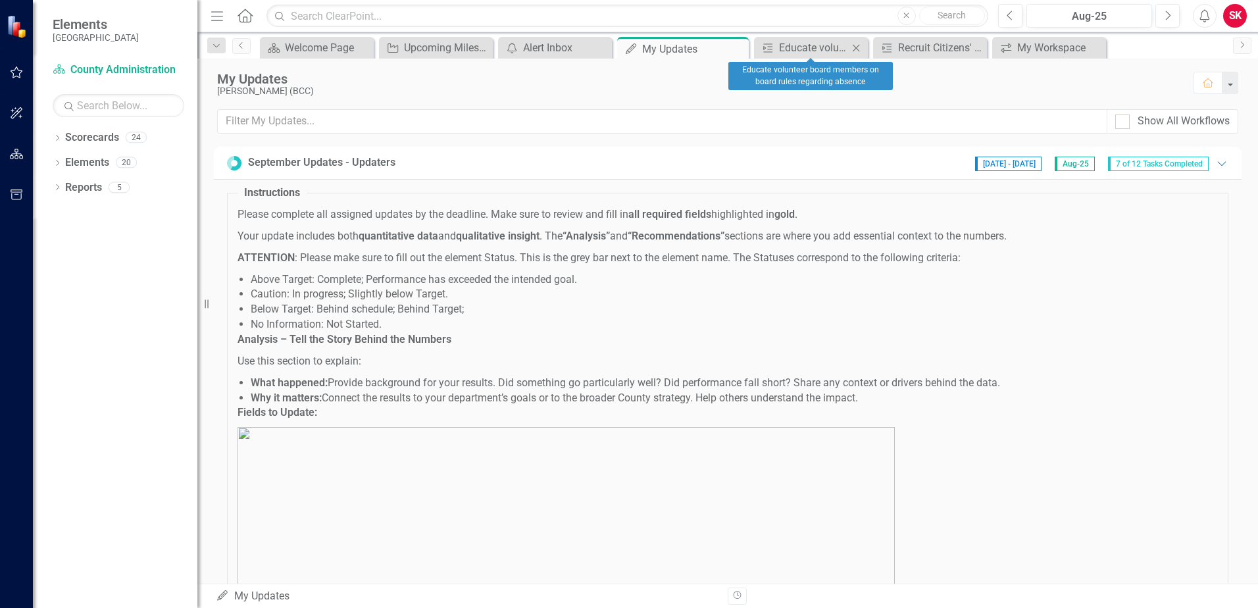
click at [854, 47] on icon "Close" at bounding box center [855, 48] width 13 height 11
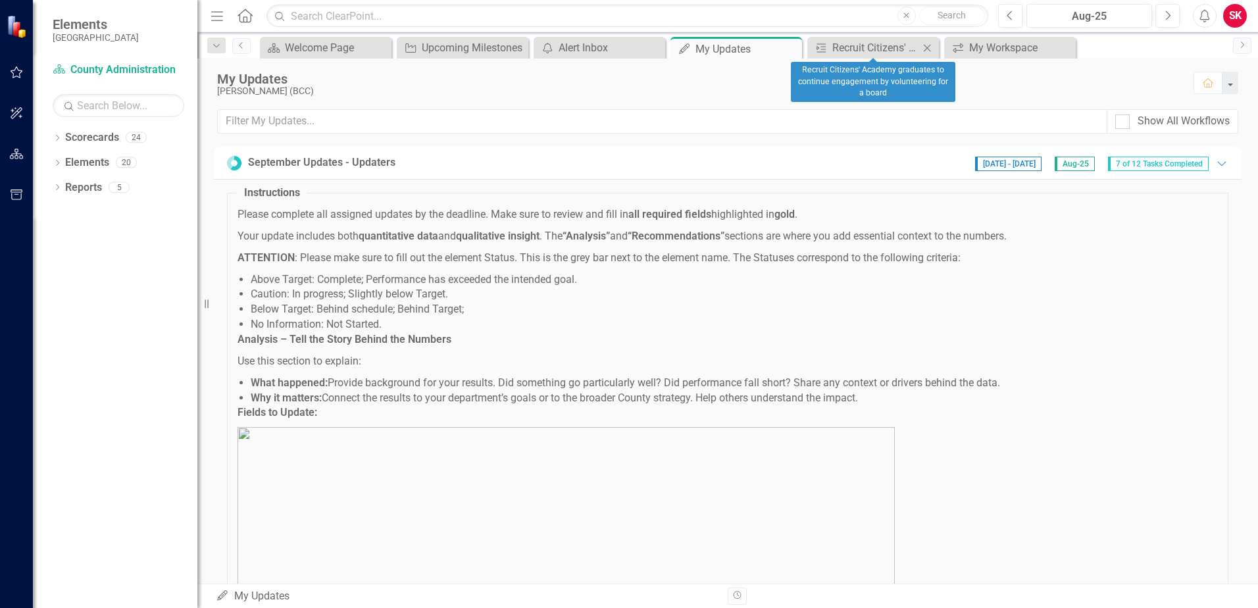
click at [930, 47] on icon "Close" at bounding box center [926, 48] width 13 height 11
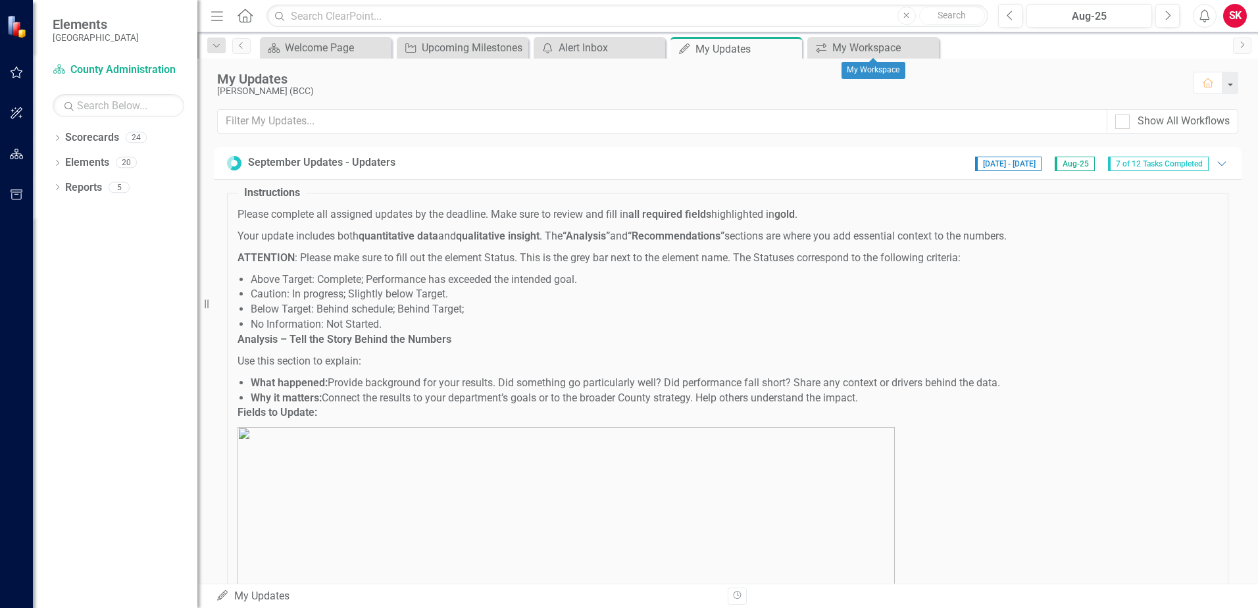
click at [0, 0] on icon "Close" at bounding box center [0, 0] width 0 height 0
click at [766, 47] on div "Pin" at bounding box center [773, 49] width 16 height 16
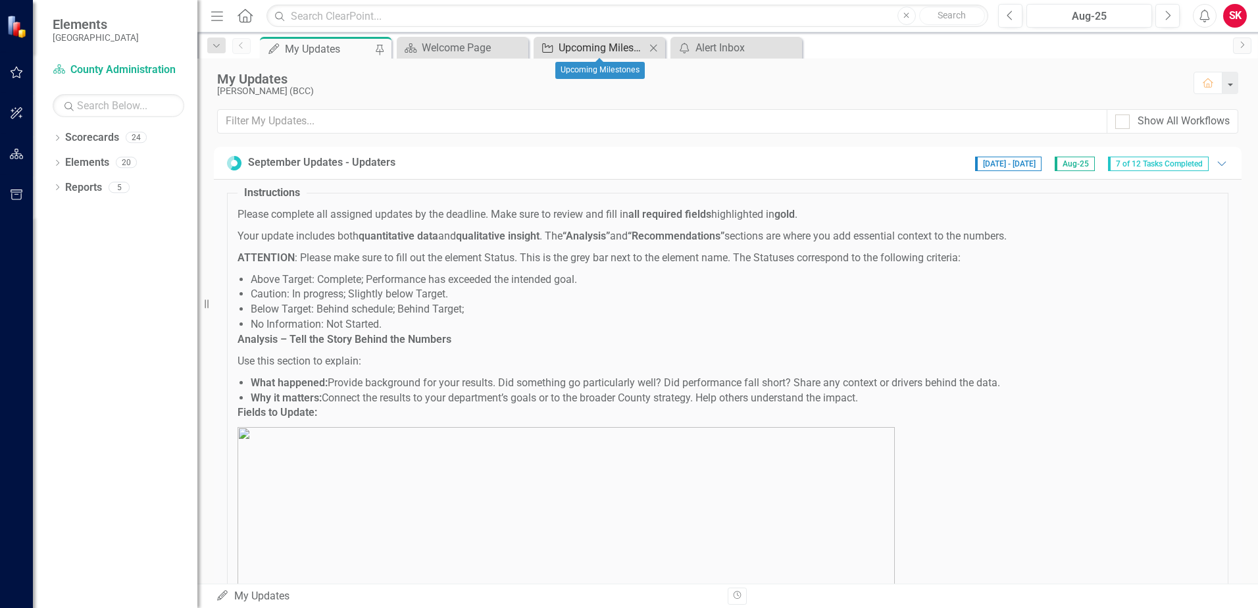
click at [584, 46] on div "Upcoming Milestones" at bounding box center [602, 47] width 87 height 16
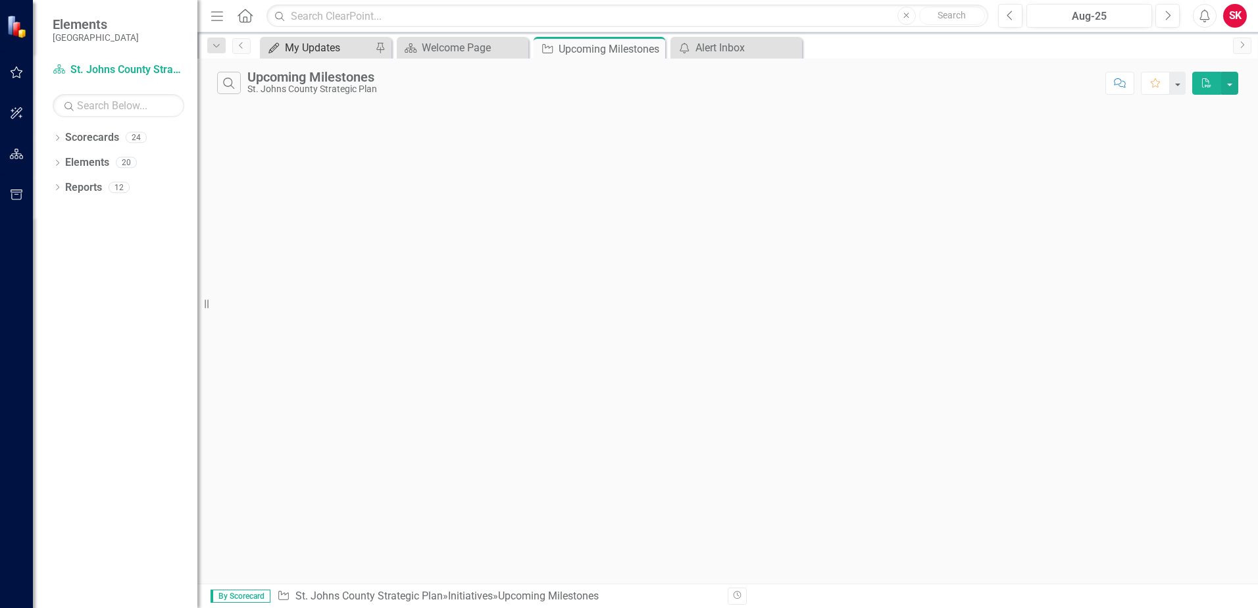
click at [331, 43] on div "My Updates" at bounding box center [328, 47] width 87 height 16
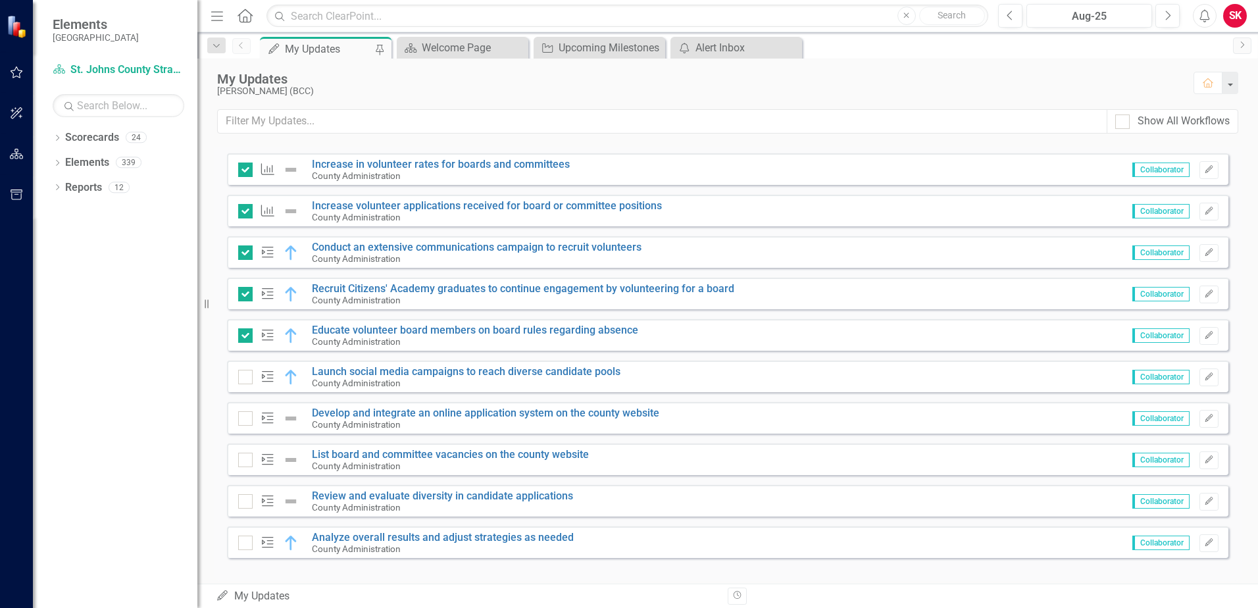
scroll to position [1053, 0]
click at [247, 382] on div at bounding box center [245, 376] width 14 height 14
click at [247, 378] on input "checkbox" at bounding box center [242, 373] width 9 height 9
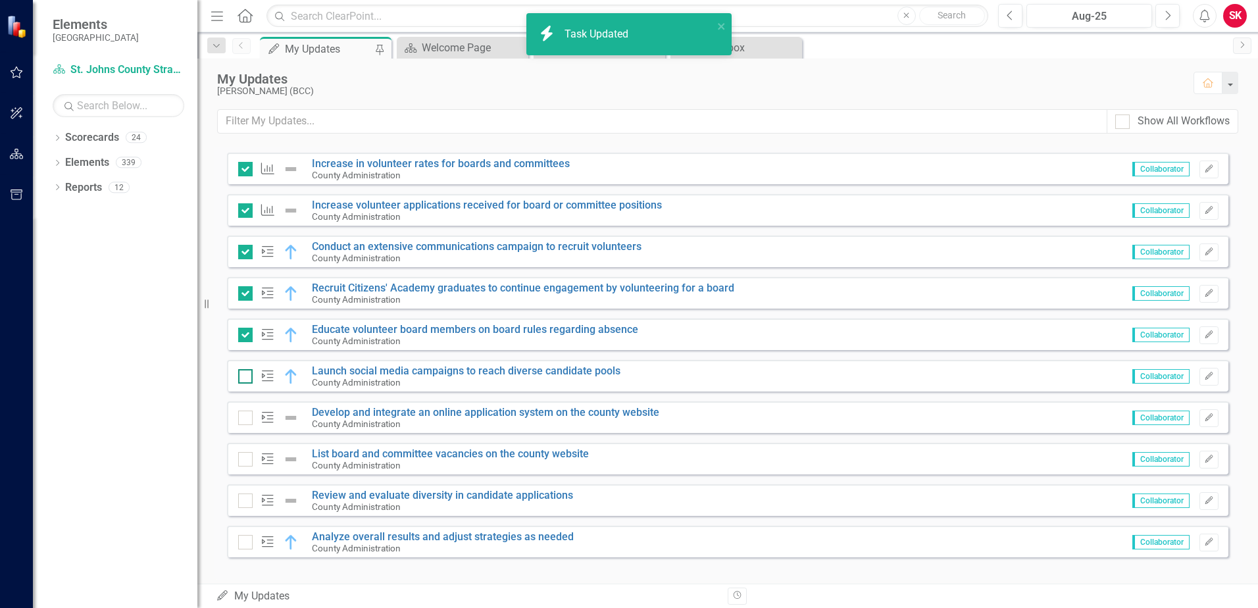
checkbox input "true"
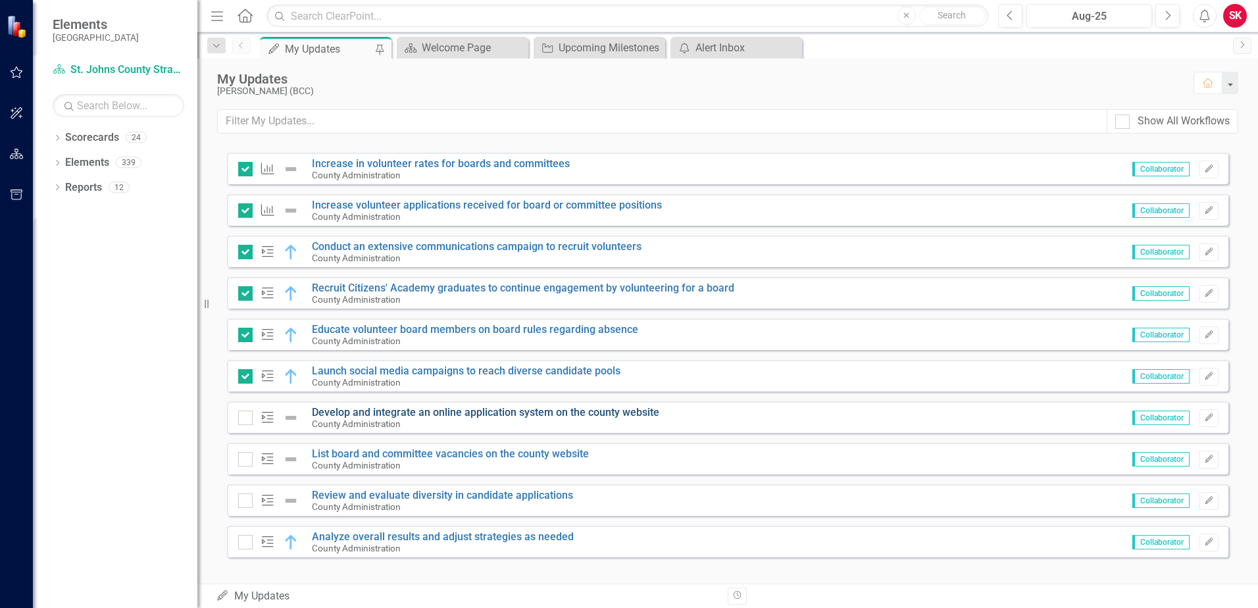
scroll to position [1066, 0]
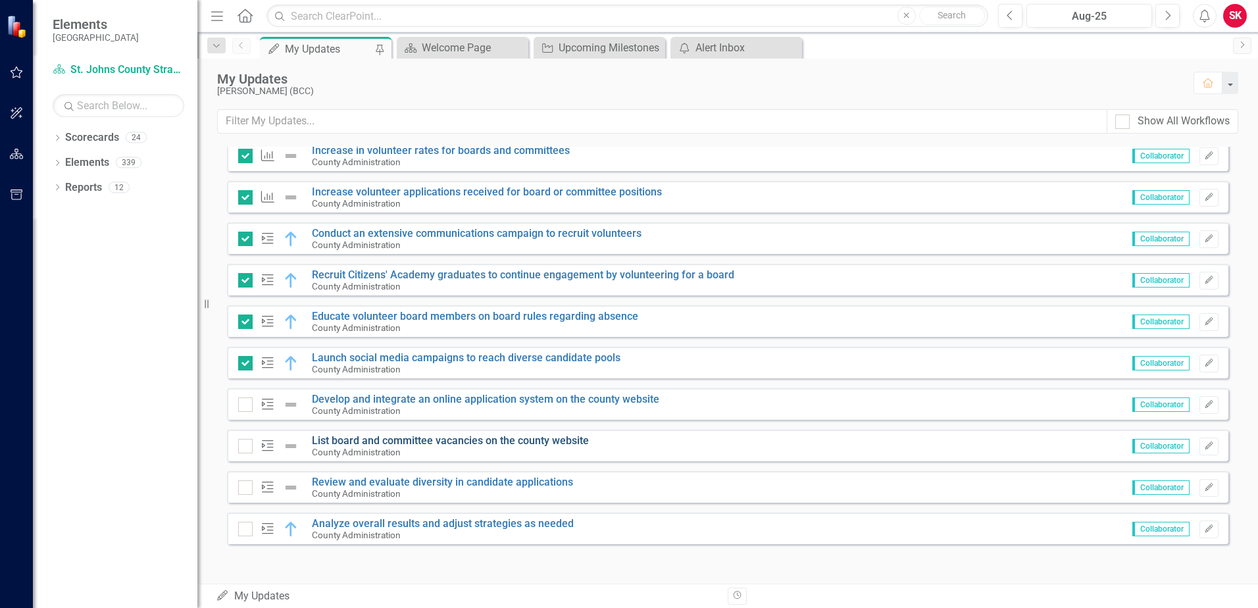
click at [467, 435] on link "List board and committee vacancies on the county website" at bounding box center [450, 440] width 277 height 12
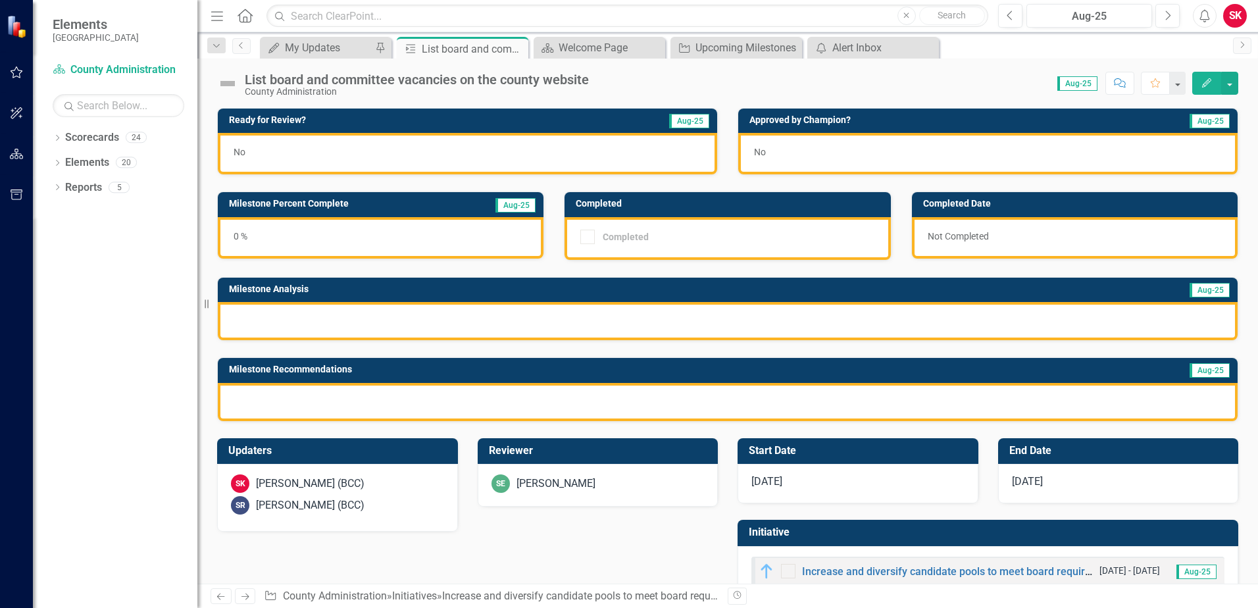
click at [1208, 75] on button "Edit" at bounding box center [1206, 83] width 29 height 23
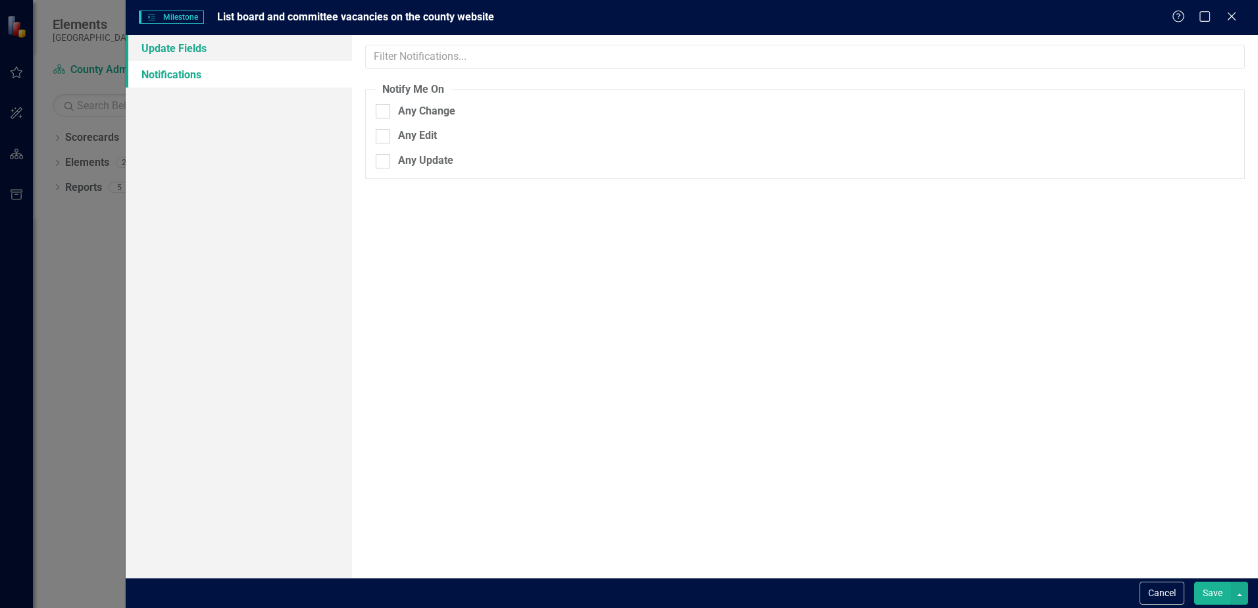
click at [239, 45] on link "Update Fields" at bounding box center [239, 48] width 226 height 26
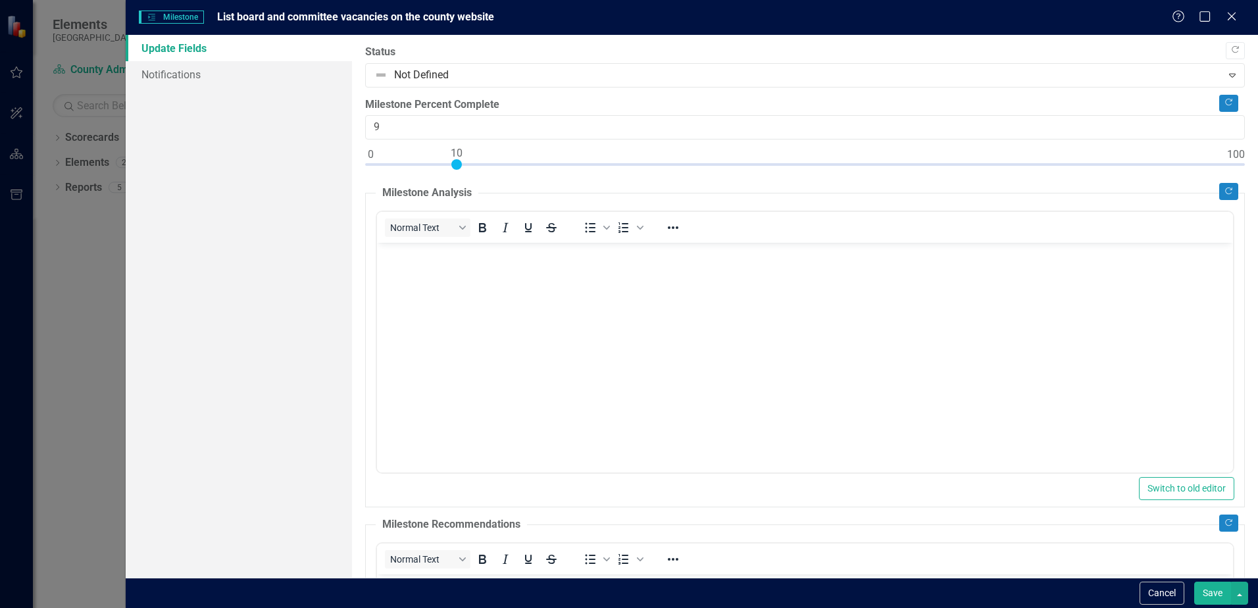
type input "10"
drag, startPoint x: 372, startPoint y: 163, endPoint x: 457, endPoint y: 163, distance: 85.5
click at [457, 163] on div at bounding box center [456, 164] width 11 height 11
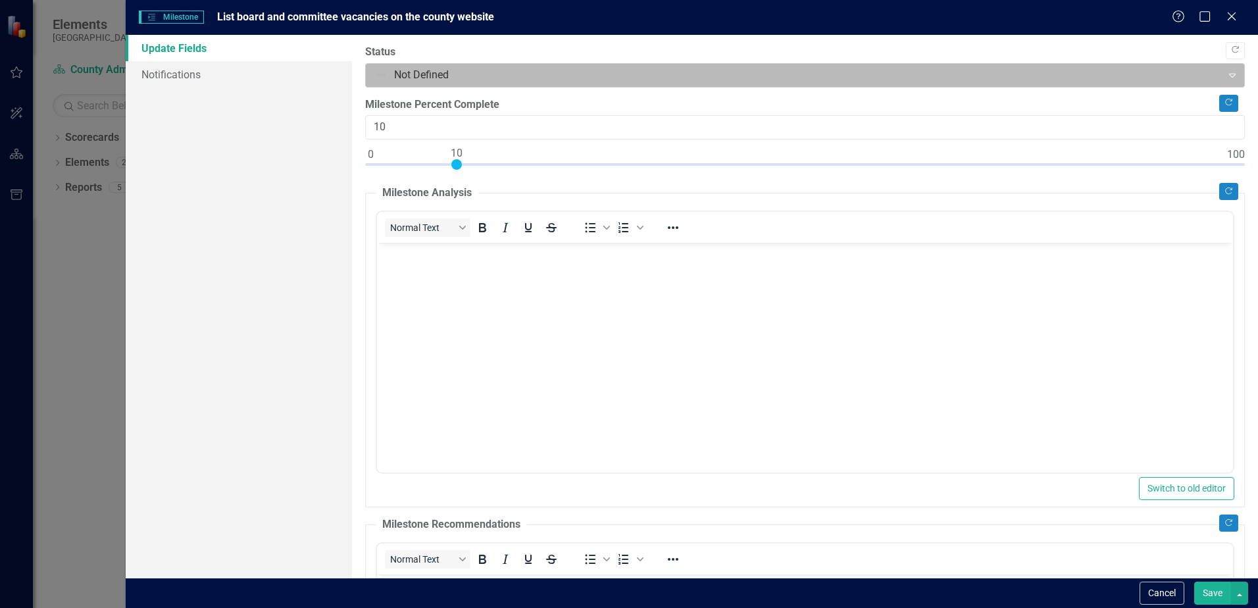
click at [1226, 73] on icon "Expand" at bounding box center [1232, 75] width 13 height 11
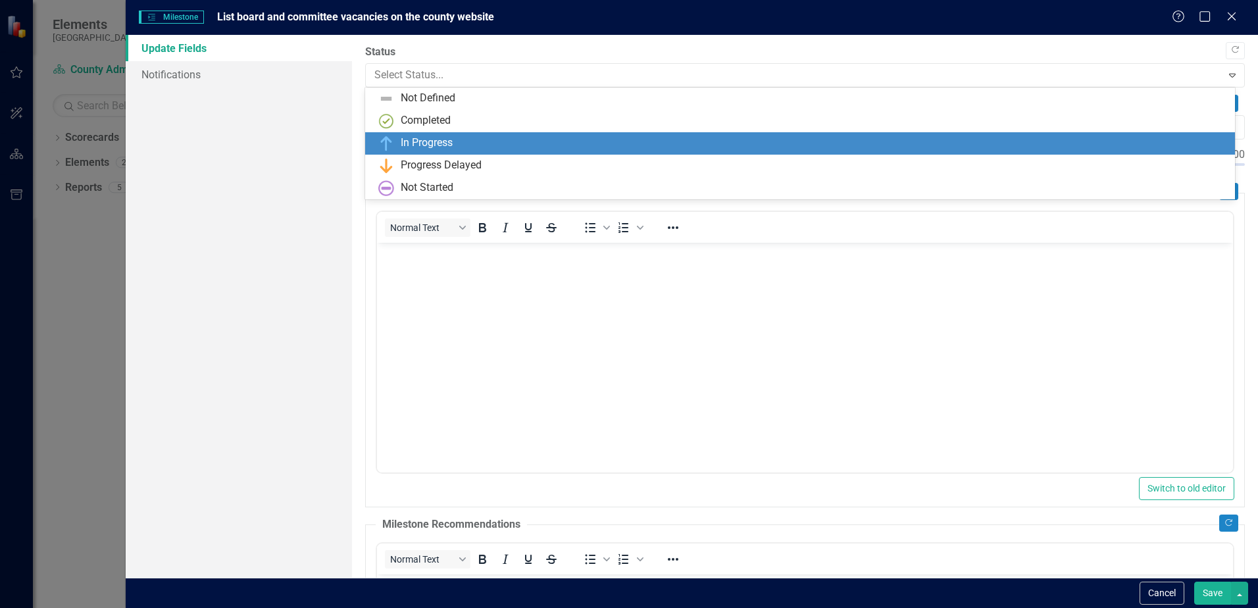
click at [1156, 133] on div "In Progress" at bounding box center [800, 143] width 870 height 22
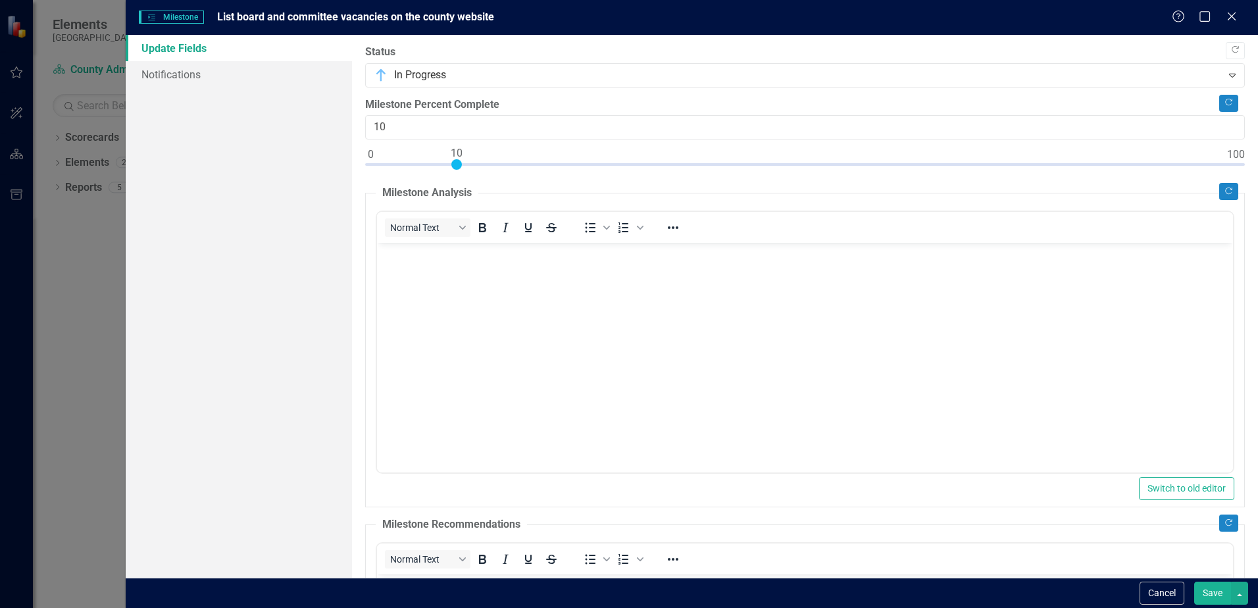
click at [790, 303] on body "Rich Text Area. Press ALT-0 for help." at bounding box center [805, 341] width 856 height 197
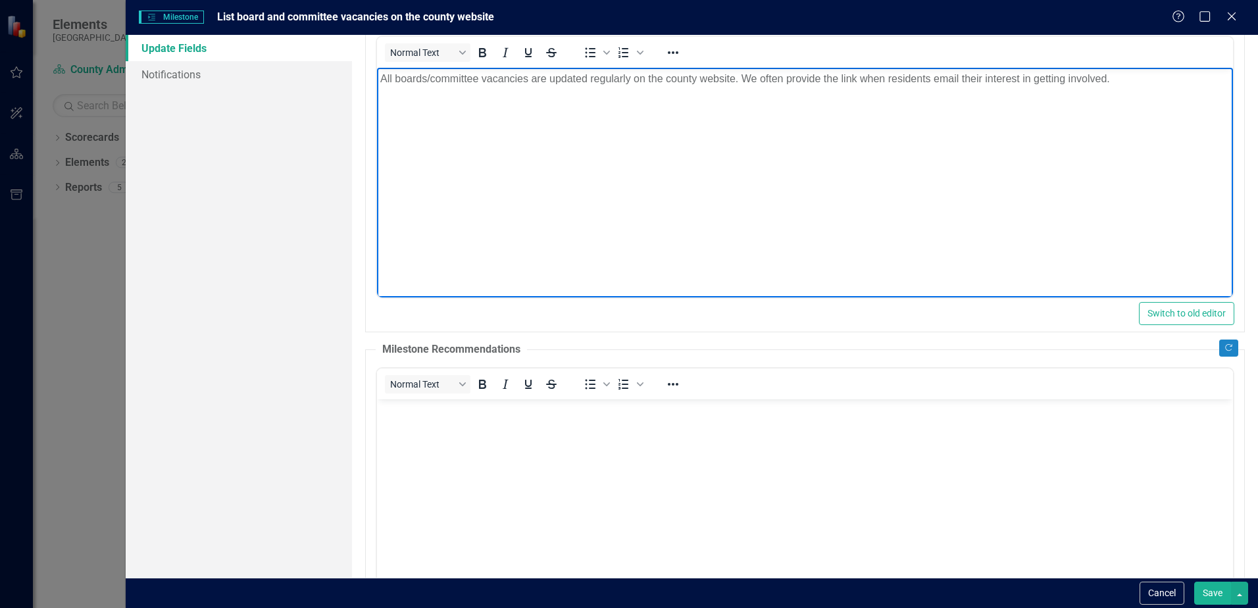
scroll to position [367, 0]
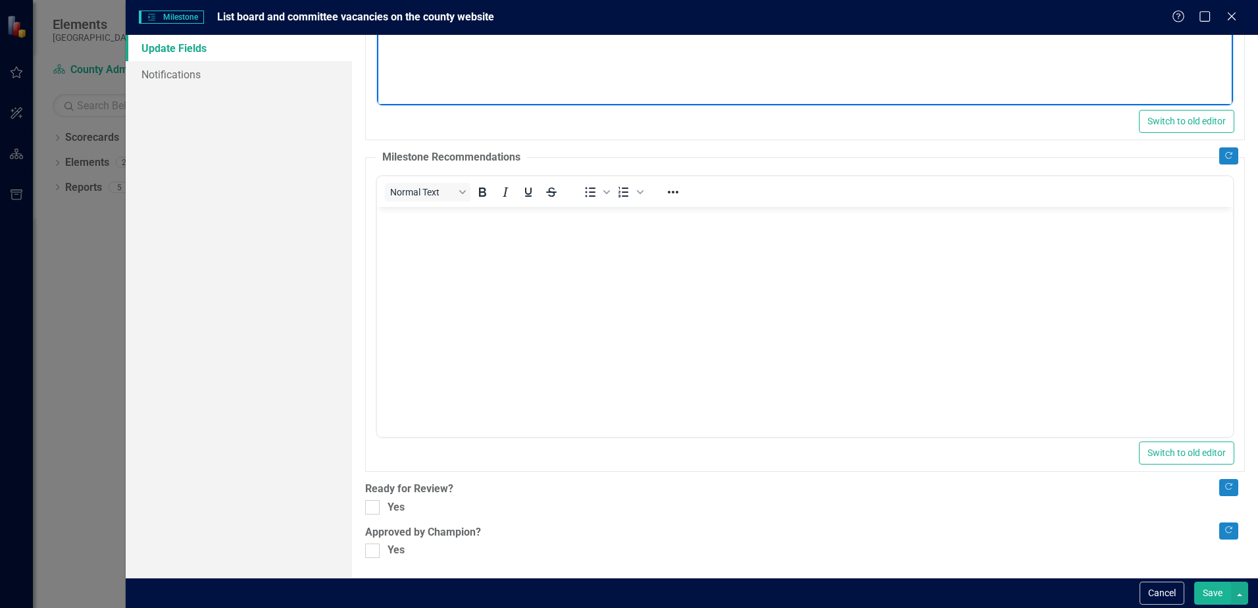
click at [459, 284] on body "Rich Text Area. Press ALT-0 for help." at bounding box center [805, 305] width 856 height 197
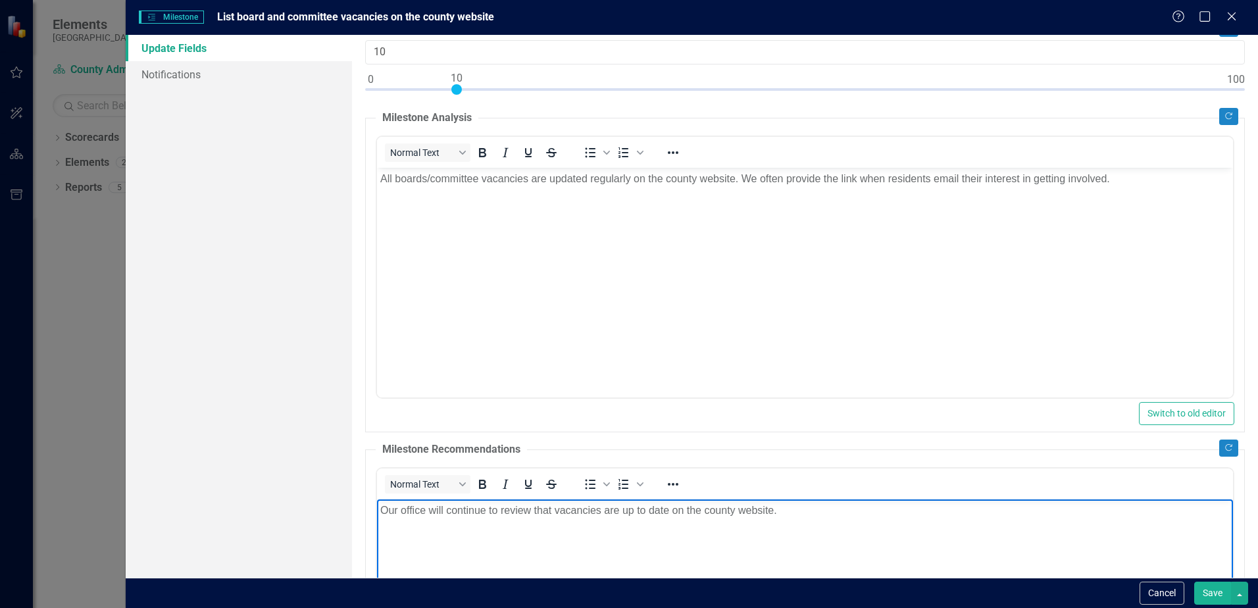
scroll to position [0, 0]
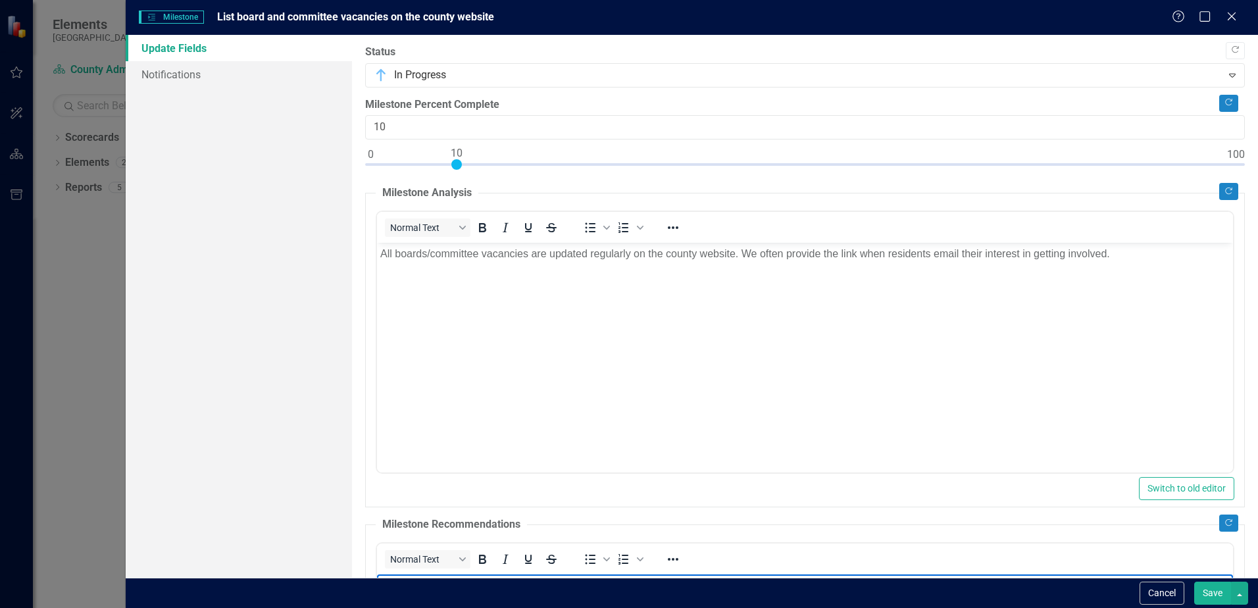
click at [1220, 590] on button "Save" at bounding box center [1212, 593] width 37 height 23
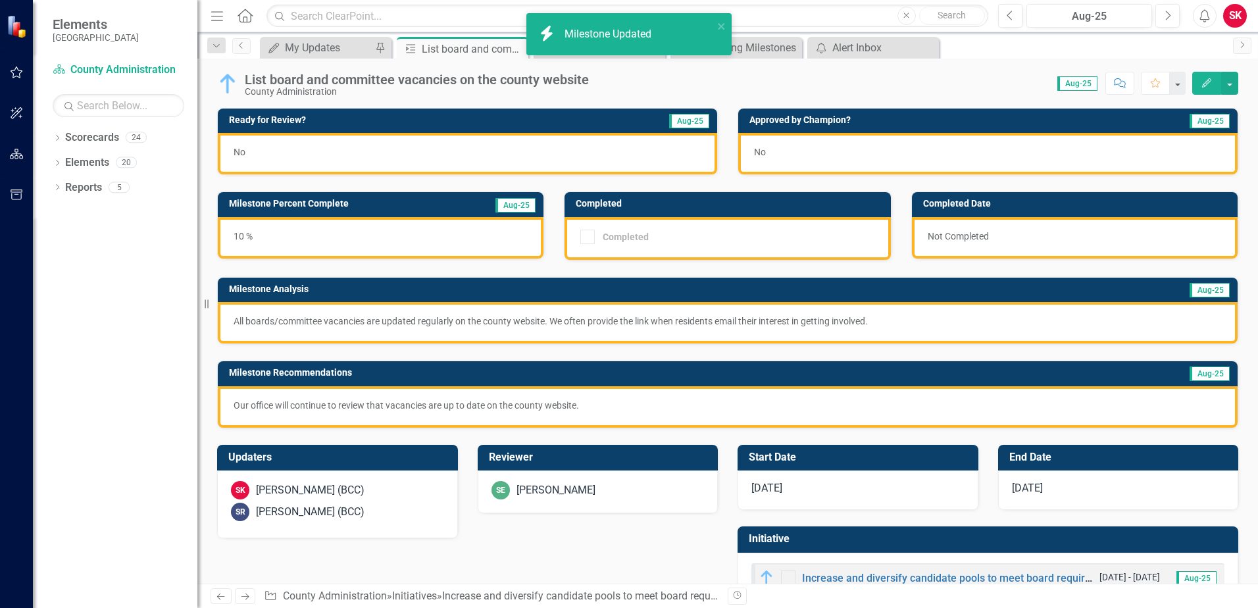
click at [408, 149] on div "No" at bounding box center [467, 153] width 499 height 41
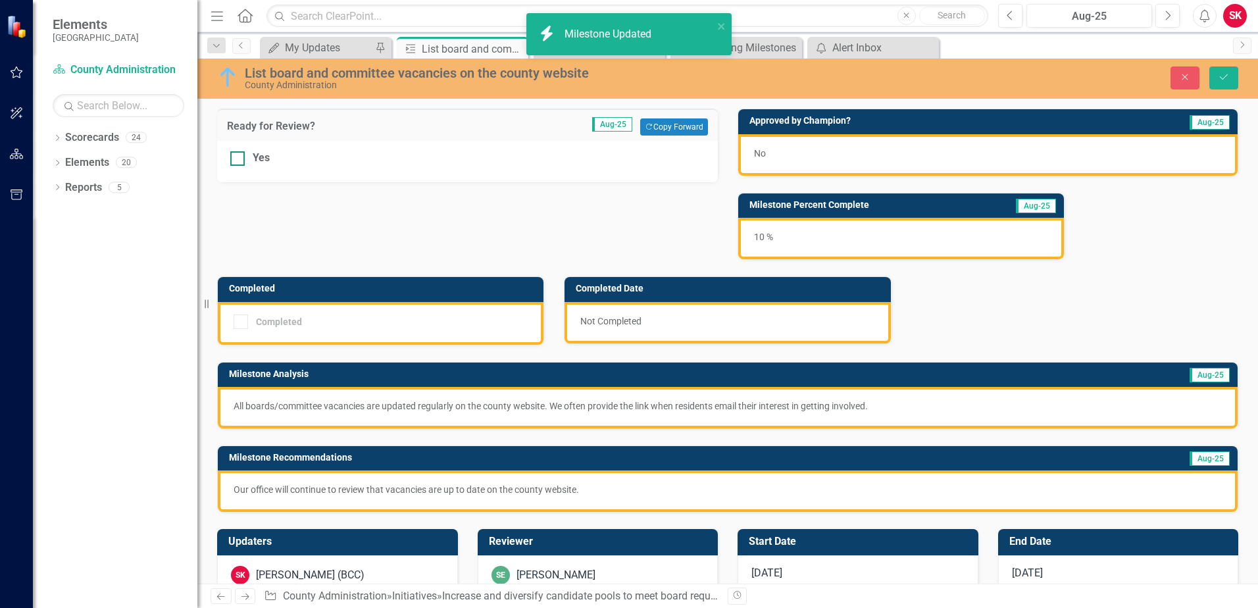
click at [266, 162] on div "Yes" at bounding box center [261, 158] width 17 height 15
click at [239, 160] on input "Yes" at bounding box center [234, 155] width 9 height 9
checkbox input "true"
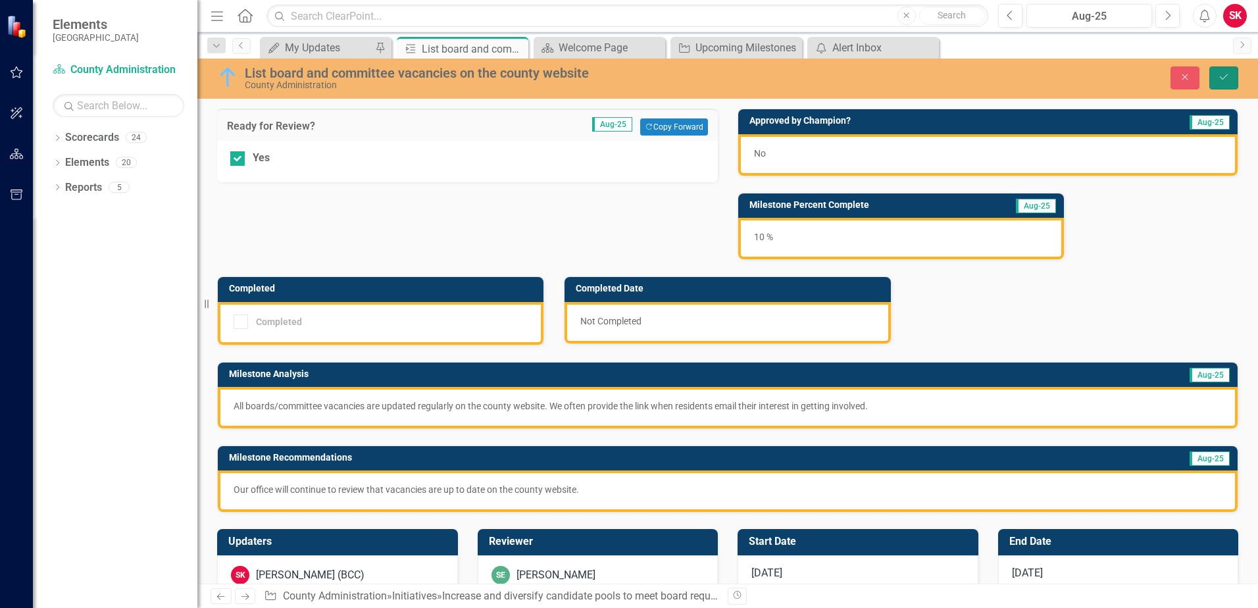
click at [1216, 72] on button "Save" at bounding box center [1223, 77] width 29 height 23
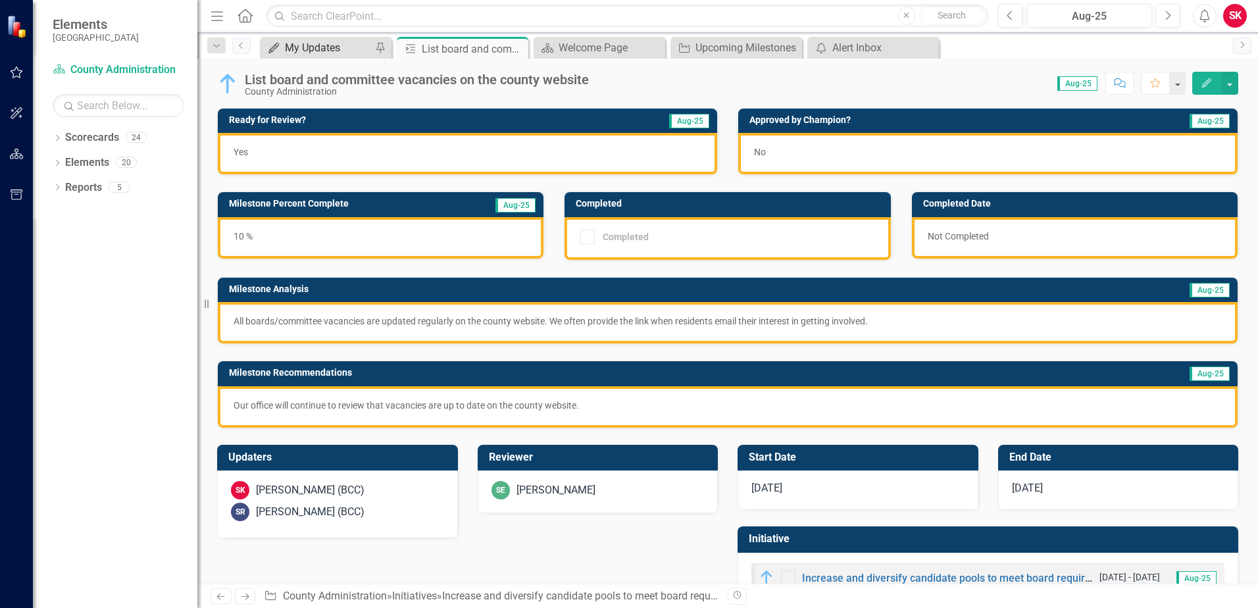
click at [308, 50] on div "My Updates" at bounding box center [328, 47] width 87 height 16
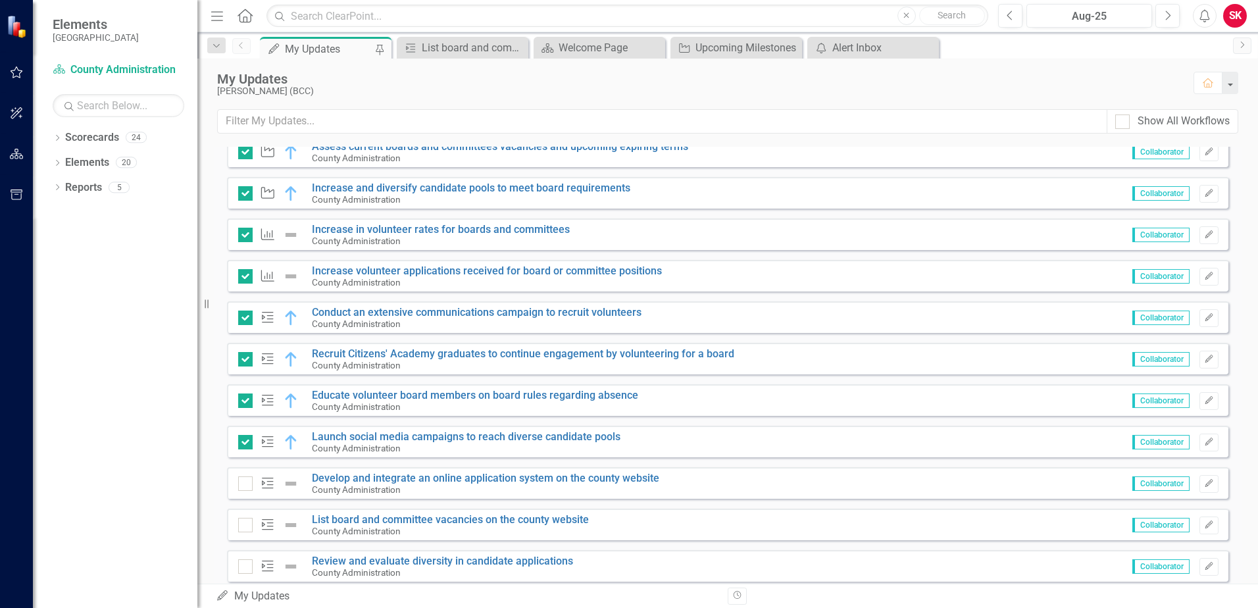
scroll to position [1053, 0]
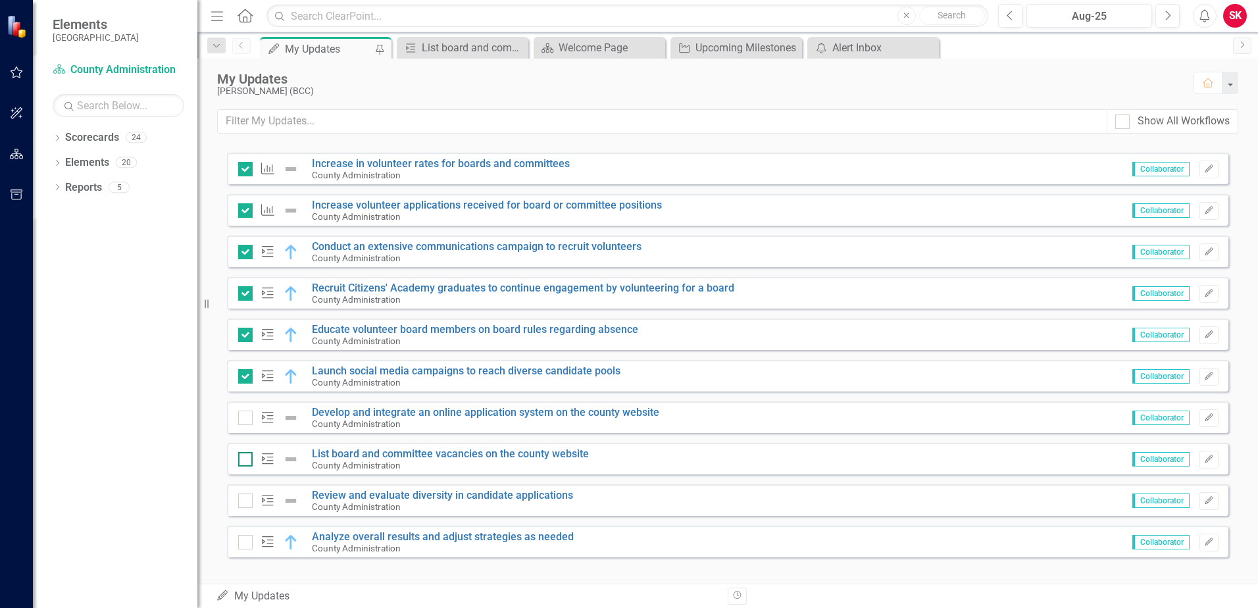
click at [247, 459] on div at bounding box center [245, 459] width 14 height 14
click at [247, 459] on input "checkbox" at bounding box center [242, 456] width 9 height 9
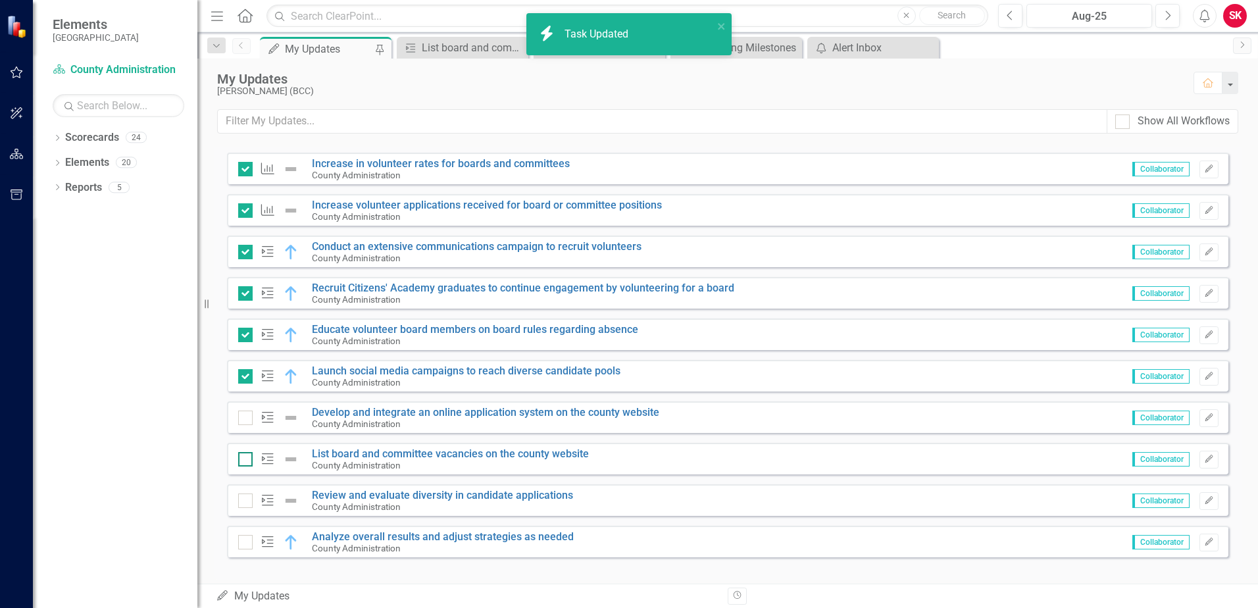
checkbox input "true"
click at [346, 452] on link "List board and committee vacancies on the county website" at bounding box center [450, 453] width 277 height 12
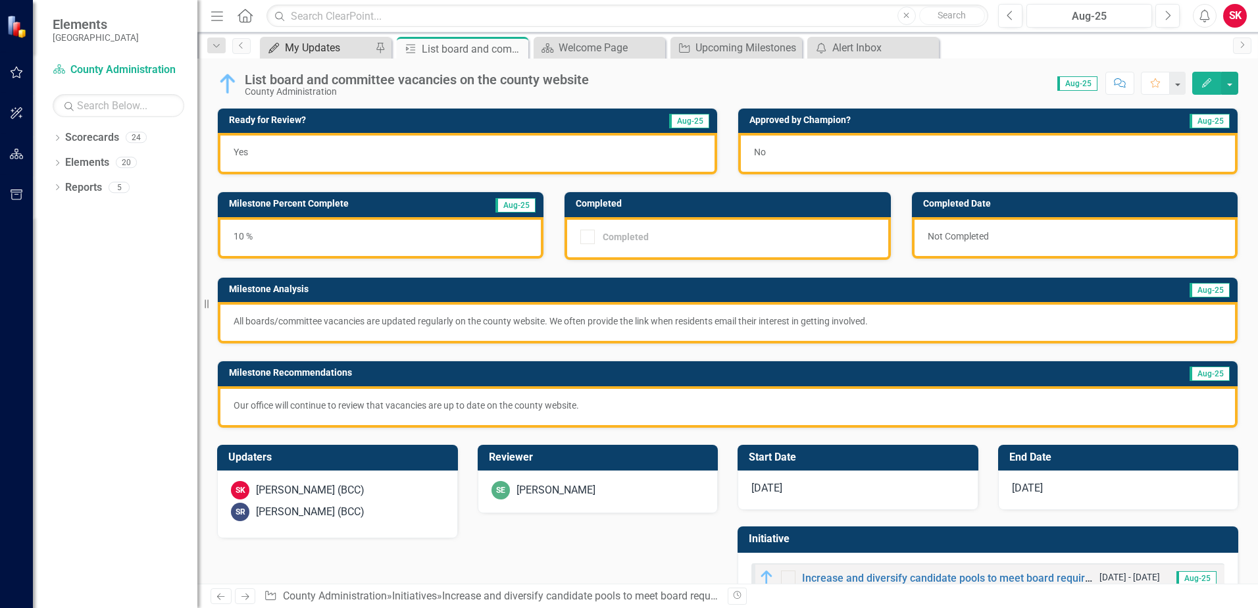
click at [336, 43] on div "My Updates" at bounding box center [328, 47] width 87 height 16
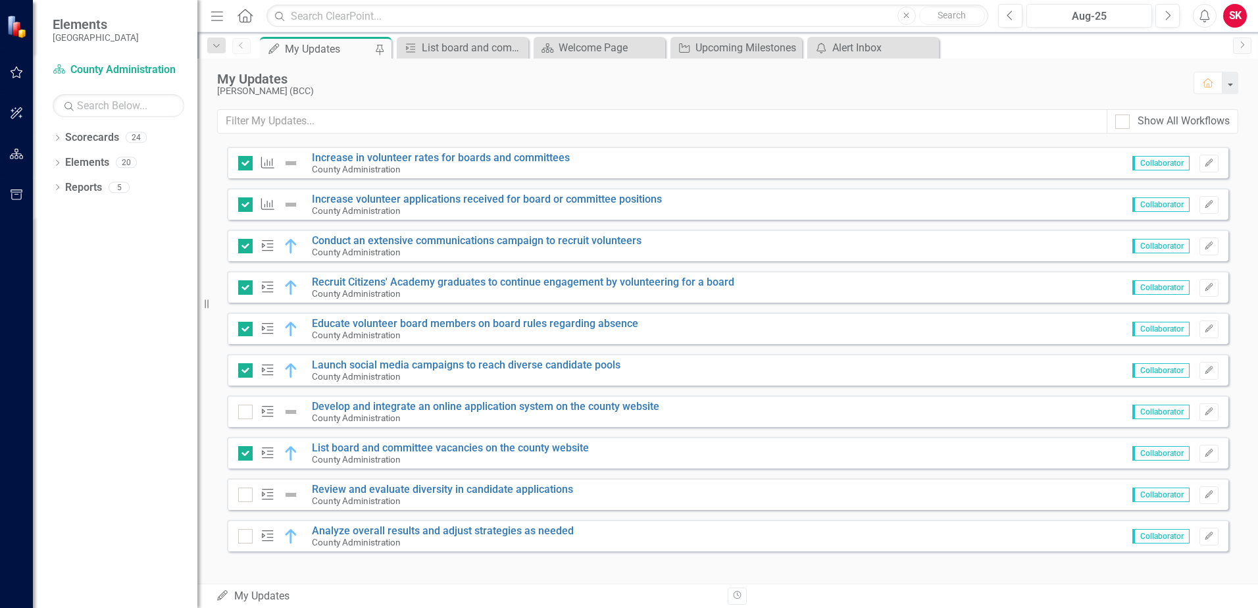
scroll to position [1066, 0]
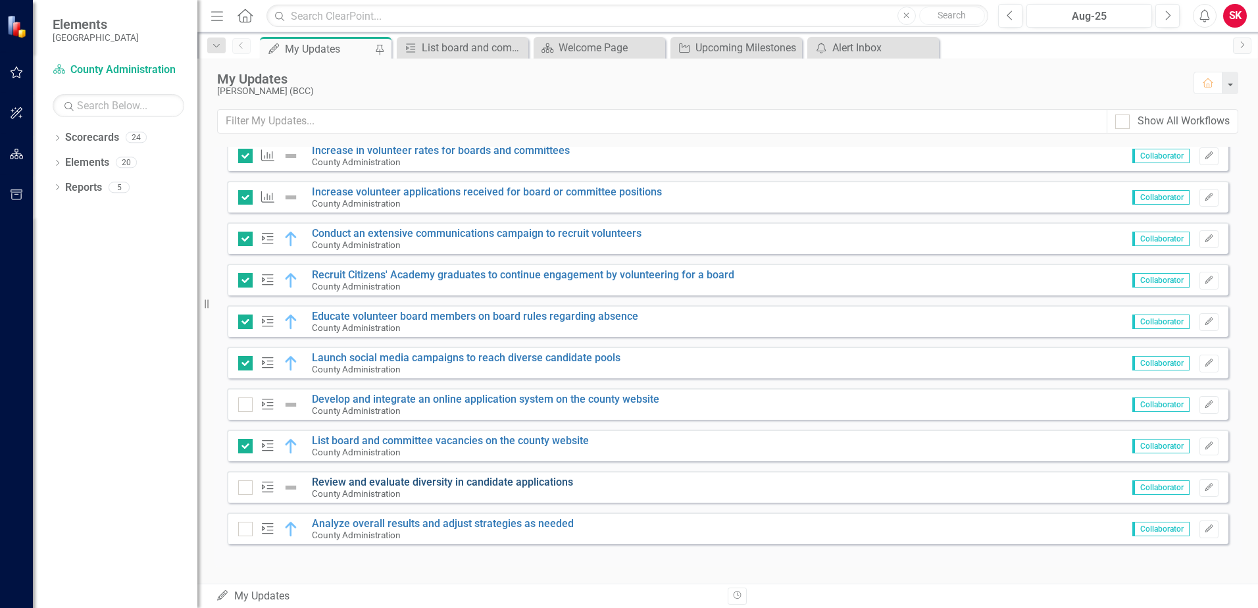
click at [405, 487] on link "Review and evaluate diversity in candidate applications" at bounding box center [442, 482] width 261 height 12
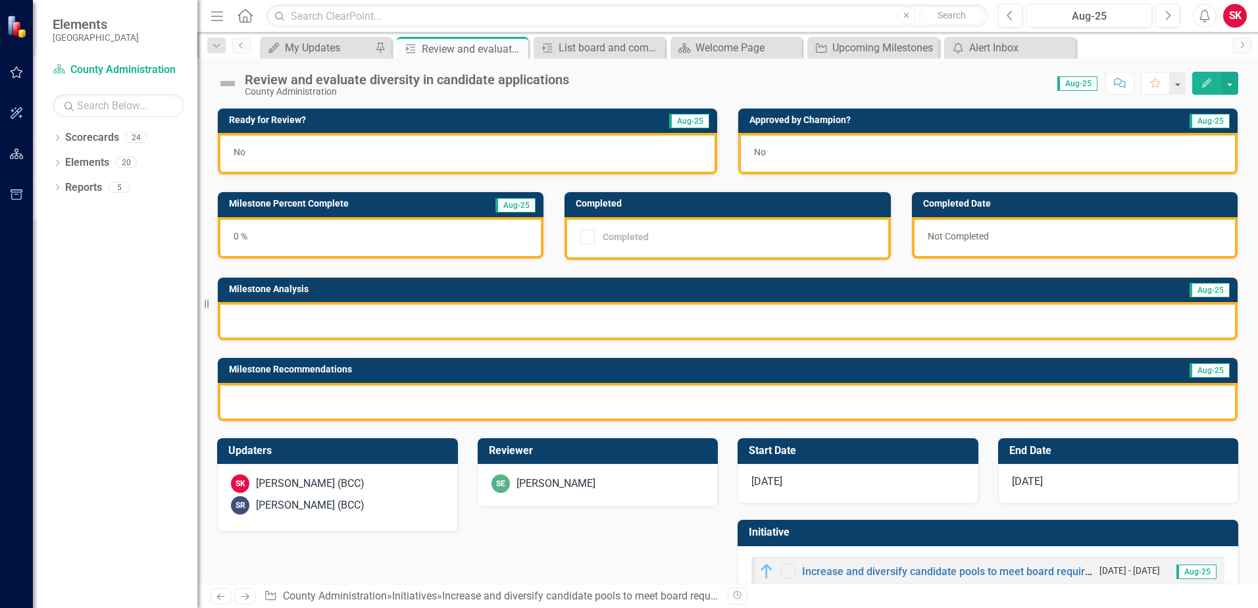
click at [1201, 84] on icon "Edit" at bounding box center [1207, 82] width 12 height 9
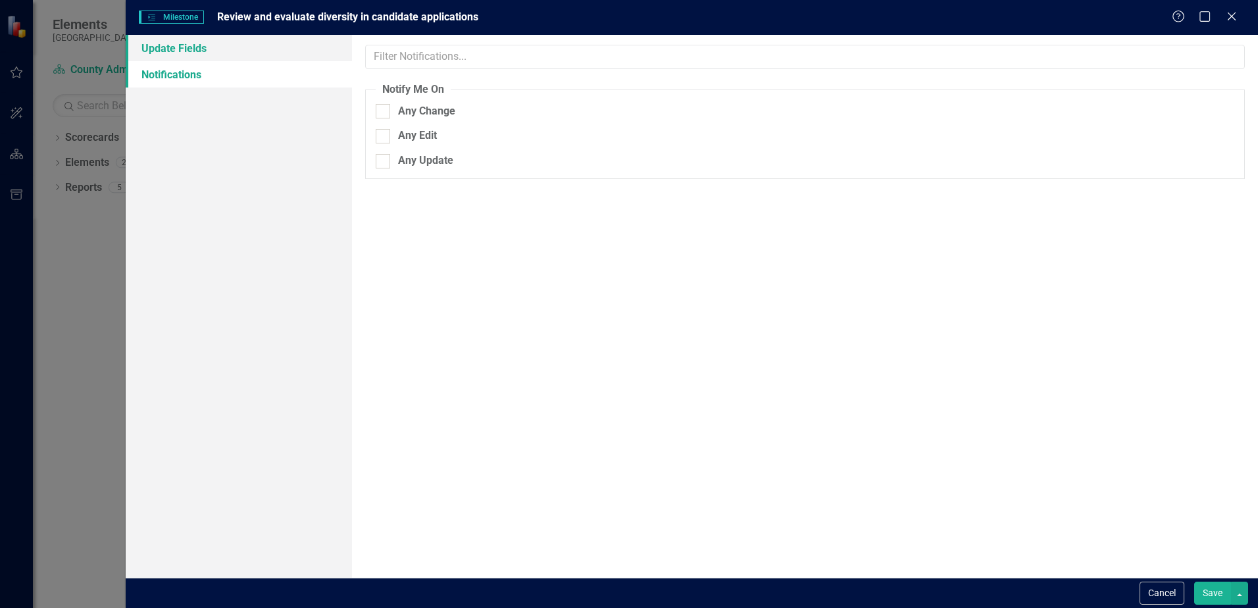
click at [261, 55] on link "Update Fields" at bounding box center [239, 48] width 226 height 26
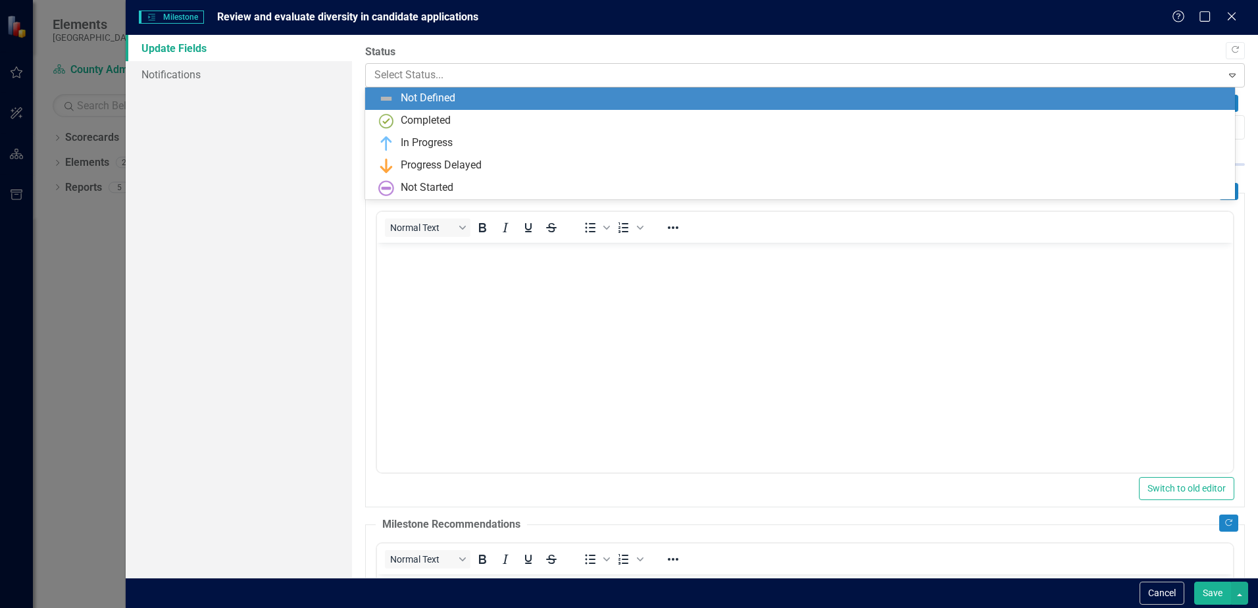
click at [410, 66] on div at bounding box center [793, 75] width 839 height 18
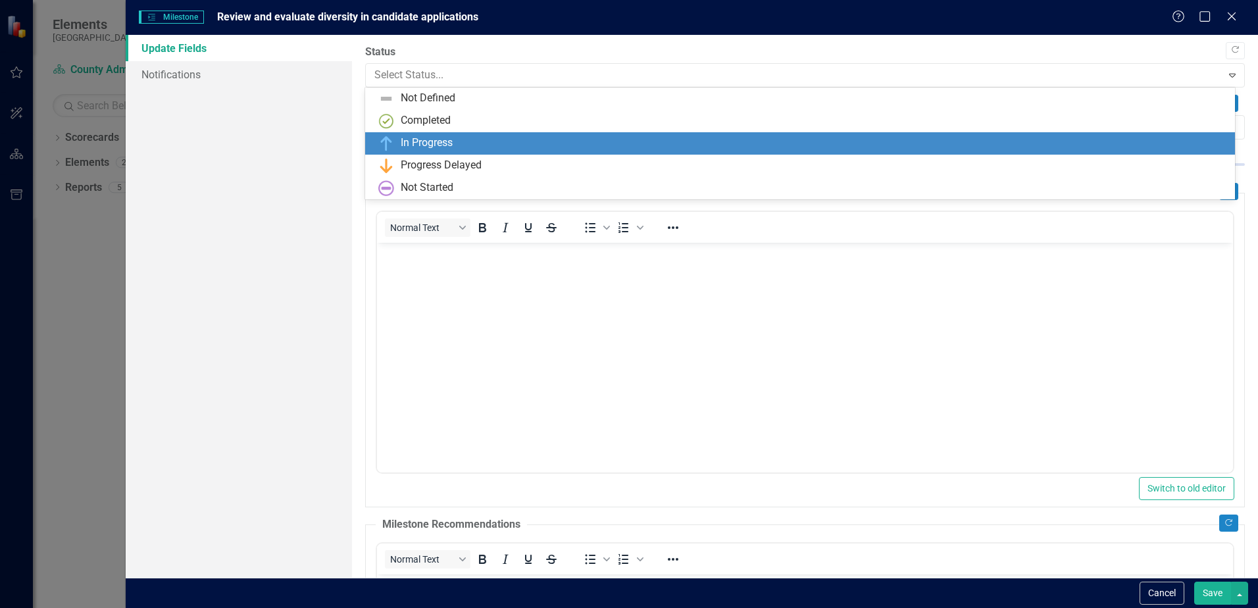
click at [406, 145] on div "In Progress" at bounding box center [427, 143] width 52 height 15
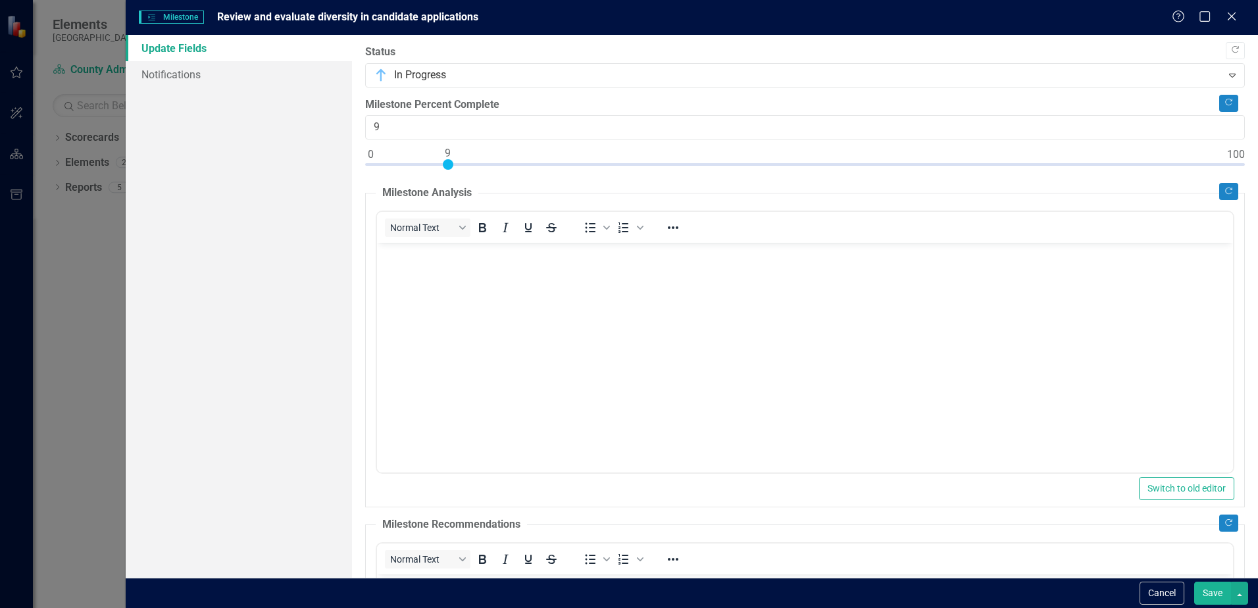
type input "10"
drag, startPoint x: 371, startPoint y: 165, endPoint x: 458, endPoint y: 177, distance: 87.6
click at [458, 177] on div "Copy Forward Status In Progress Expand Copy Forward Milestone Percent Complete …" at bounding box center [805, 485] width 880 height 880
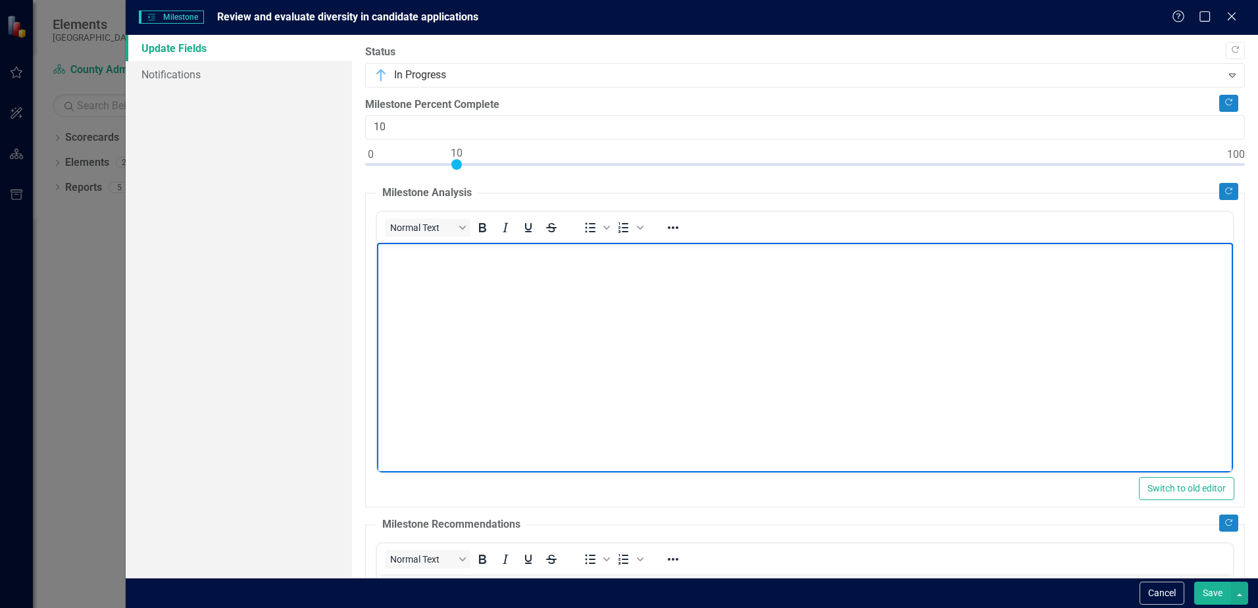
click at [441, 258] on p "Rich Text Area. Press ALT-0 for help." at bounding box center [804, 254] width 849 height 16
click at [1224, 188] on icon "Copy Forward" at bounding box center [1229, 191] width 10 height 8
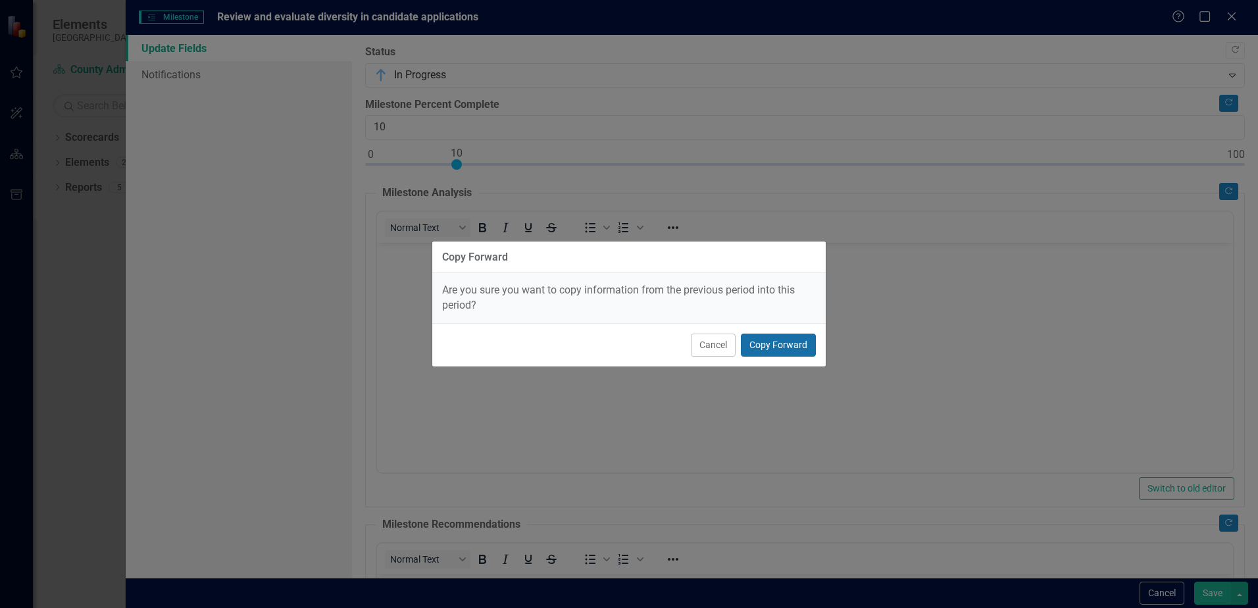
click at [764, 344] on button "Copy Forward" at bounding box center [778, 345] width 75 height 23
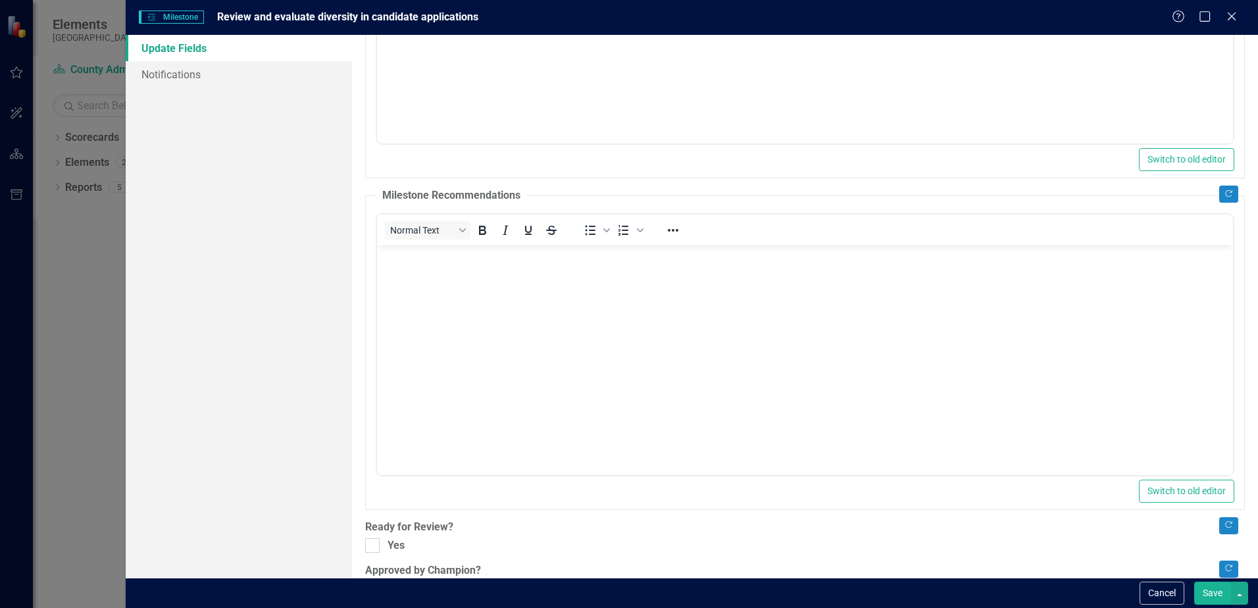
scroll to position [367, 0]
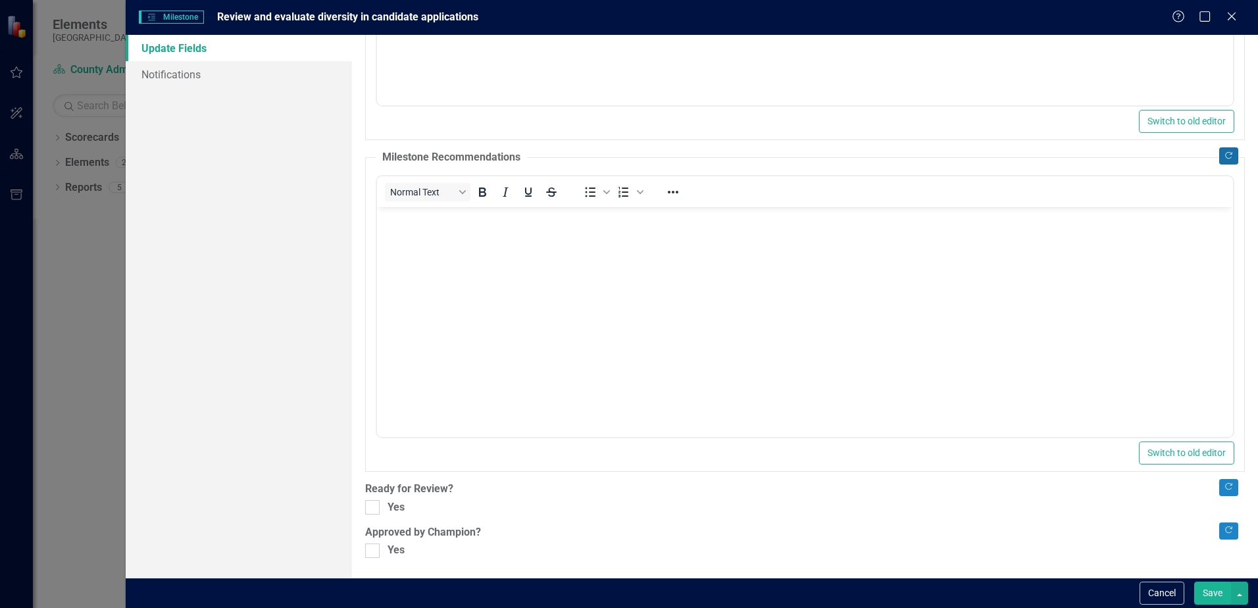
click at [1219, 161] on button "Copy Forward" at bounding box center [1228, 155] width 19 height 17
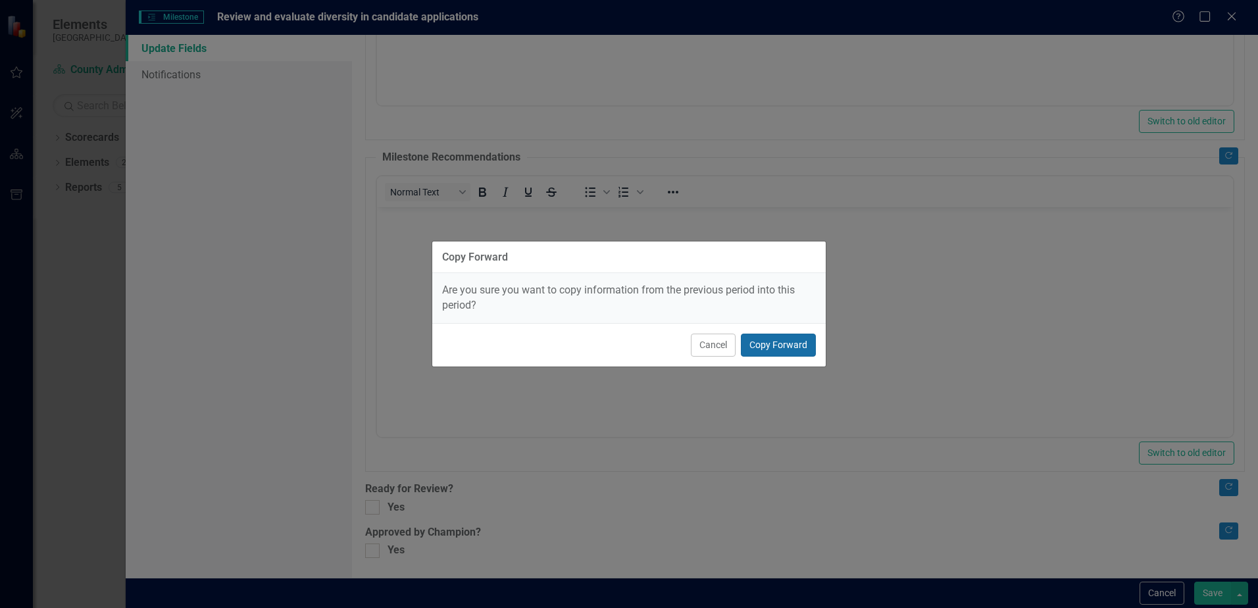
click at [782, 349] on button "Copy Forward" at bounding box center [778, 345] width 75 height 23
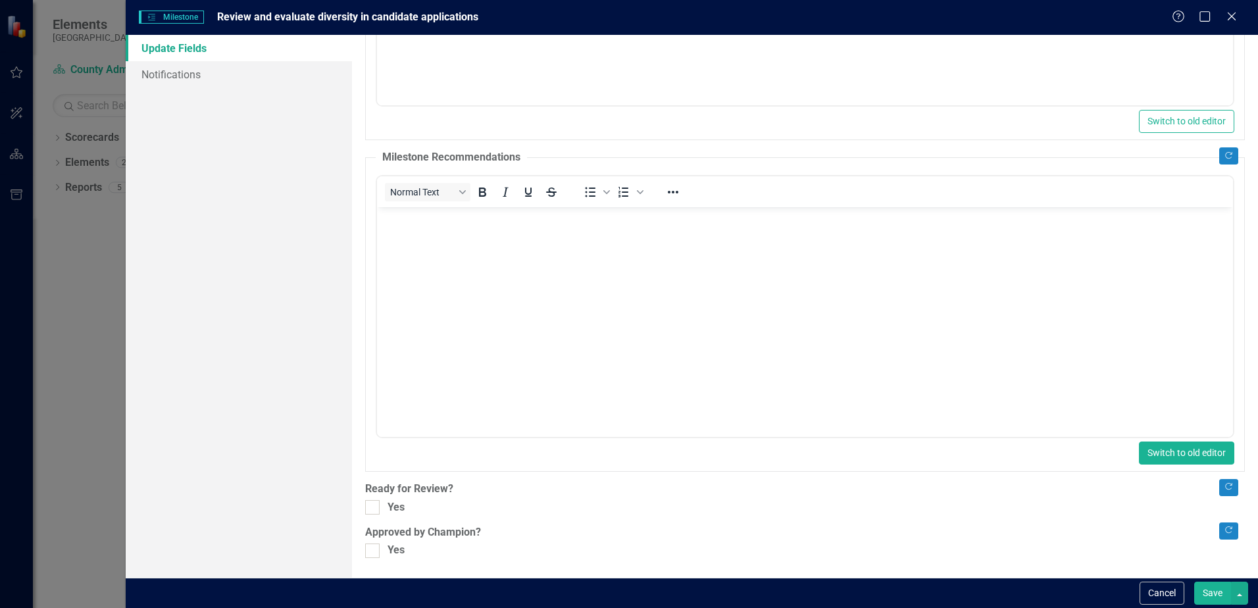
click at [1145, 449] on button "Switch to old editor" at bounding box center [1186, 452] width 95 height 23
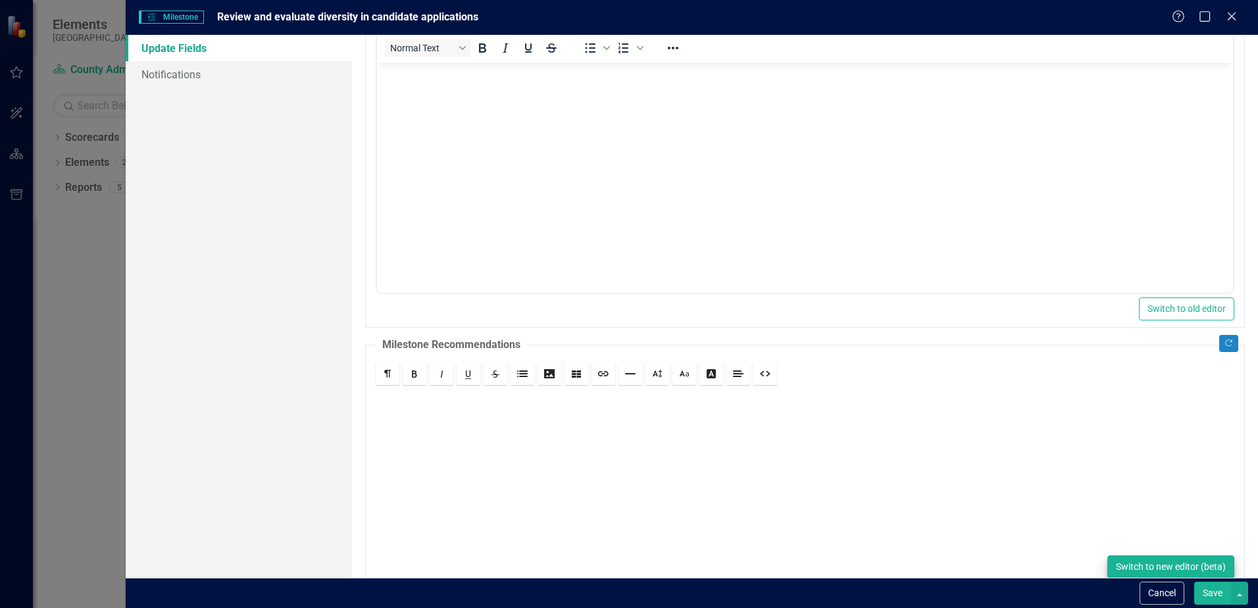
scroll to position [293, 0]
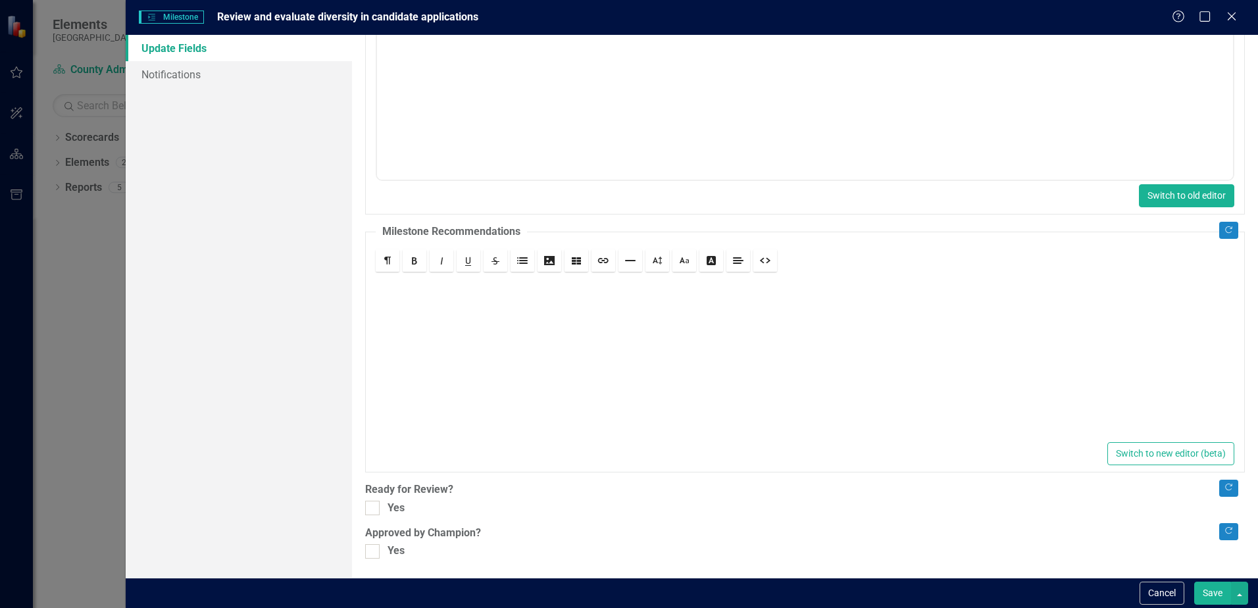
click at [1185, 197] on button "Switch to old editor" at bounding box center [1186, 195] width 95 height 23
click at [1178, 197] on button "Switch to new editor (beta)" at bounding box center [1170, 196] width 127 height 23
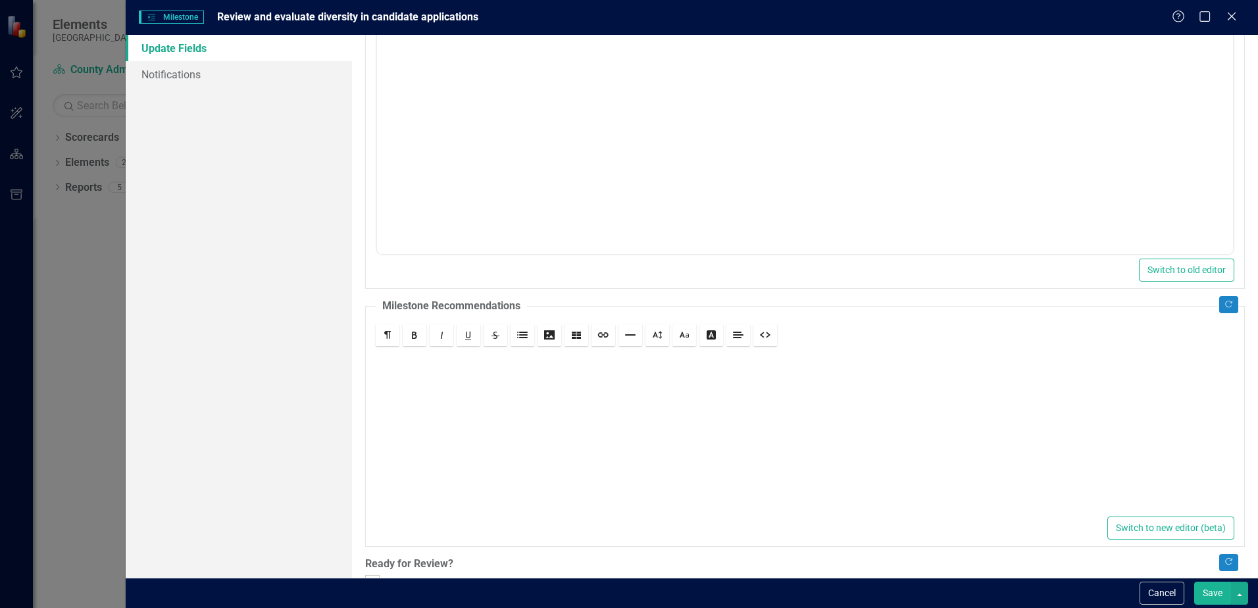
scroll to position [0, 0]
click at [1116, 531] on button "Switch to new editor (beta)" at bounding box center [1170, 527] width 127 height 23
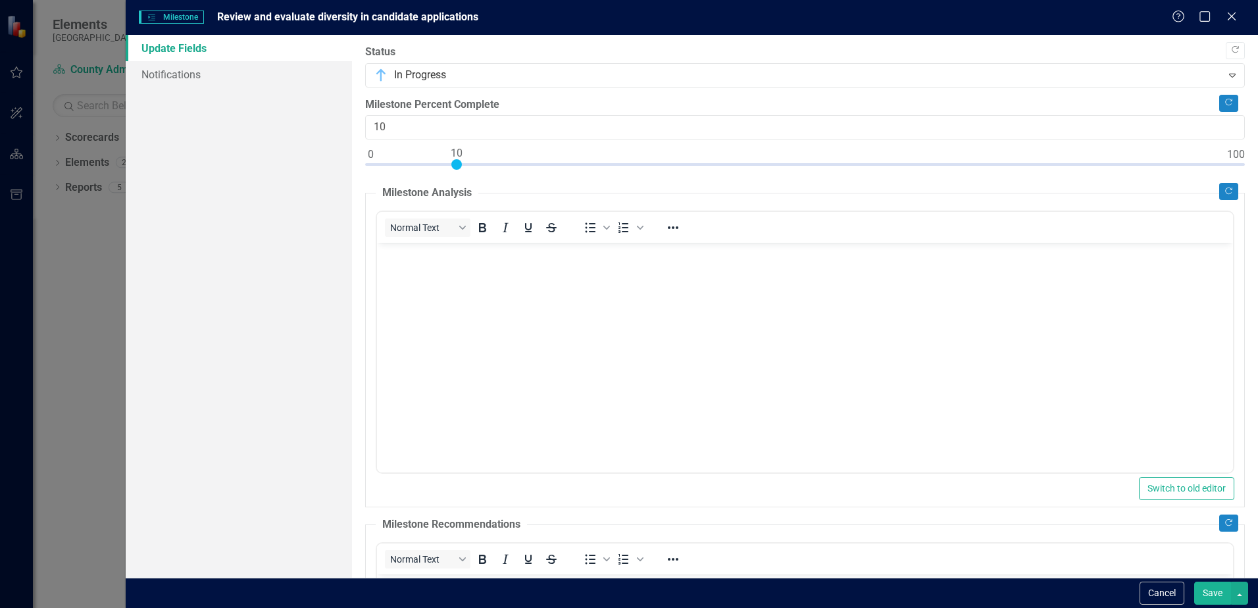
click at [1230, 7] on div "Milestones Milestone Review and evaluate diversity in candidate applications He…" at bounding box center [692, 17] width 1132 height 35
click at [1230, 15] on icon "Close" at bounding box center [1231, 16] width 16 height 12
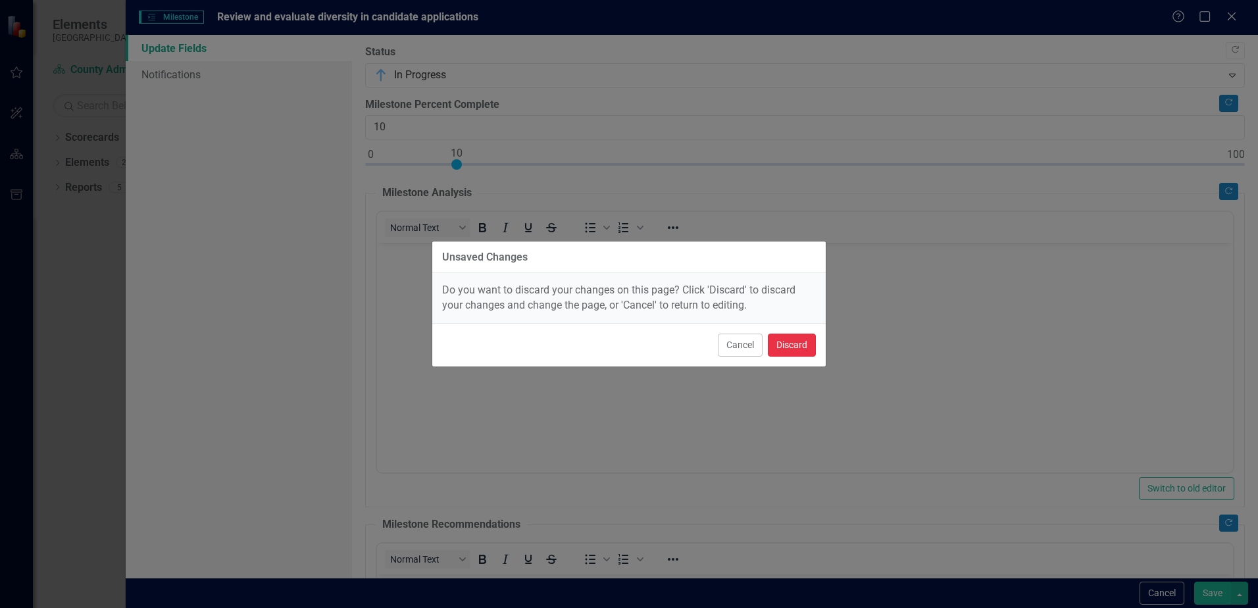
click at [778, 347] on button "Discard" at bounding box center [792, 345] width 48 height 23
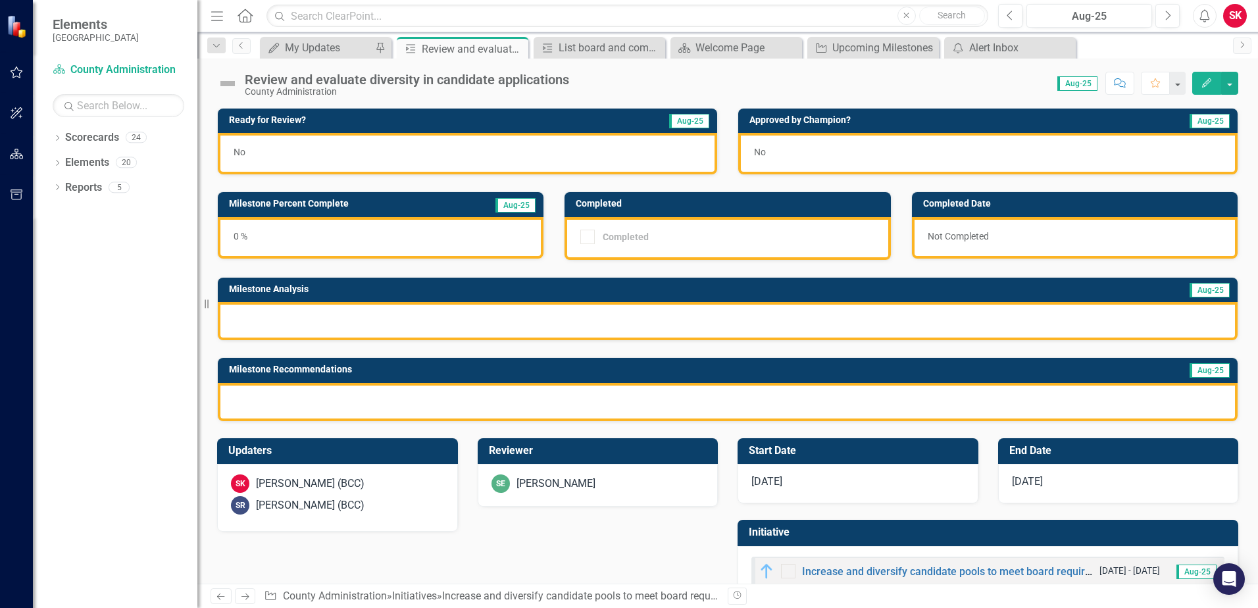
click at [779, 337] on div at bounding box center [728, 321] width 1020 height 38
click at [1229, 84] on button "button" at bounding box center [1229, 83] width 17 height 23
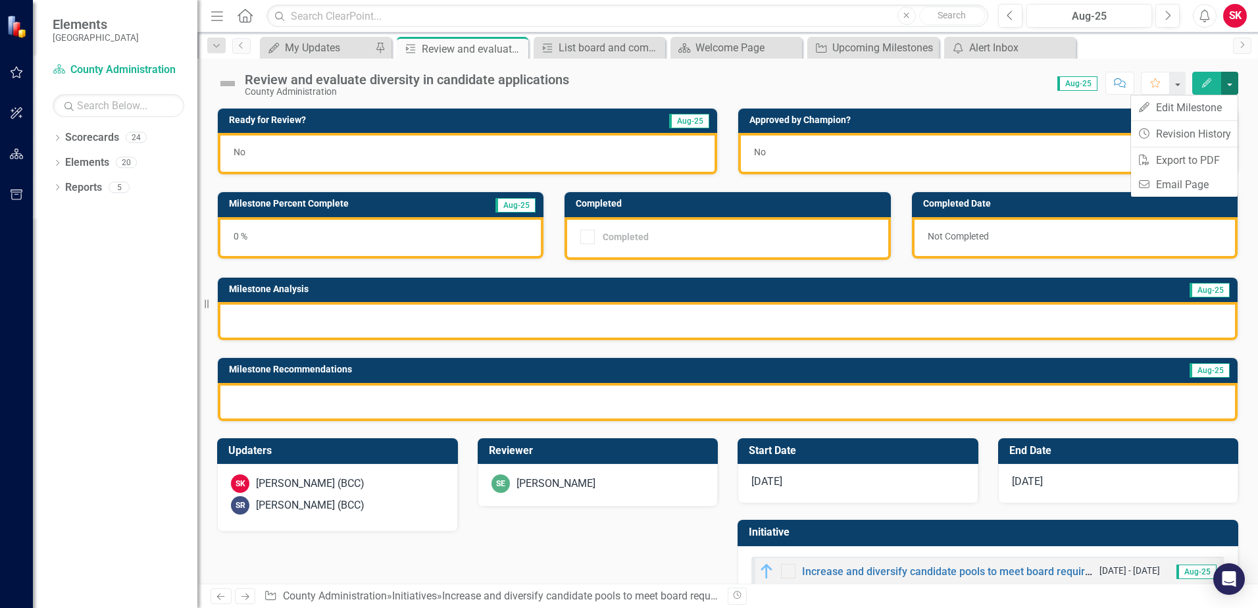
click at [1229, 84] on button "button" at bounding box center [1229, 83] width 17 height 23
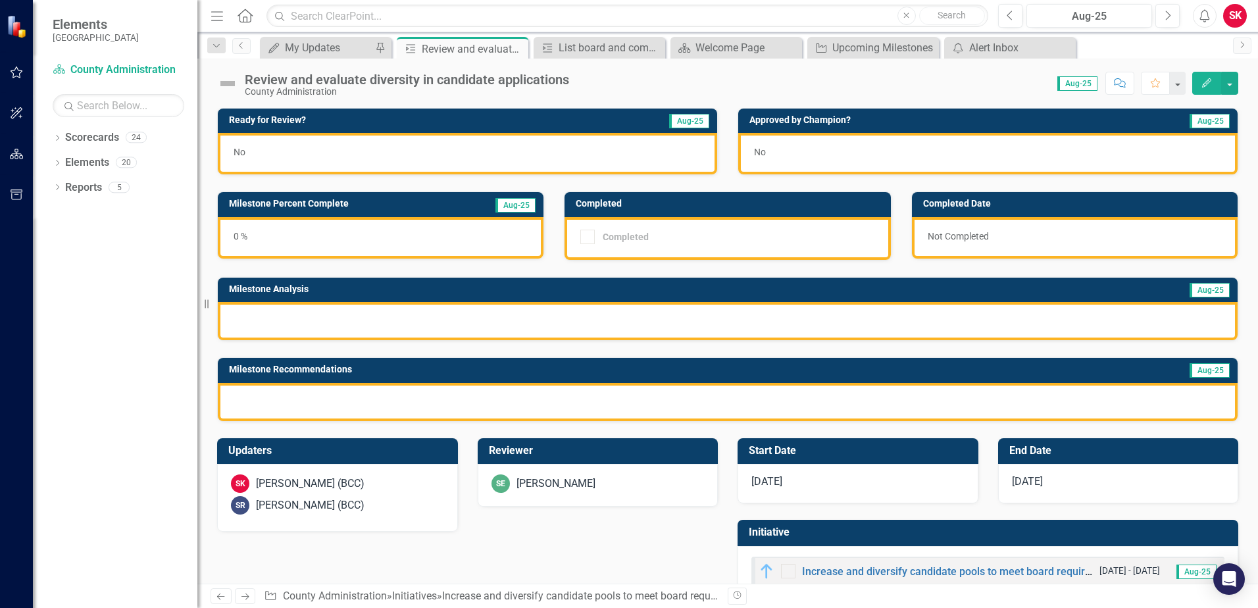
click at [446, 318] on div at bounding box center [728, 321] width 1020 height 38
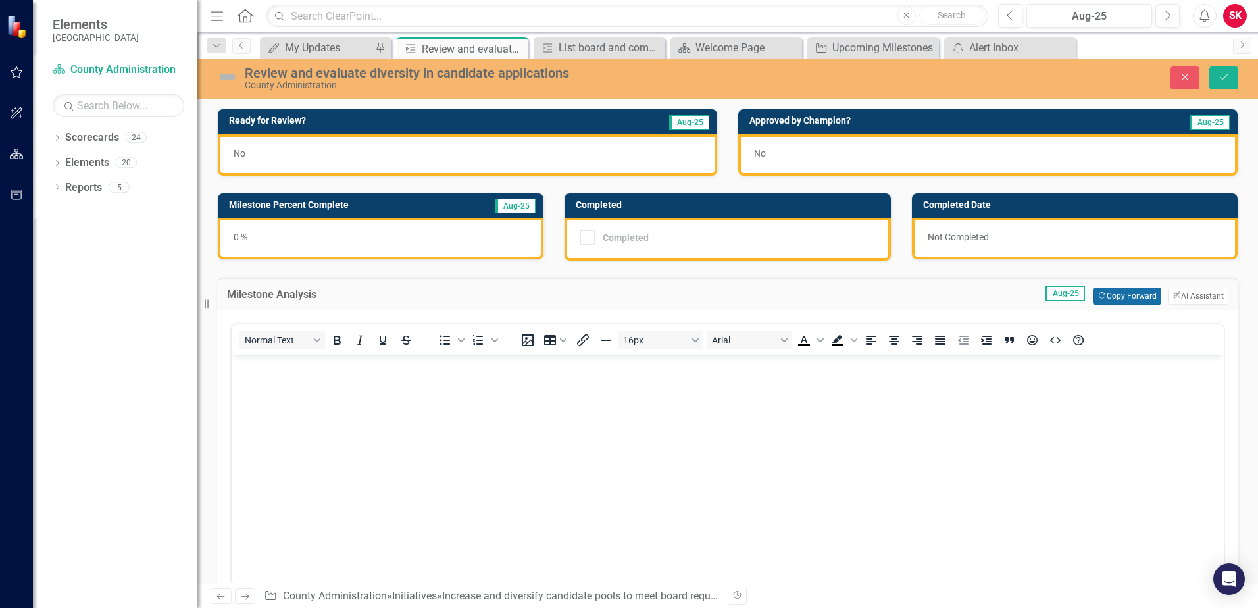
click at [1099, 296] on icon "button" at bounding box center [1102, 295] width 6 height 6
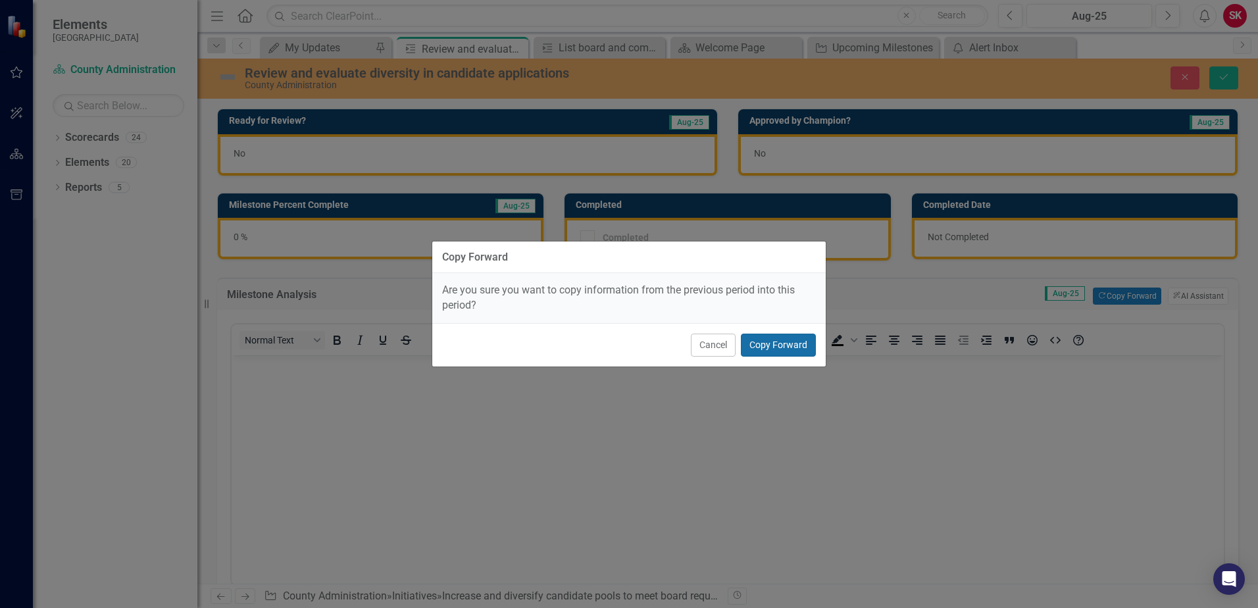
click at [795, 343] on button "Copy Forward" at bounding box center [778, 345] width 75 height 23
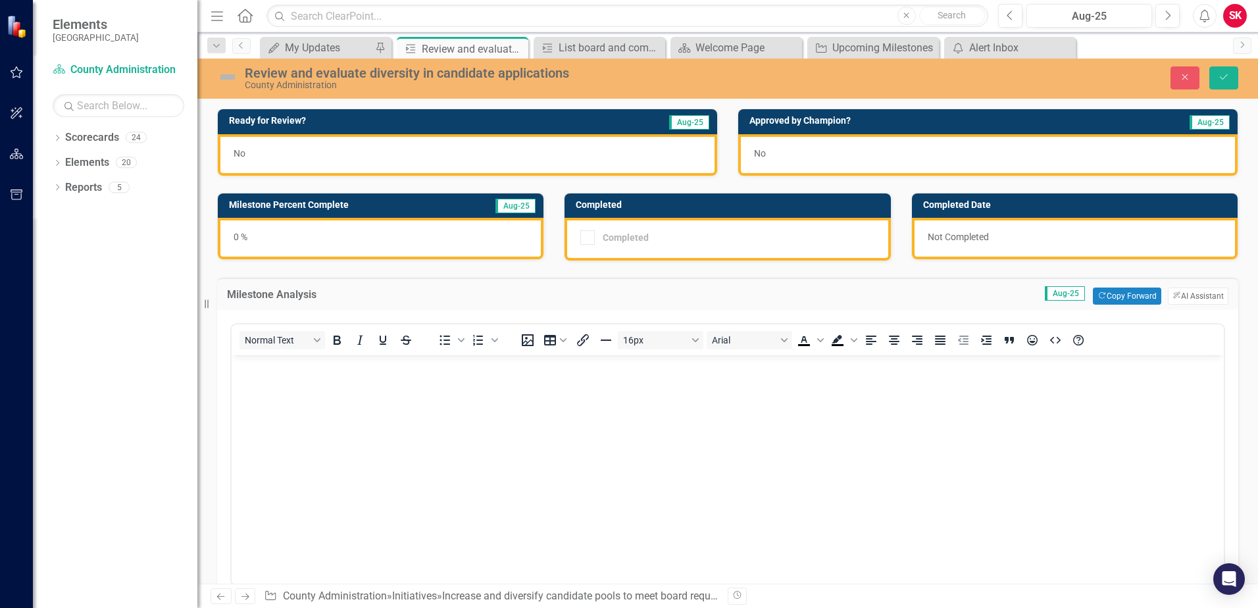
click at [984, 396] on body "Rich Text Area. Press ALT-0 for help." at bounding box center [728, 453] width 992 height 197
click at [393, 235] on div "0 %" at bounding box center [381, 238] width 326 height 41
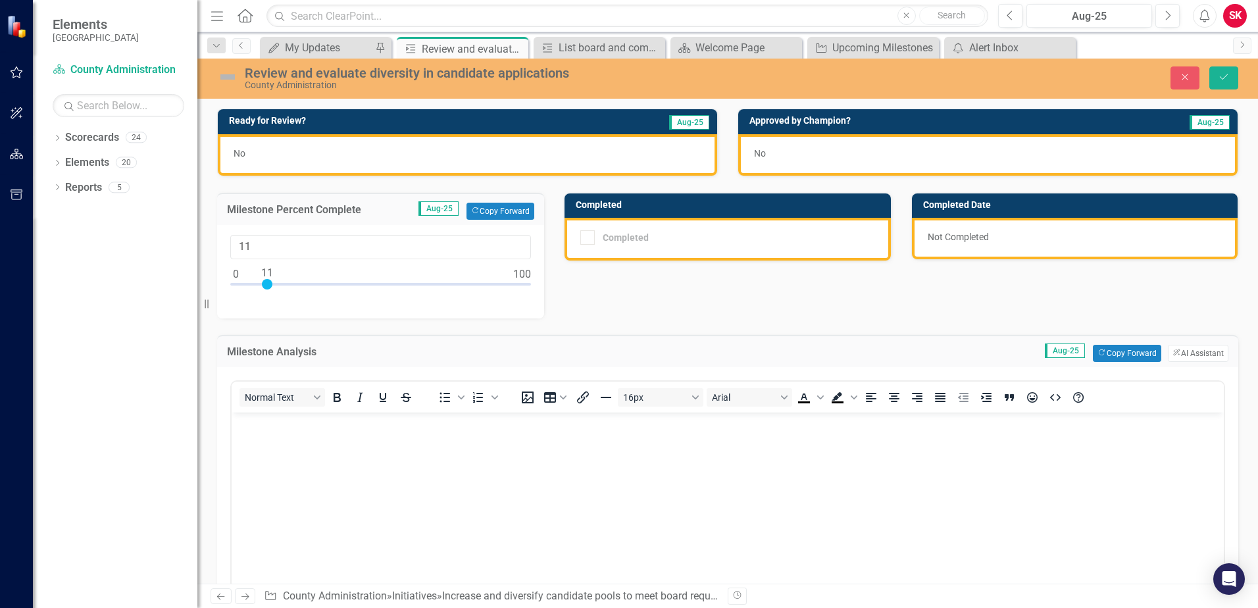
type input "10"
drag, startPoint x: 237, startPoint y: 284, endPoint x: 266, endPoint y: 309, distance: 38.2
click at [266, 309] on div "10" at bounding box center [380, 271] width 327 height 93
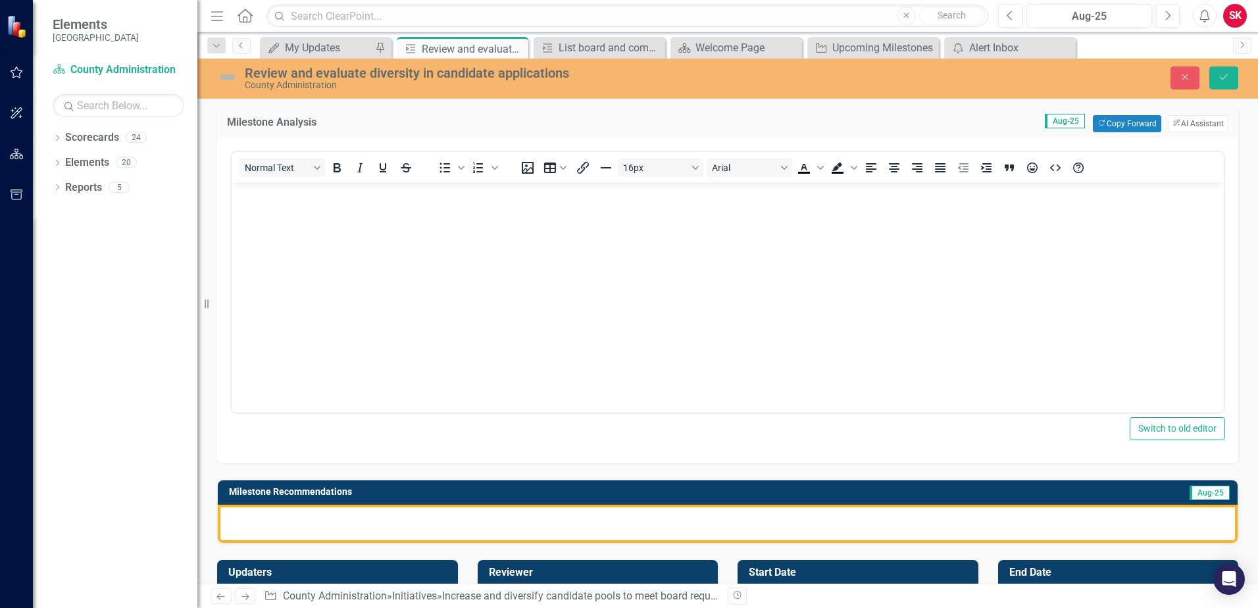
scroll to position [263, 0]
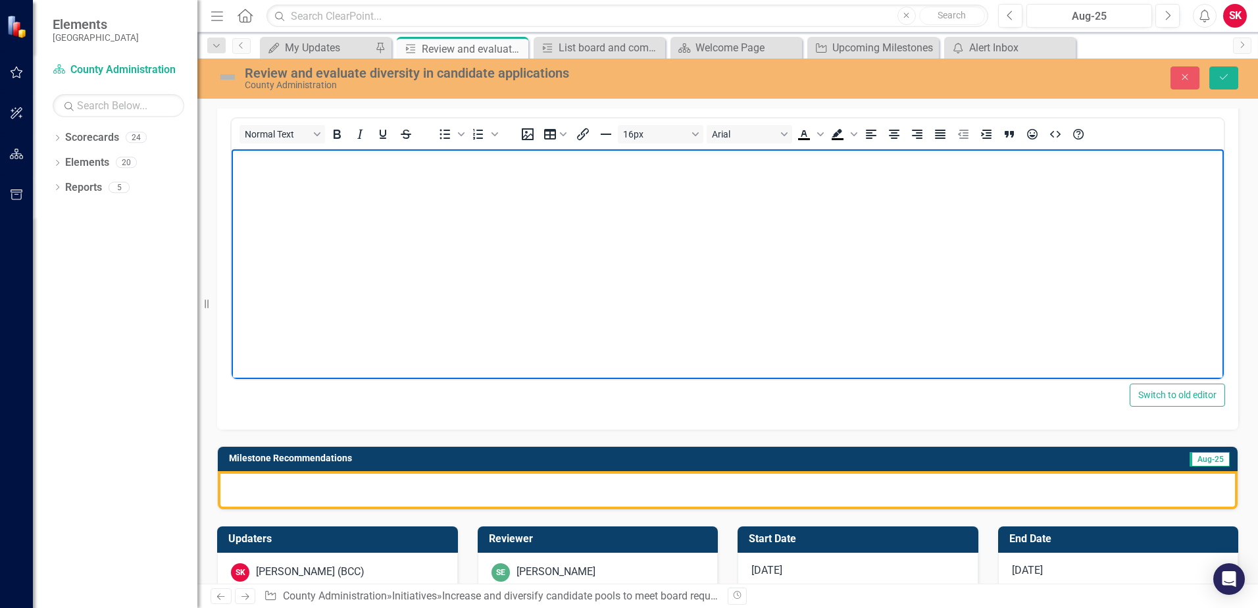
click at [574, 294] on body "Rich Text Area. Press ALT-0 for help." at bounding box center [728, 247] width 992 height 197
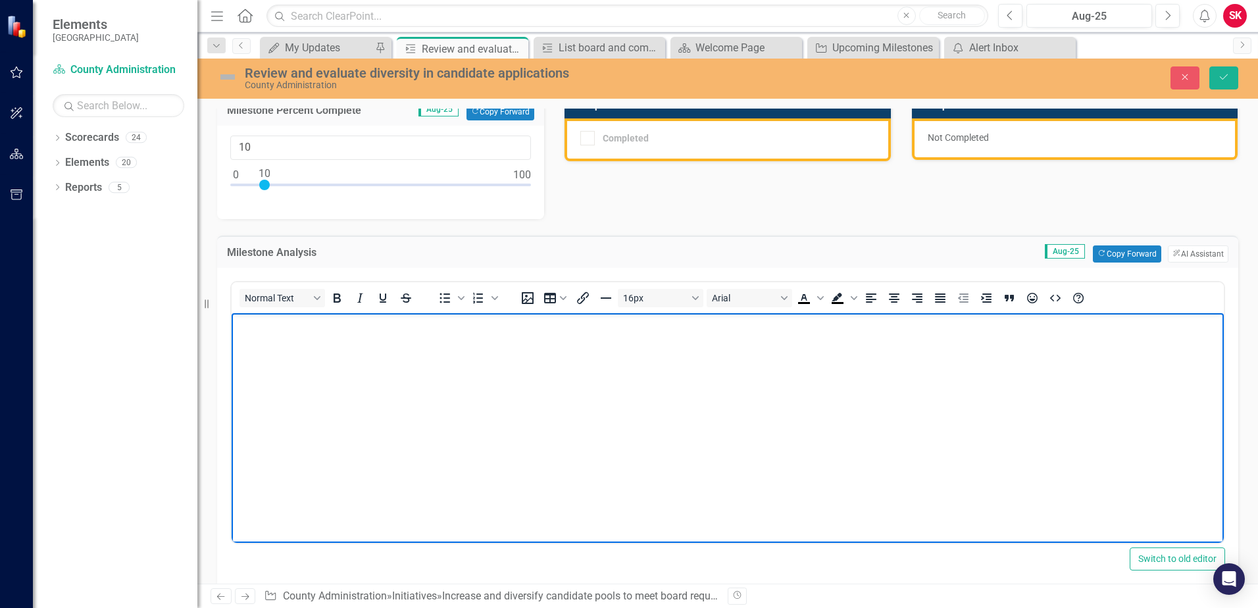
scroll to position [58, 0]
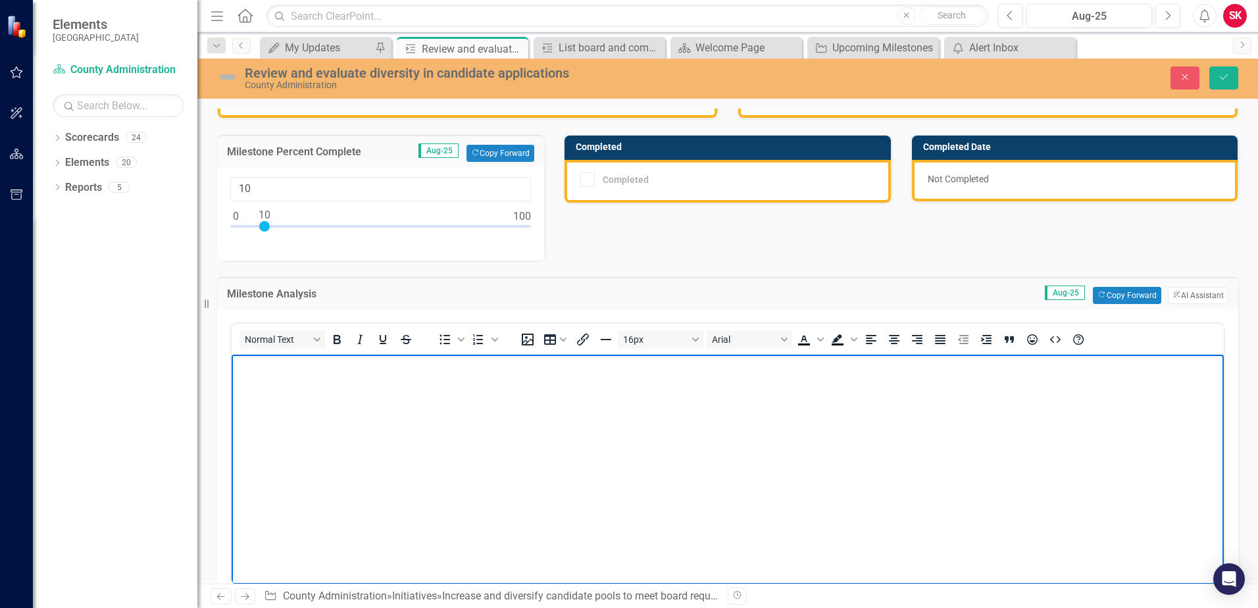
click at [631, 389] on body "Rich Text Area. Press ALT-0 for help." at bounding box center [728, 452] width 992 height 197
click at [631, 383] on body "Rich Text Area. Press ALT-0 for help." at bounding box center [728, 452] width 992 height 197
click at [631, 381] on body "Rich Text Area. Press ALT-0 for help." at bounding box center [728, 452] width 992 height 197
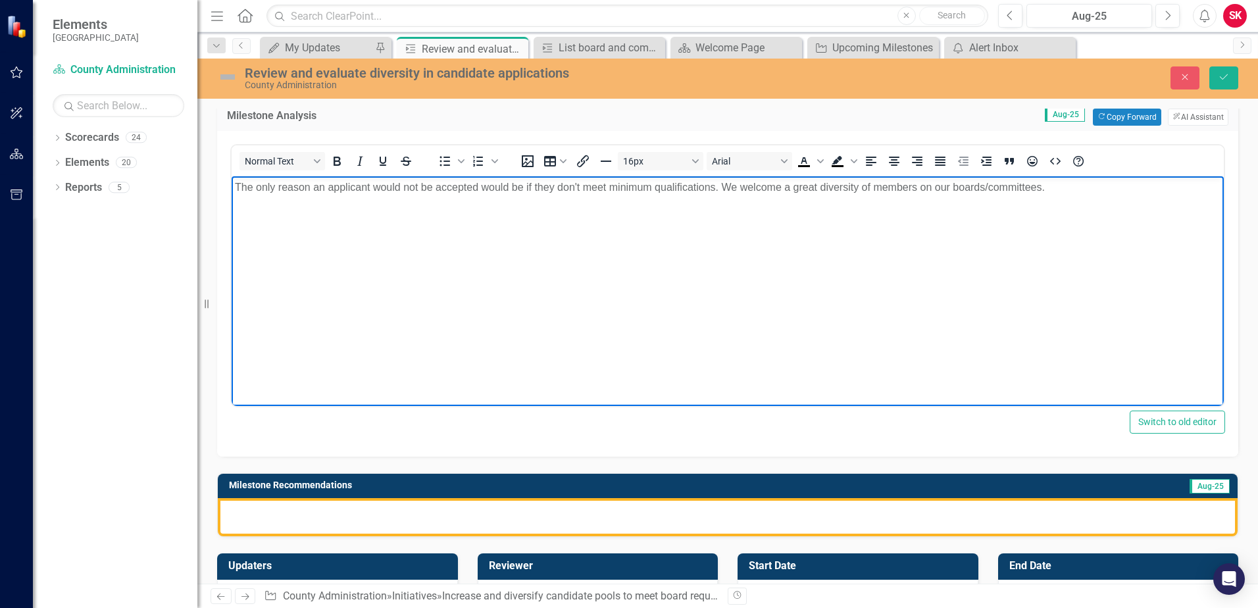
scroll to position [263, 0]
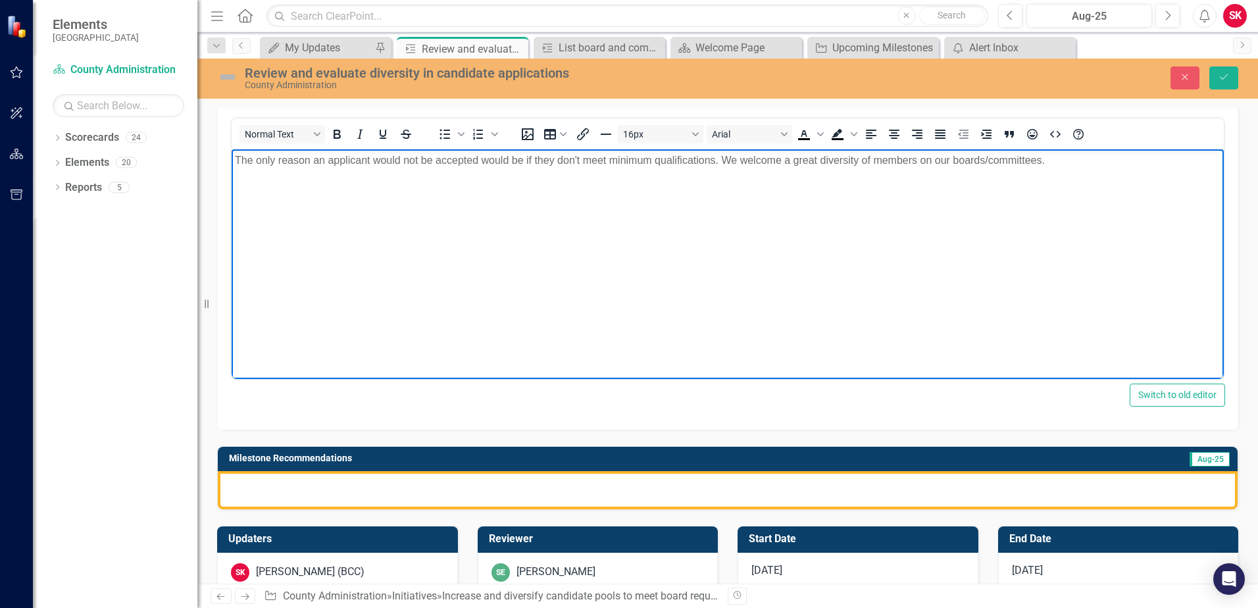
click at [708, 481] on div at bounding box center [728, 490] width 1020 height 38
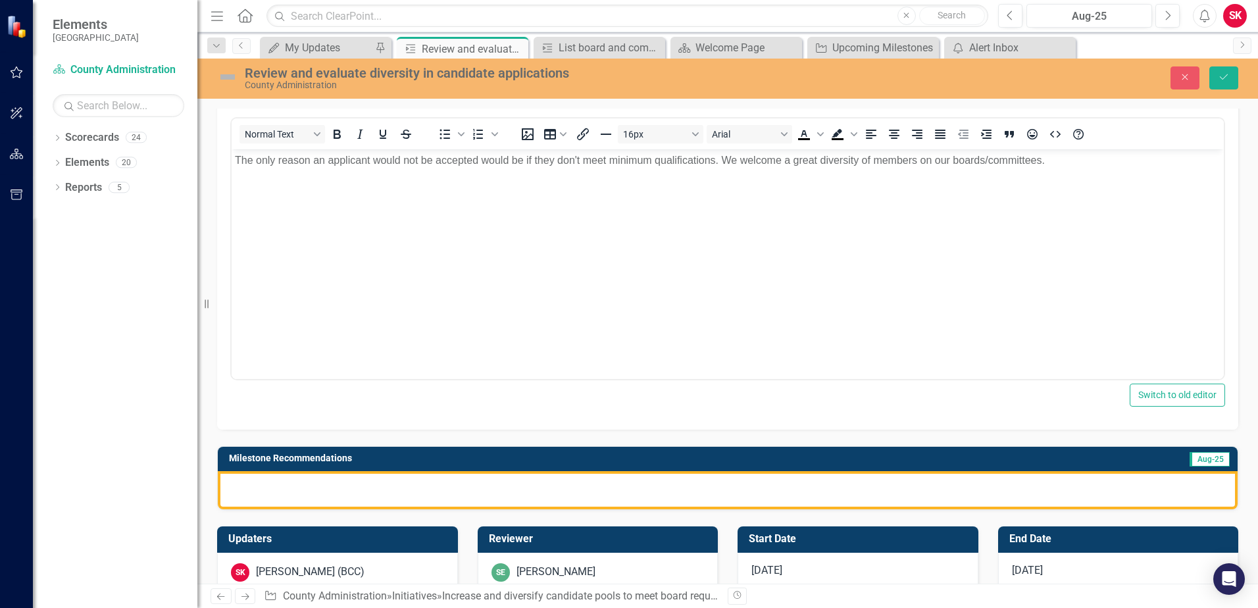
click at [708, 481] on div at bounding box center [728, 490] width 1020 height 38
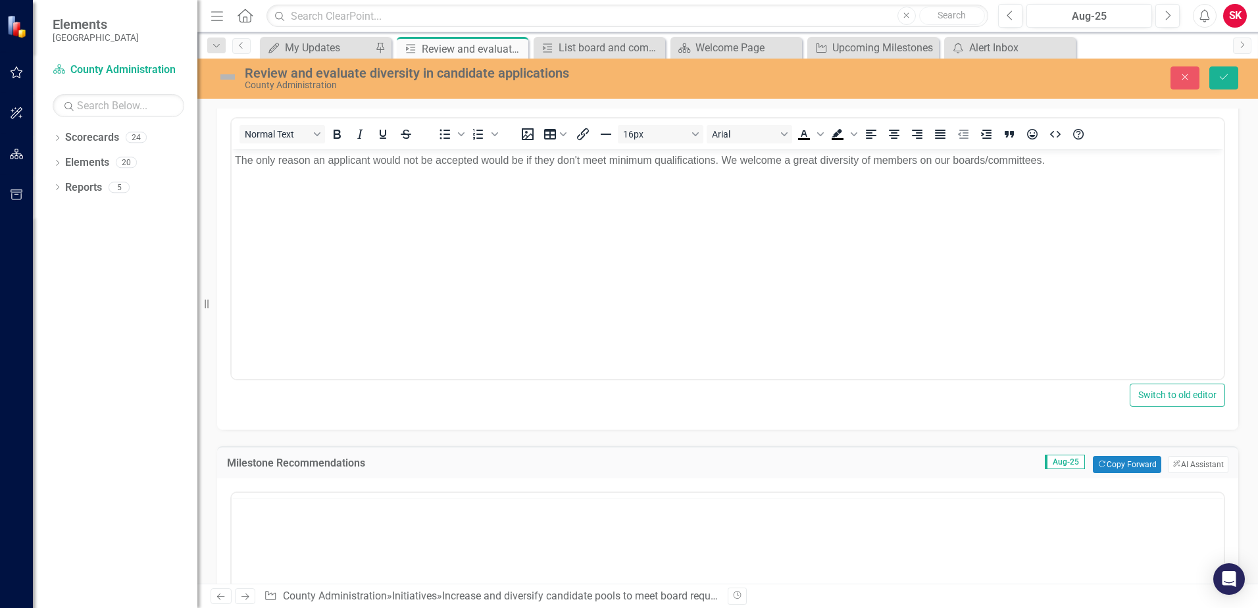
scroll to position [0, 0]
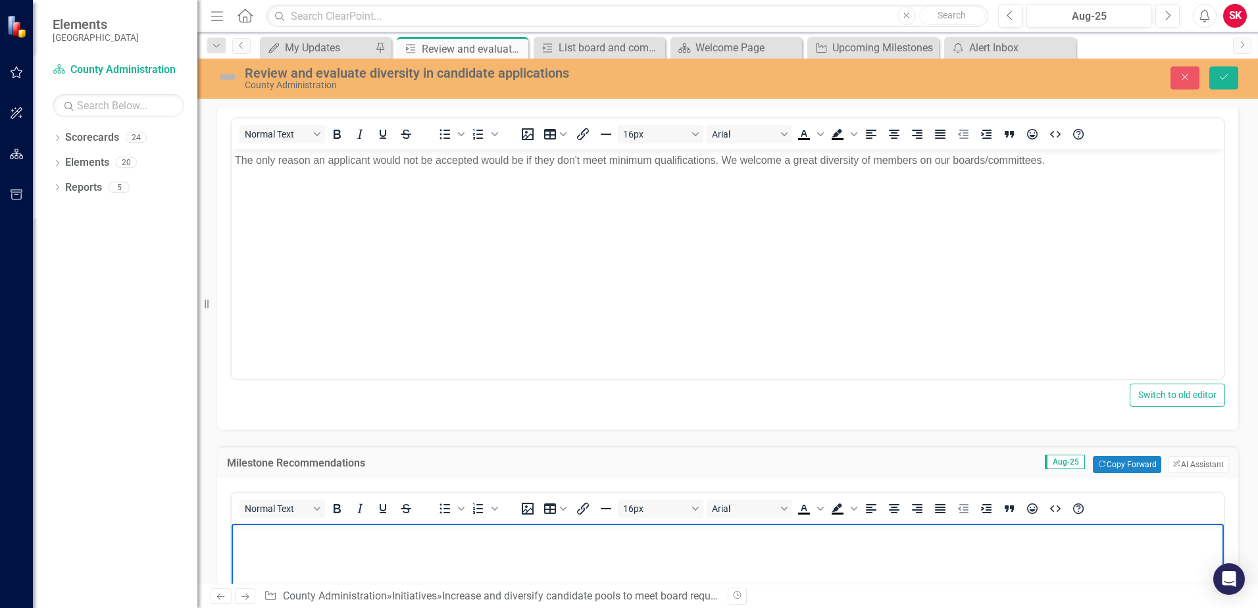
click at [485, 537] on p "Rich Text Area. Press ALT-0 for help." at bounding box center [727, 534] width 985 height 16
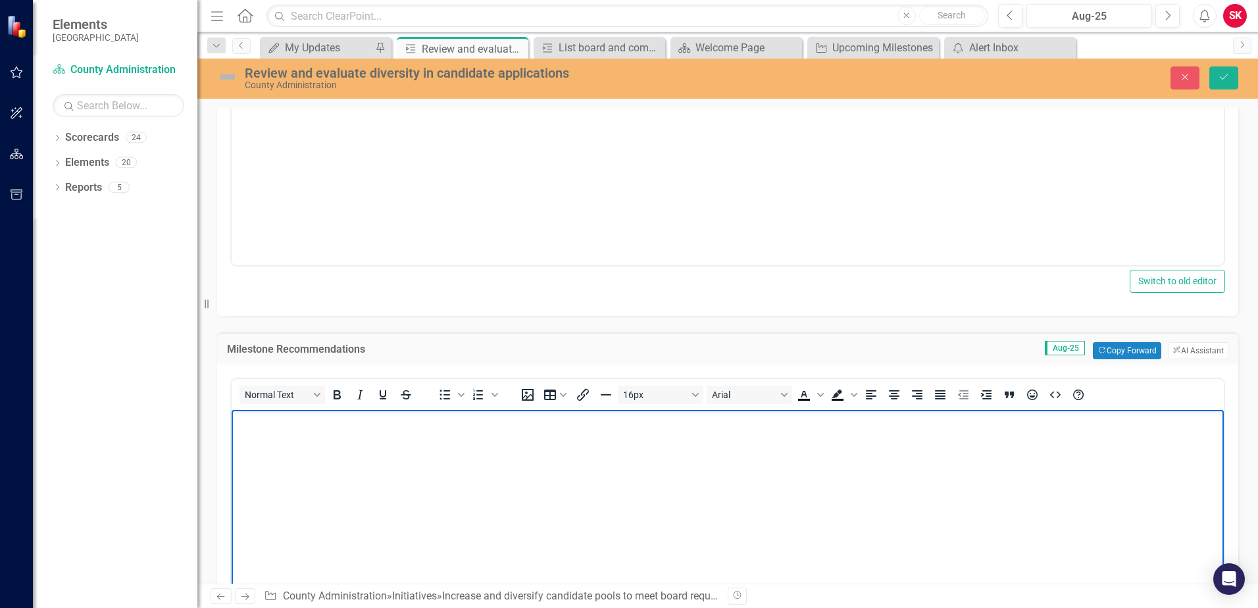
scroll to position [395, 0]
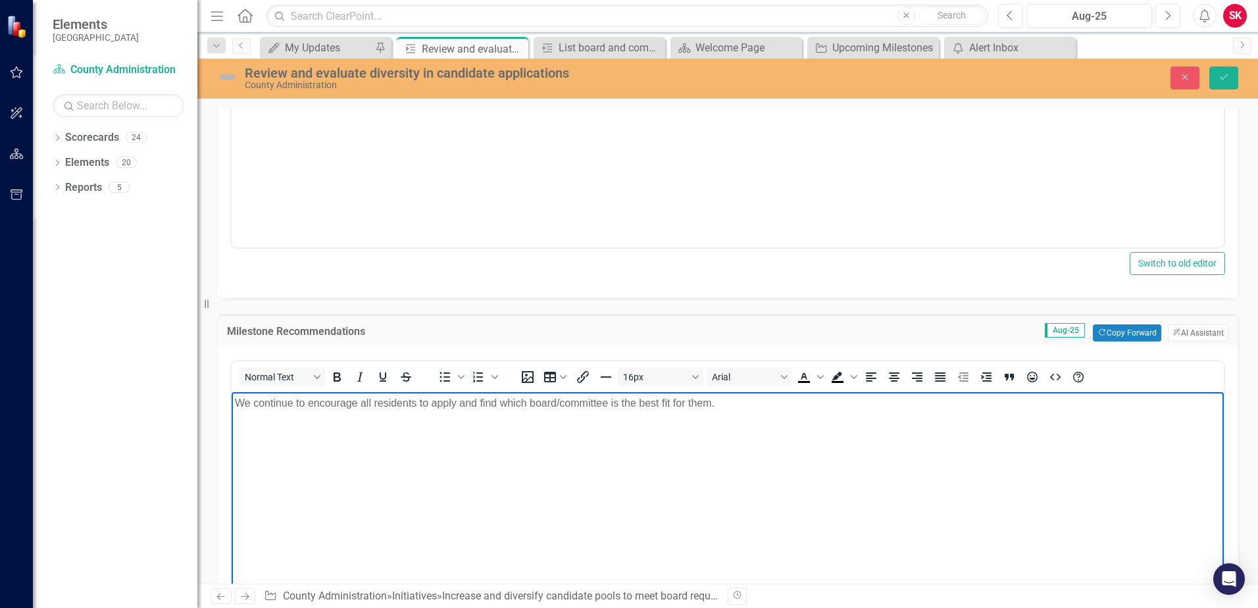
click at [253, 405] on p "We continue to encourage all residents to apply and find which board/committee …" at bounding box center [727, 403] width 985 height 16
click at [497, 402] on p "We will continue to encourage all residents to apply and find which board/commi…" at bounding box center [727, 403] width 985 height 16
click at [827, 407] on p "We will continue to encourage all residents to apply and assist them in finding…" at bounding box center [727, 403] width 985 height 16
drag, startPoint x: 779, startPoint y: 400, endPoint x: 768, endPoint y: 398, distance: 10.7
click at [768, 398] on p "We will continue to encourage all residents to apply and assist them in finding…" at bounding box center [727, 403] width 985 height 16
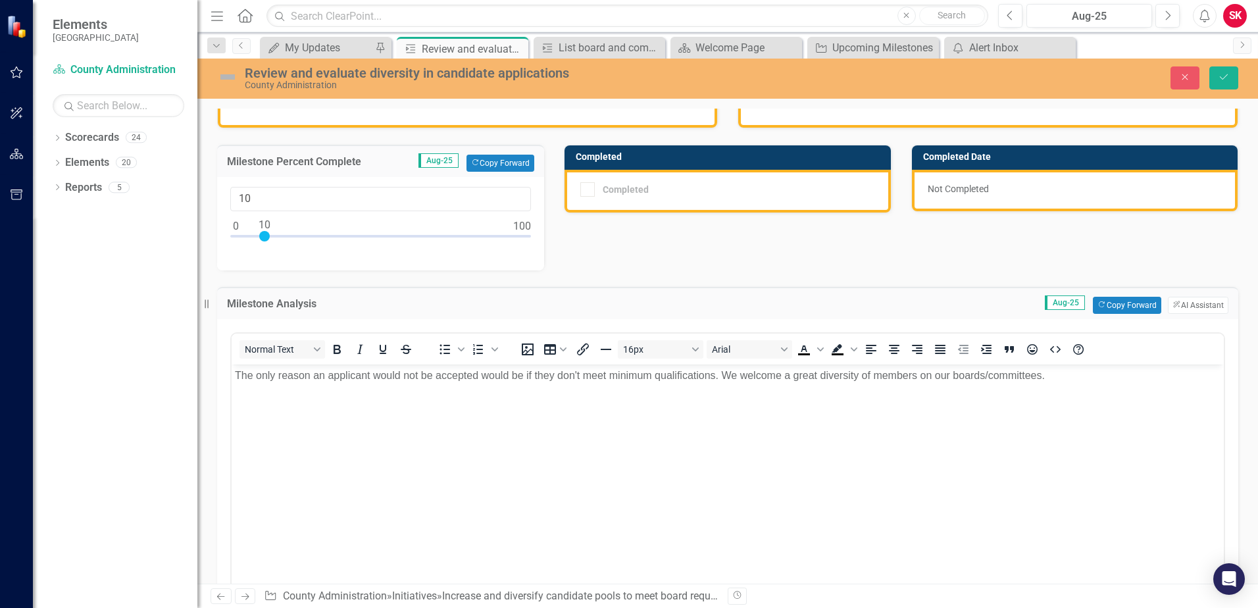
scroll to position [0, 0]
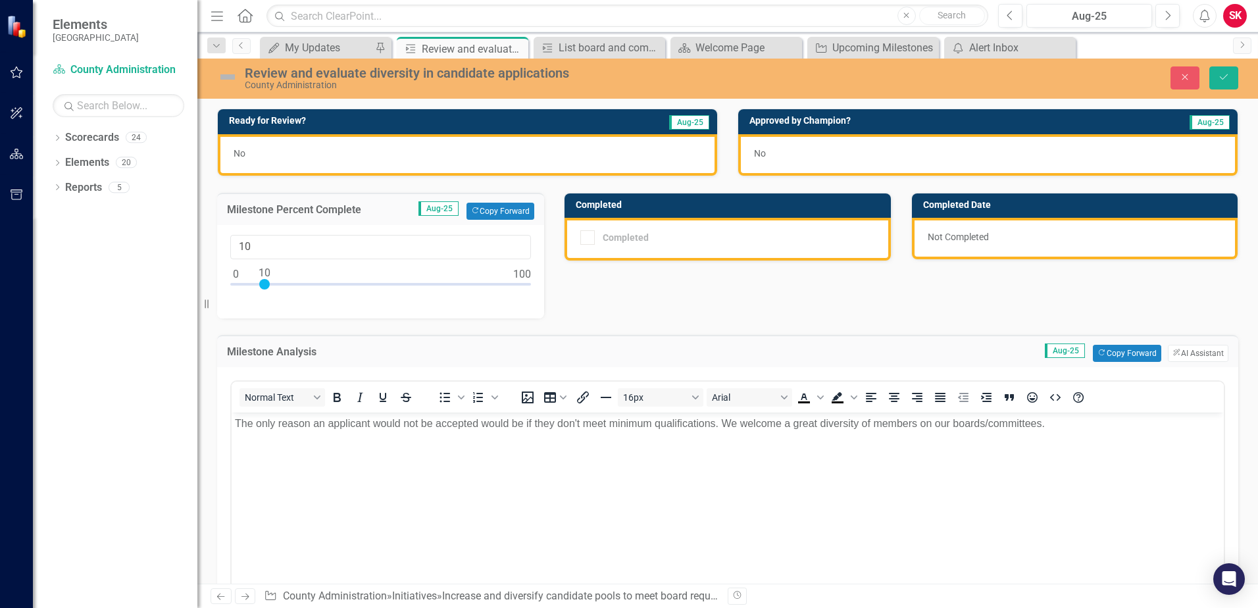
click at [609, 151] on div "No" at bounding box center [467, 154] width 499 height 41
click at [607, 151] on div "No" at bounding box center [467, 154] width 499 height 41
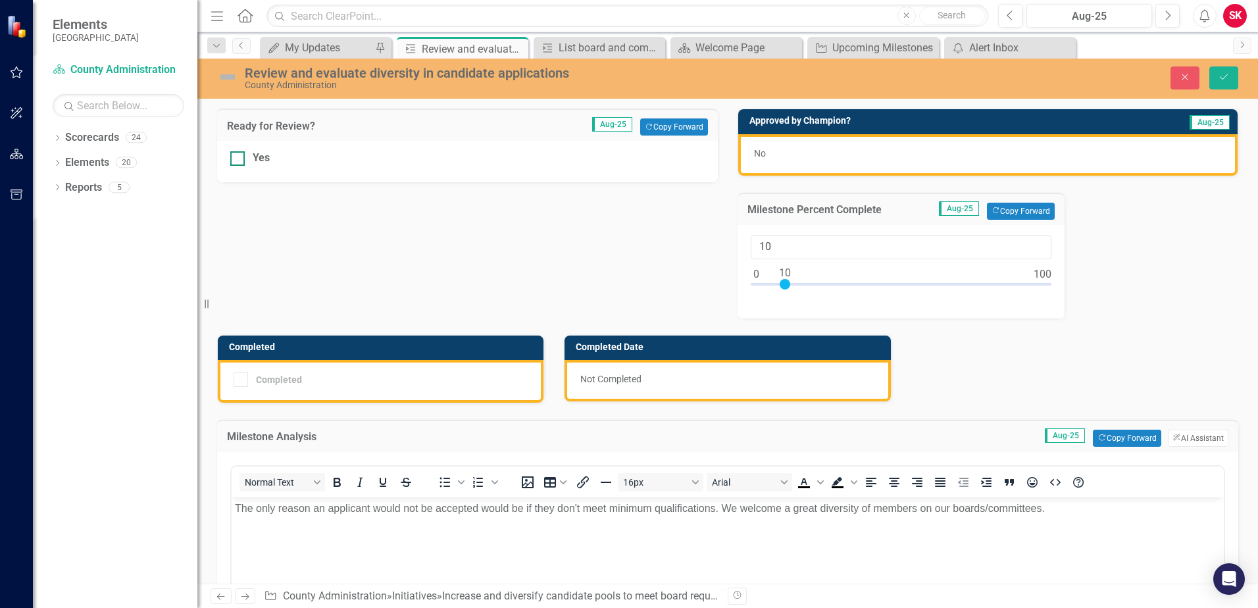
click at [264, 155] on div "Yes" at bounding box center [261, 158] width 17 height 15
click at [239, 155] on input "Yes" at bounding box center [234, 155] width 9 height 9
checkbox input "true"
click at [231, 72] on img at bounding box center [227, 76] width 21 height 21
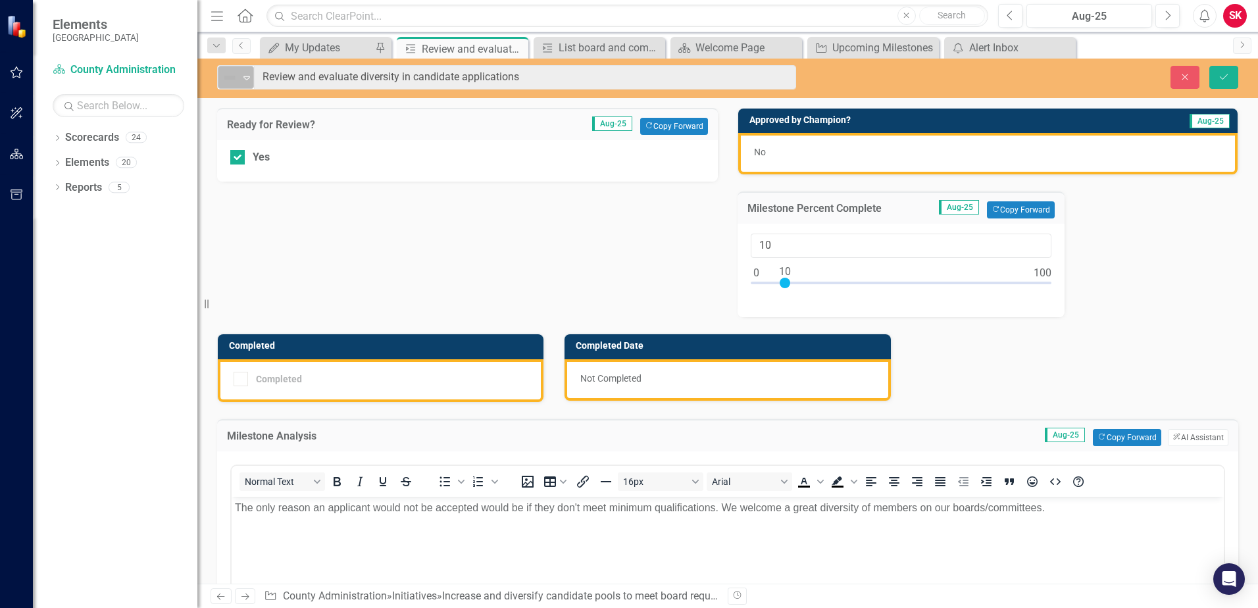
click at [244, 76] on icon "Expand" at bounding box center [246, 77] width 13 height 11
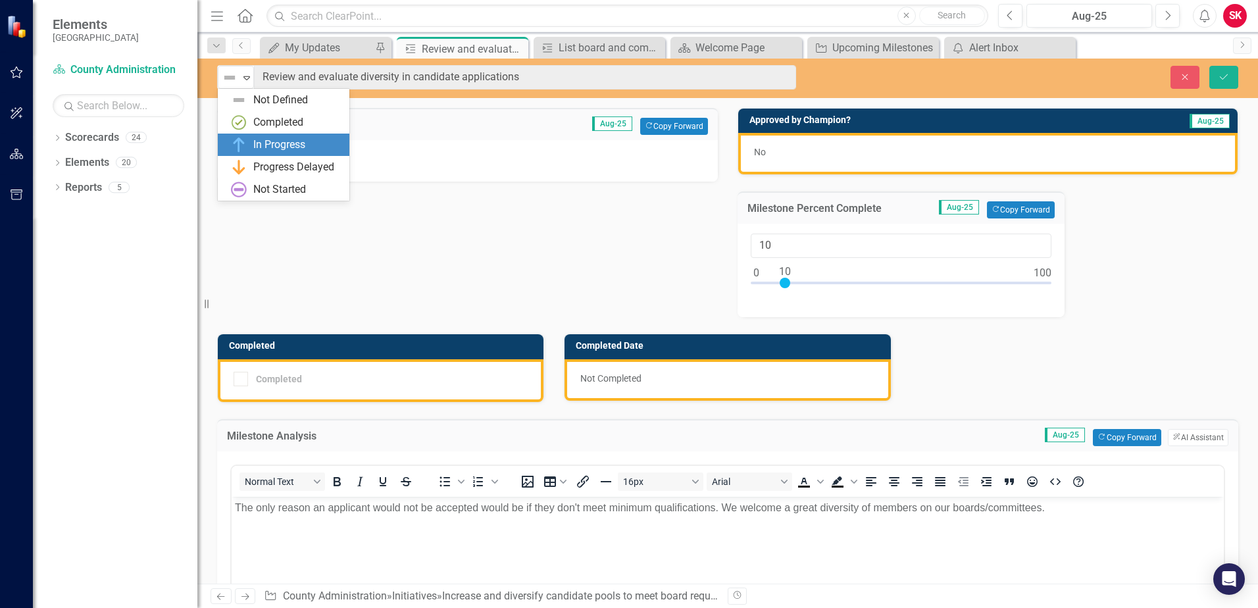
click at [246, 144] on img at bounding box center [239, 145] width 16 height 16
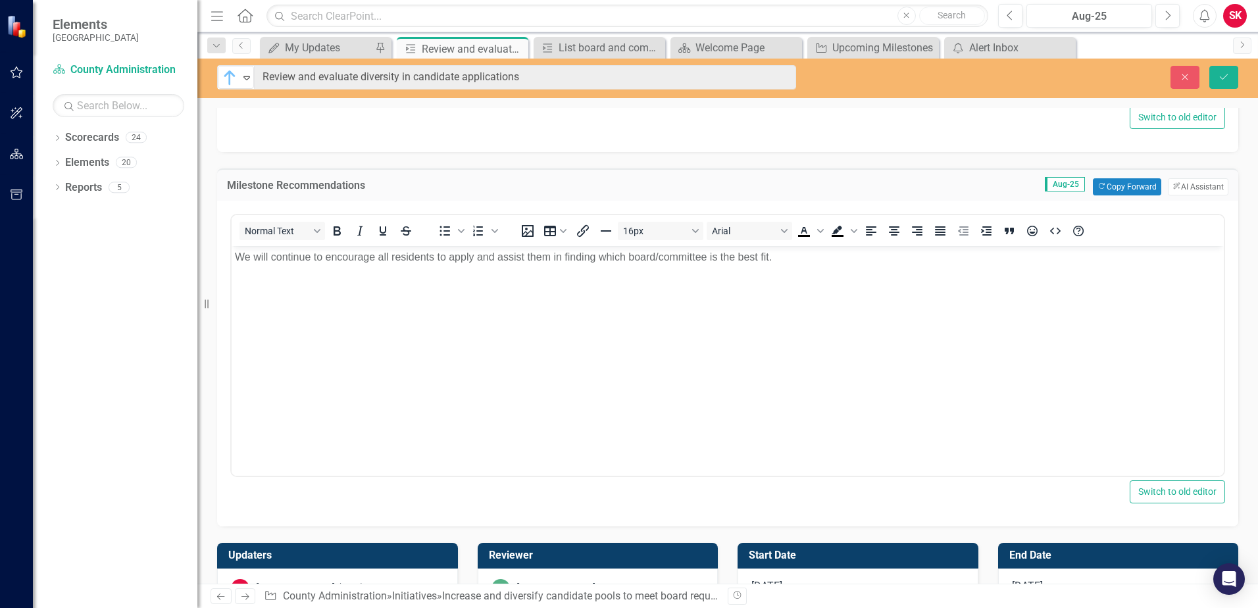
scroll to position [765, 0]
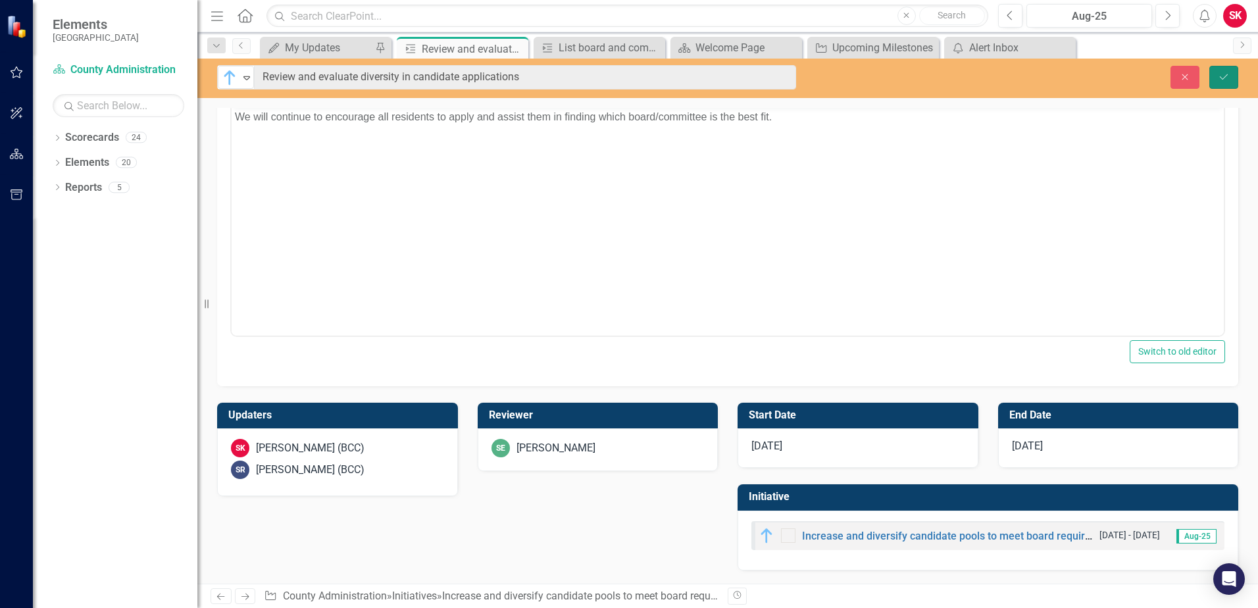
click at [1228, 80] on icon "Save" at bounding box center [1224, 76] width 12 height 9
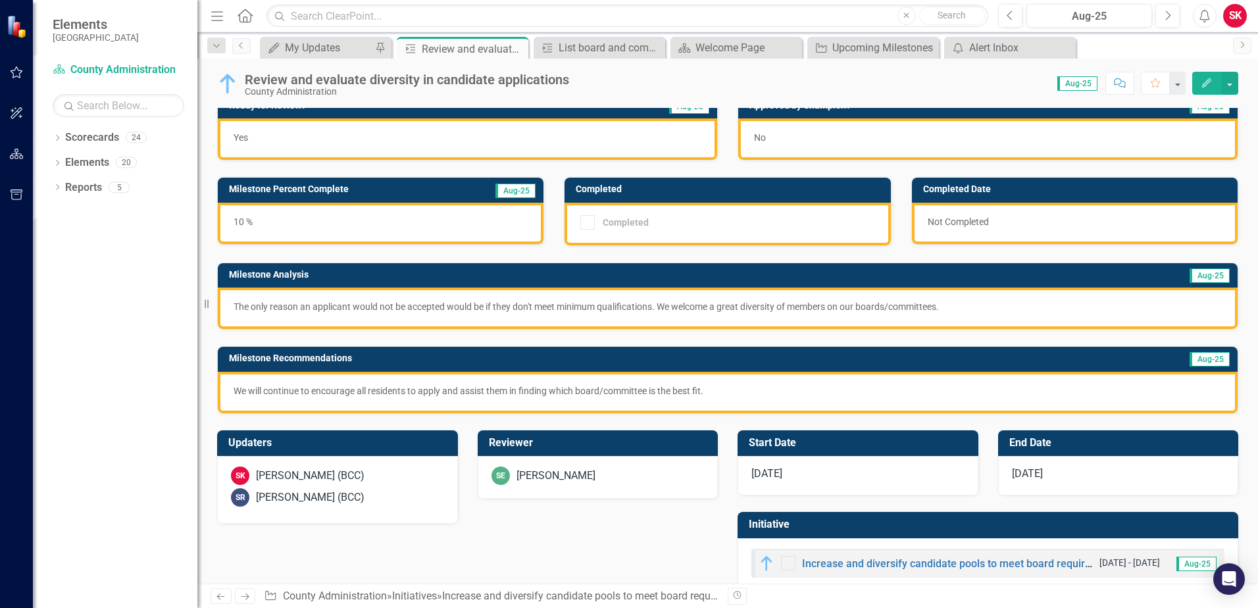
scroll to position [0, 0]
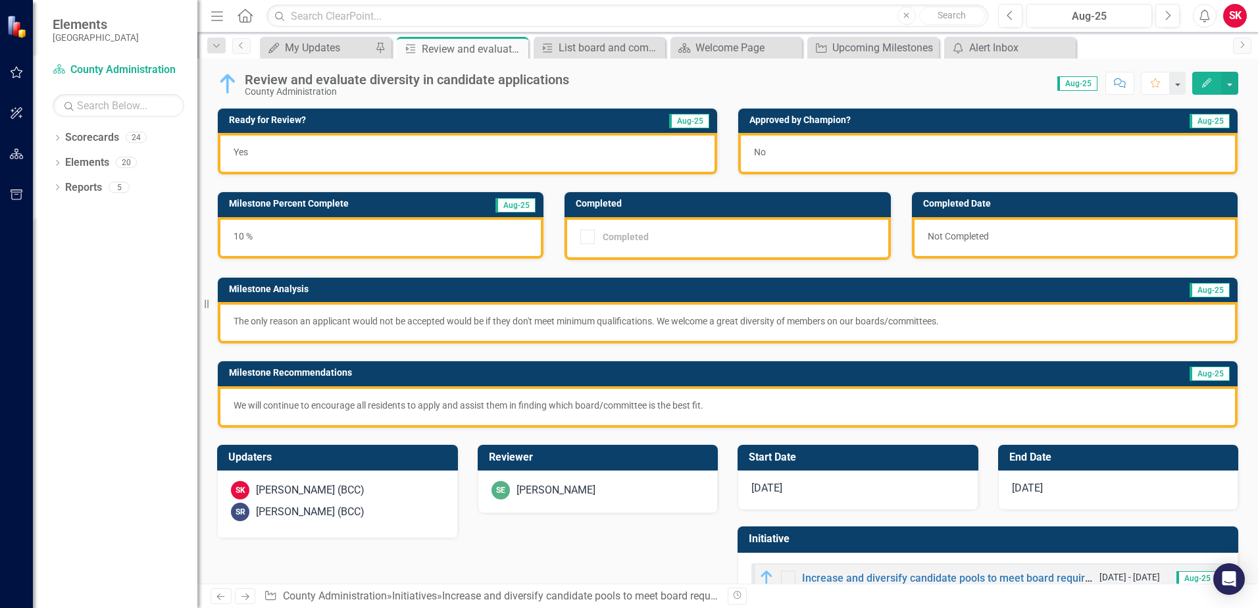
click at [316, 33] on div "Dropdown Search My Updates My Updates Pin Milestone Review and evaluate diversi…" at bounding box center [727, 45] width 1060 height 26
click at [314, 42] on div "My Updates" at bounding box center [328, 47] width 87 height 16
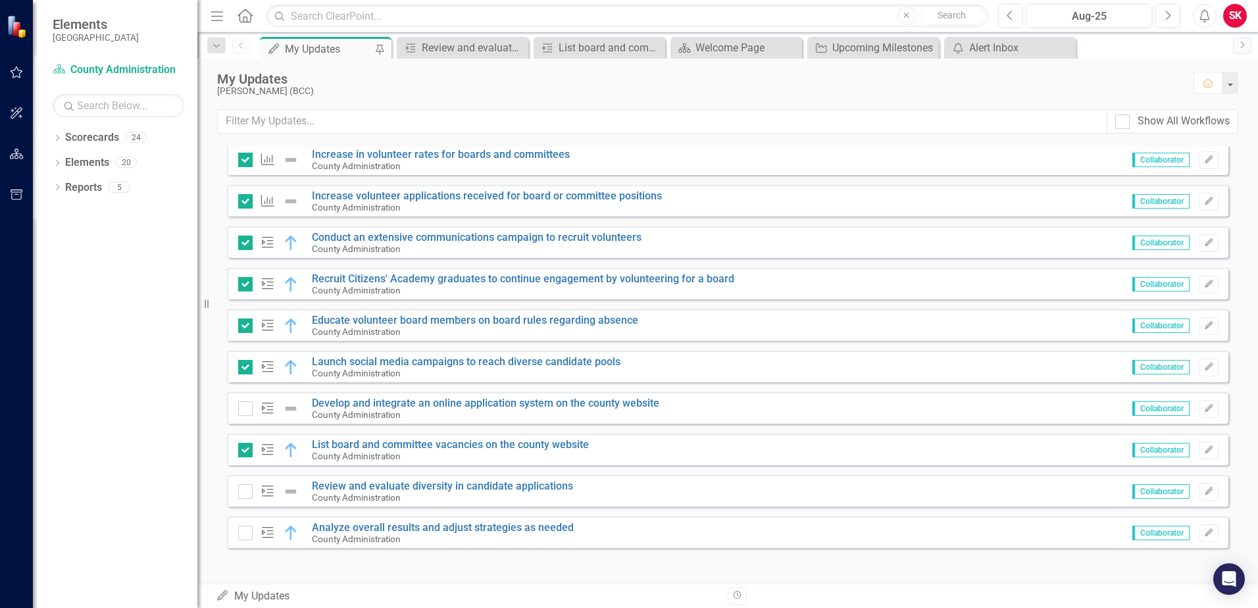
scroll to position [1066, 0]
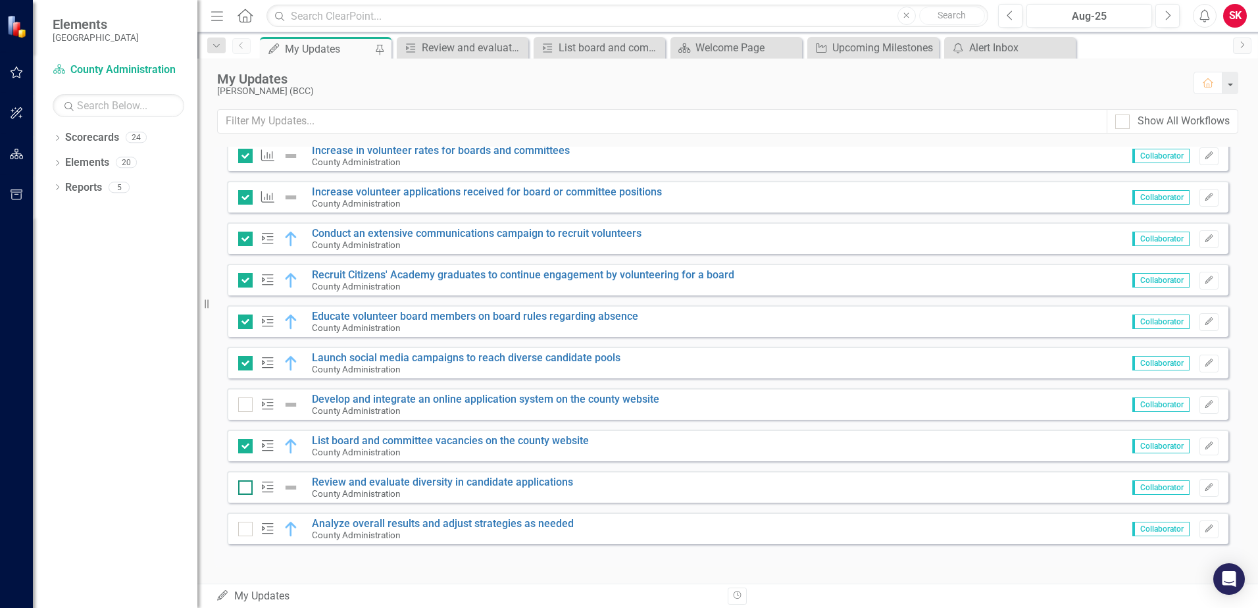
click at [238, 489] on input "checkbox" at bounding box center [242, 484] width 9 height 9
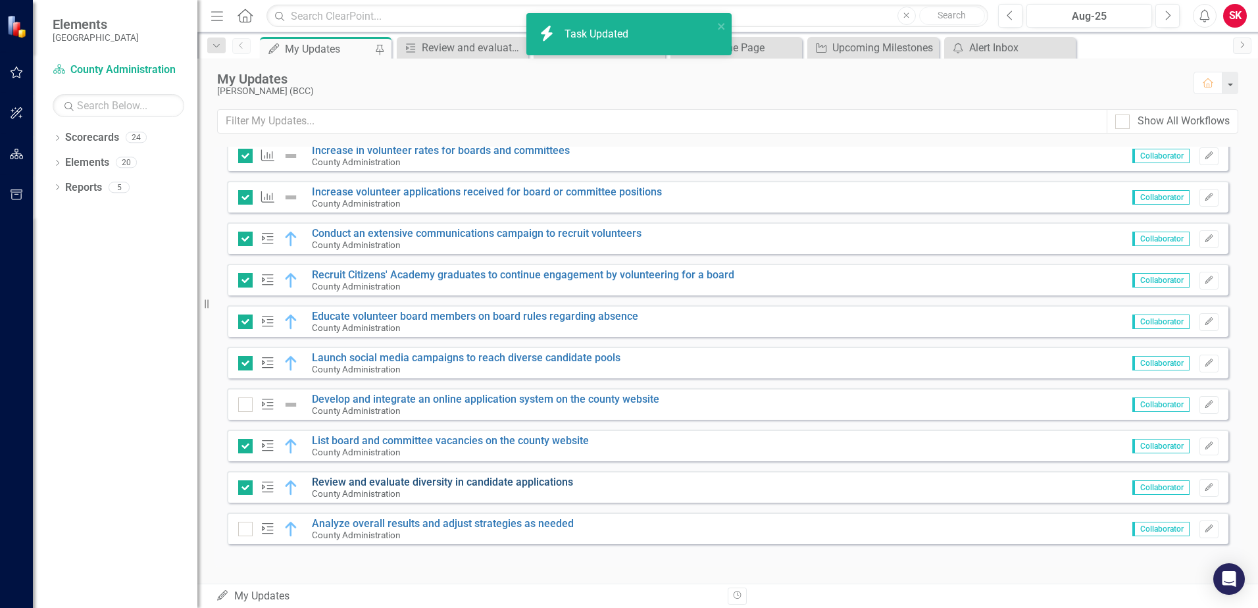
checkbox input "true"
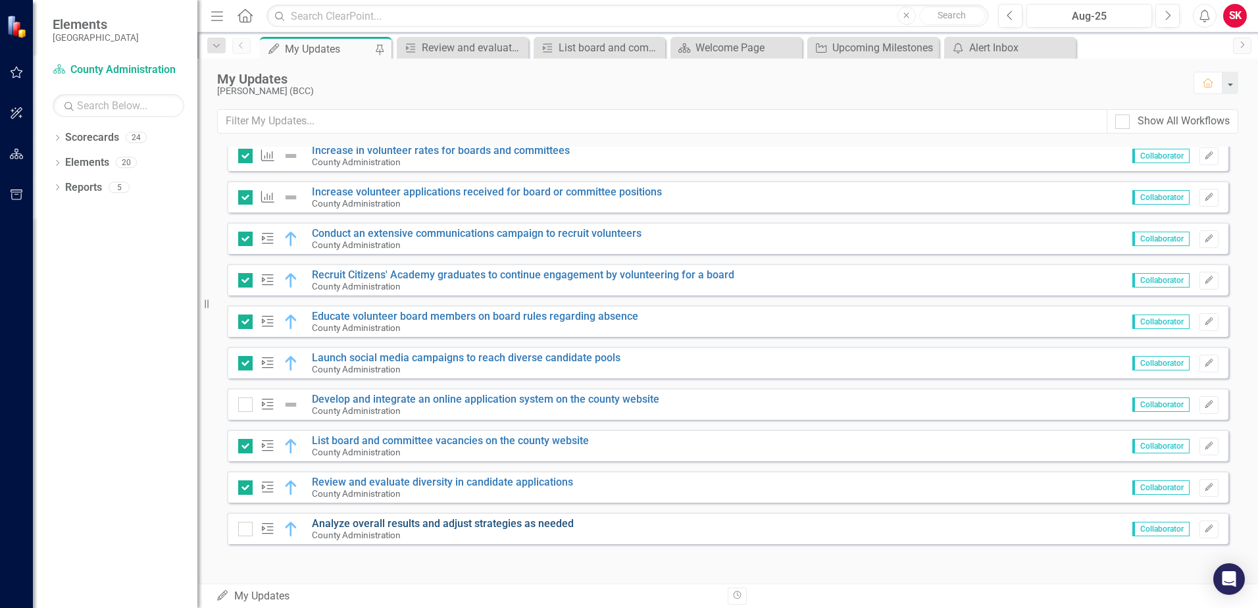
click at [425, 528] on link "Analyze overall results and adjust strategies as needed" at bounding box center [443, 523] width 262 height 12
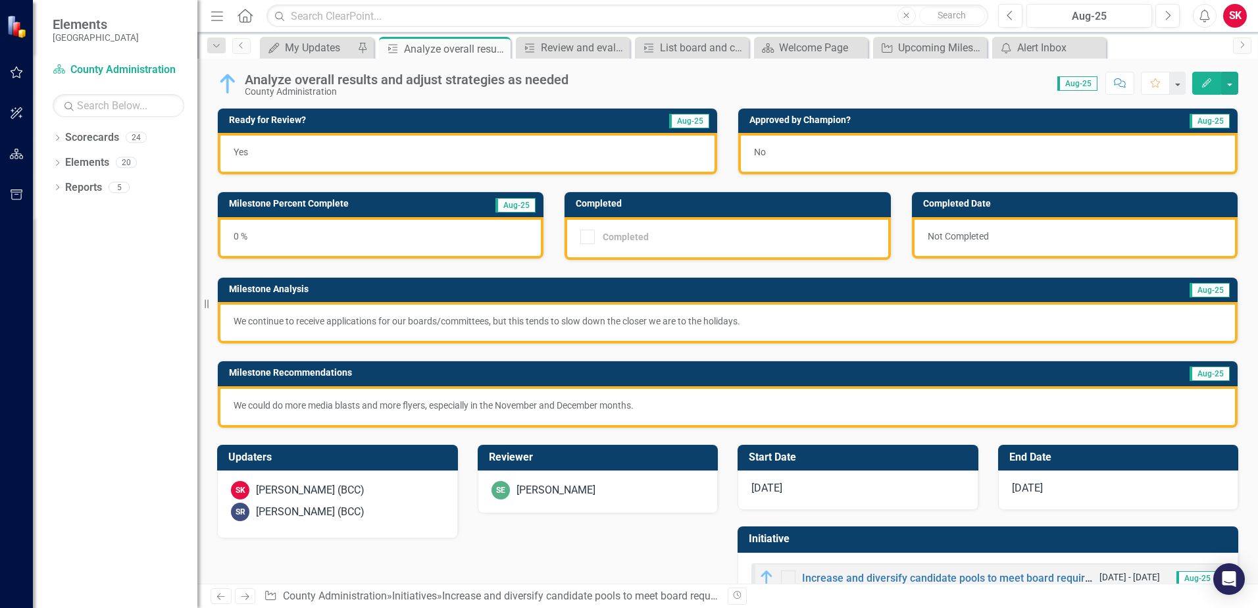
click at [1204, 87] on button "Edit" at bounding box center [1206, 83] width 29 height 23
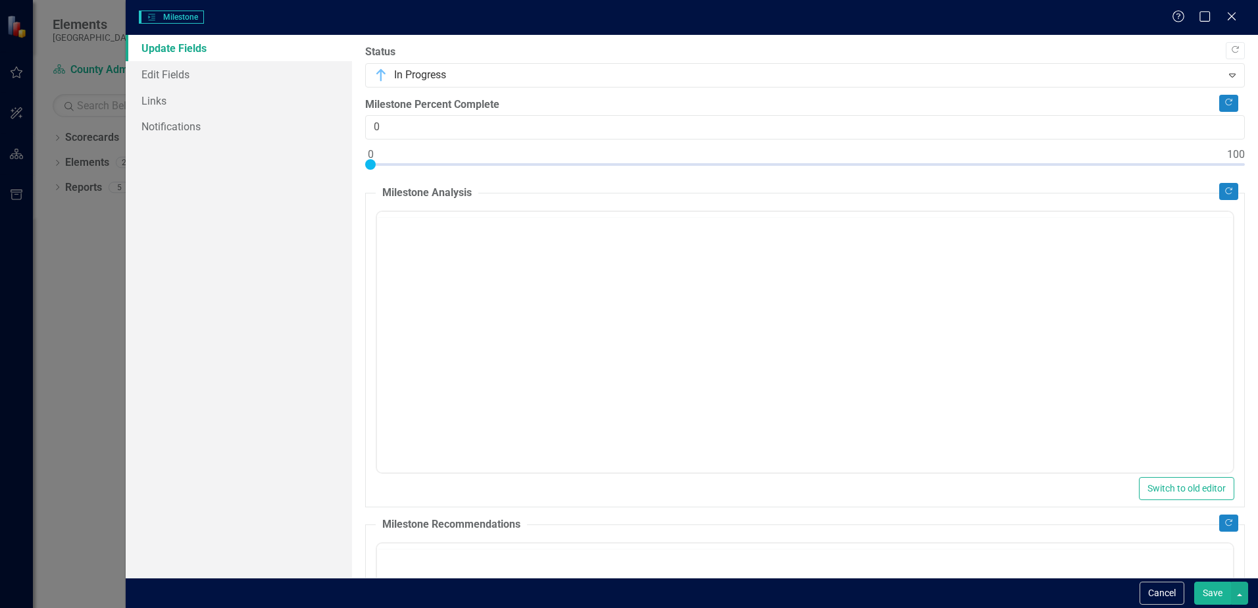
checkbox input "true"
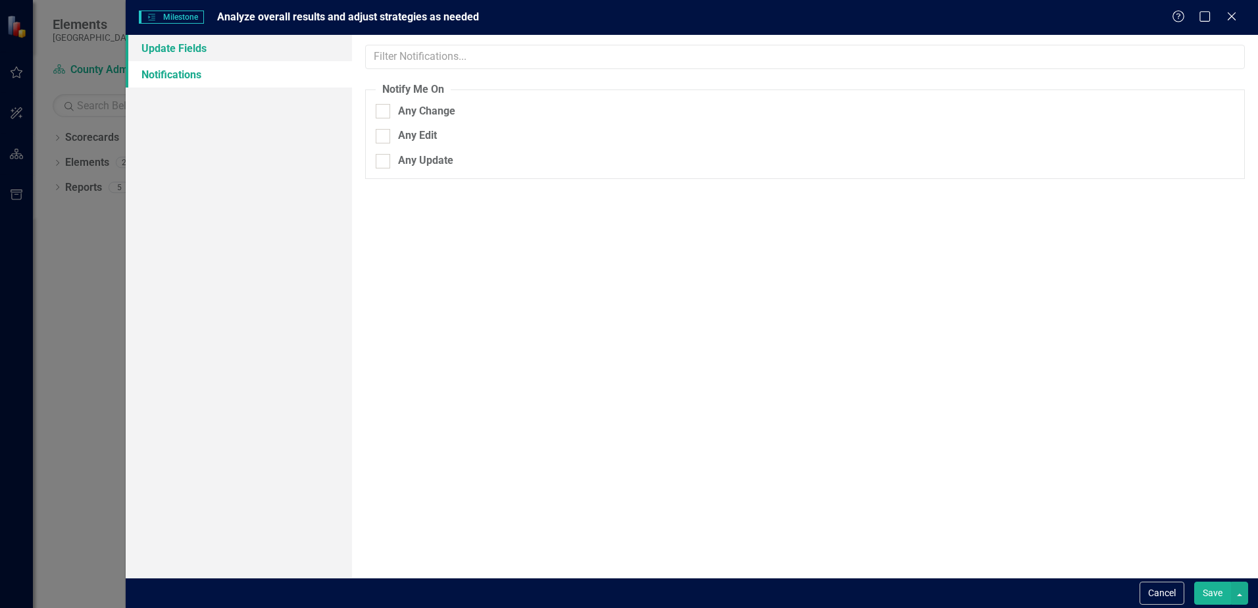
click at [167, 46] on link "Update Fields" at bounding box center [239, 48] width 226 height 26
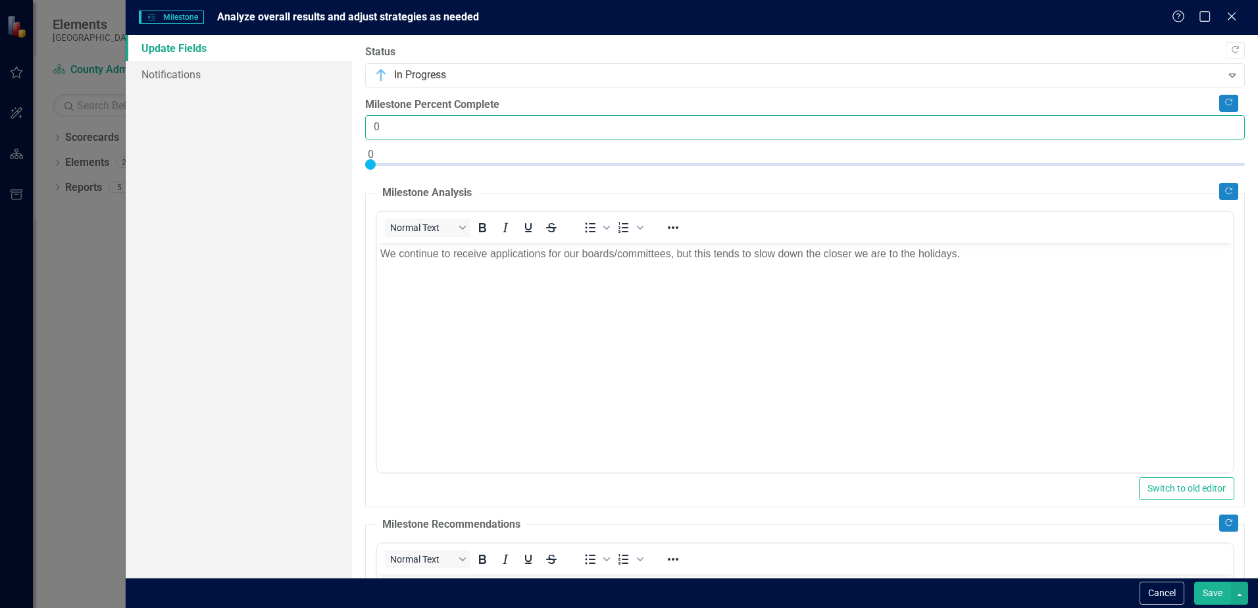
click at [412, 125] on input "0" at bounding box center [805, 127] width 880 height 24
type input "10"
drag, startPoint x: 374, startPoint y: 162, endPoint x: 464, endPoint y: 205, distance: 99.5
click at [464, 205] on div "Copy Forward Status In Progress Expand Copy Forward Milestone Percent Complete …" at bounding box center [805, 485] width 880 height 880
click at [968, 255] on p "We continue to receive applications for our boards/committees, but this tends t…" at bounding box center [804, 254] width 849 height 16
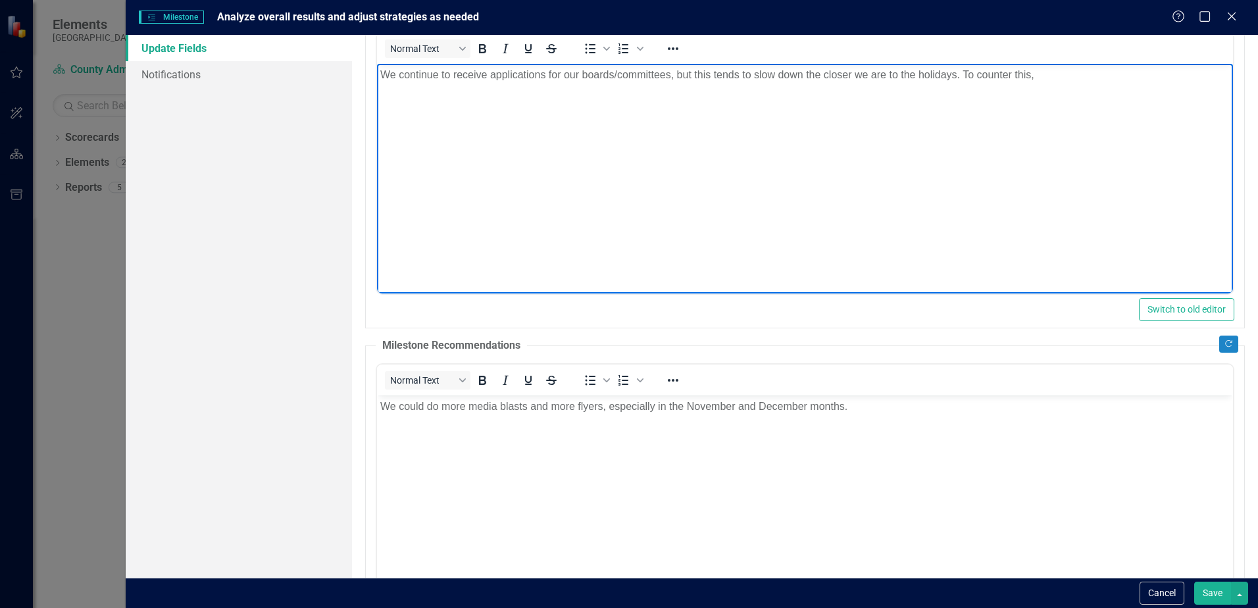
scroll to position [66, 0]
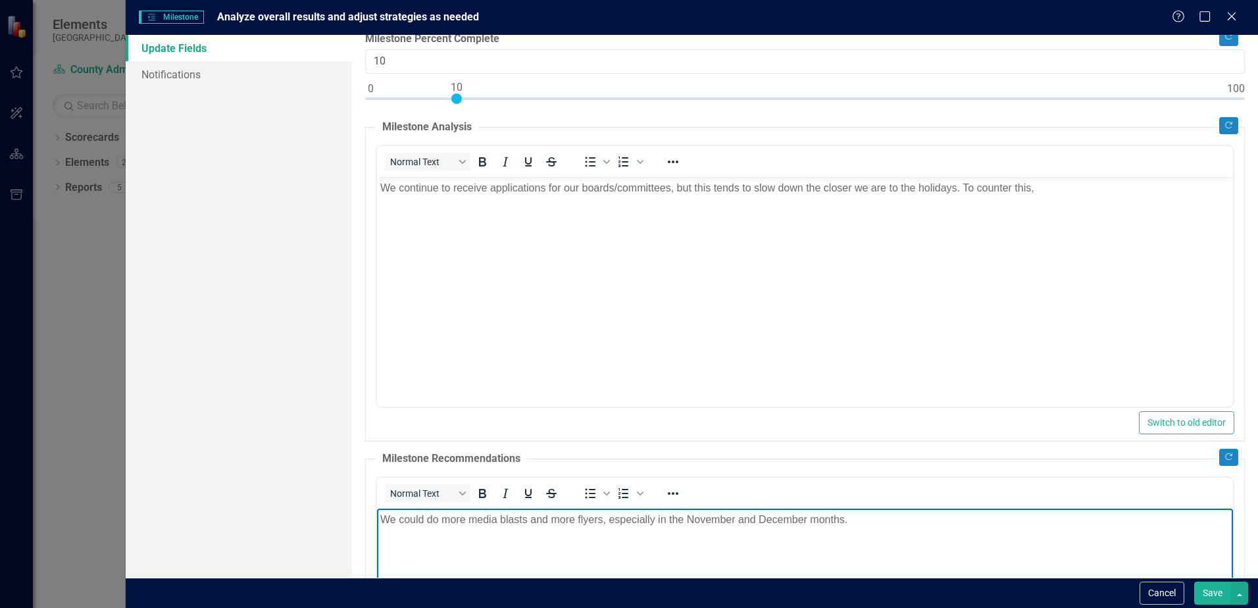
drag, startPoint x: 849, startPoint y: 520, endPoint x: 347, endPoint y: 535, distance: 502.2
click at [377, 535] on html "We could do more media blasts and more flyers, especially in the November and D…" at bounding box center [805, 606] width 856 height 197
copy p "We could do more media blasts and more flyers, especially in the November and D…"
click at [1059, 187] on p "We continue to receive applications for our boards/committees, but this tends t…" at bounding box center [804, 188] width 849 height 16
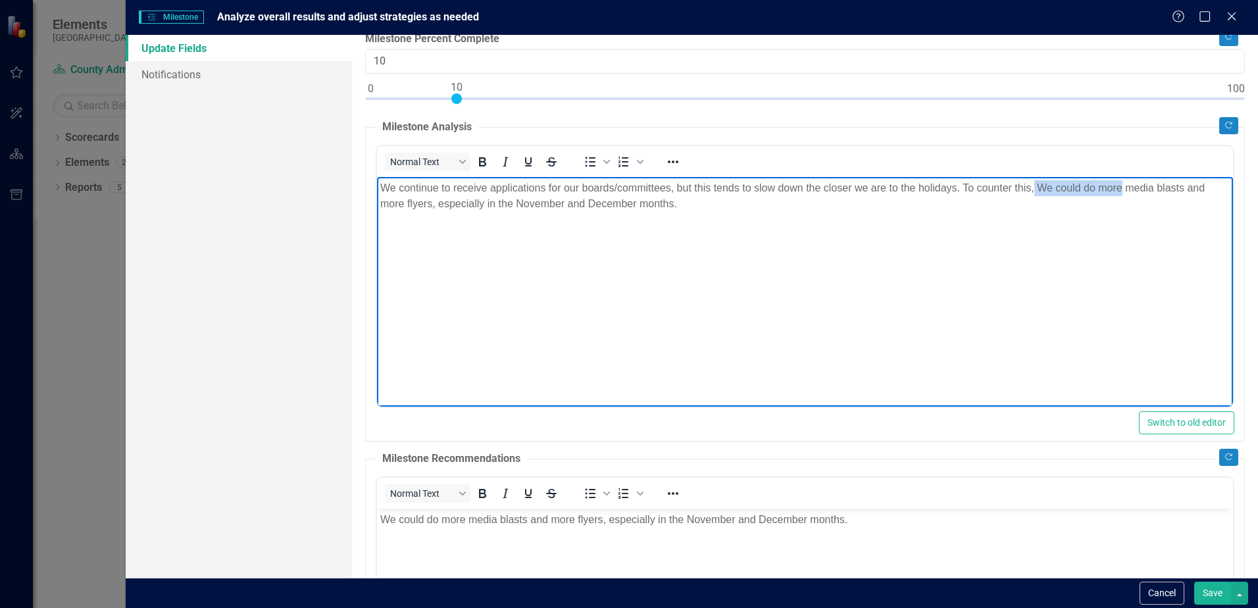
drag, startPoint x: 1120, startPoint y: 186, endPoint x: 1035, endPoint y: 186, distance: 85.5
click at [1035, 186] on p "We continue to receive applications for our boards/committees, but this tends t…" at bounding box center [804, 196] width 849 height 32
click at [404, 204] on p "We continue to receive applications for our boards/committees, but this tends t…" at bounding box center [804, 196] width 849 height 32
drag, startPoint x: 692, startPoint y: 201, endPoint x: 1190, endPoint y: 187, distance: 498.2
click at [1190, 187] on p "We continue to receive applications for our boards/committees, but this tends t…" at bounding box center [804, 196] width 849 height 32
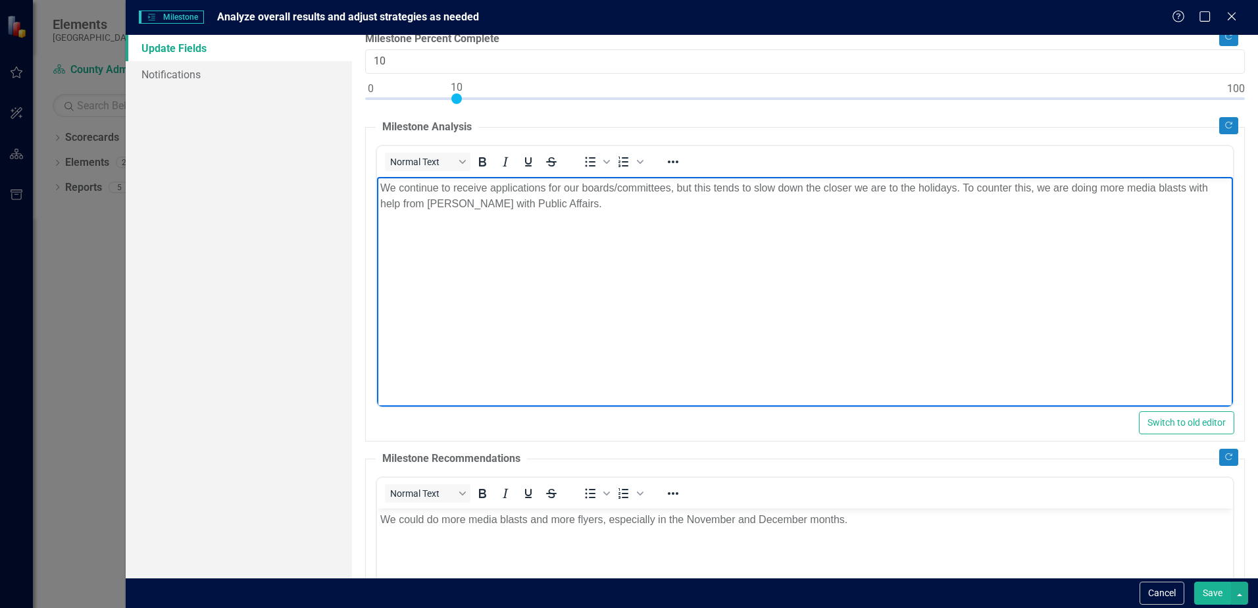
scroll to position [197, 0]
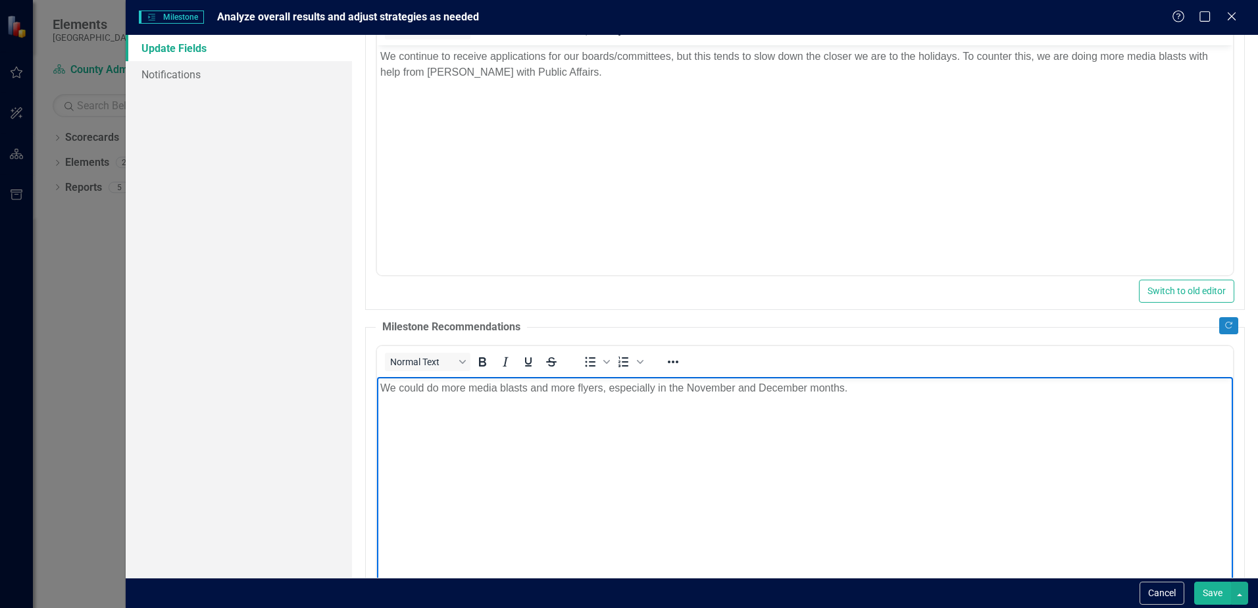
click at [843, 403] on body "We could do more media blasts and more flyers, especially in the November and D…" at bounding box center [805, 474] width 856 height 197
drag, startPoint x: 858, startPoint y: 391, endPoint x: 372, endPoint y: 392, distance: 486.2
click at [377, 392] on html "We could do more media blasts and more flyers, especially in the November and D…" at bounding box center [805, 474] width 856 height 197
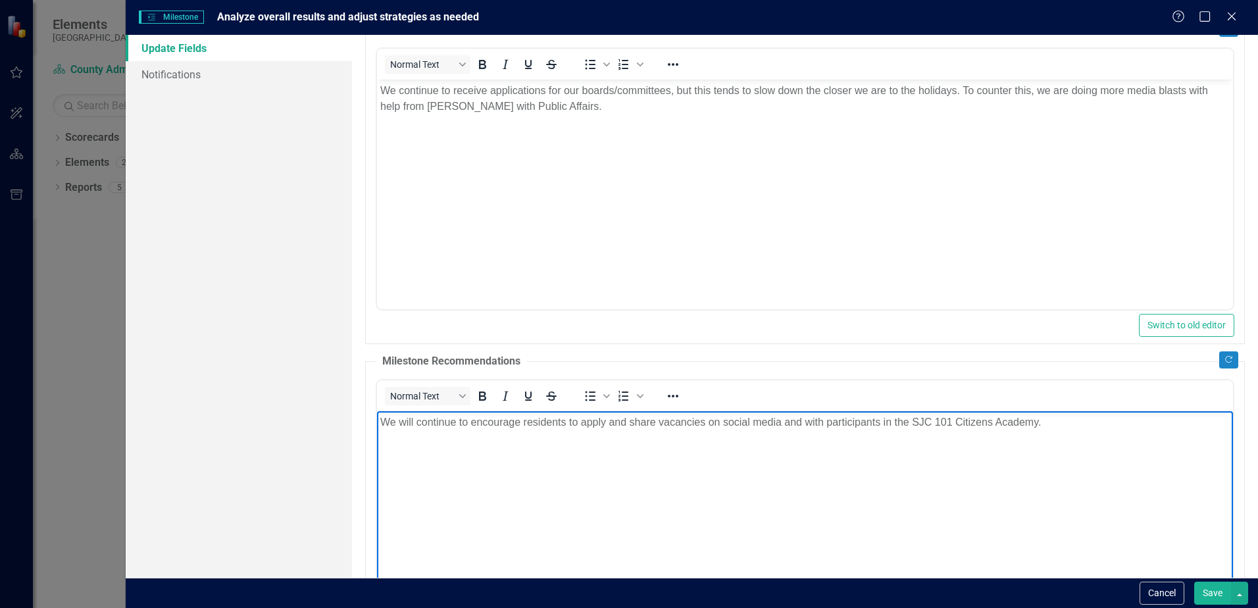
scroll to position [0, 0]
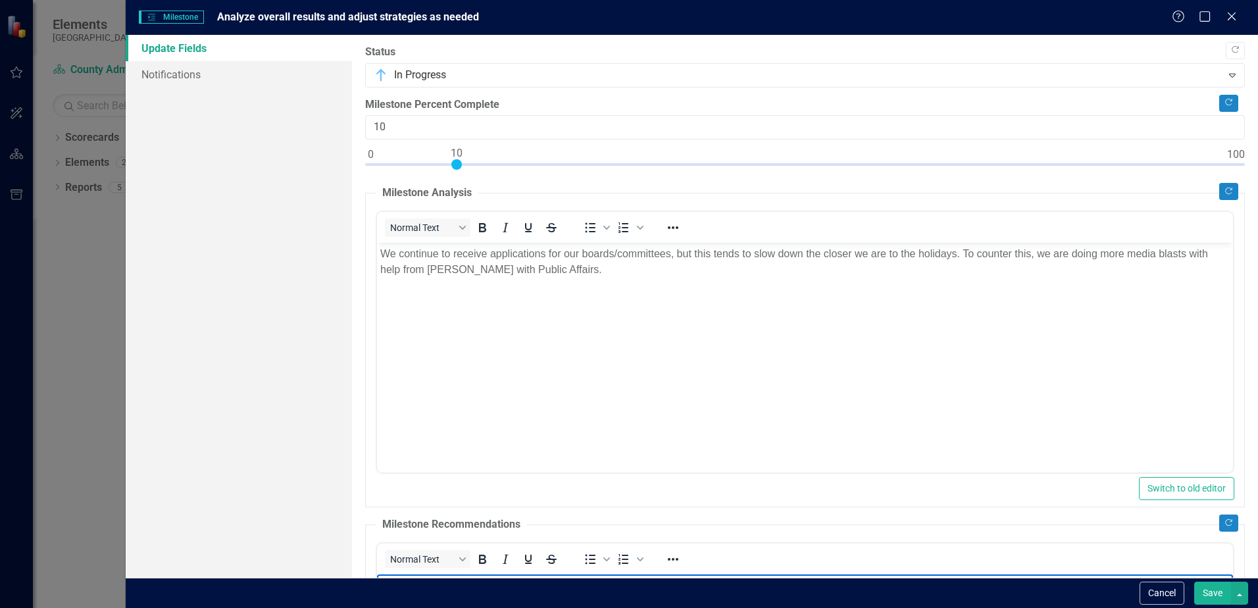
click at [1223, 596] on button "Save" at bounding box center [1212, 593] width 37 height 23
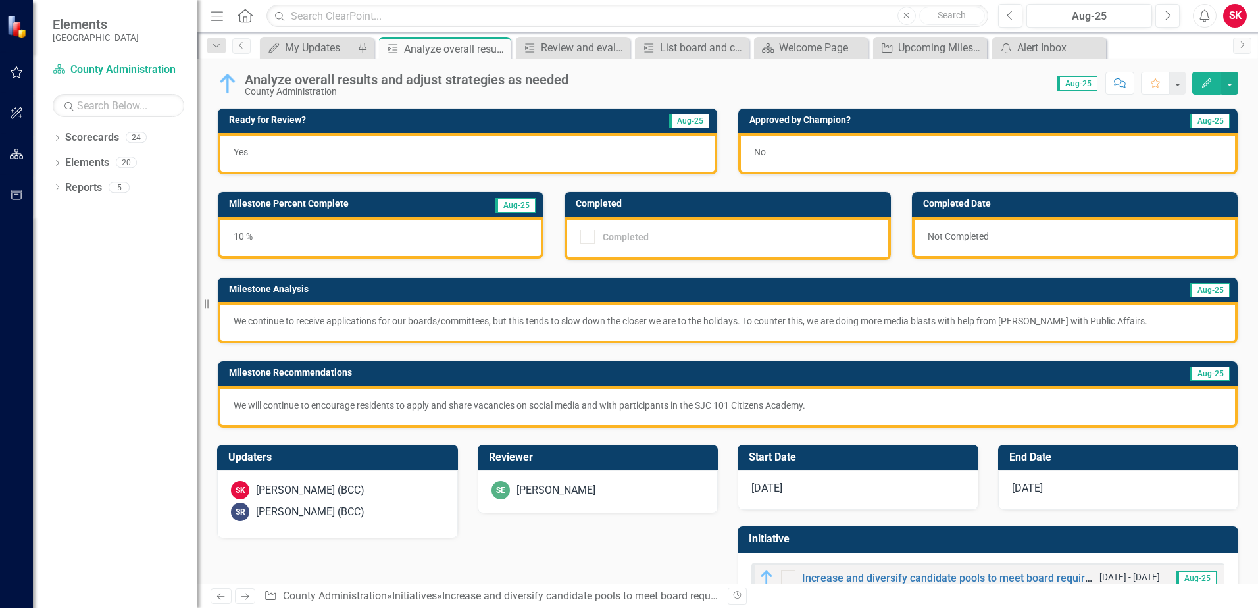
drag, startPoint x: 717, startPoint y: 451, endPoint x: 653, endPoint y: 443, distance: 65.0
click at [653, 443] on div "Reviewer SE [PERSON_NAME]" at bounding box center [598, 471] width 261 height 86
click at [305, 46] on div "My Updates" at bounding box center [319, 47] width 69 height 16
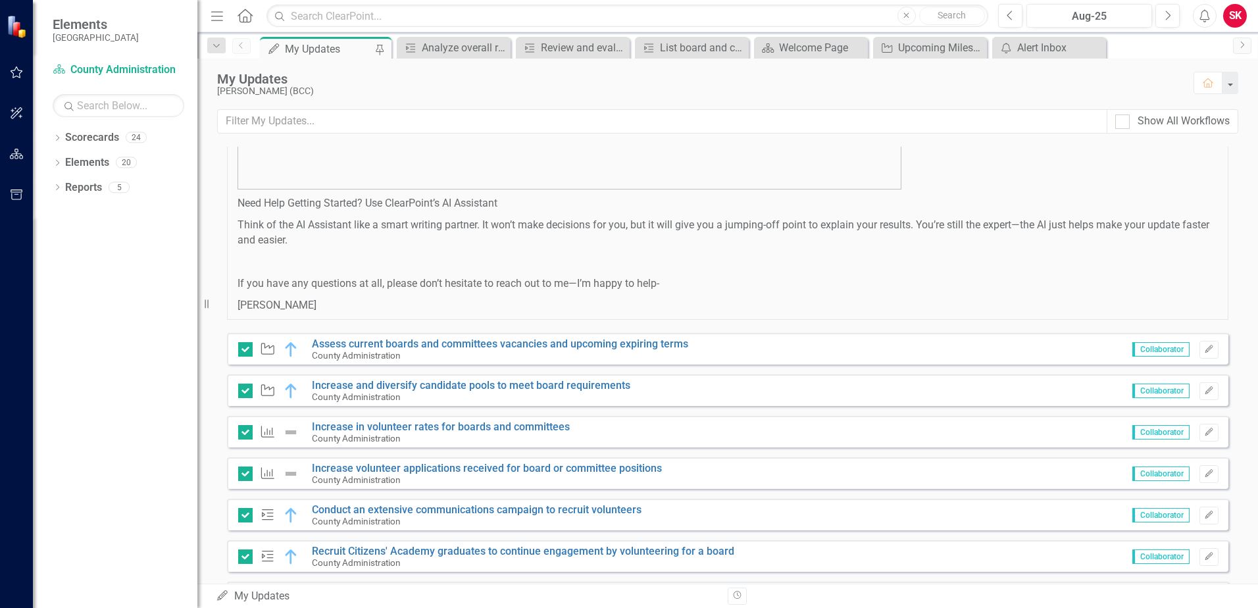
scroll to position [1066, 0]
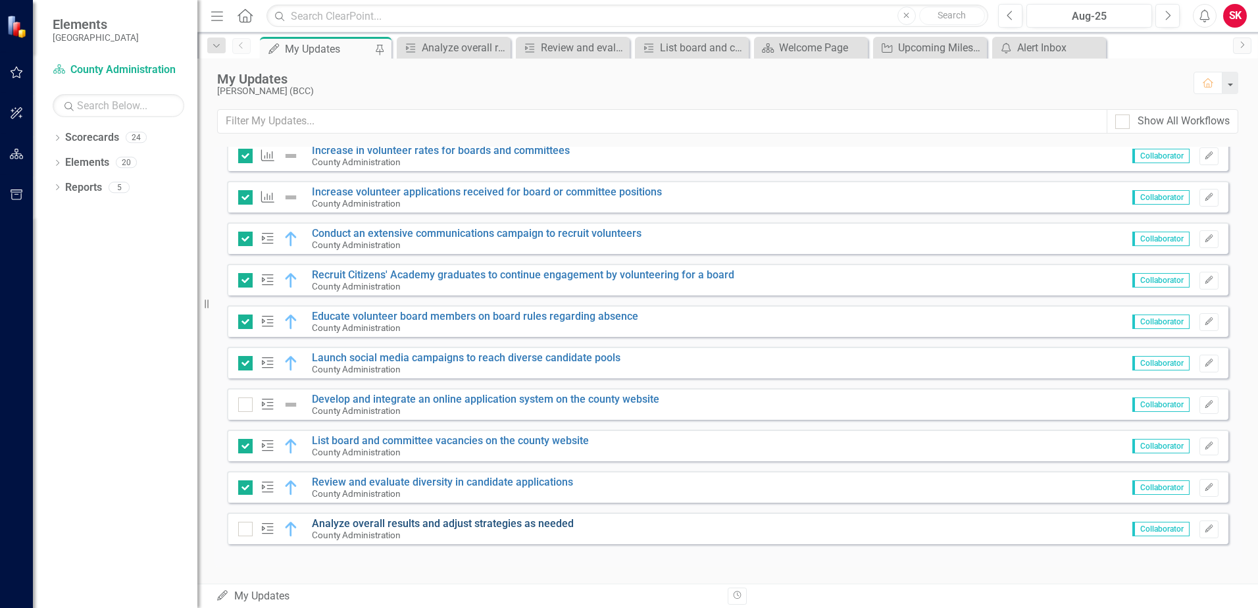
click at [490, 521] on link "Analyze overall results and adjust strategies as needed" at bounding box center [443, 523] width 262 height 12
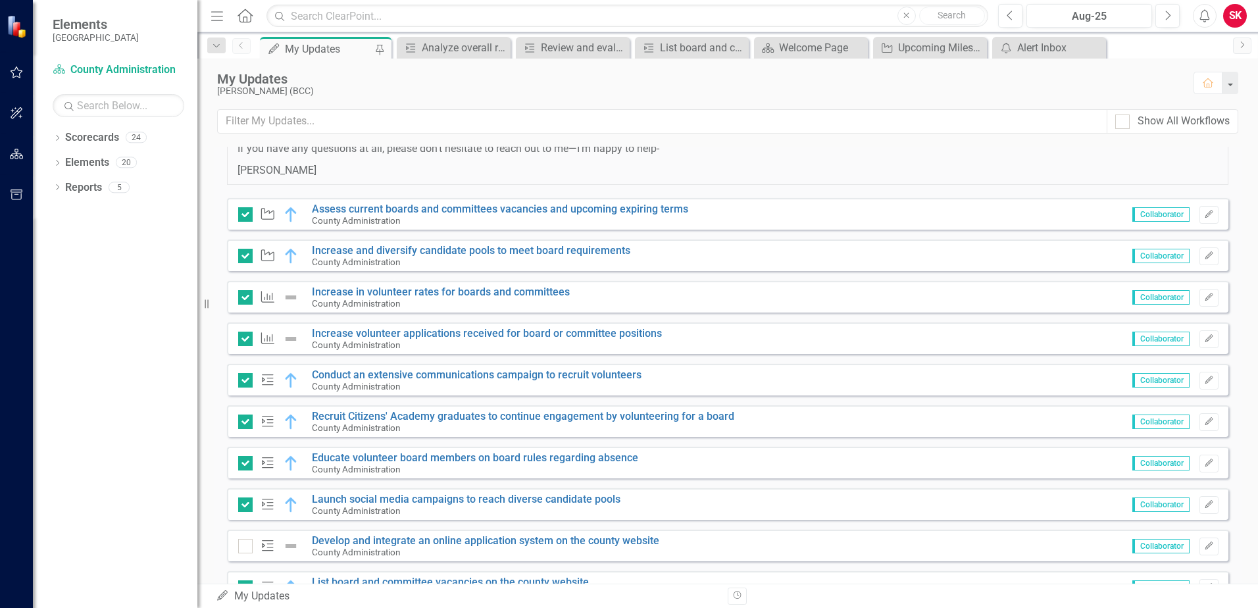
scroll to position [1066, 0]
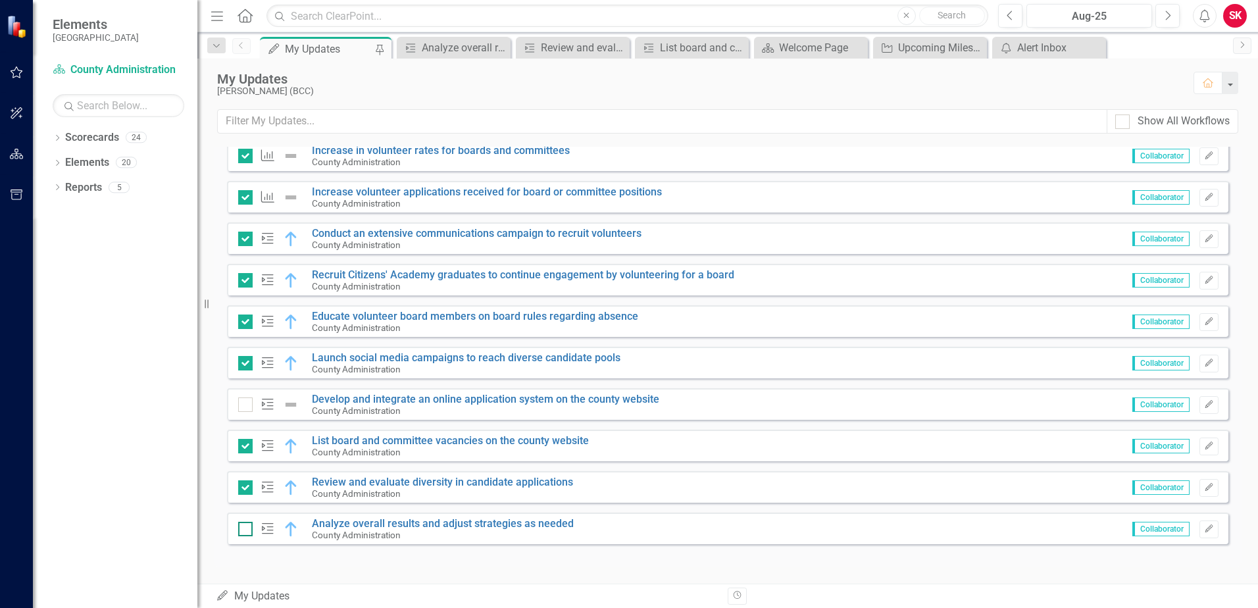
click at [243, 528] on input "checkbox" at bounding box center [242, 526] width 9 height 9
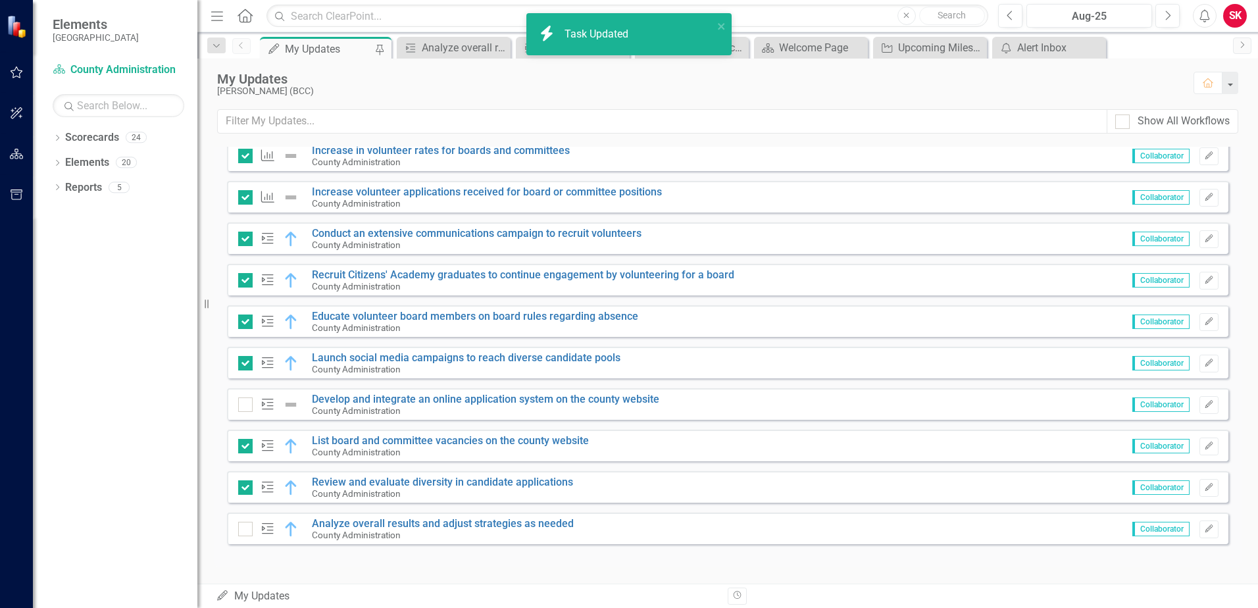
checkbox input "true"
click at [467, 404] on link "Develop and integrate an online application system on the county website" at bounding box center [485, 399] width 347 height 12
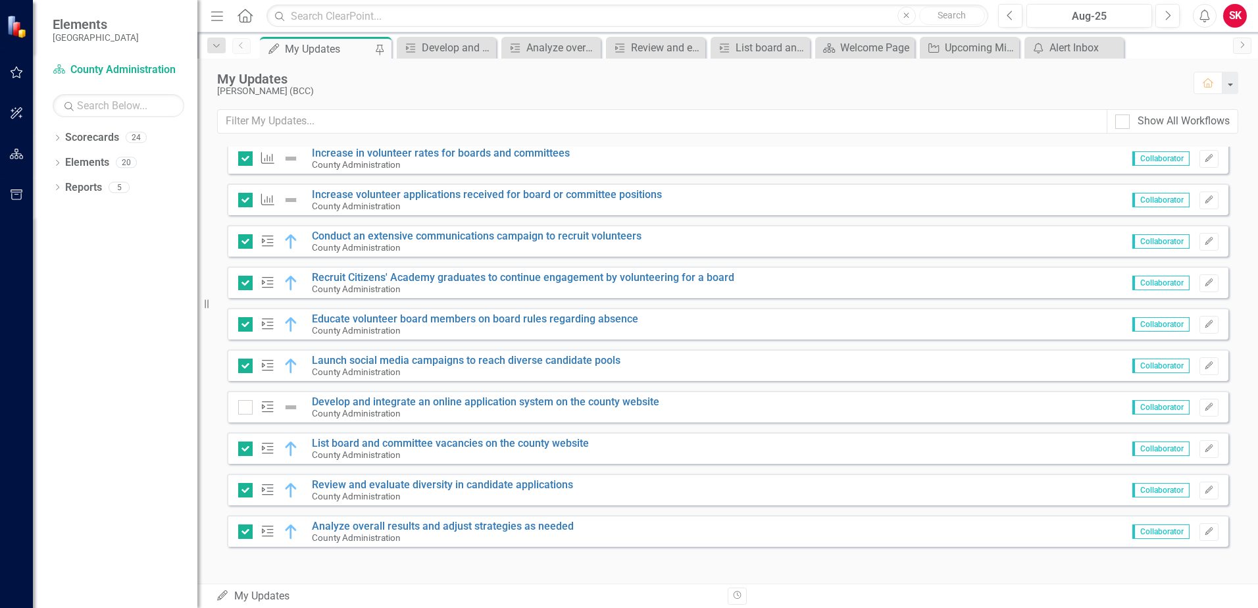
scroll to position [1066, 0]
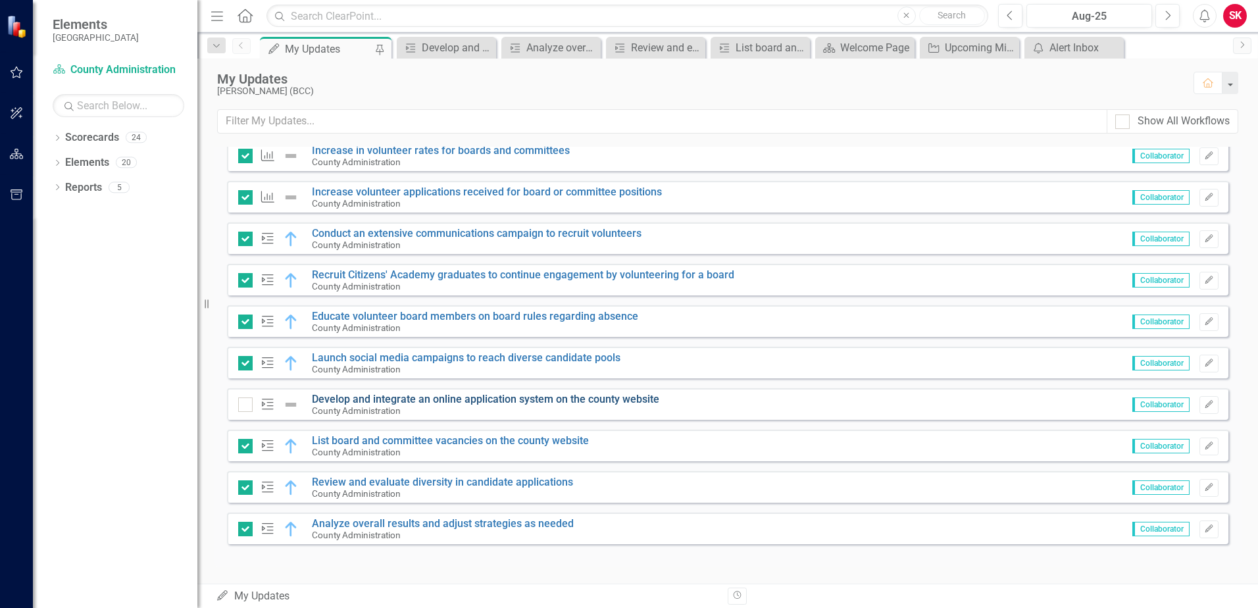
click at [344, 401] on link "Develop and integrate an online application system on the county website" at bounding box center [485, 399] width 347 height 12
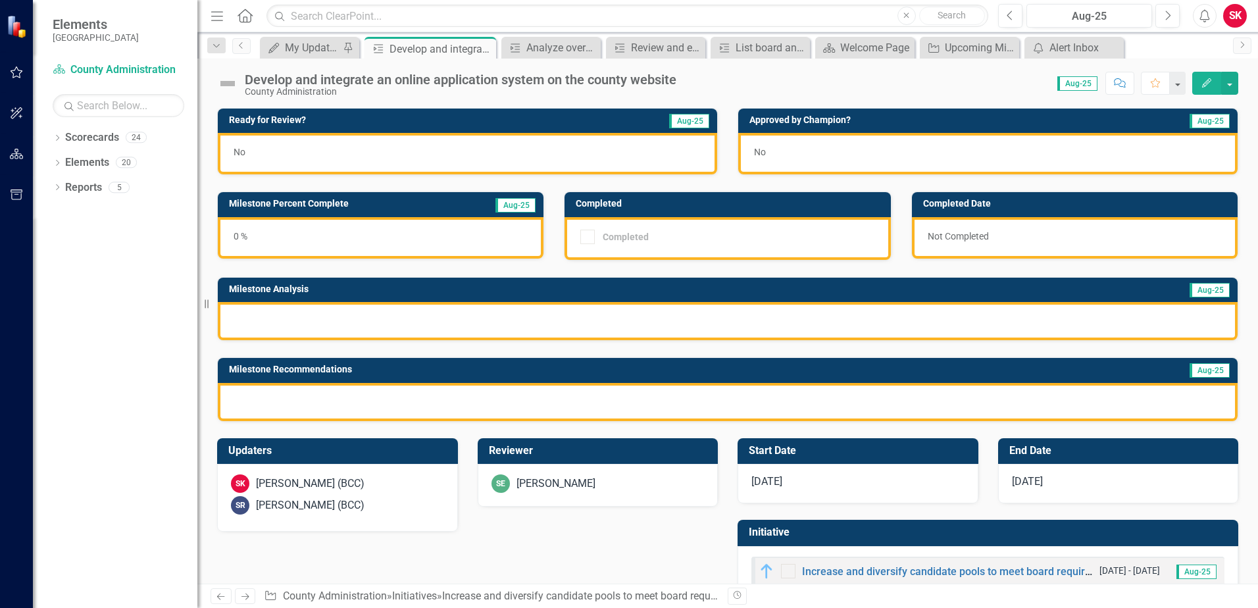
click at [341, 237] on div "0 %" at bounding box center [381, 237] width 326 height 41
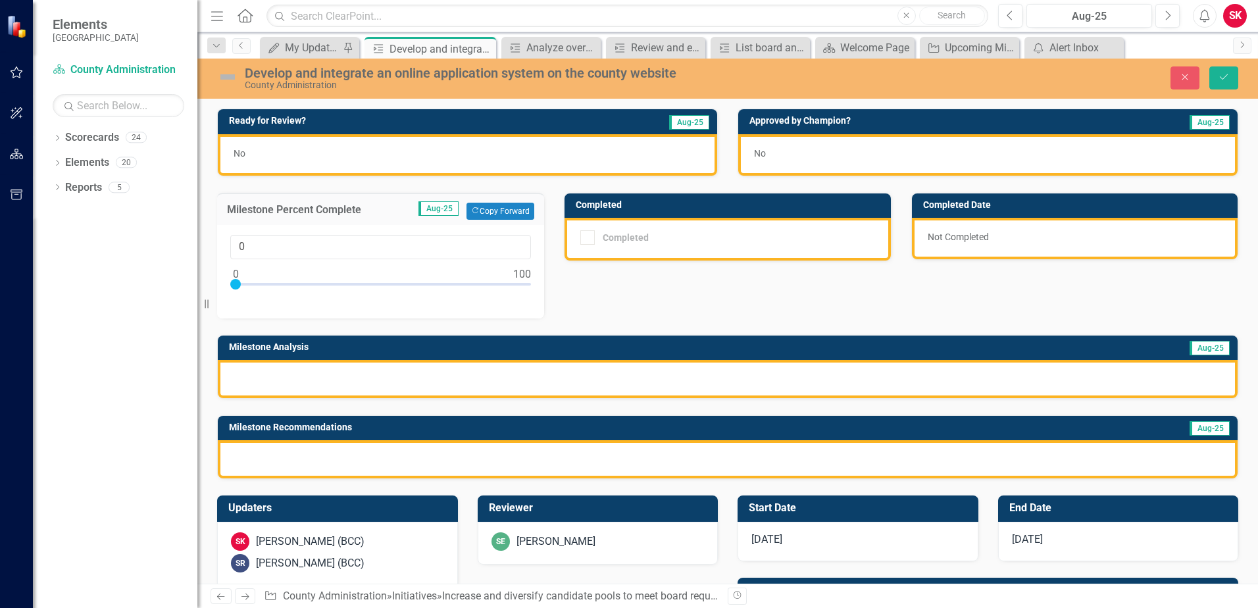
drag, startPoint x: 243, startPoint y: 278, endPoint x: 251, endPoint y: 284, distance: 10.3
click at [251, 284] on div "0" at bounding box center [380, 265] width 301 height 61
type input "10"
drag, startPoint x: 237, startPoint y: 285, endPoint x: 267, endPoint y: 303, distance: 34.9
click at [267, 303] on div "10" at bounding box center [380, 271] width 327 height 93
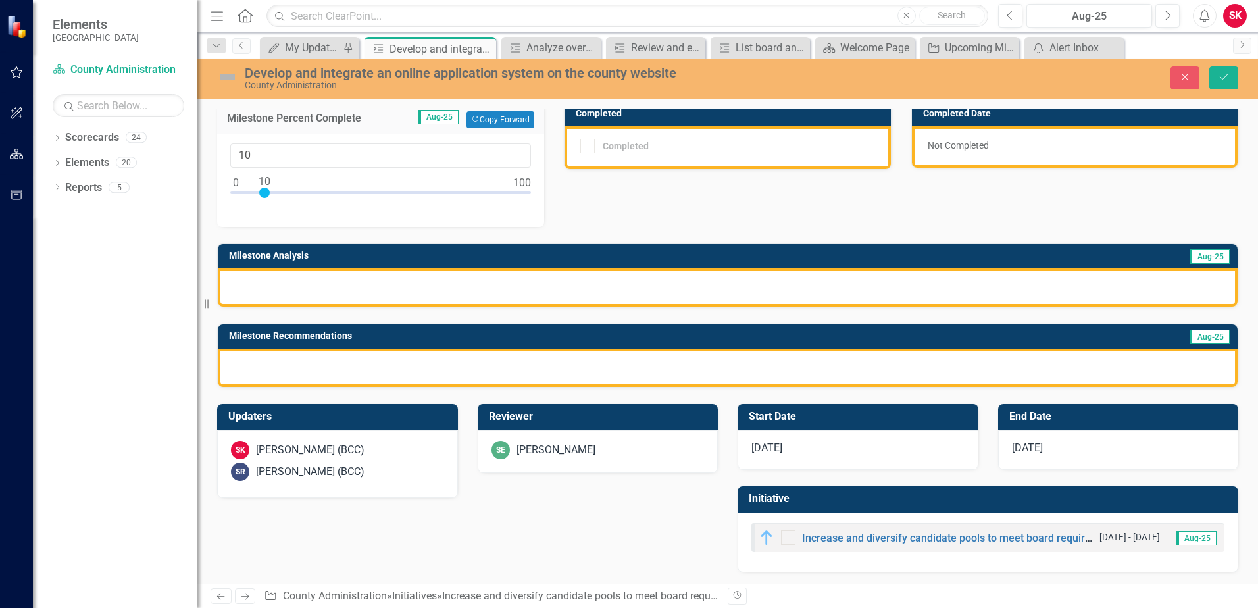
scroll to position [93, 0]
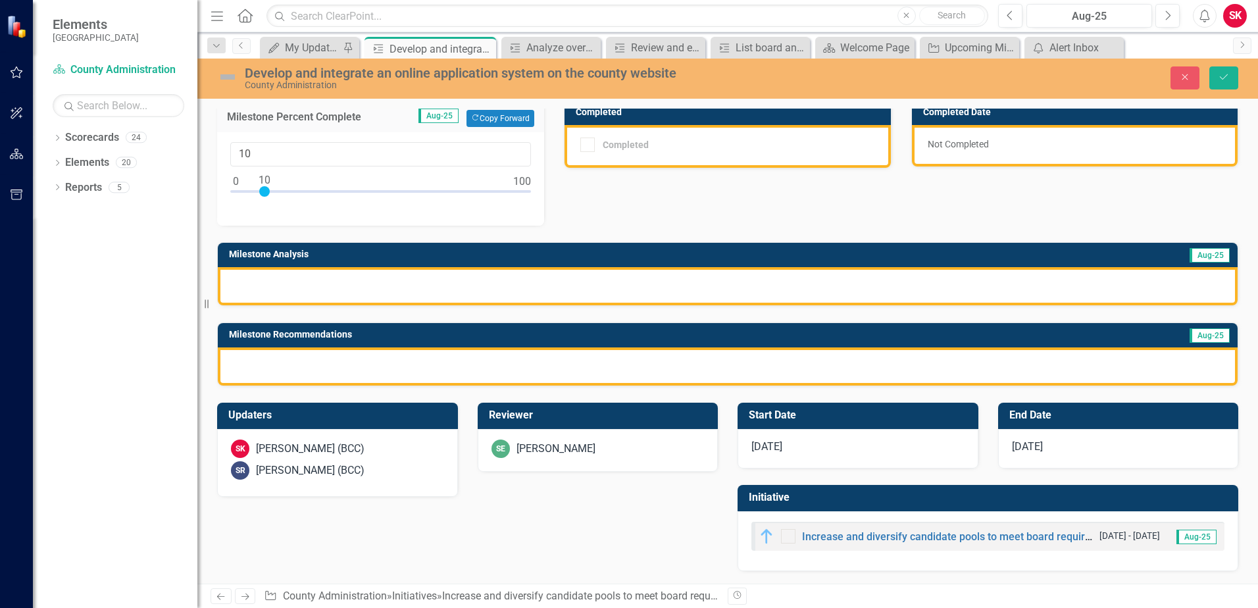
click at [389, 283] on div at bounding box center [728, 286] width 1020 height 38
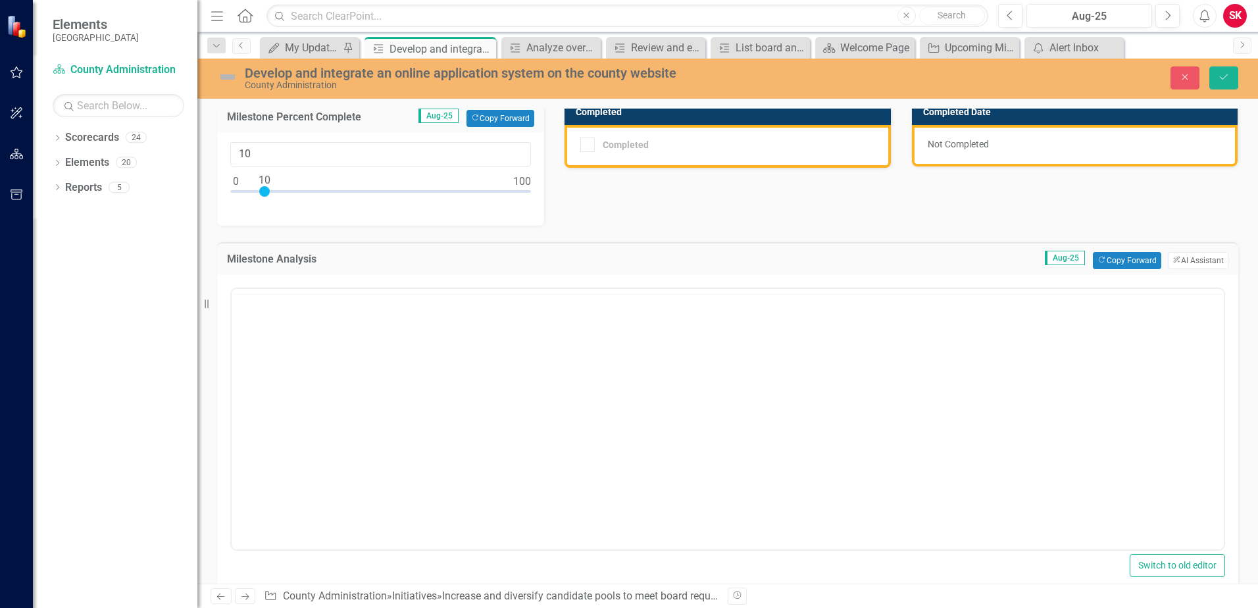
scroll to position [0, 0]
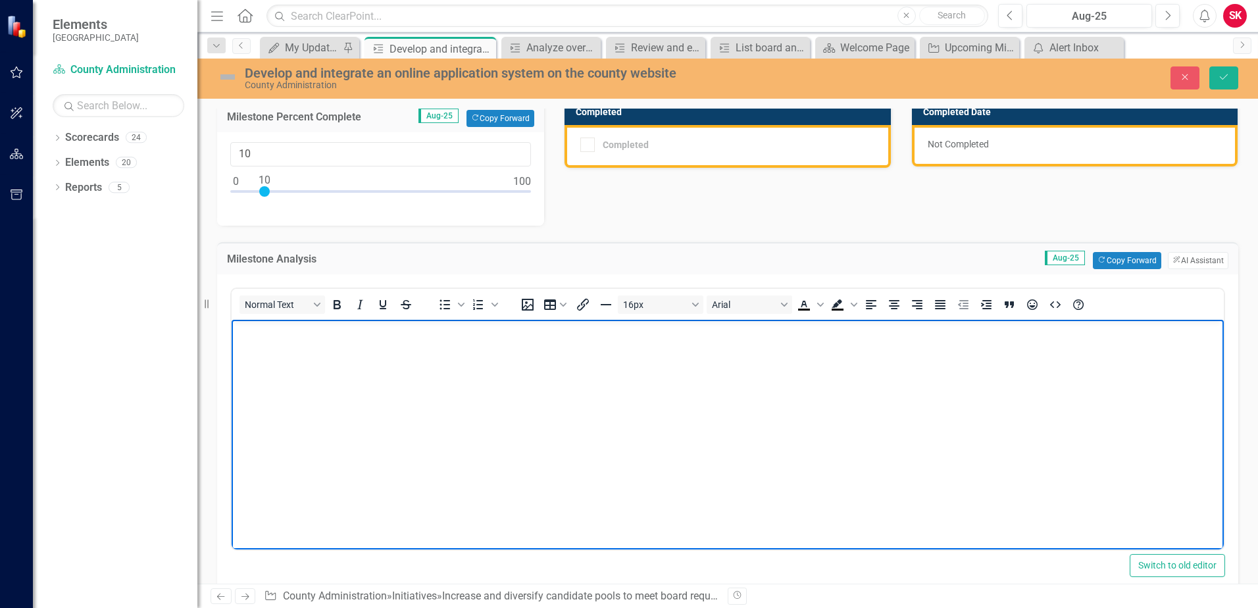
click at [333, 337] on p "Rich Text Area. Press ALT-0 for help." at bounding box center [727, 330] width 985 height 16
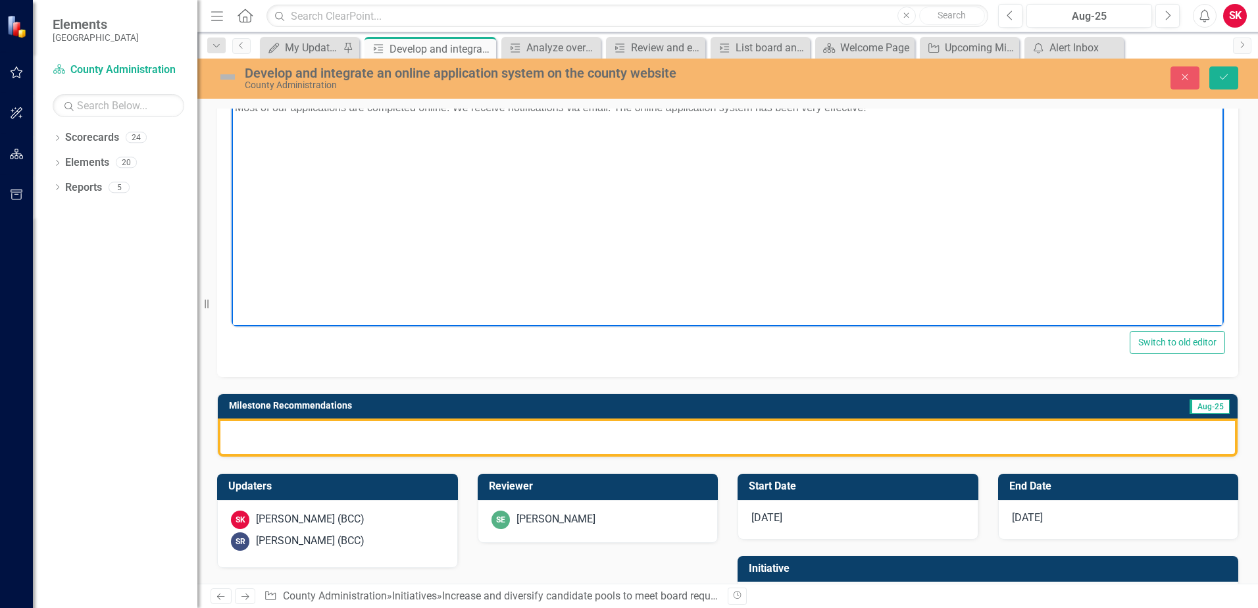
scroll to position [356, 0]
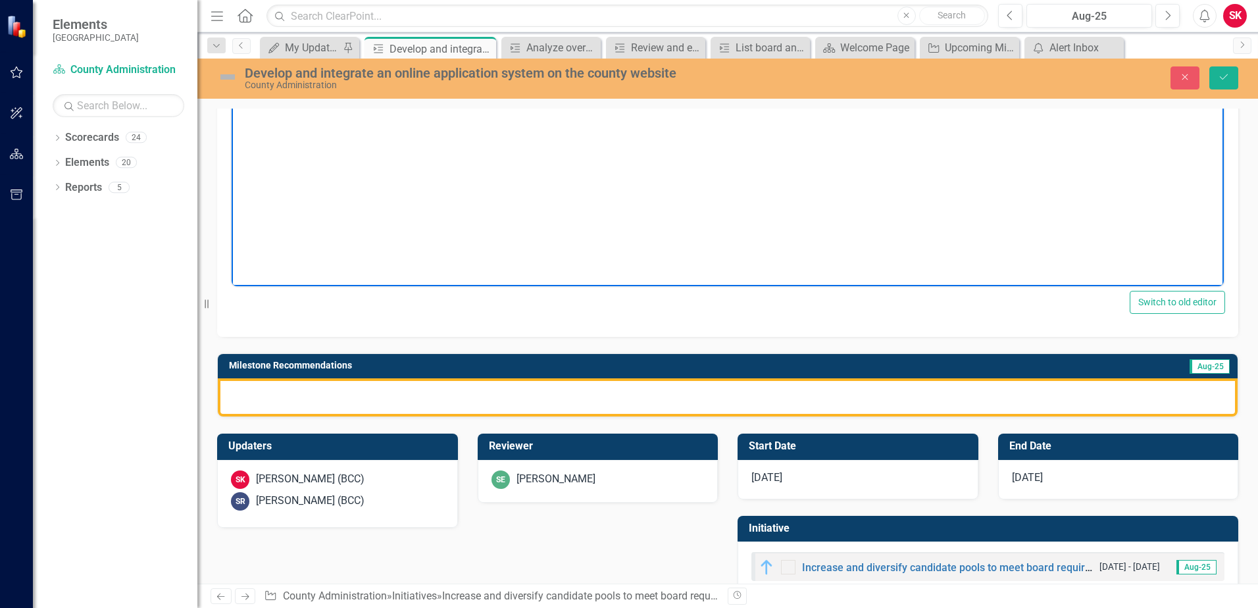
click at [499, 385] on div at bounding box center [728, 397] width 1020 height 38
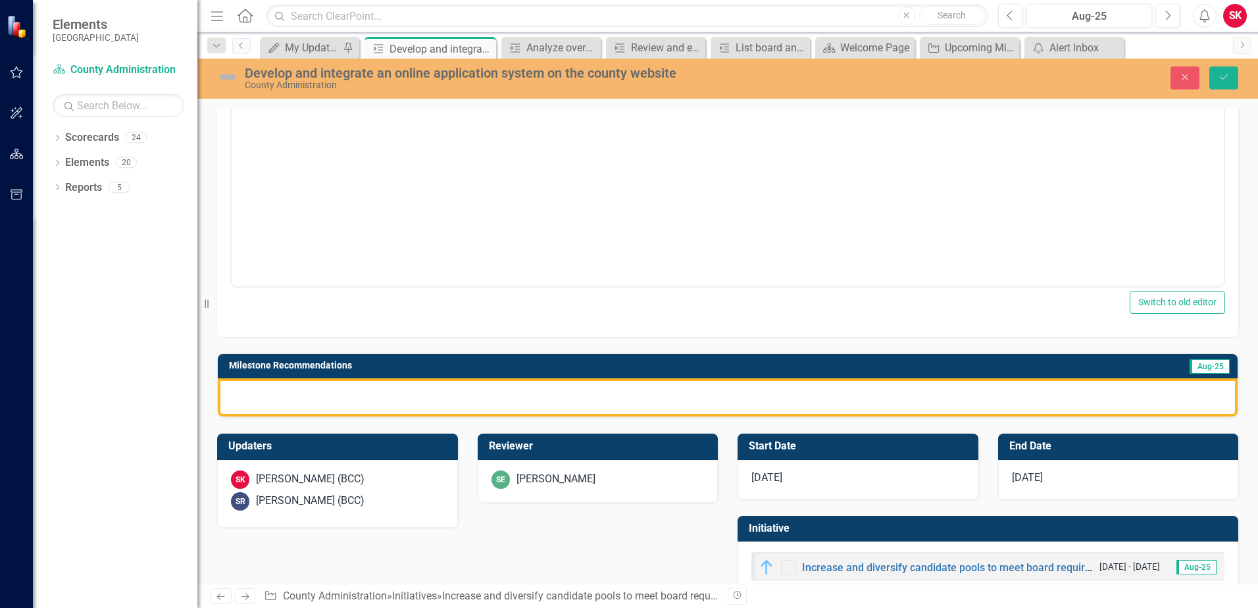
click at [497, 397] on div at bounding box center [728, 397] width 1020 height 38
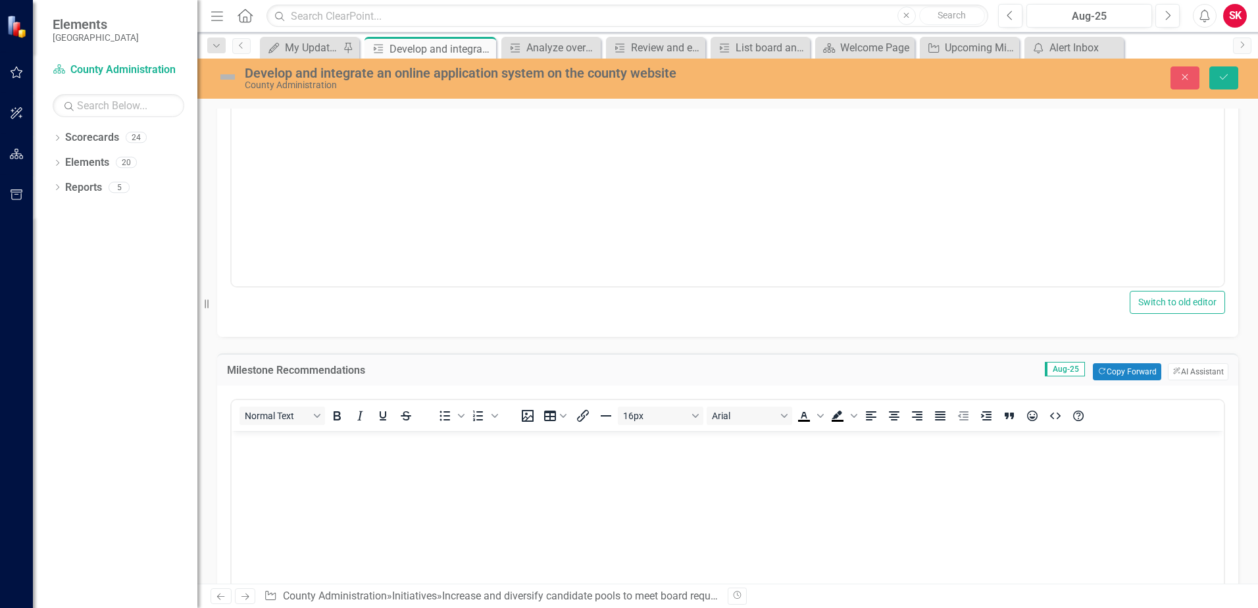
scroll to position [0, 0]
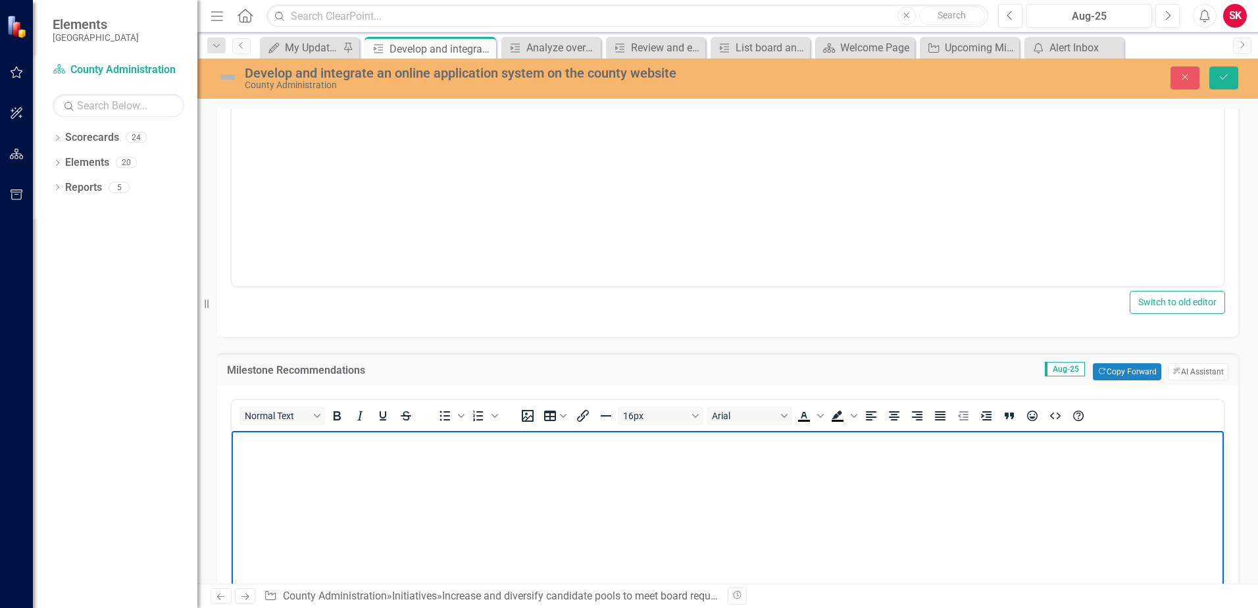
click at [475, 462] on body "Rich Text Area. Press ALT-0 for help." at bounding box center [728, 528] width 992 height 197
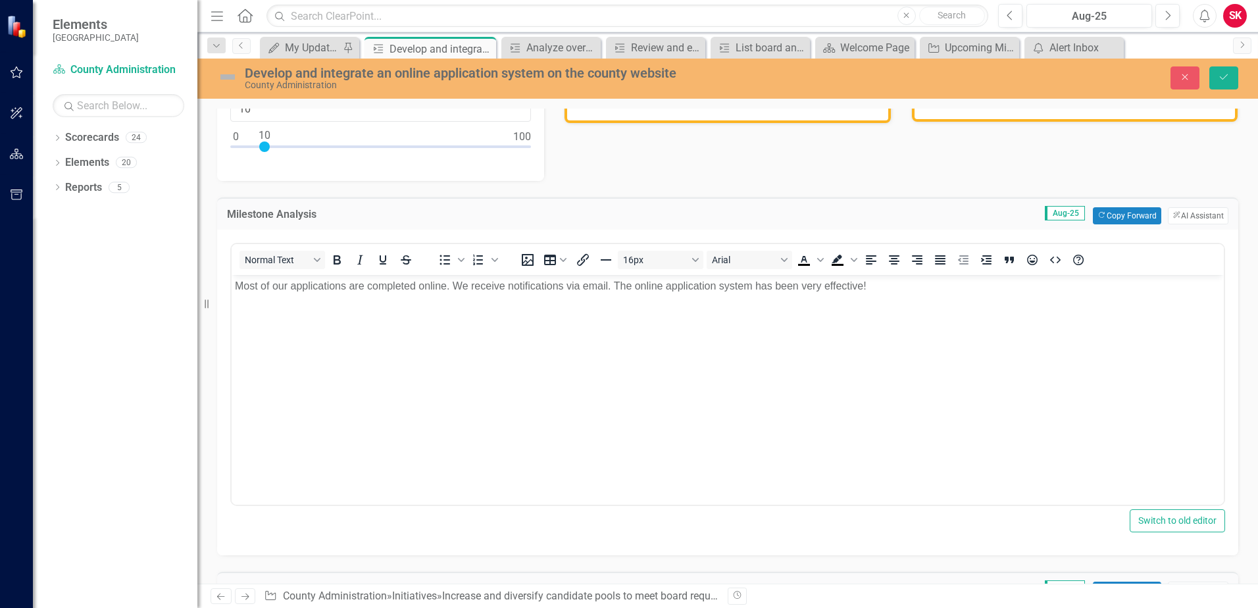
scroll to position [93, 0]
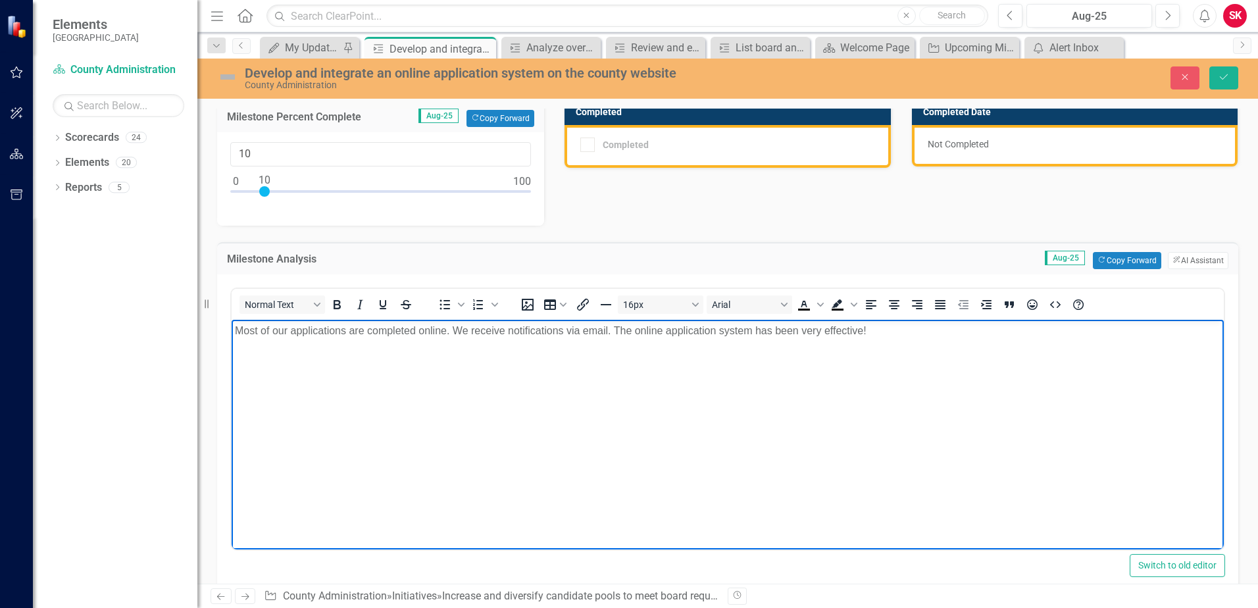
click at [911, 331] on p "Most of our applications are completed online. We receive notifications via ema…" at bounding box center [727, 330] width 985 height 16
click at [908, 331] on p "Most of our applications are completed online. We receive notifications via ema…" at bounding box center [727, 330] width 985 height 16
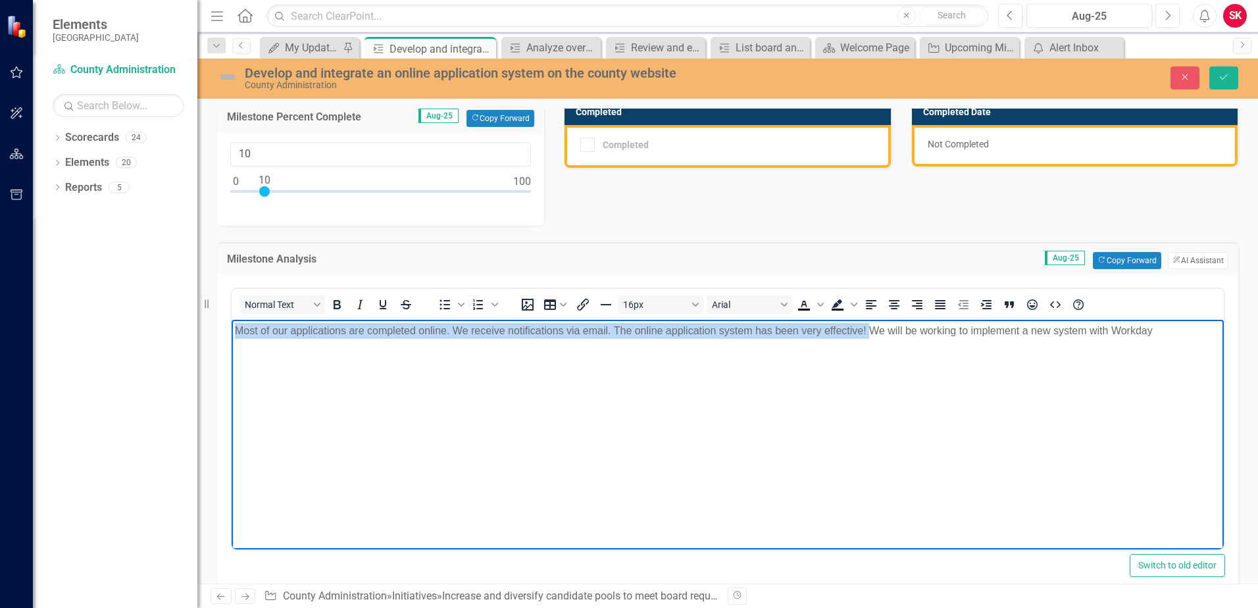
drag, startPoint x: 872, startPoint y: 331, endPoint x: 107, endPoint y: 321, distance: 764.5
click at [232, 321] on html "Most of our applications are completed online. We receive notifications via ema…" at bounding box center [728, 417] width 992 height 197
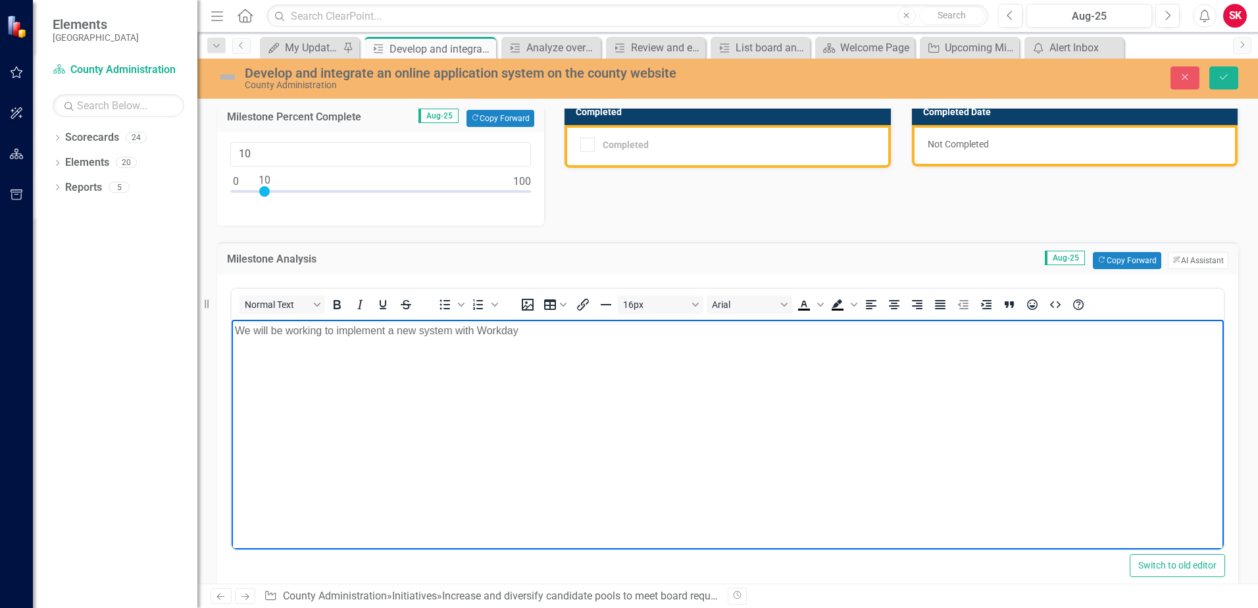
click at [598, 330] on p "We will be working to implement a new system with Workday" at bounding box center [727, 330] width 985 height 16
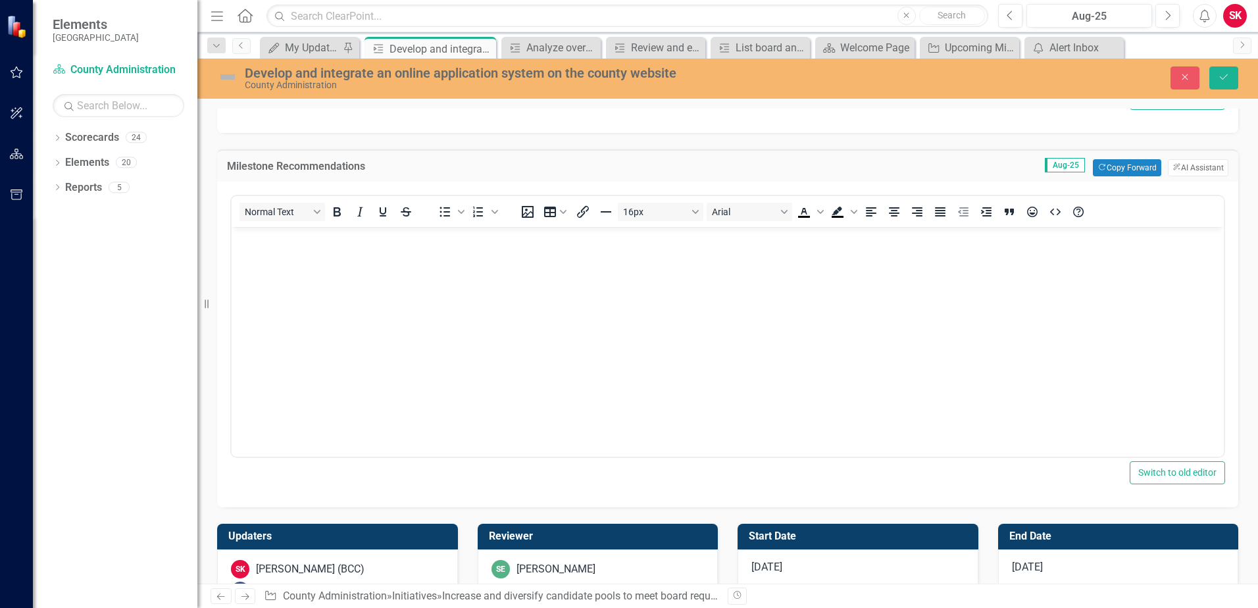
scroll to position [352, 0]
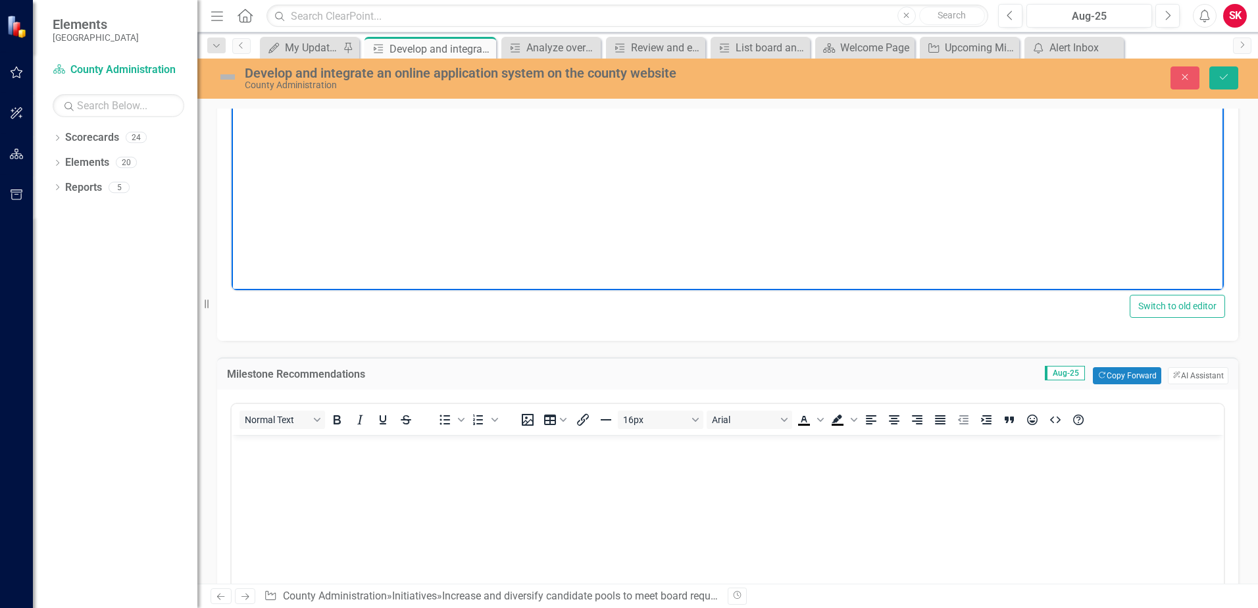
click at [487, 472] on body "Rich Text Area. Press ALT-0 for help." at bounding box center [728, 532] width 992 height 197
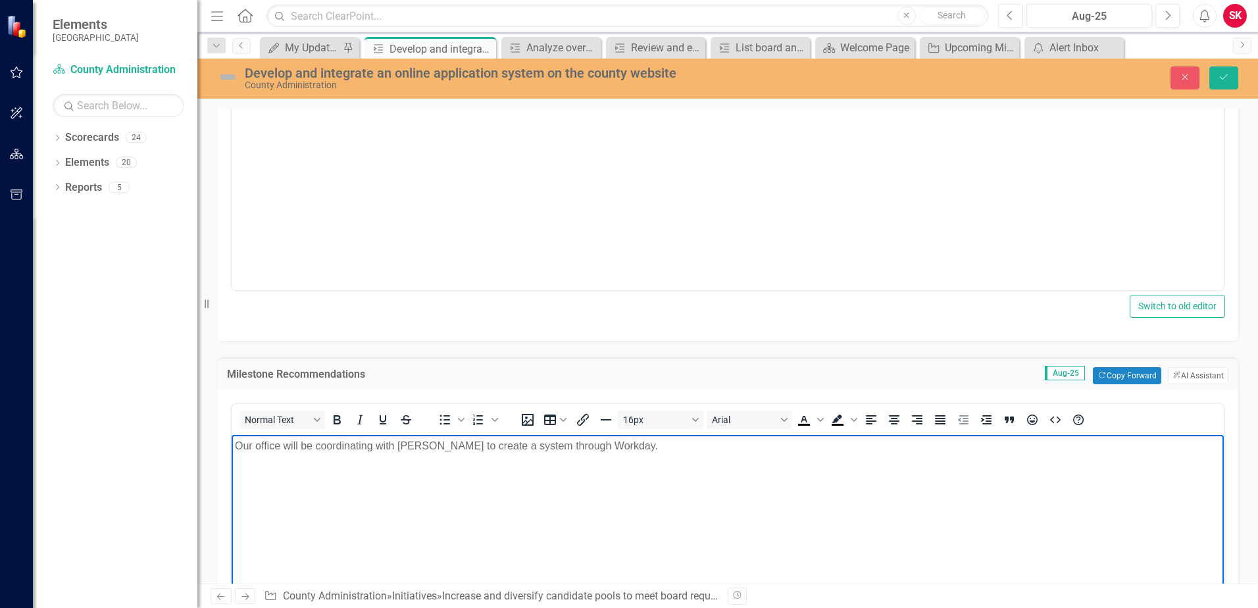
scroll to position [89, 0]
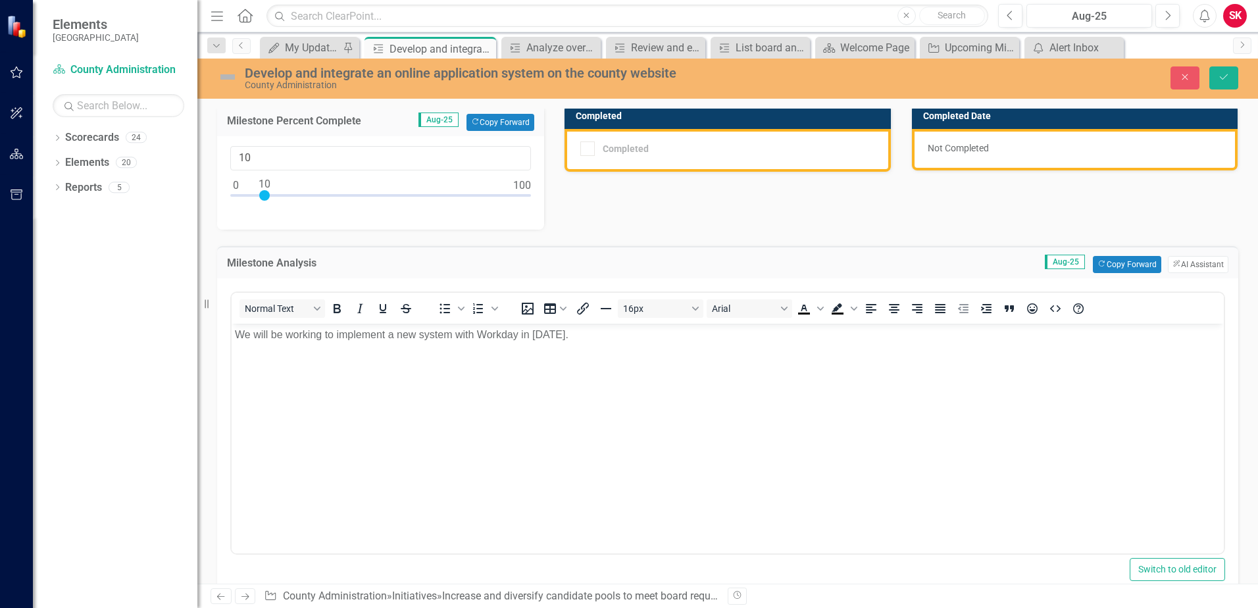
click at [638, 331] on p "We will be working to implement a new system with Workday in [DATE]." at bounding box center [727, 334] width 985 height 16
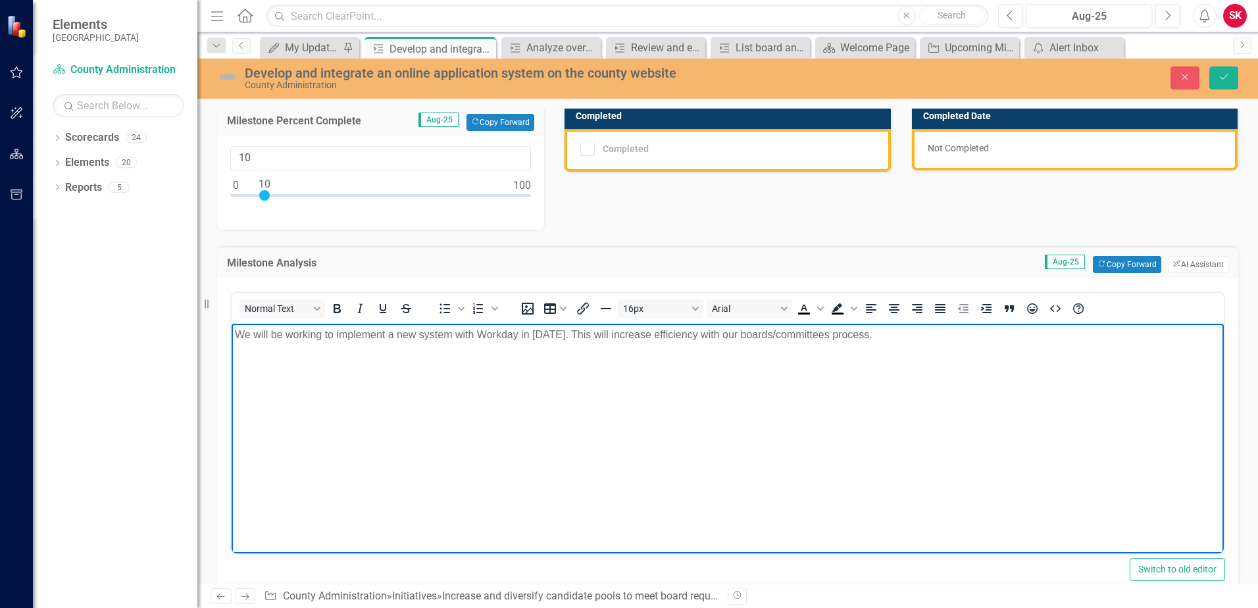
click at [876, 339] on p "We will be working to implement a new system with Workday in [DATE]. This will …" at bounding box center [727, 334] width 985 height 16
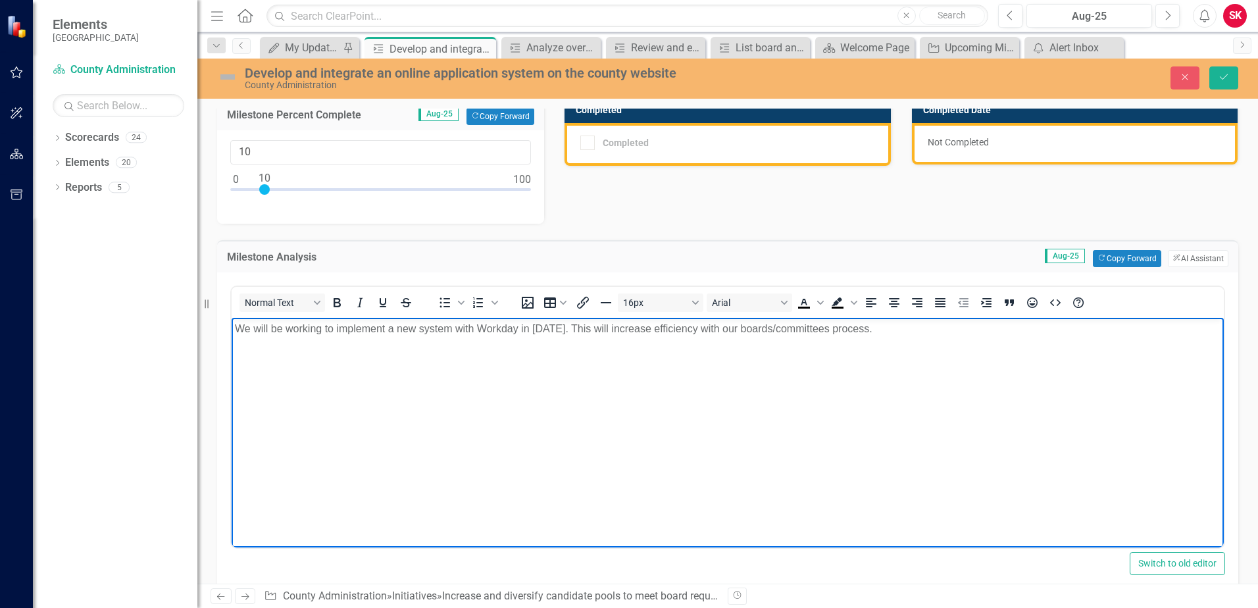
scroll to position [23, 0]
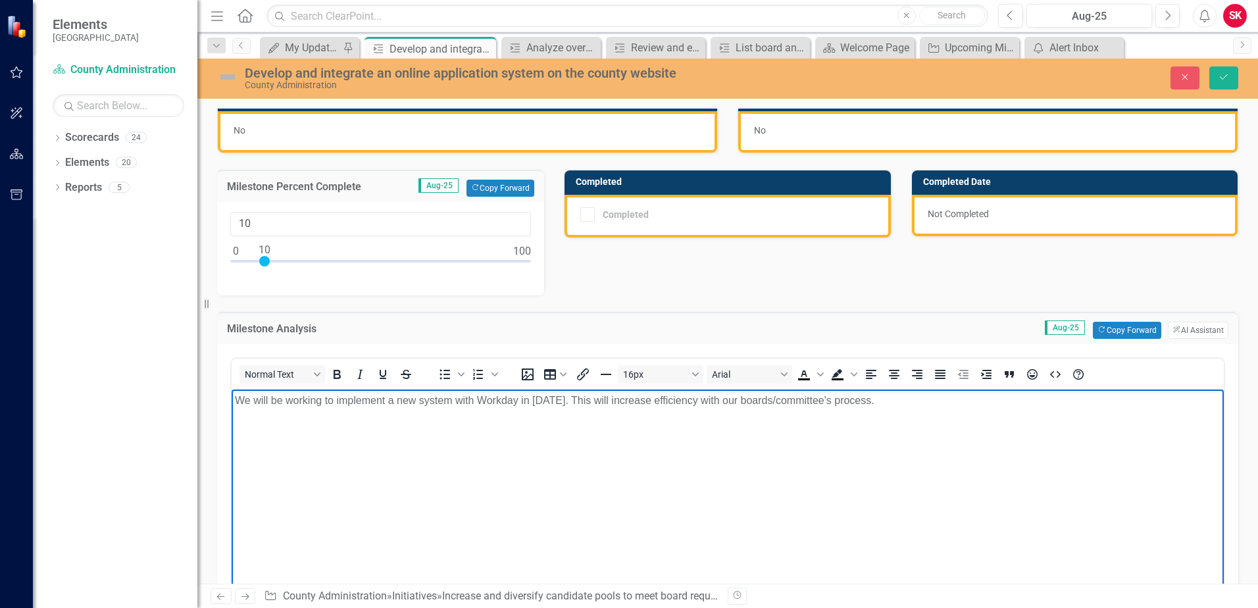
click at [867, 392] on p "We will be working to implement a new system with Workday in [DATE]. This will …" at bounding box center [727, 400] width 985 height 16
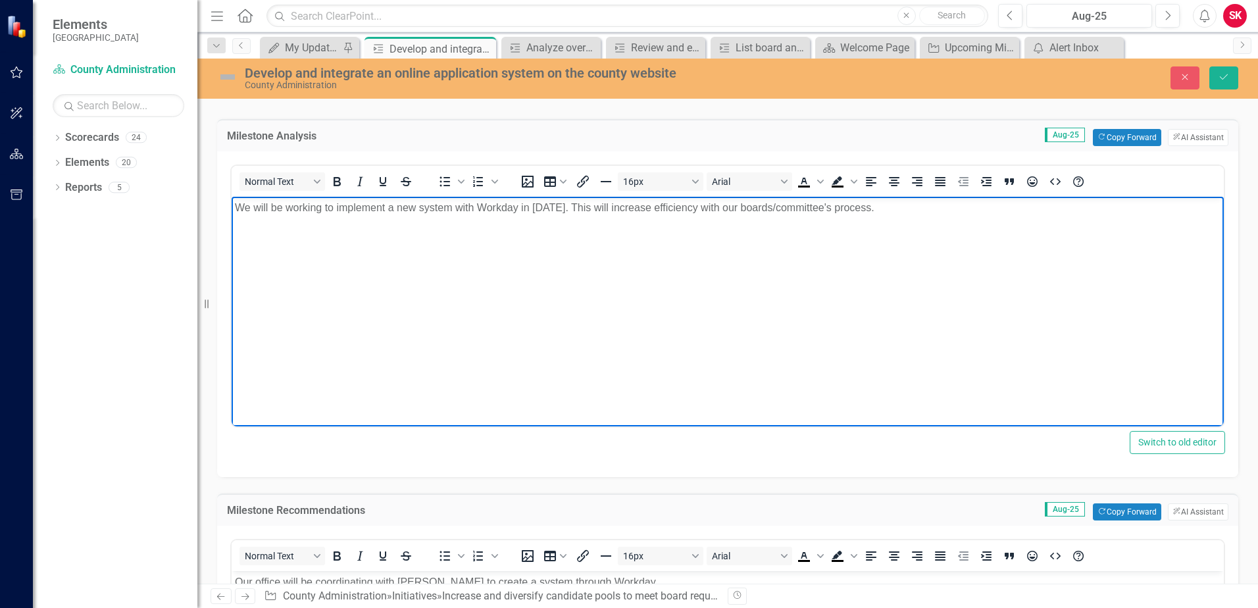
scroll to position [220, 0]
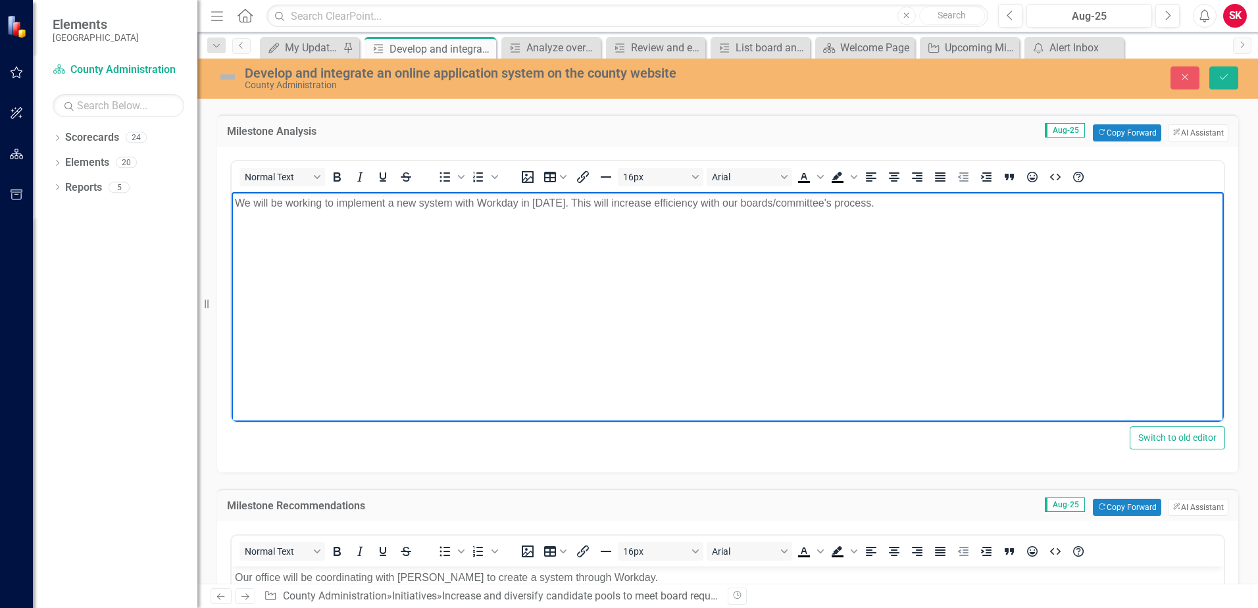
click at [860, 200] on p "We will be working to implement a new system with Workday in [DATE]. This will …" at bounding box center [727, 203] width 985 height 16
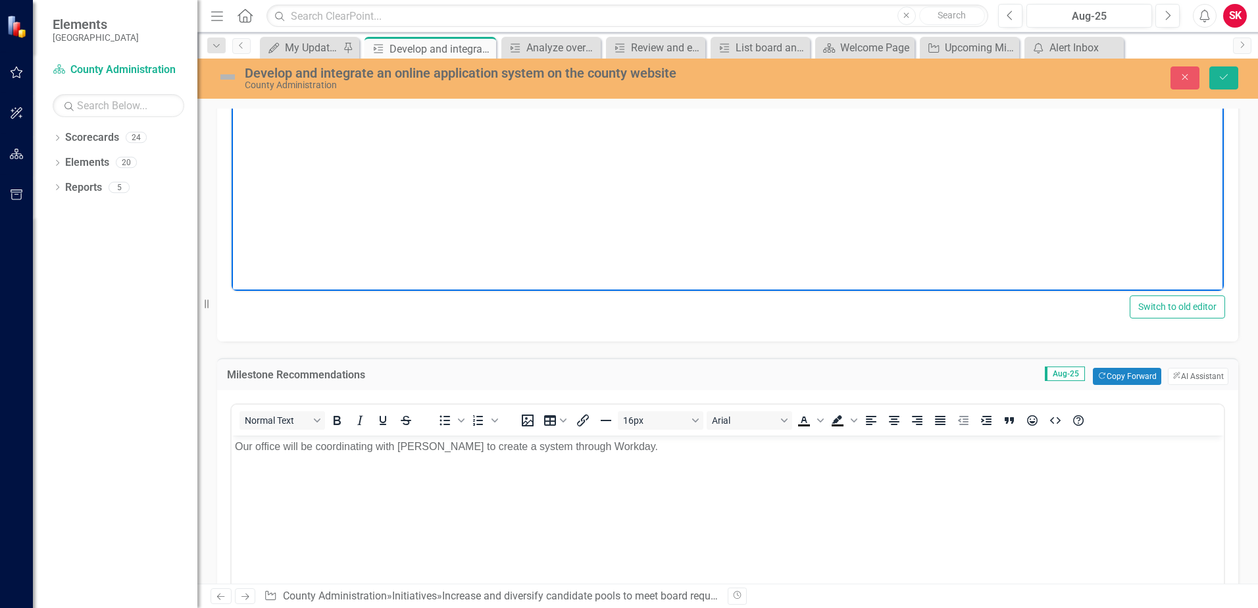
scroll to position [352, 0]
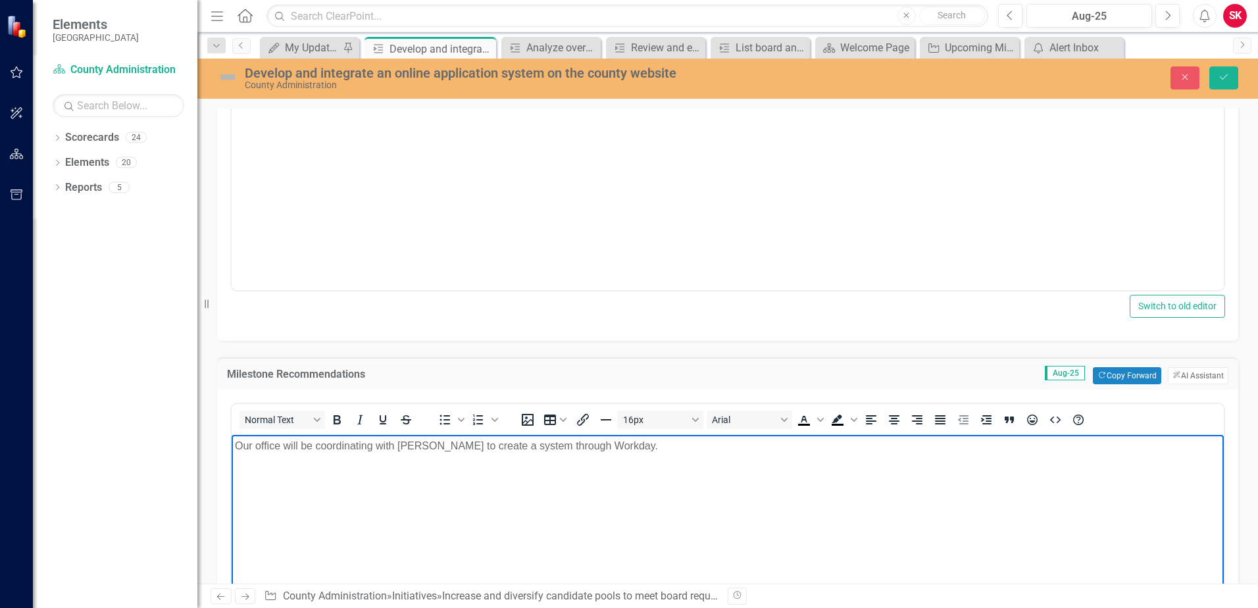
click at [643, 438] on p "Our office will be coordinating with [PERSON_NAME] to create a system through W…" at bounding box center [727, 445] width 985 height 16
click at [635, 450] on p "Our office will be coordinating with [PERSON_NAME] to create a system through W…" at bounding box center [727, 445] width 985 height 16
click at [625, 439] on p "Our office will be coordinating with [PERSON_NAME] to create a system through W…" at bounding box center [727, 445] width 985 height 16
click at [620, 441] on p "Our office will be coordinating with [PERSON_NAME] to create a system through W…" at bounding box center [727, 445] width 985 height 16
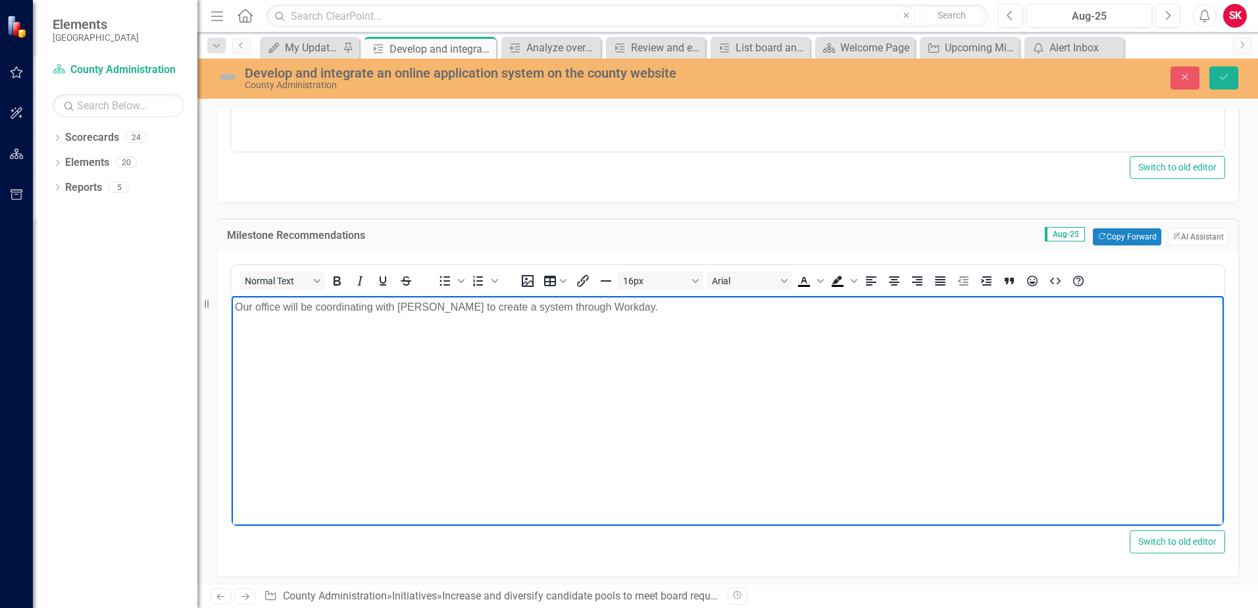
scroll to position [286, 0]
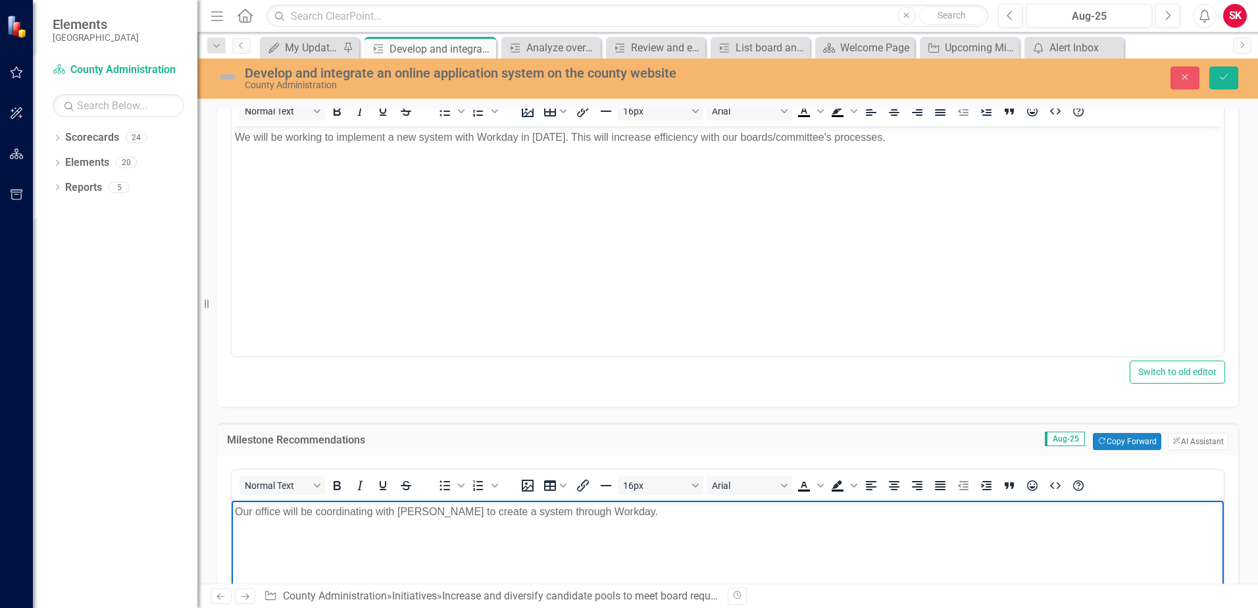
click at [646, 514] on p "Our office will be coordinating with [PERSON_NAME] to create a system through W…" at bounding box center [727, 511] width 985 height 16
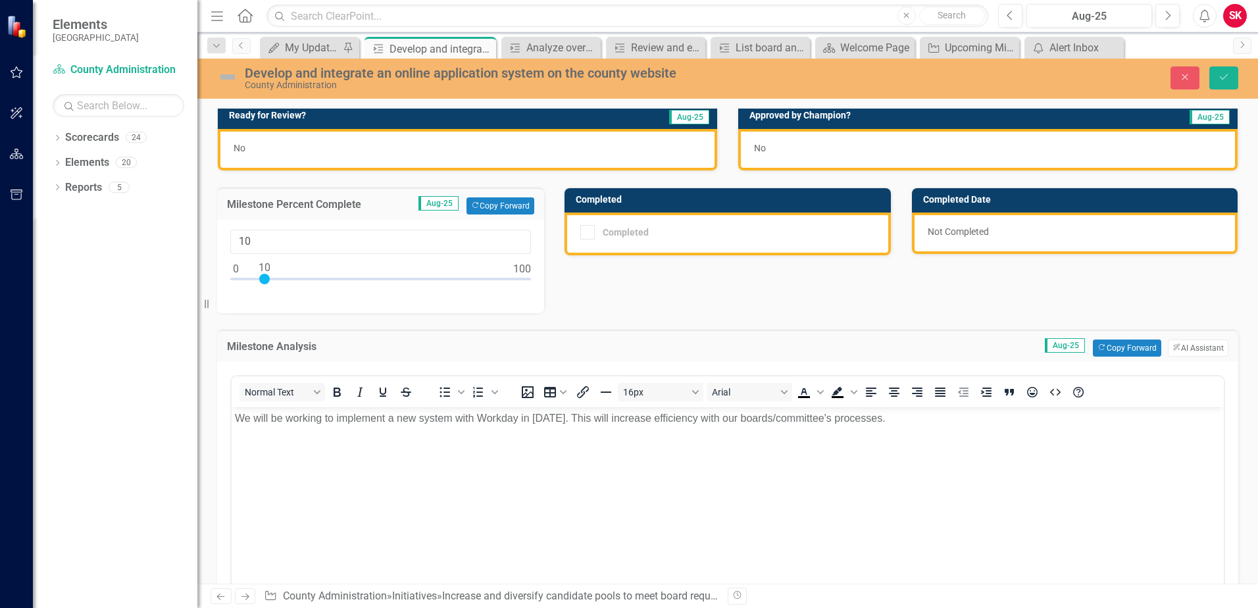
scroll to position [0, 0]
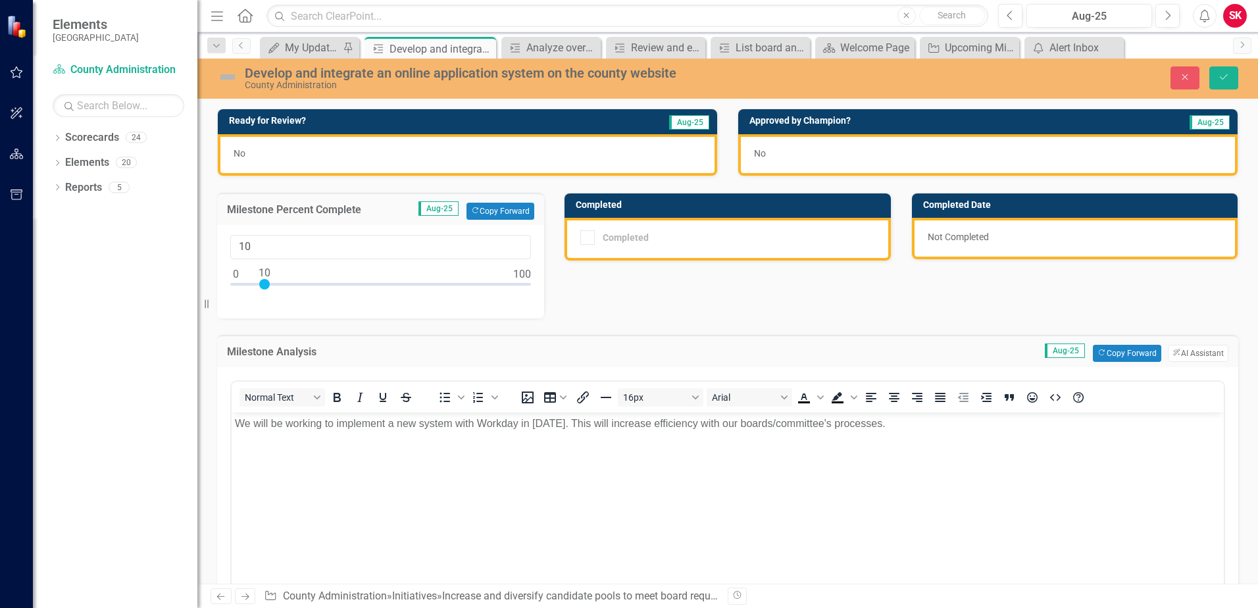
click at [254, 152] on div "No" at bounding box center [467, 154] width 499 height 41
click at [253, 152] on div "No" at bounding box center [467, 154] width 499 height 41
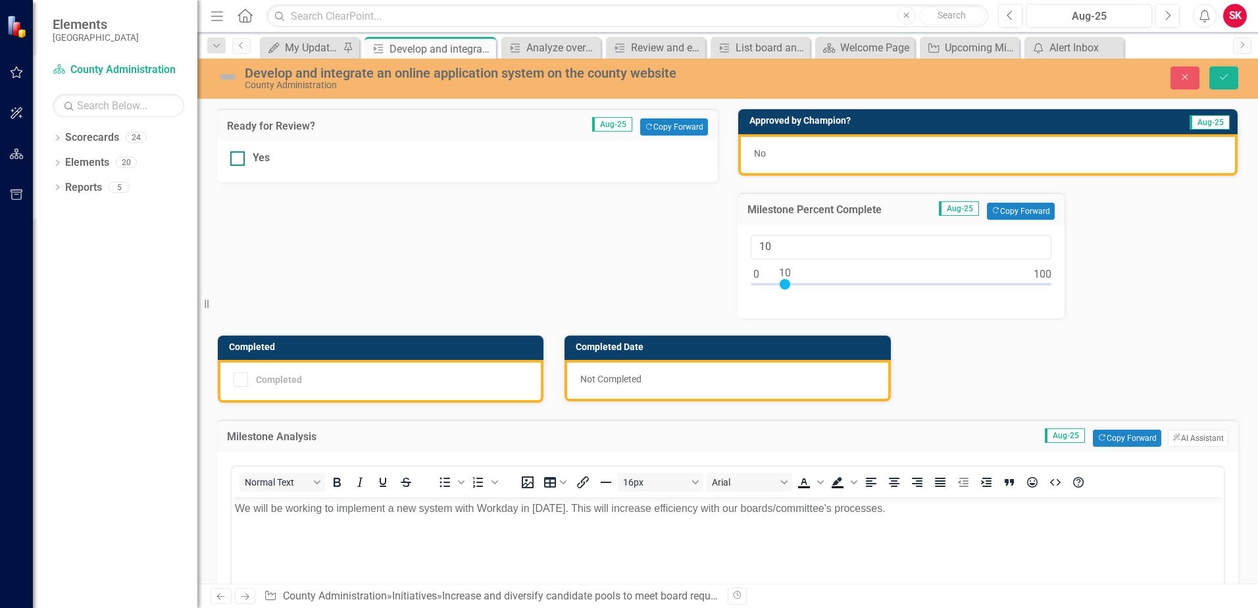
click at [239, 156] on div at bounding box center [237, 158] width 14 height 14
click at [239, 156] on input "Yes" at bounding box center [234, 155] width 9 height 9
checkbox input "true"
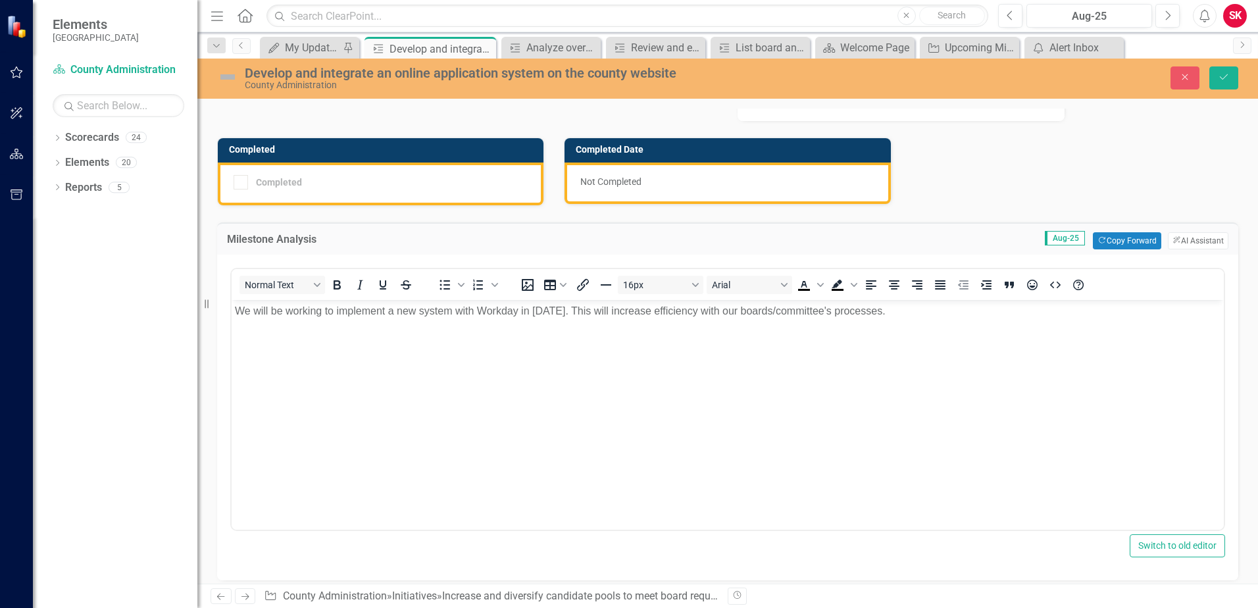
click at [815, 309] on p "We will be working to implement a new system with Workday in [DATE]. This will …" at bounding box center [727, 311] width 985 height 16
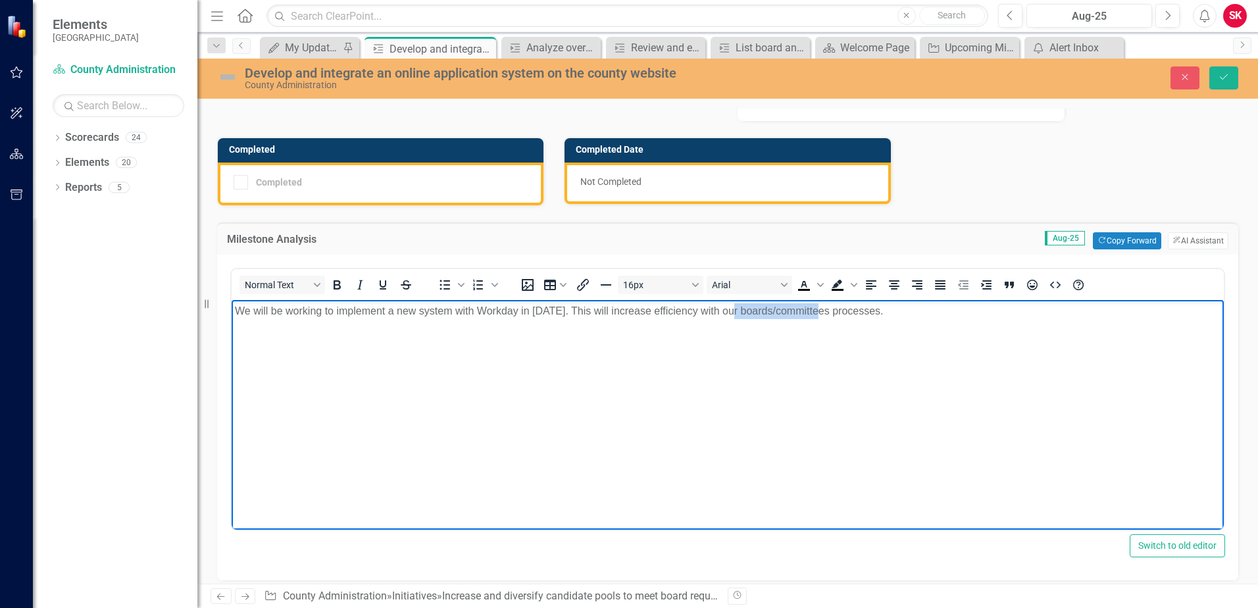
drag, startPoint x: 820, startPoint y: 311, endPoint x: 733, endPoint y: 309, distance: 86.9
click at [733, 309] on p "We will be working to implement a new system with Workday in [DATE]. This will …" at bounding box center [727, 311] width 985 height 16
click at [907, 353] on body "We will be working to implement a new system with Workday in [DATE]. This will …" at bounding box center [728, 398] width 992 height 197
click at [1004, 308] on p "We will be working to implement a new system with Workday in [DATE]. This will …" at bounding box center [727, 311] width 985 height 16
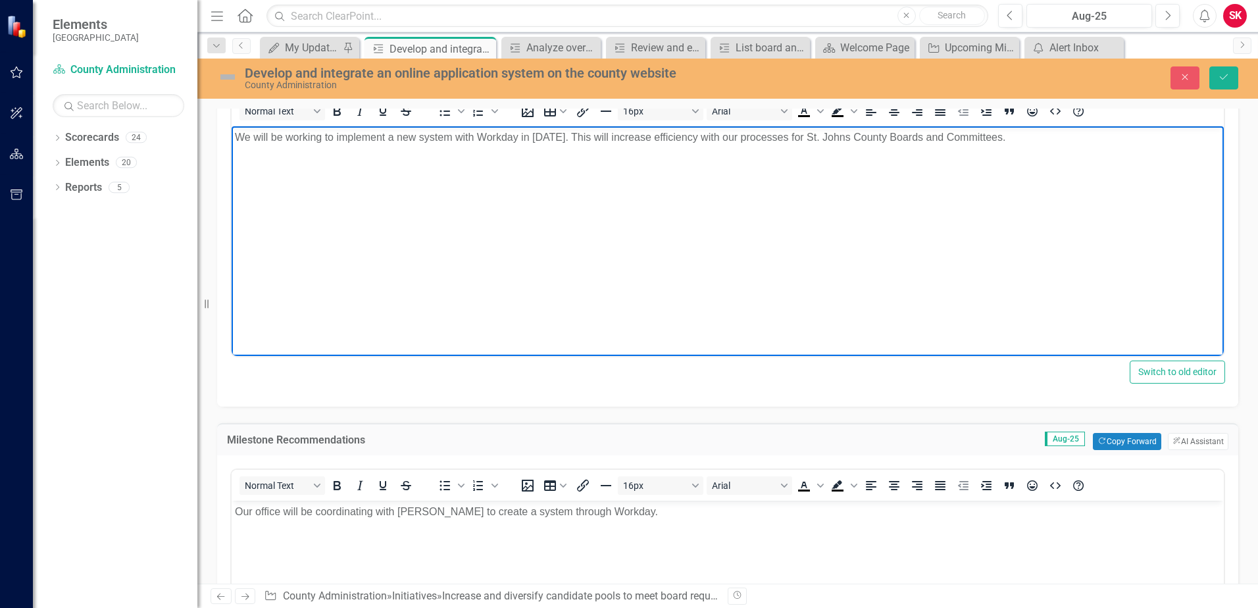
scroll to position [0, 0]
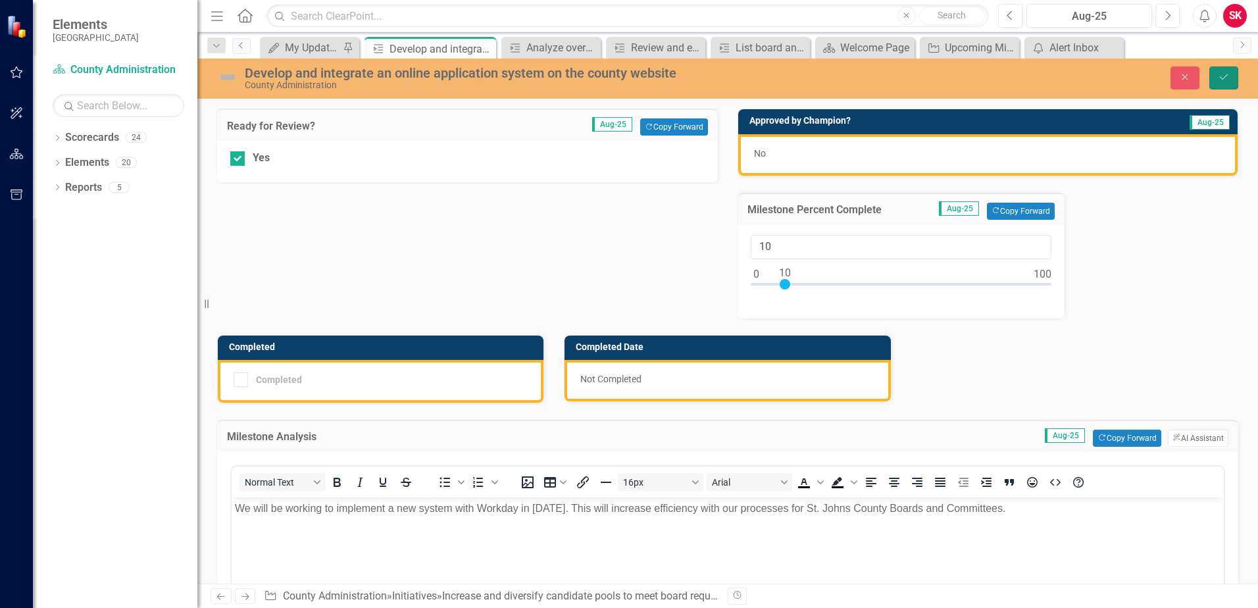
click at [1222, 76] on icon "Save" at bounding box center [1224, 76] width 12 height 9
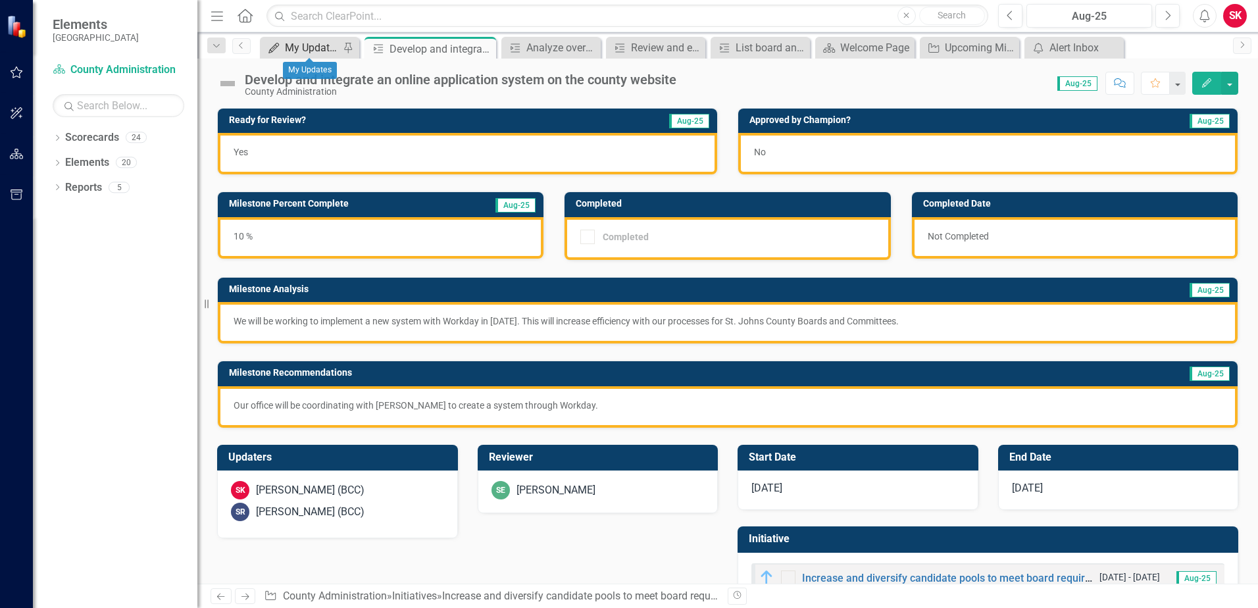
click at [302, 48] on div "My Updates" at bounding box center [312, 47] width 55 height 16
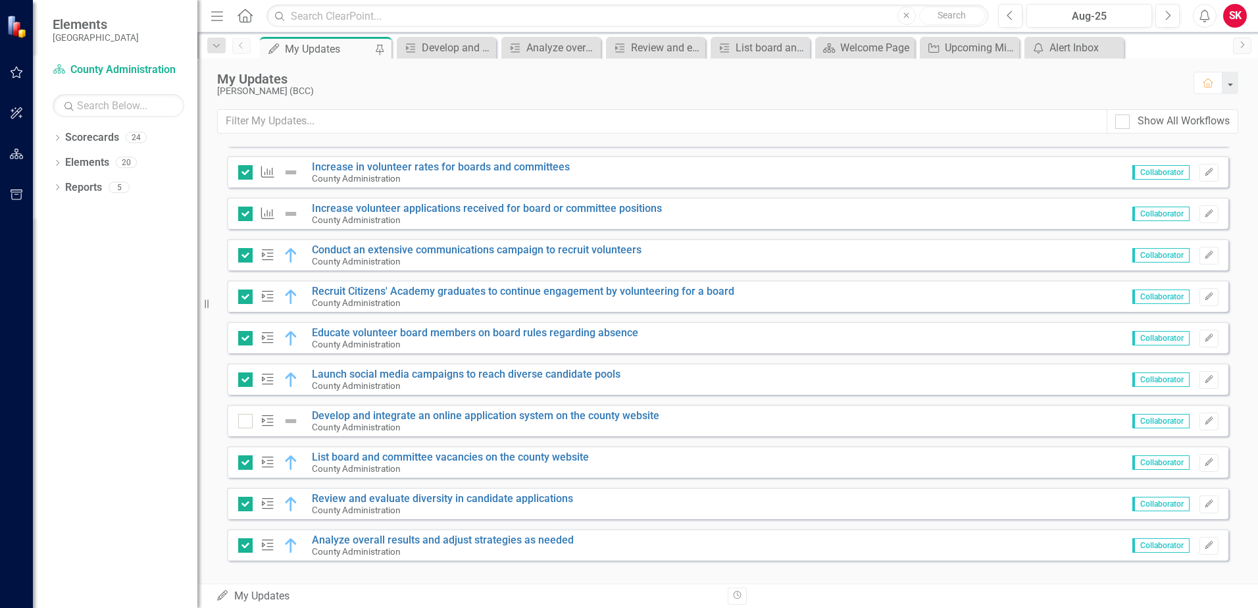
scroll to position [1053, 0]
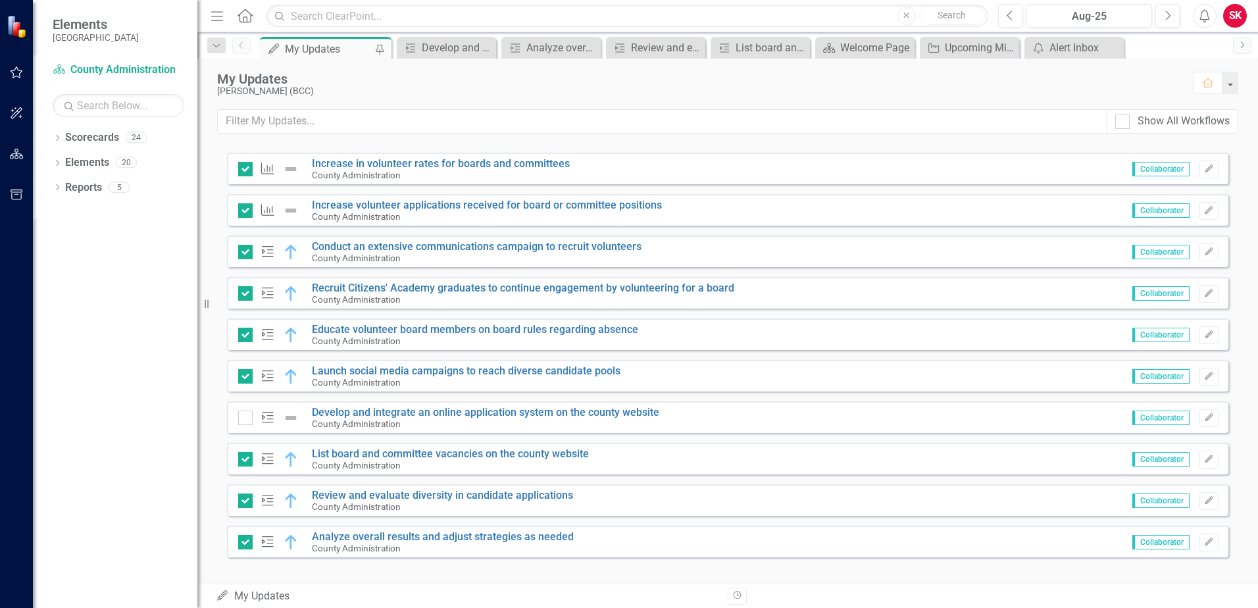
click at [291, 416] on img at bounding box center [291, 418] width 16 height 16
click at [1204, 419] on icon "Edit" at bounding box center [1209, 418] width 10 height 8
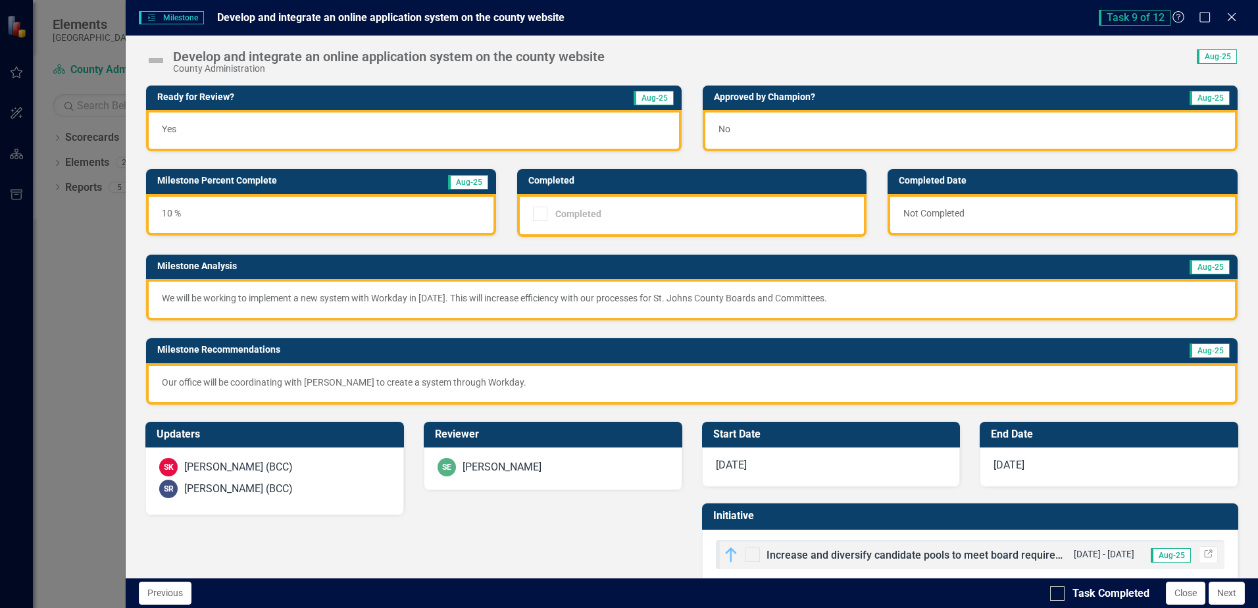
click at [145, 60] on img at bounding box center [155, 60] width 21 height 21
click at [180, 62] on div "Develop and integrate an online application system on the county website" at bounding box center [389, 56] width 432 height 14
click at [197, 54] on div "Develop and integrate an online application system on the county website" at bounding box center [389, 56] width 432 height 14
click at [162, 61] on img at bounding box center [155, 60] width 21 height 21
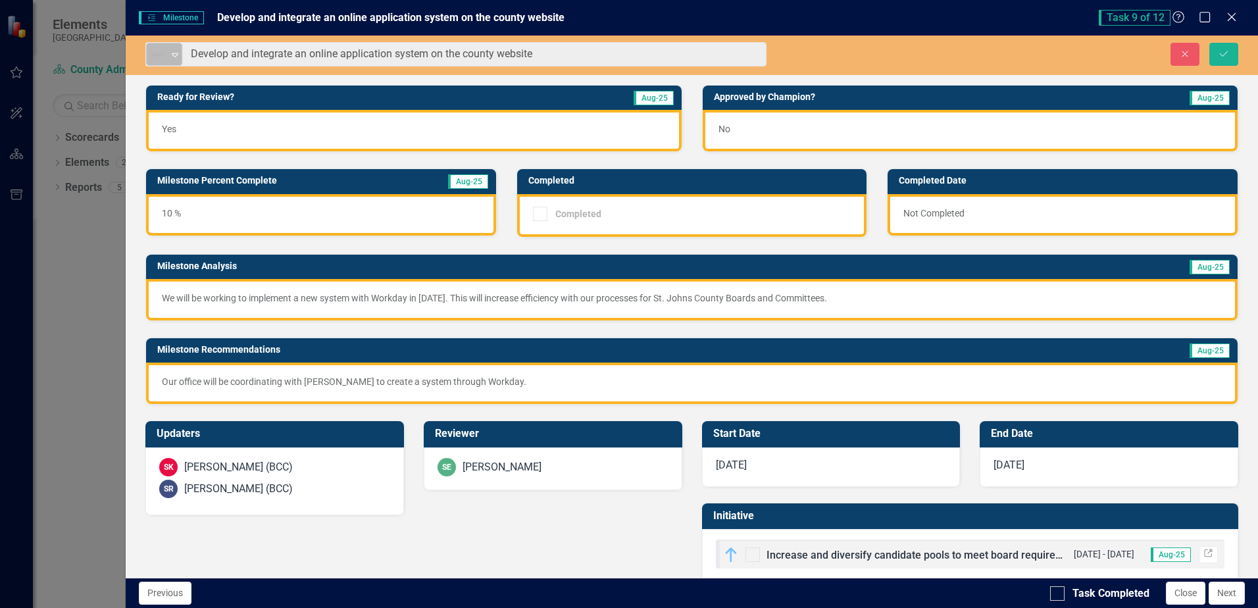
click at [171, 54] on icon "Expand" at bounding box center [174, 54] width 13 height 11
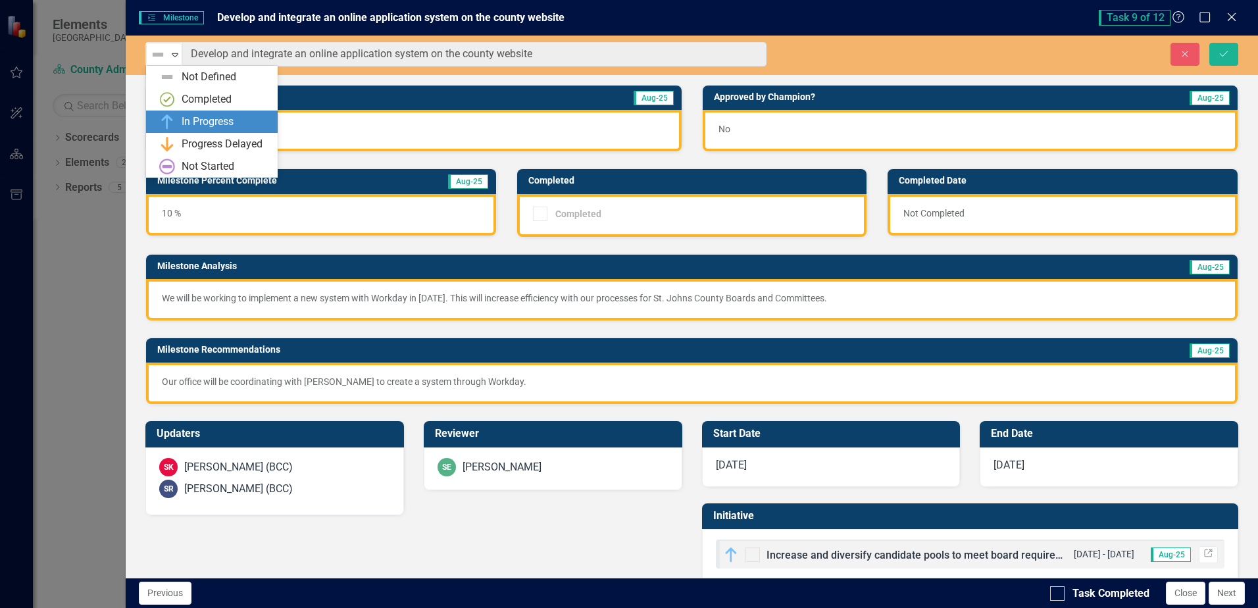
click at [181, 114] on div "In Progress" at bounding box center [214, 122] width 111 height 16
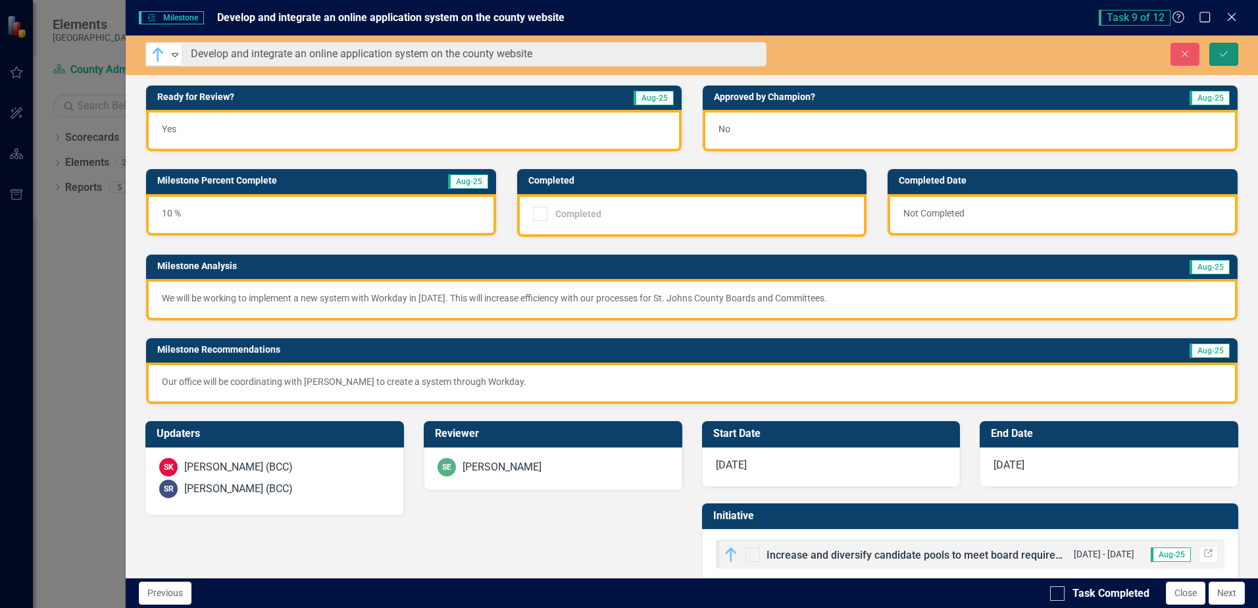
click at [1228, 58] on button "Save" at bounding box center [1223, 54] width 29 height 23
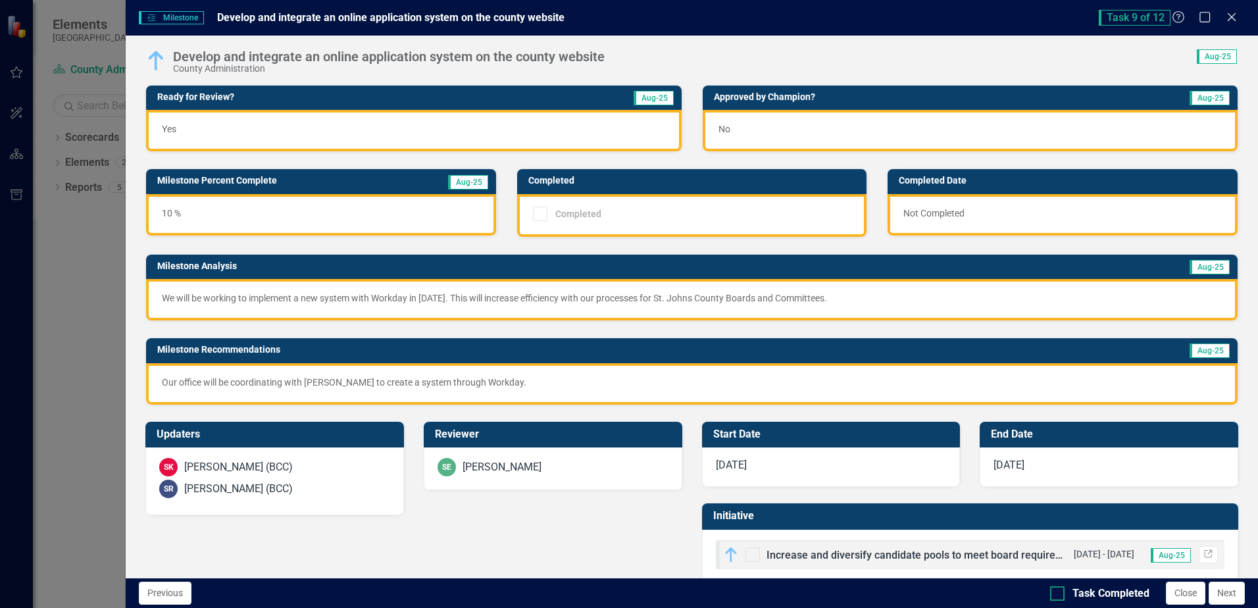
click at [1068, 599] on div "Task Completed" at bounding box center [1099, 593] width 99 height 15
click at [1058, 595] on input "Task Completed" at bounding box center [1054, 590] width 9 height 9
checkbox input "true"
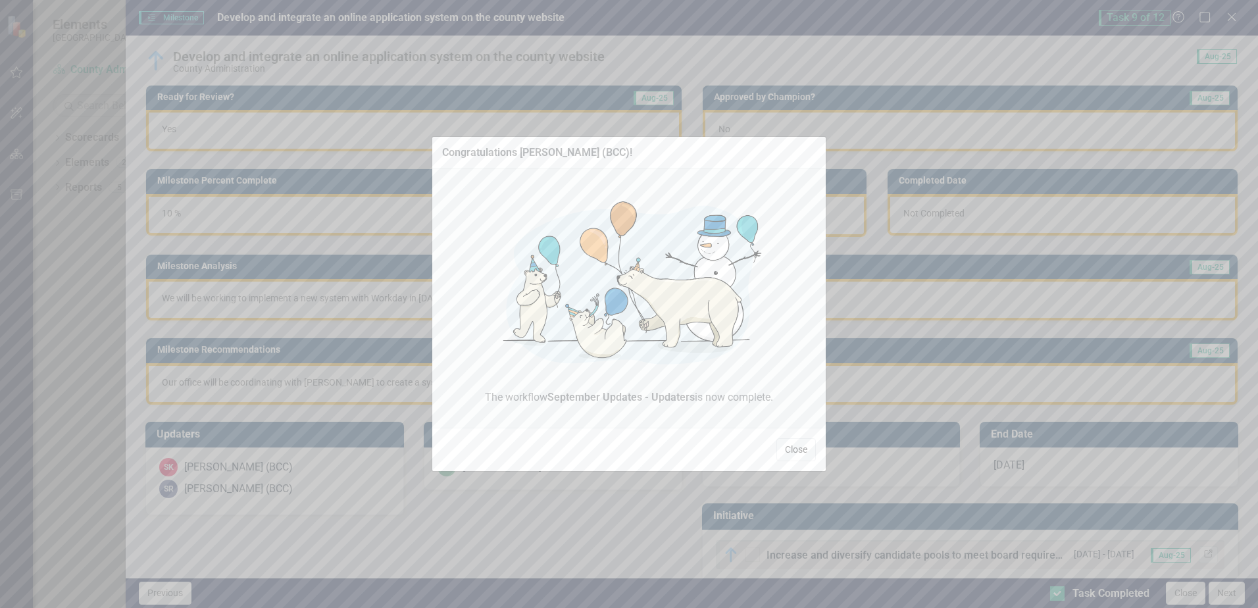
click at [796, 445] on button "Close" at bounding box center [795, 449] width 39 height 23
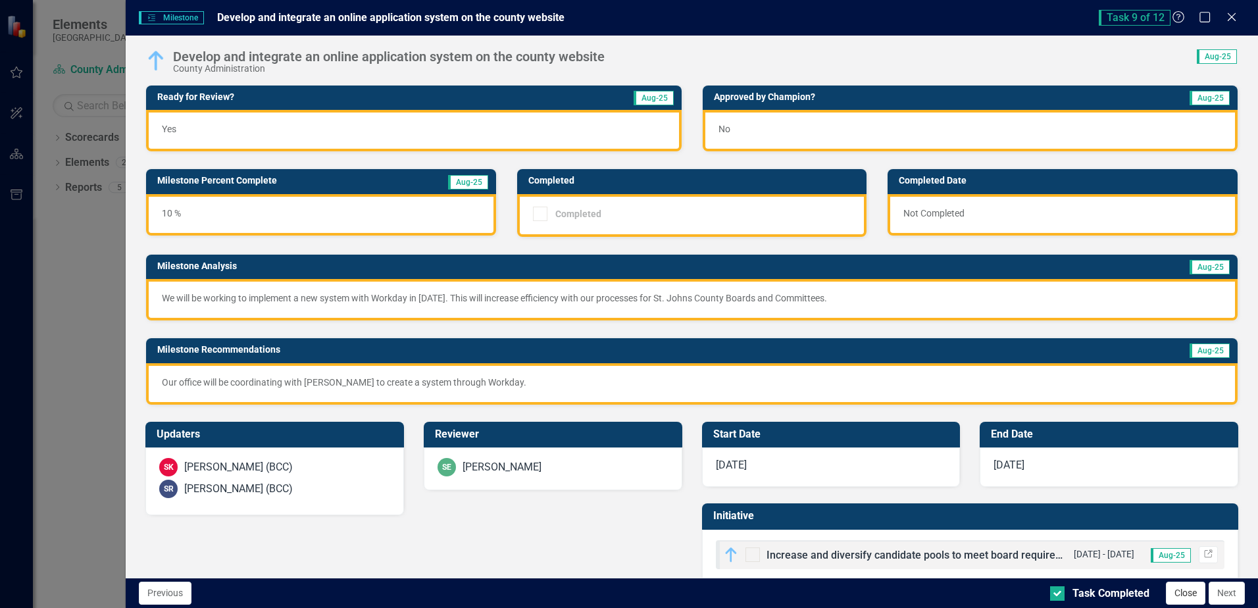
click at [1176, 601] on button "Close" at bounding box center [1185, 593] width 39 height 23
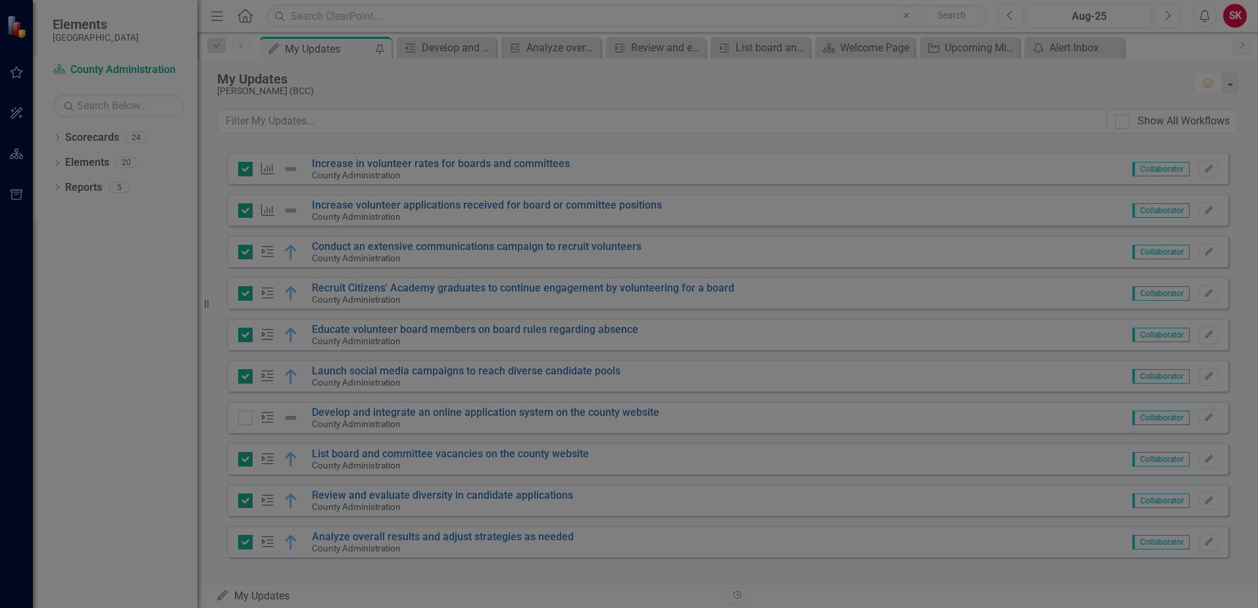
checkbox input "true"
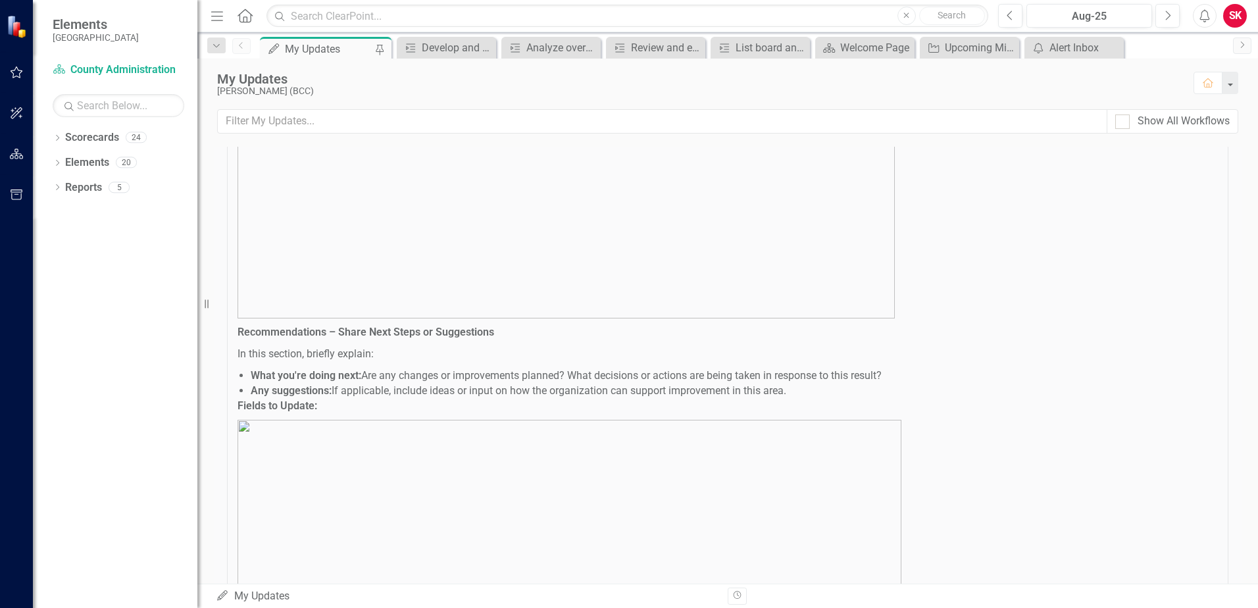
scroll to position [342, 0]
